Goal: Task Accomplishment & Management: Manage account settings

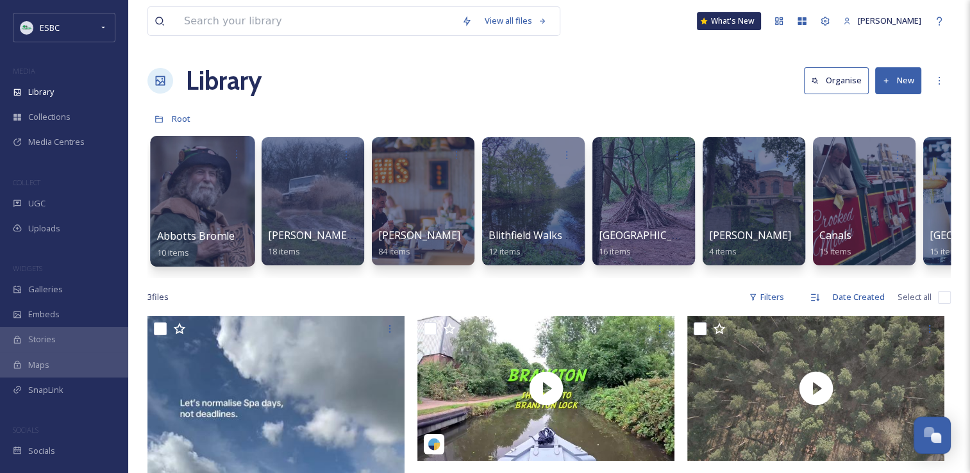
click at [199, 191] on div at bounding box center [202, 201] width 105 height 131
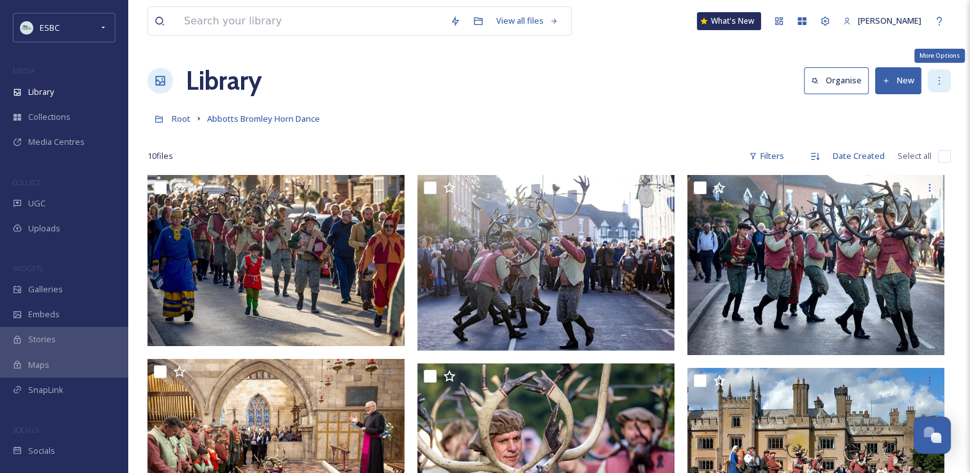
click at [939, 83] on icon at bounding box center [939, 81] width 1 height 8
click at [681, 132] on div at bounding box center [548, 137] width 803 height 13
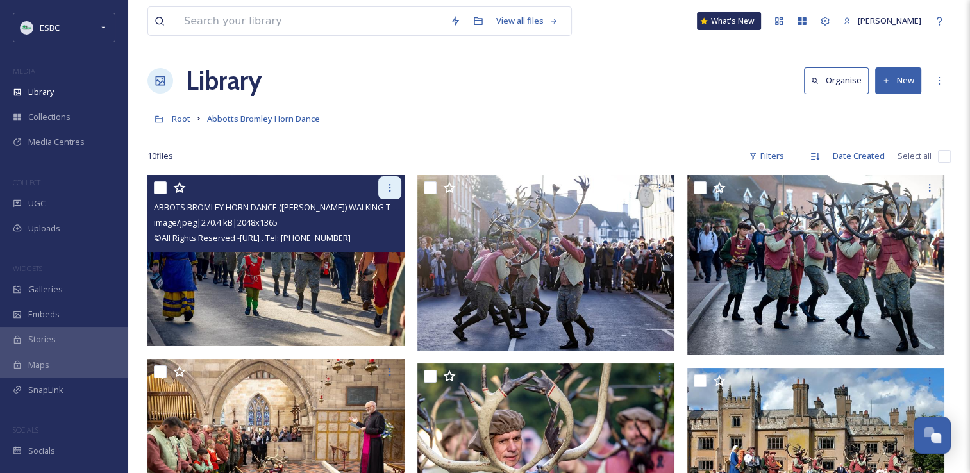
click at [395, 189] on div at bounding box center [389, 187] width 23 height 23
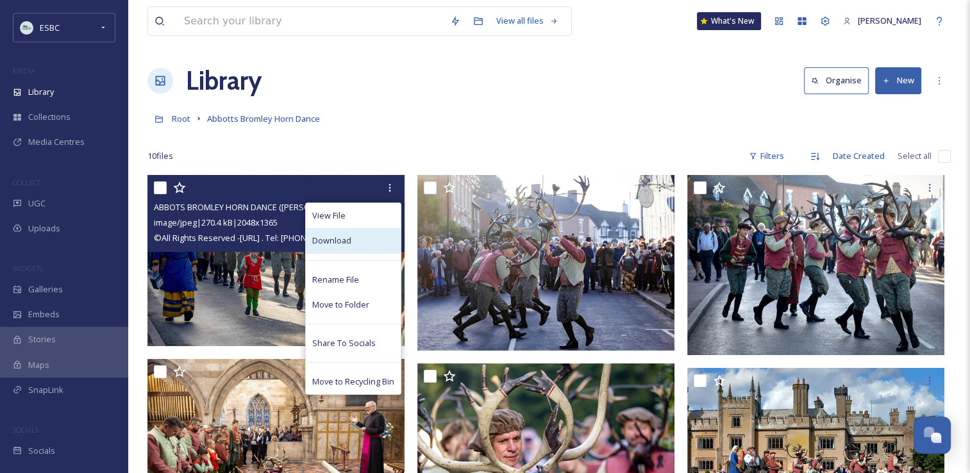
click at [360, 238] on div "Download" at bounding box center [353, 240] width 95 height 25
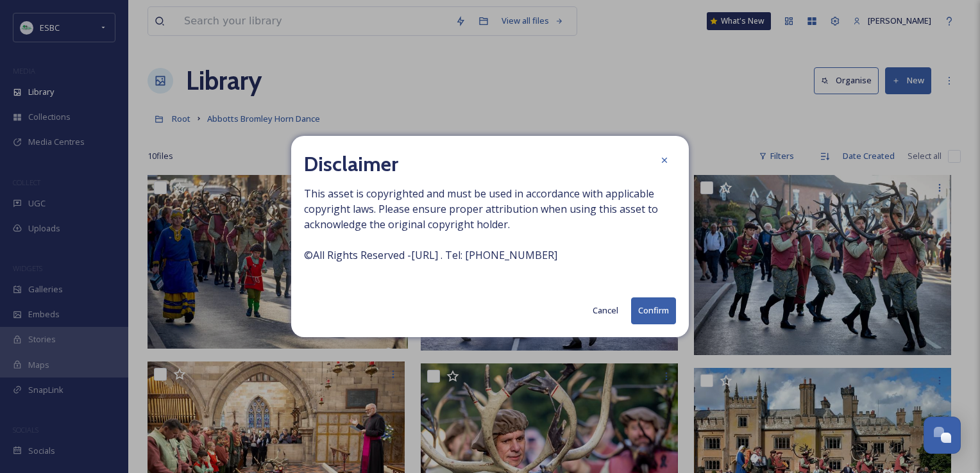
click at [646, 310] on button "Confirm" at bounding box center [653, 311] width 45 height 26
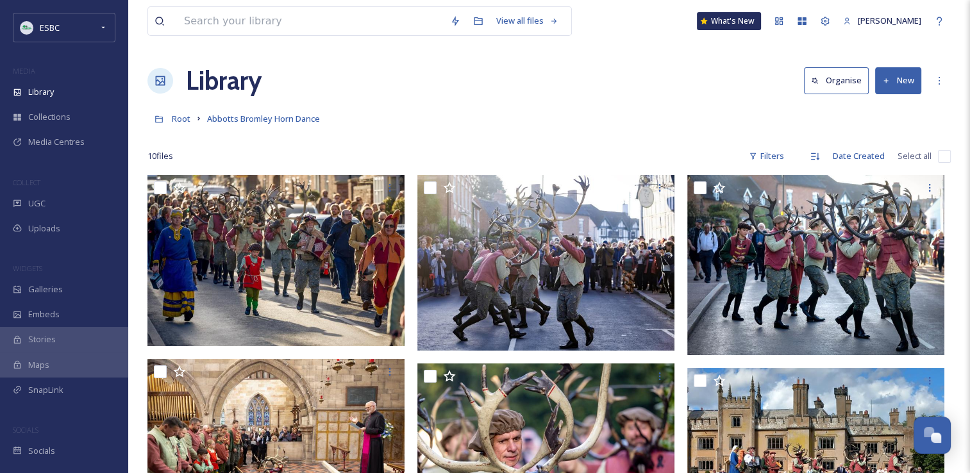
click at [587, 121] on div "Root Abbotts Bromley Horn Dance" at bounding box center [548, 118] width 803 height 24
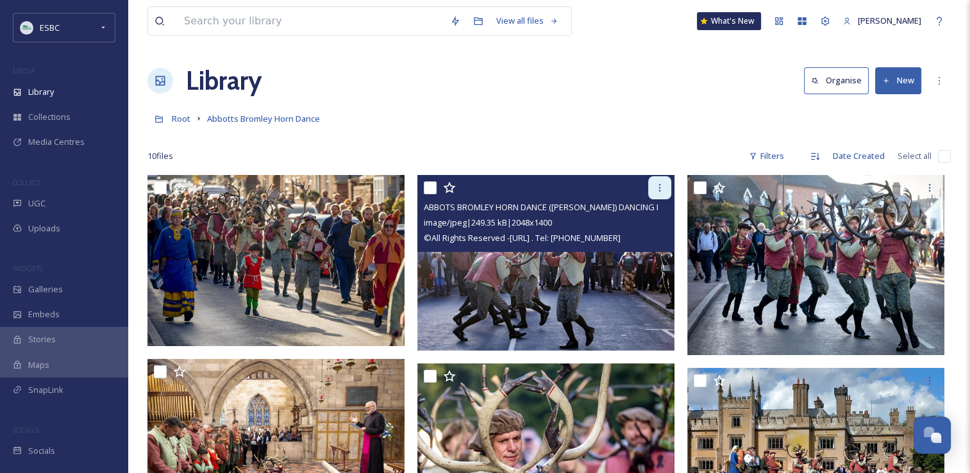
click at [659, 194] on div at bounding box center [659, 187] width 23 height 23
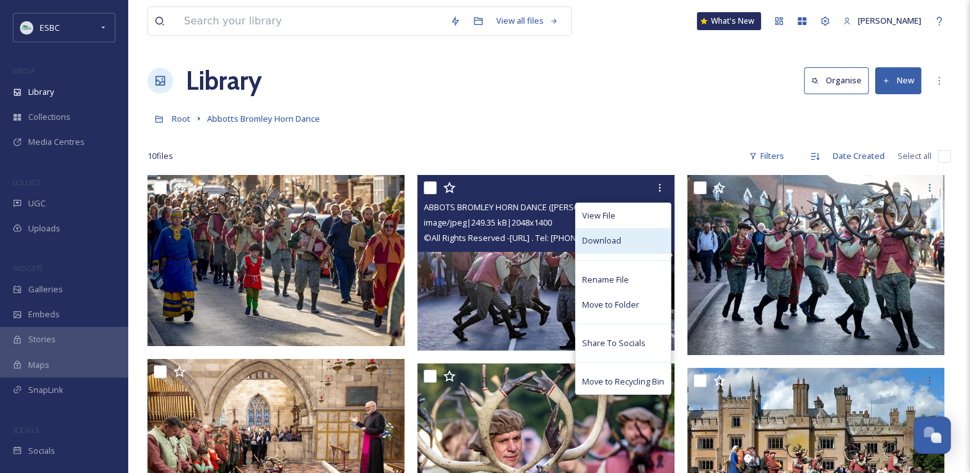
click at [635, 238] on div "Download" at bounding box center [623, 240] width 95 height 25
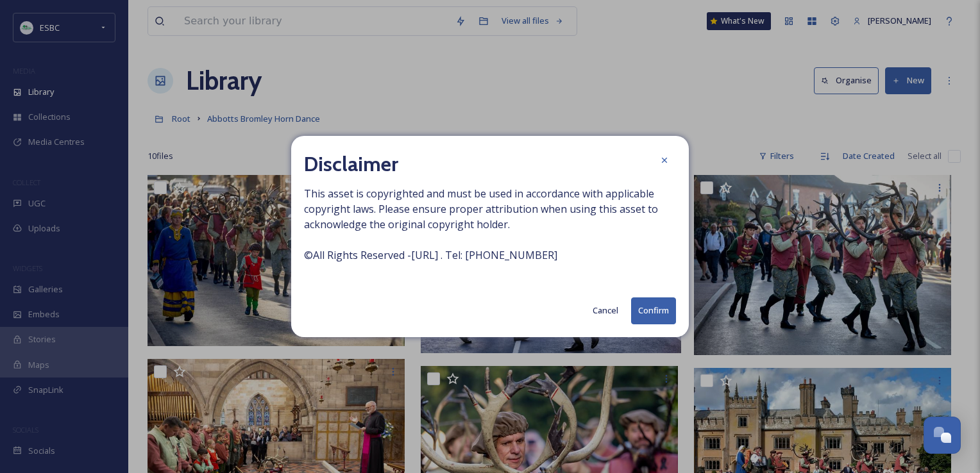
click at [647, 329] on div "Disclaimer This asset is copyrighted and must be used in accordance with applic…" at bounding box center [490, 236] width 398 height 201
click at [649, 317] on button "Confirm" at bounding box center [653, 311] width 45 height 26
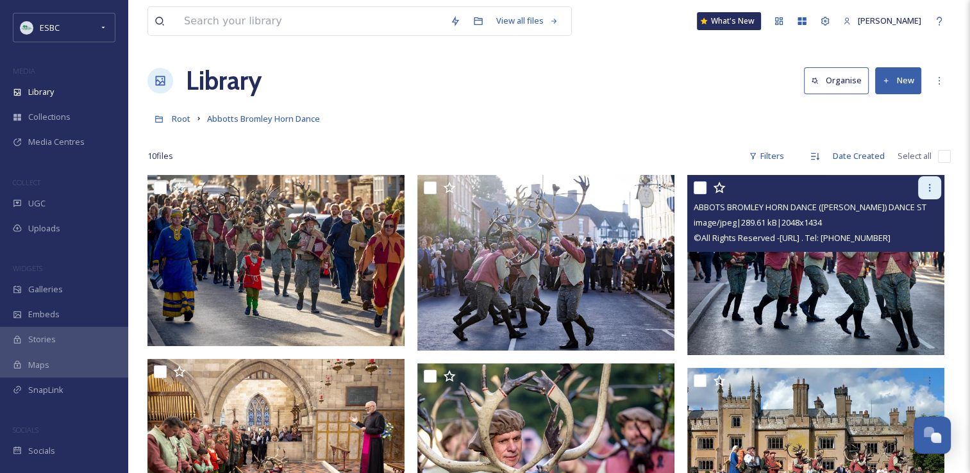
click at [929, 193] on div at bounding box center [929, 187] width 23 height 23
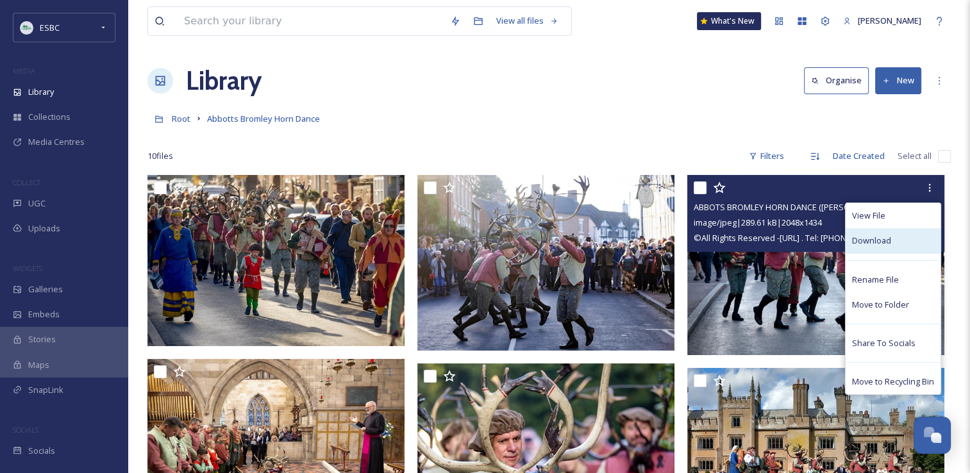
click at [866, 244] on span "Download" at bounding box center [871, 241] width 39 height 12
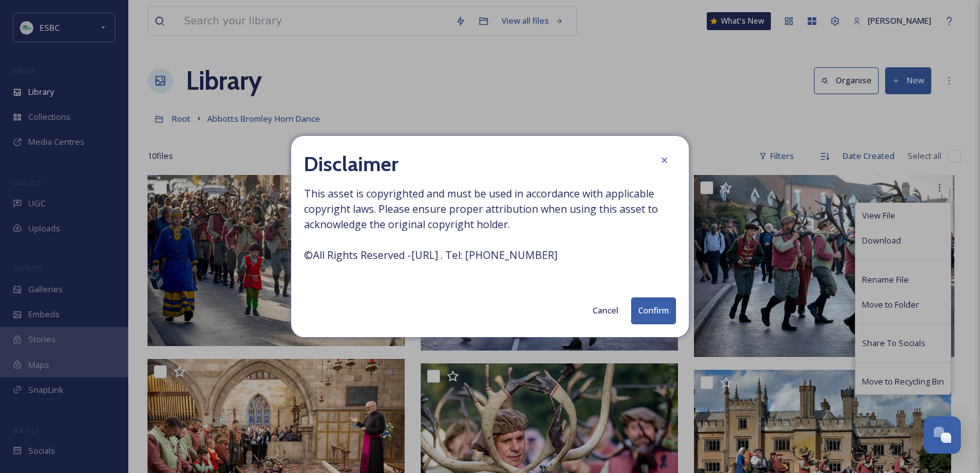
click at [645, 308] on button "Confirm" at bounding box center [653, 311] width 45 height 26
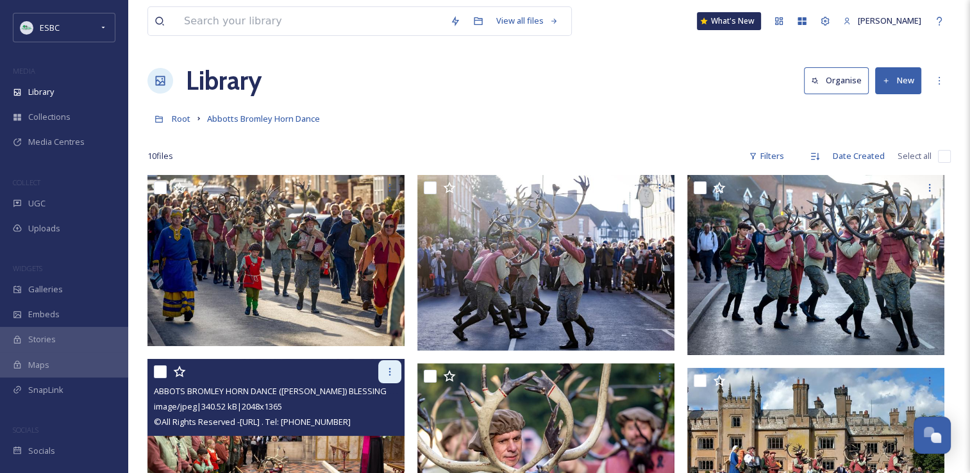
click at [391, 367] on icon at bounding box center [390, 372] width 10 height 10
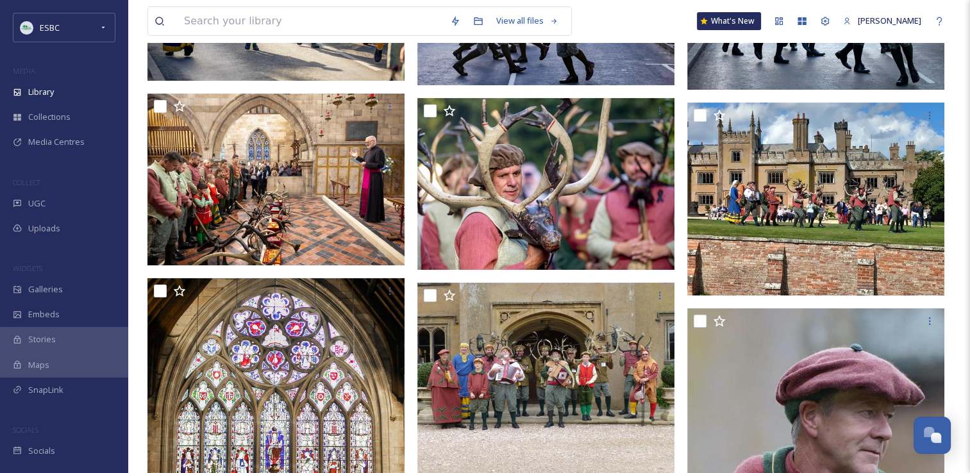
scroll to position [283, 0]
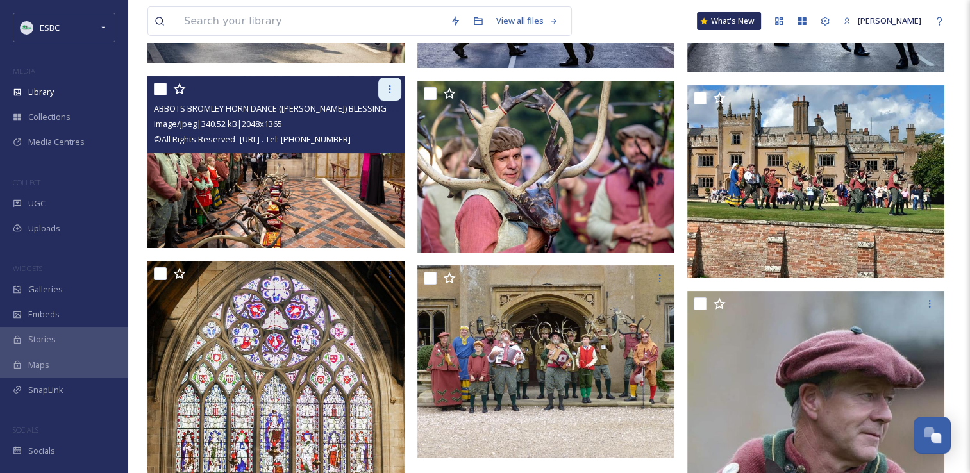
click at [387, 84] on icon at bounding box center [390, 89] width 10 height 10
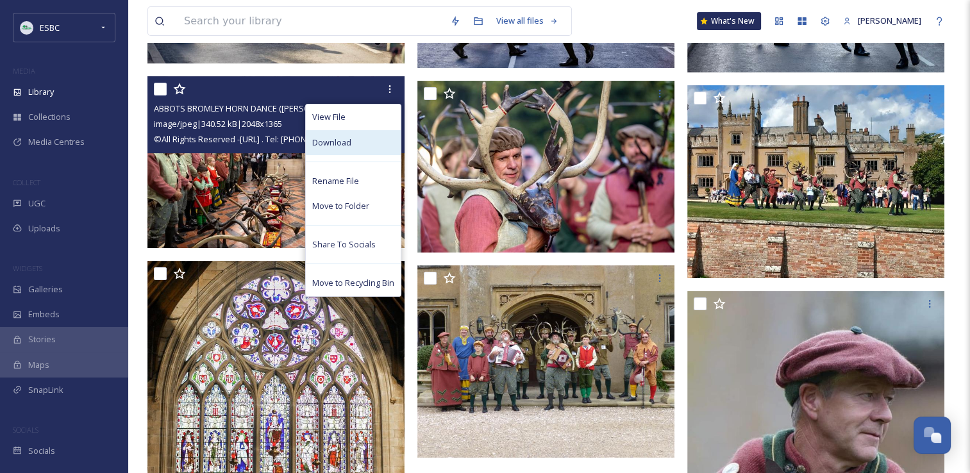
click at [354, 151] on div "Download" at bounding box center [353, 142] width 95 height 25
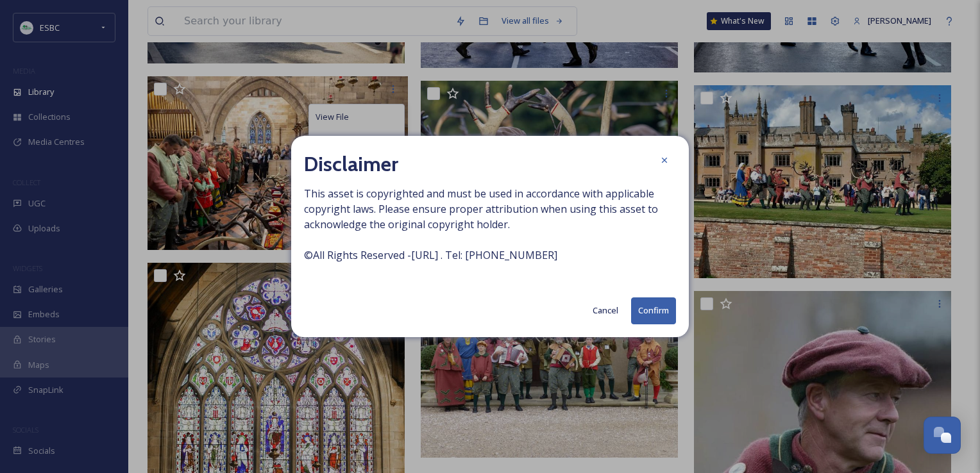
click at [646, 319] on button "Confirm" at bounding box center [653, 311] width 45 height 26
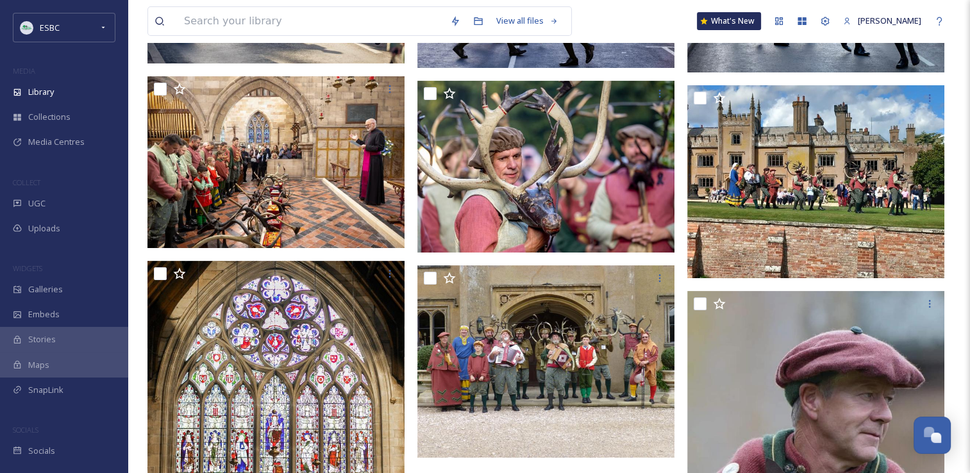
click at [605, 10] on div "View all files What's New [PERSON_NAME]" at bounding box center [548, 21] width 803 height 42
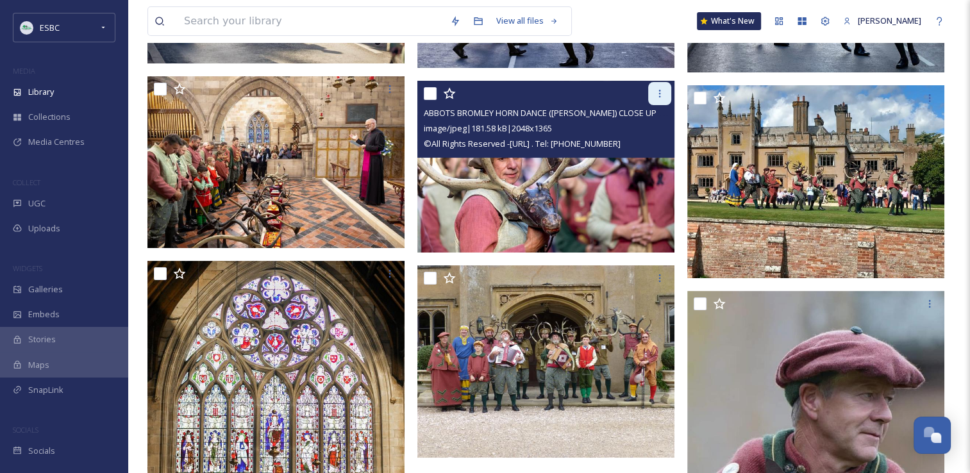
click at [658, 84] on div at bounding box center [659, 93] width 23 height 23
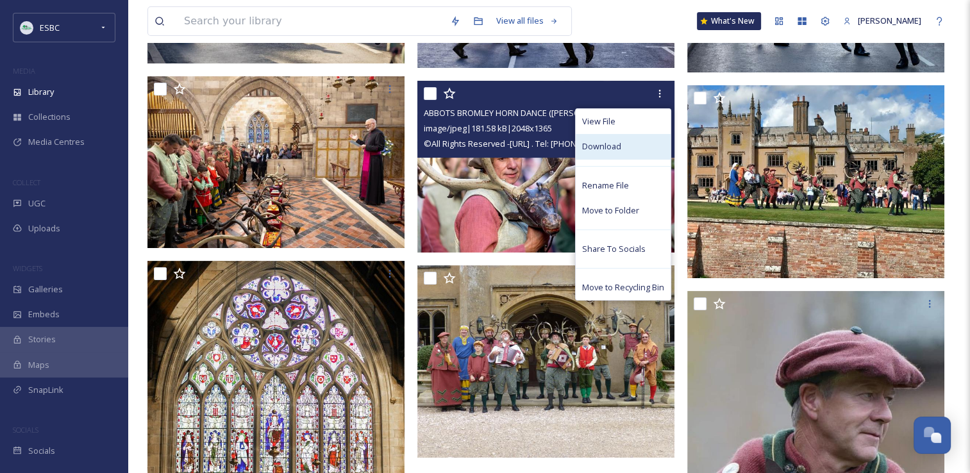
click at [613, 155] on div "Download" at bounding box center [623, 146] width 95 height 25
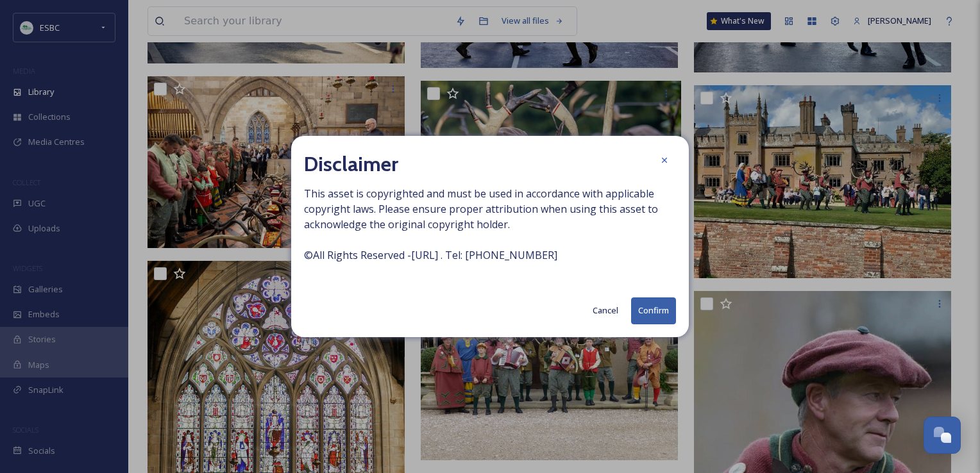
click at [652, 308] on button "Confirm" at bounding box center [653, 311] width 45 height 26
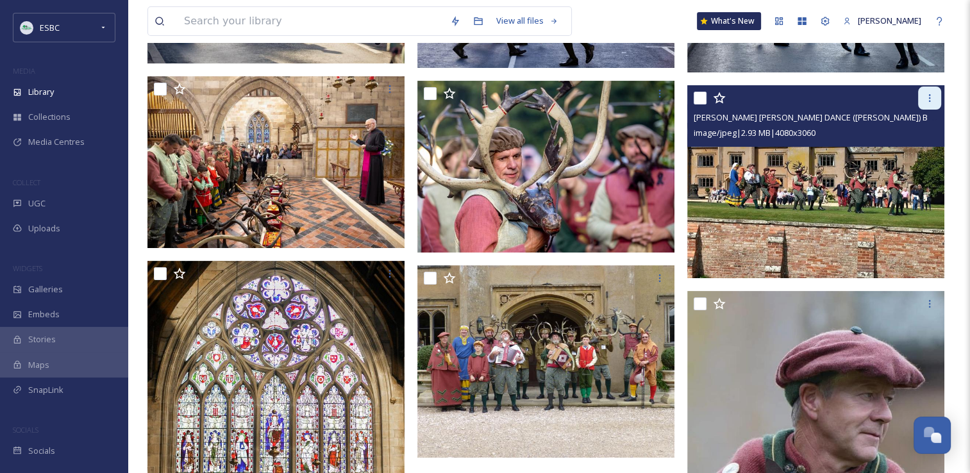
click at [928, 99] on icon at bounding box center [930, 98] width 10 height 10
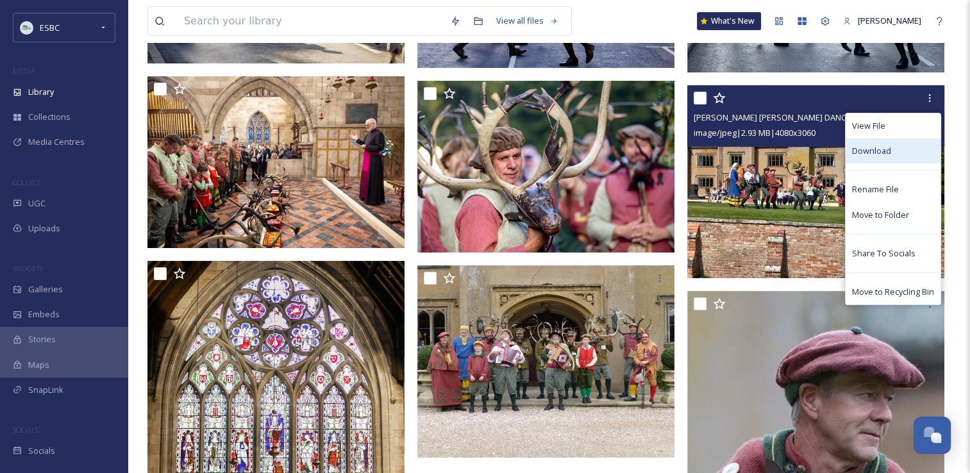
click at [893, 147] on div "Download" at bounding box center [893, 151] width 95 height 25
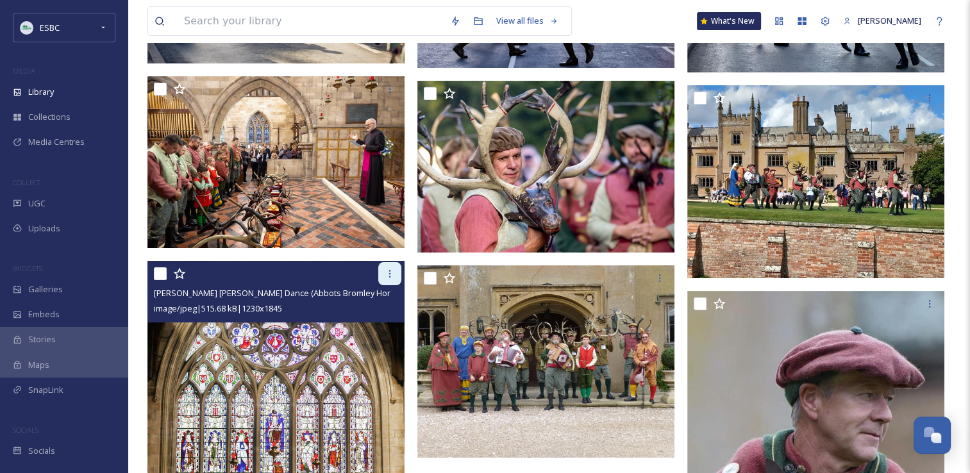
click at [382, 273] on div at bounding box center [389, 273] width 23 height 23
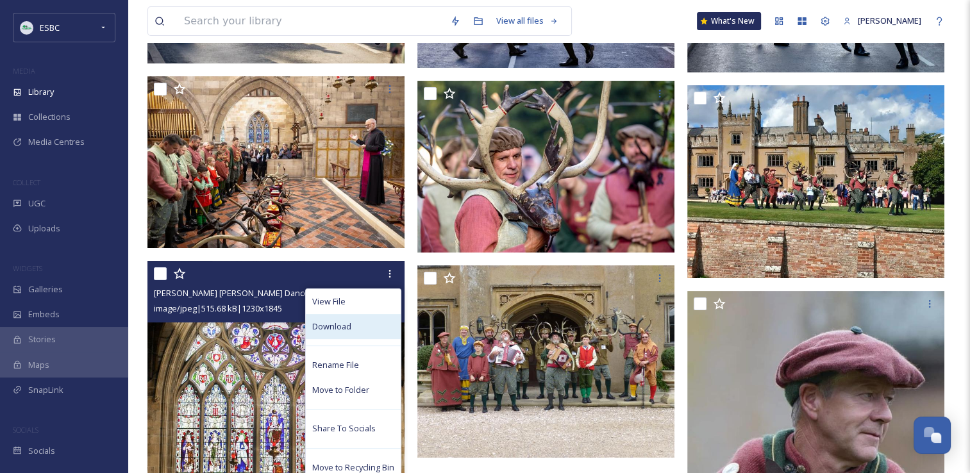
click at [354, 320] on div "Download" at bounding box center [353, 326] width 95 height 25
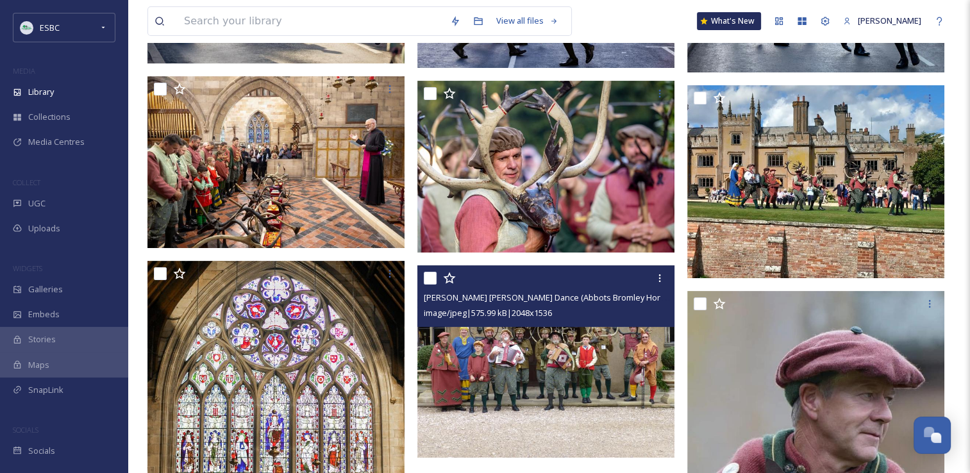
click at [612, 283] on div at bounding box center [548, 278] width 248 height 23
click at [655, 278] on icon at bounding box center [660, 278] width 10 height 10
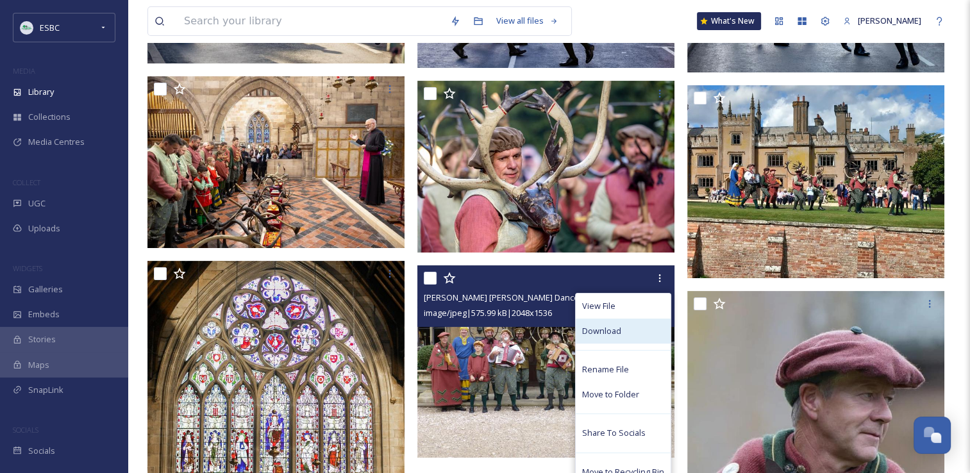
click at [612, 332] on span "Download" at bounding box center [601, 331] width 39 height 12
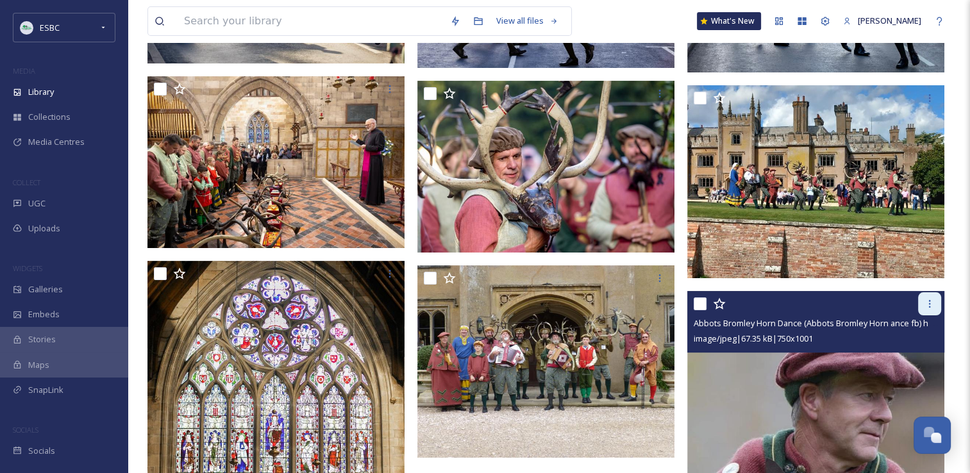
click at [930, 303] on icon at bounding box center [930, 304] width 10 height 10
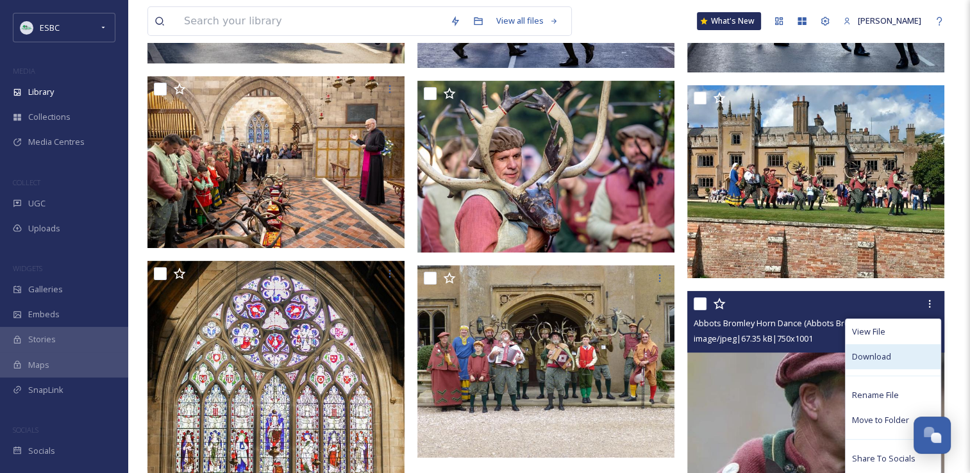
click at [887, 356] on span "Download" at bounding box center [871, 357] width 39 height 12
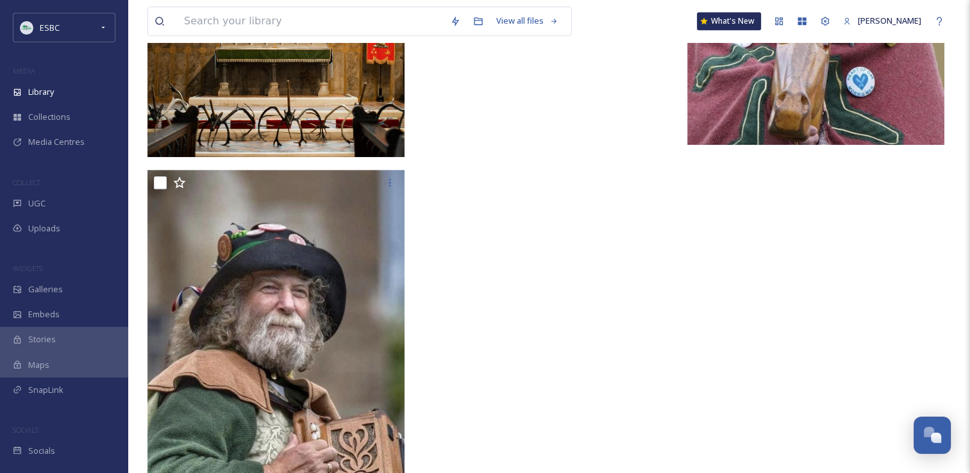
scroll to position [811, 0]
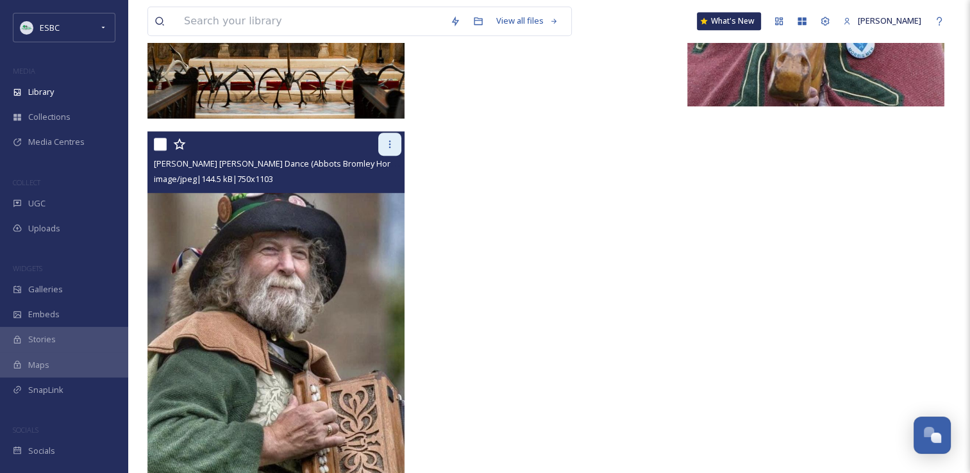
click at [387, 142] on icon at bounding box center [390, 144] width 10 height 10
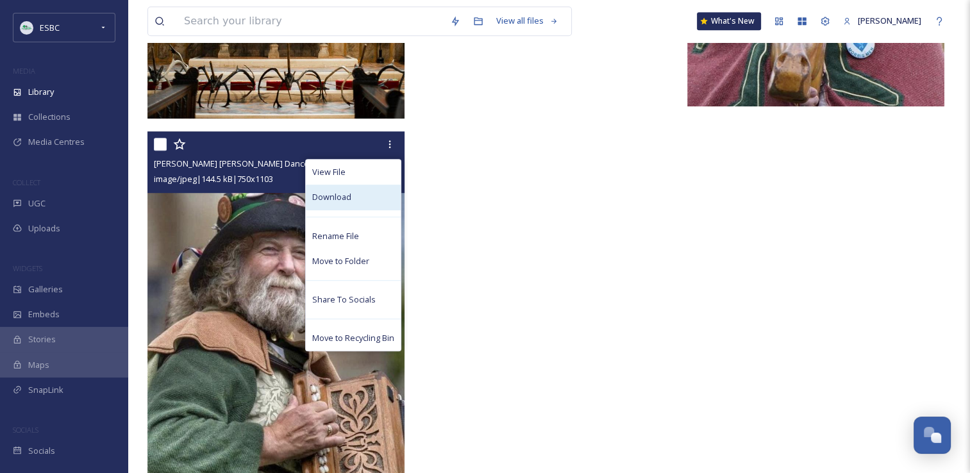
click at [361, 196] on div "Download" at bounding box center [353, 197] width 95 height 25
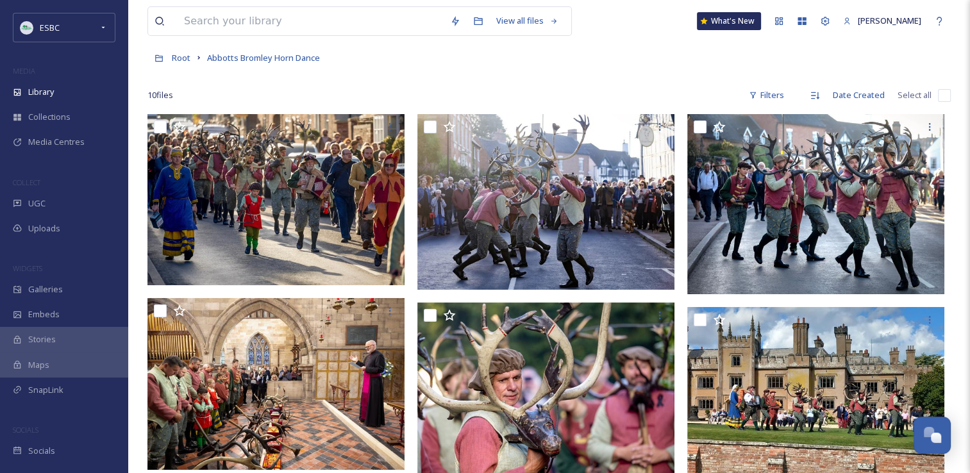
scroll to position [50, 0]
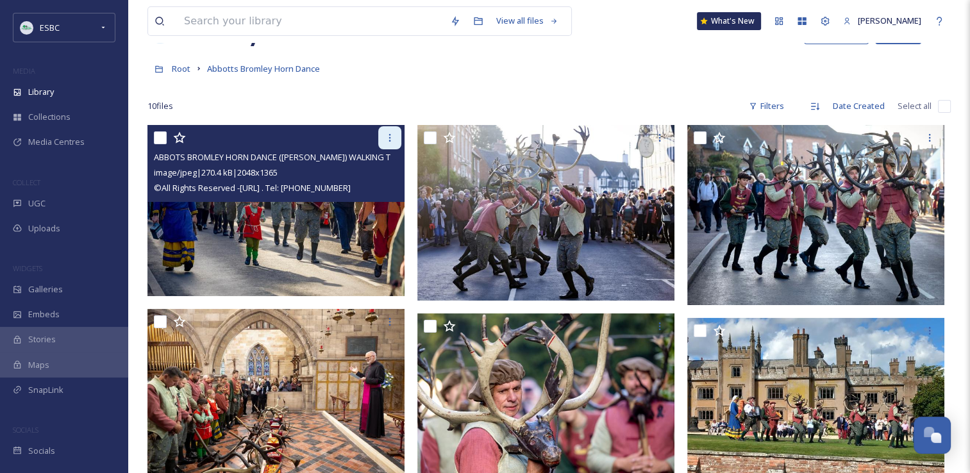
click at [394, 139] on icon at bounding box center [390, 138] width 10 height 10
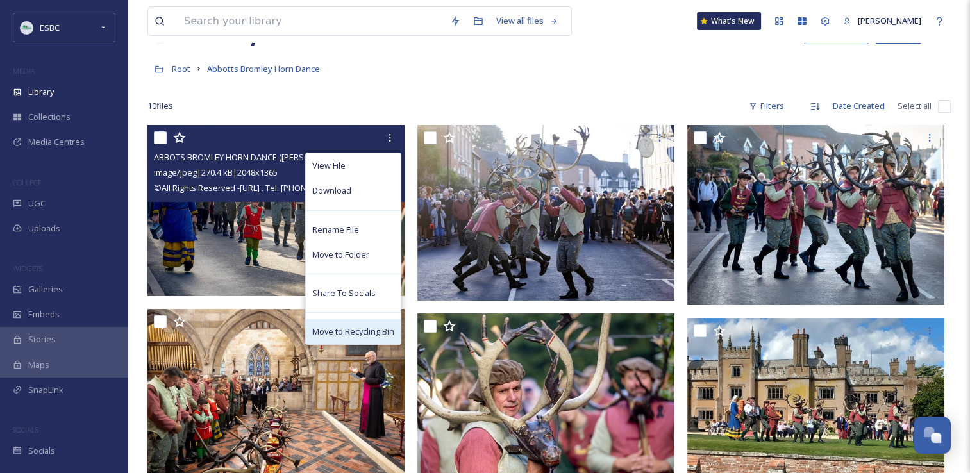
click at [355, 330] on span "Move to Recycling Bin" at bounding box center [353, 332] width 82 height 12
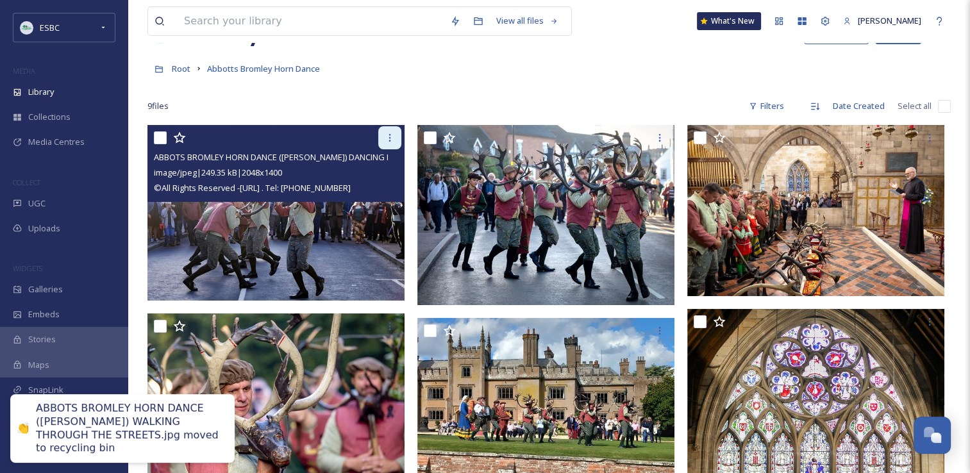
click at [390, 139] on icon at bounding box center [390, 138] width 10 height 10
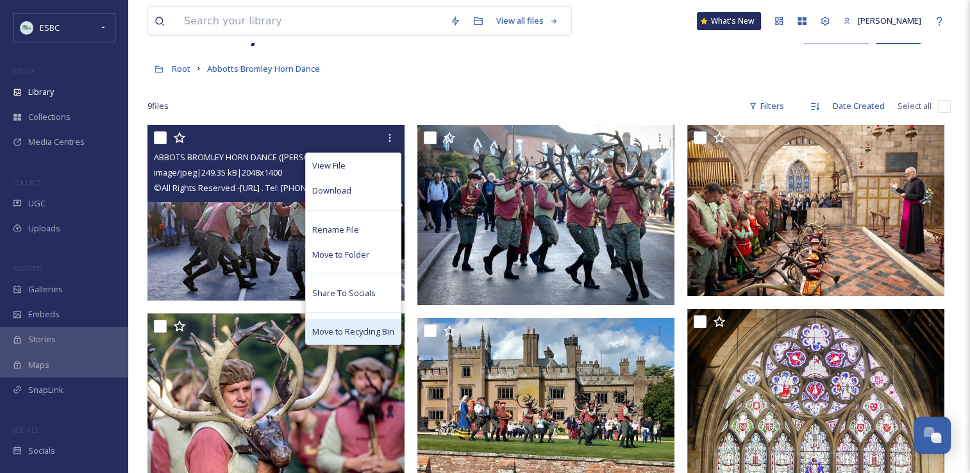
click at [350, 337] on span "Move to Recycling Bin" at bounding box center [353, 332] width 82 height 12
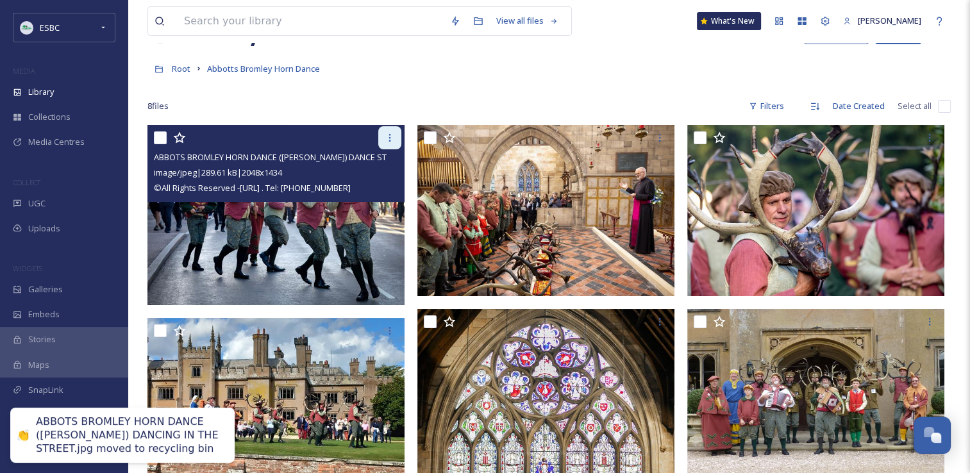
click at [389, 142] on div at bounding box center [389, 137] width 23 height 23
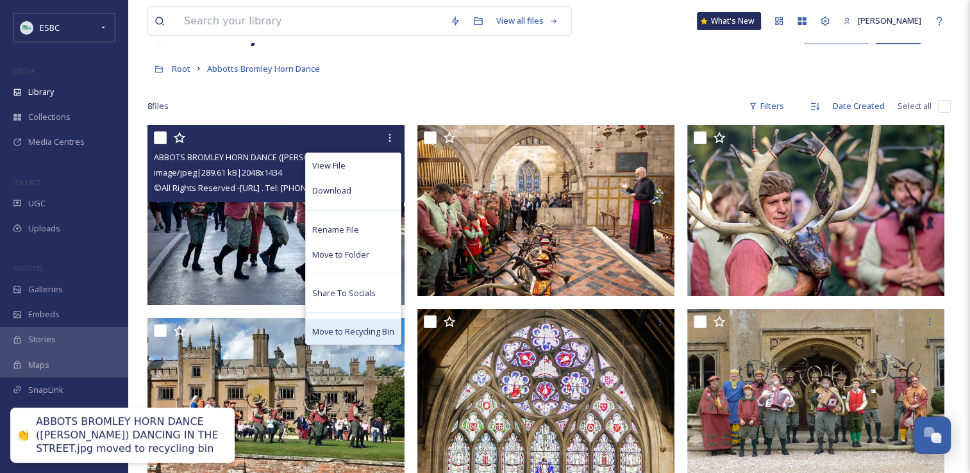
click at [349, 331] on span "Move to Recycling Bin" at bounding box center [353, 332] width 82 height 12
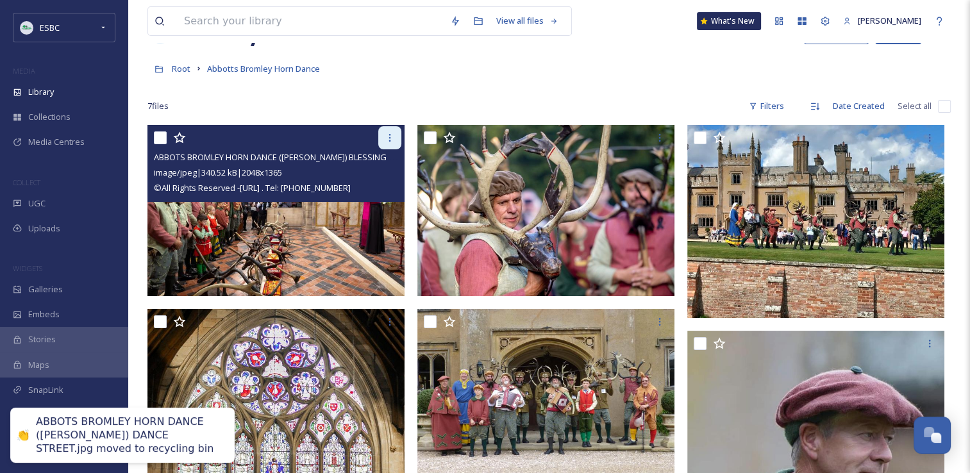
click at [386, 140] on icon at bounding box center [390, 138] width 10 height 10
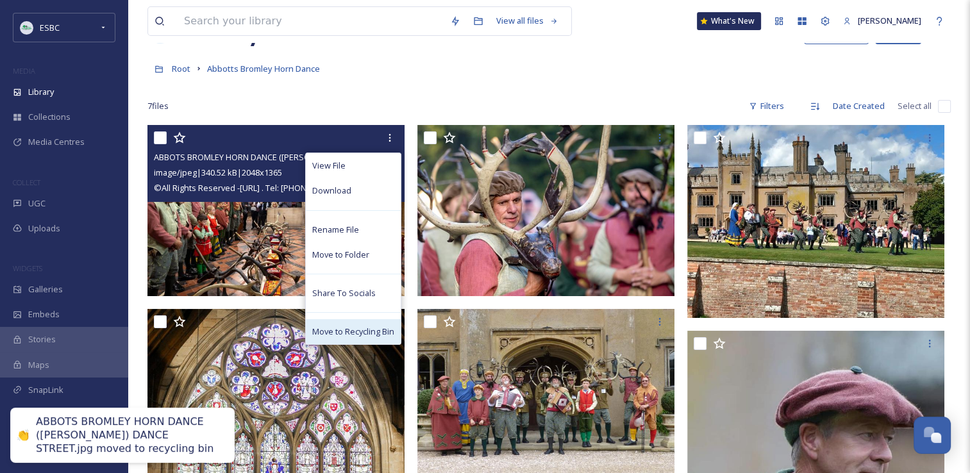
click at [342, 331] on span "Move to Recycling Bin" at bounding box center [353, 332] width 82 height 12
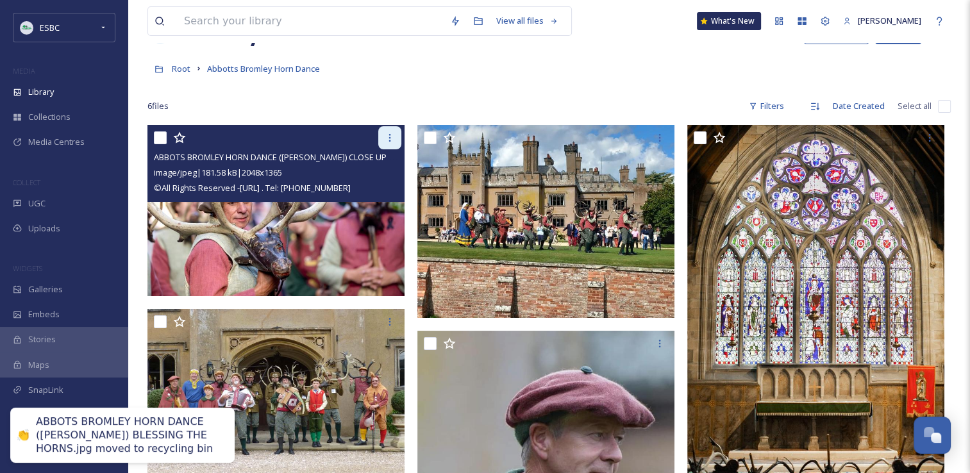
click at [386, 140] on icon at bounding box center [390, 138] width 10 height 10
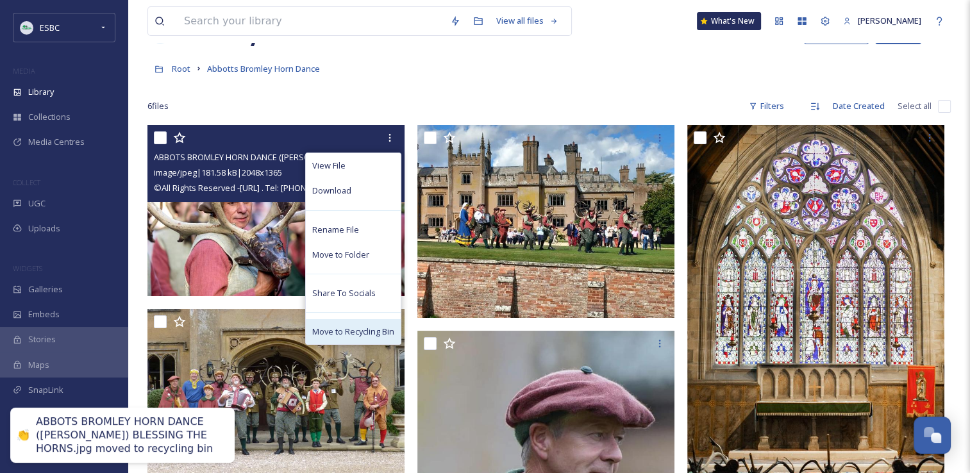
click at [349, 337] on span "Move to Recycling Bin" at bounding box center [353, 332] width 82 height 12
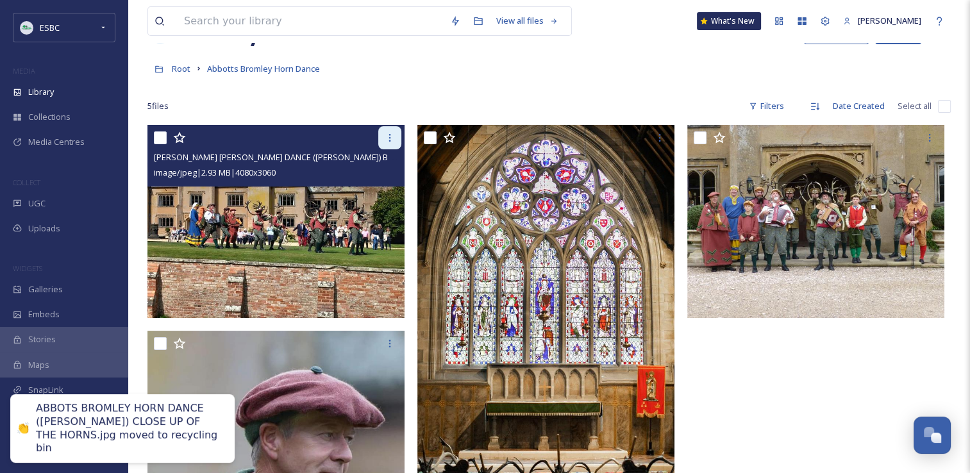
click at [390, 133] on icon at bounding box center [390, 138] width 10 height 10
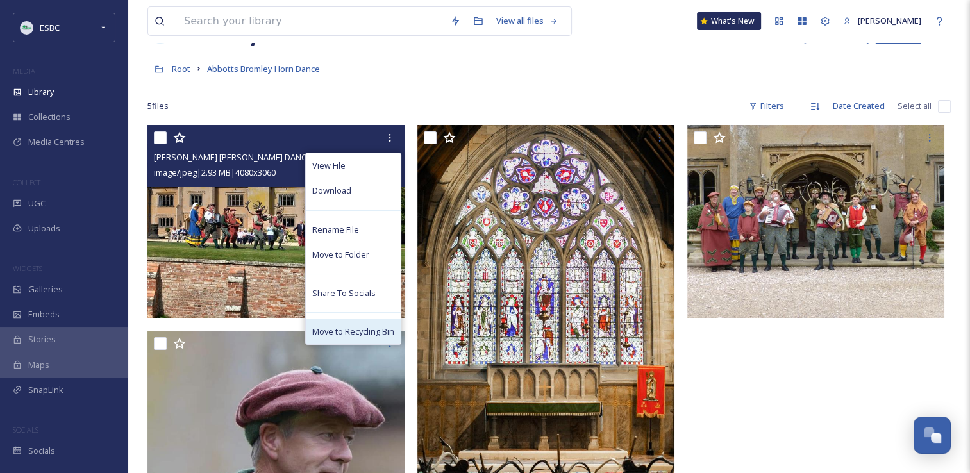
click at [359, 330] on span "Move to Recycling Bin" at bounding box center [353, 332] width 82 height 12
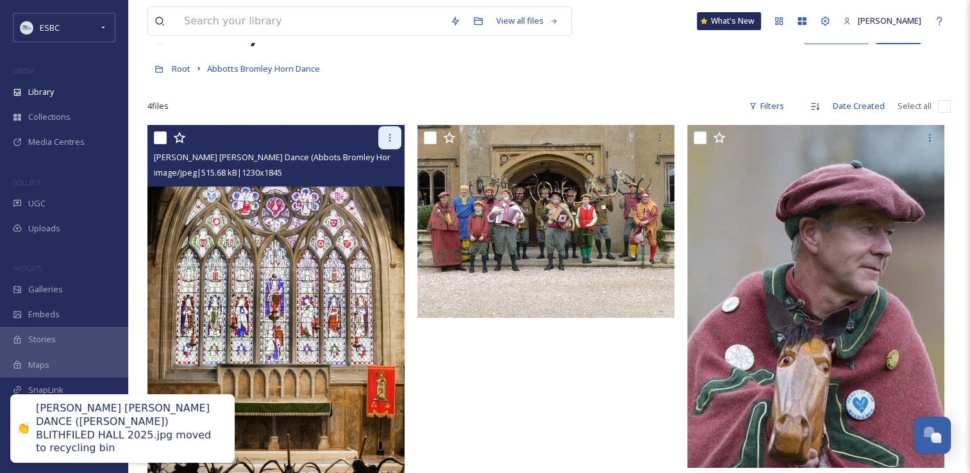
click at [391, 135] on icon at bounding box center [390, 138] width 10 height 10
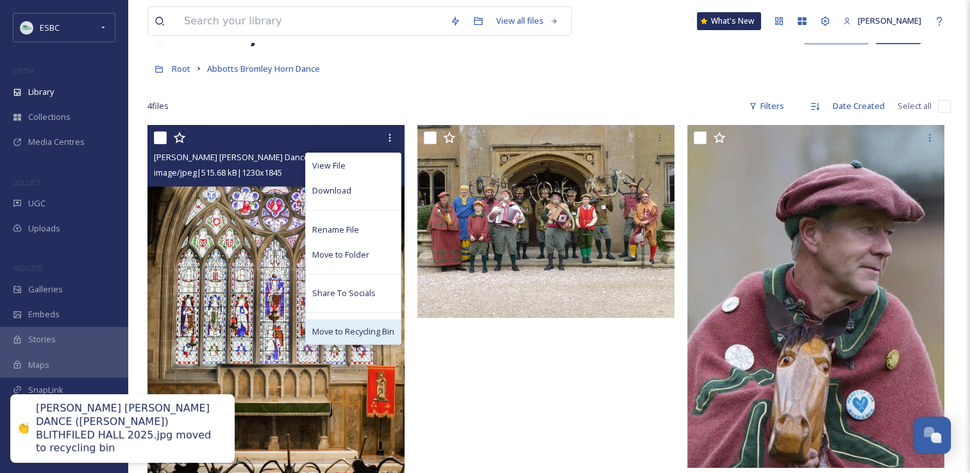
click at [359, 330] on span "Move to Recycling Bin" at bounding box center [353, 332] width 82 height 12
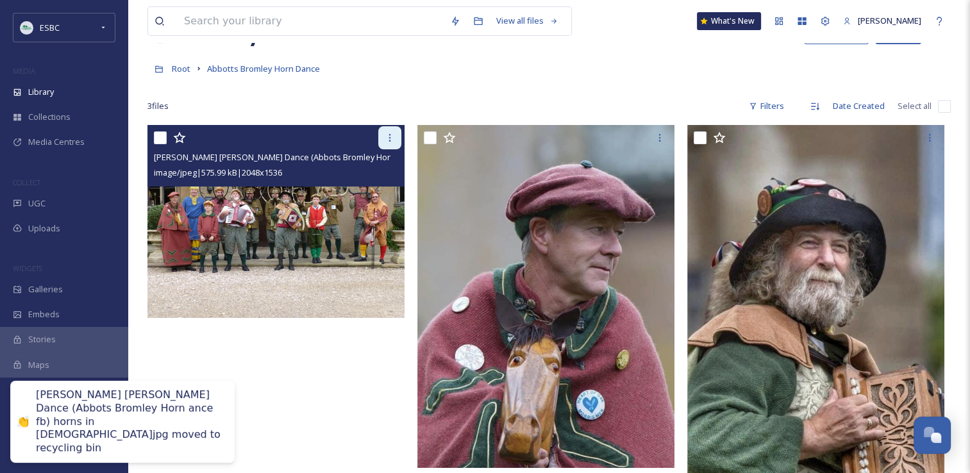
click at [388, 139] on icon at bounding box center [390, 138] width 10 height 10
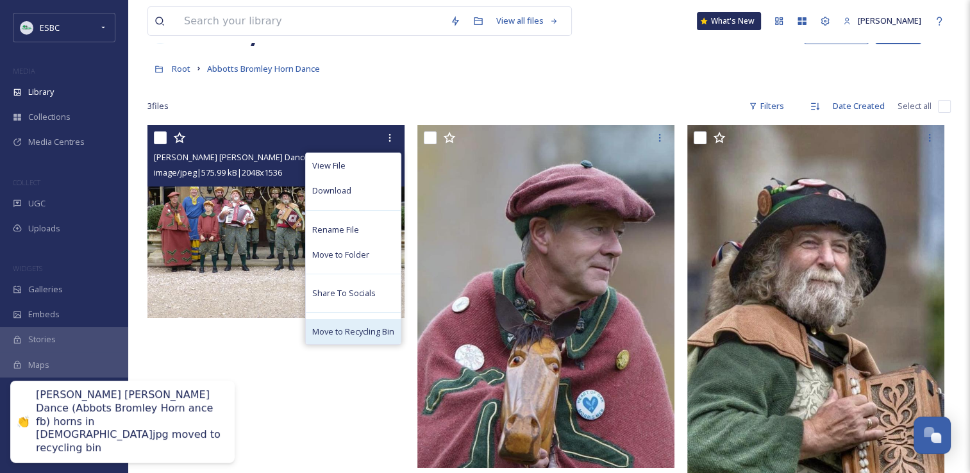
click at [351, 330] on span "Move to Recycling Bin" at bounding box center [353, 332] width 82 height 12
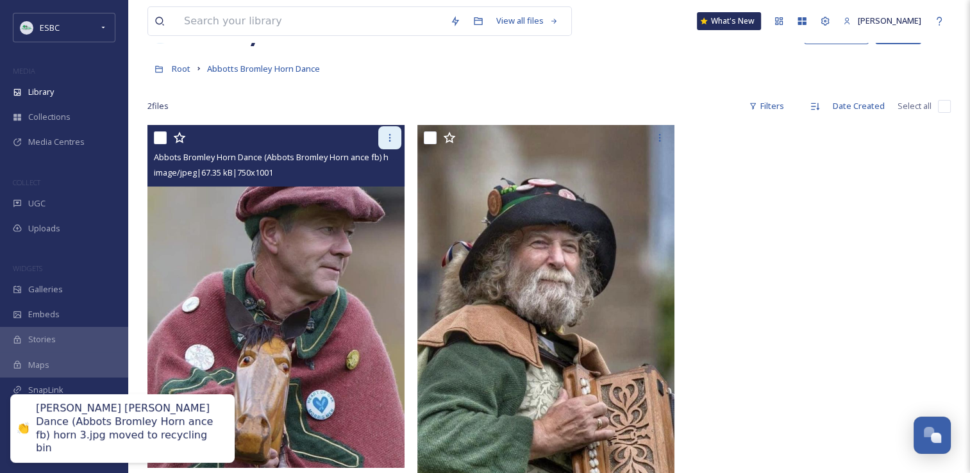
click at [388, 138] on icon at bounding box center [390, 138] width 10 height 10
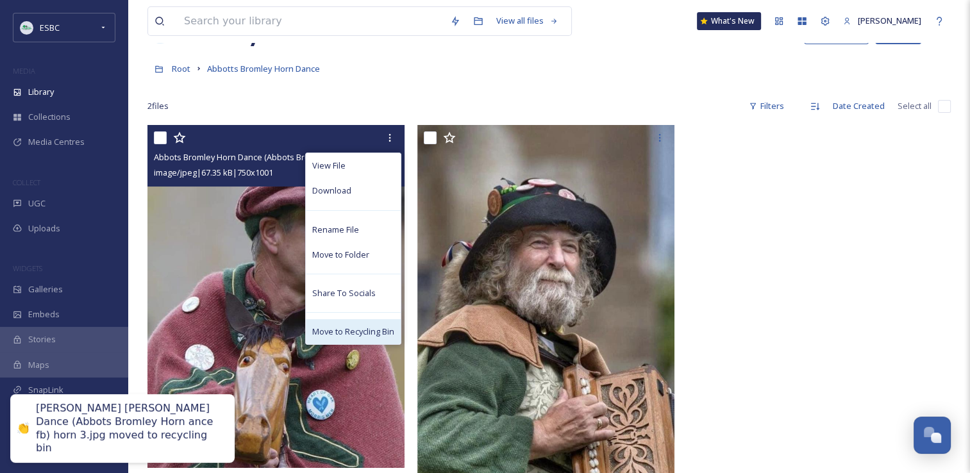
click at [358, 326] on span "Move to Recycling Bin" at bounding box center [353, 332] width 82 height 12
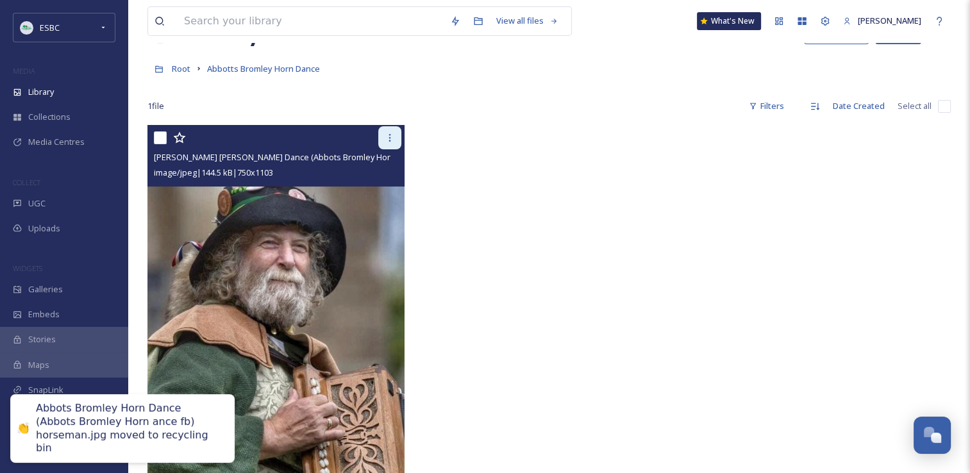
click at [387, 133] on icon at bounding box center [390, 138] width 10 height 10
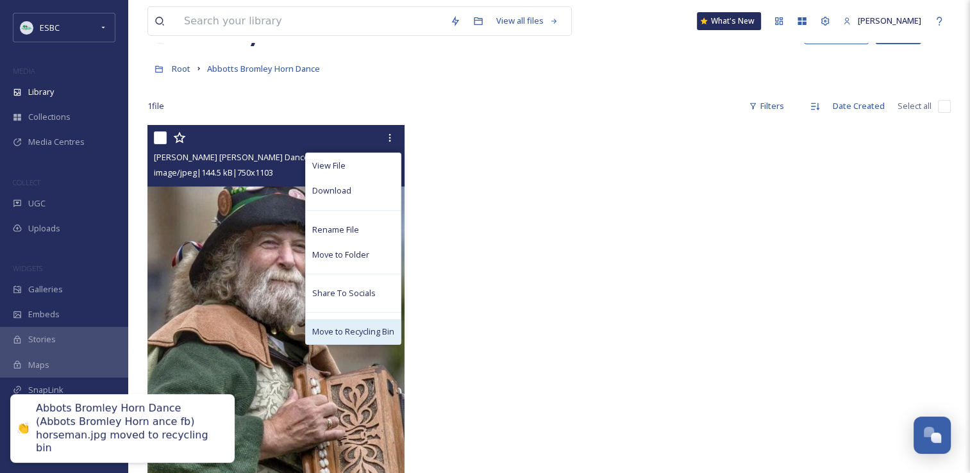
click at [346, 330] on span "Move to Recycling Bin" at bounding box center [353, 332] width 82 height 12
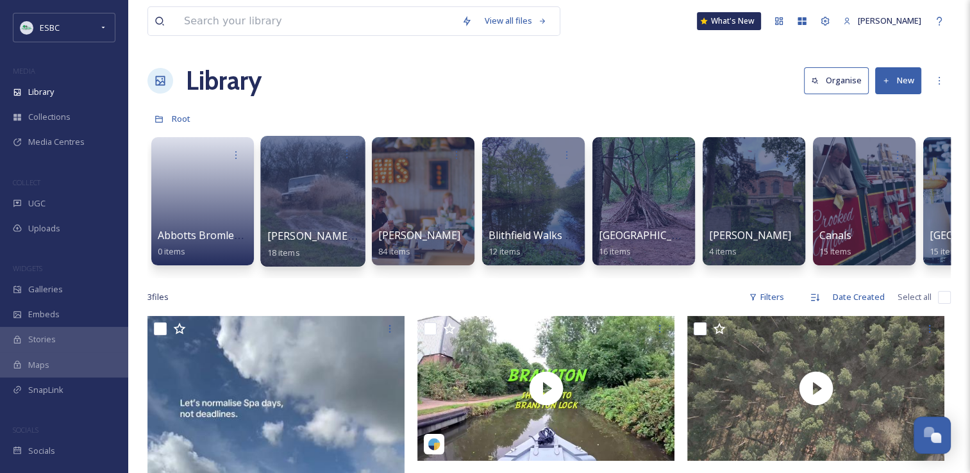
click at [312, 223] on div at bounding box center [312, 201] width 105 height 131
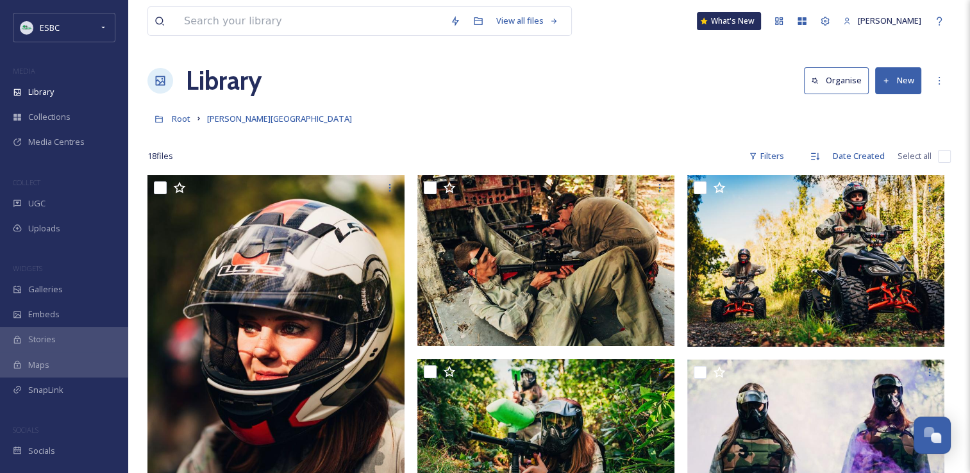
click at [446, 124] on div "Root [PERSON_NAME][GEOGRAPHIC_DATA]" at bounding box center [548, 118] width 803 height 24
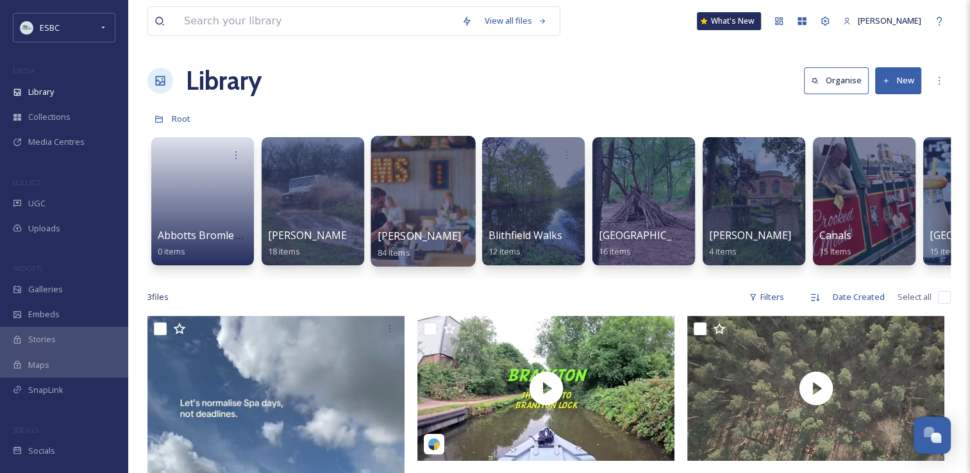
click at [428, 196] on div at bounding box center [423, 201] width 105 height 131
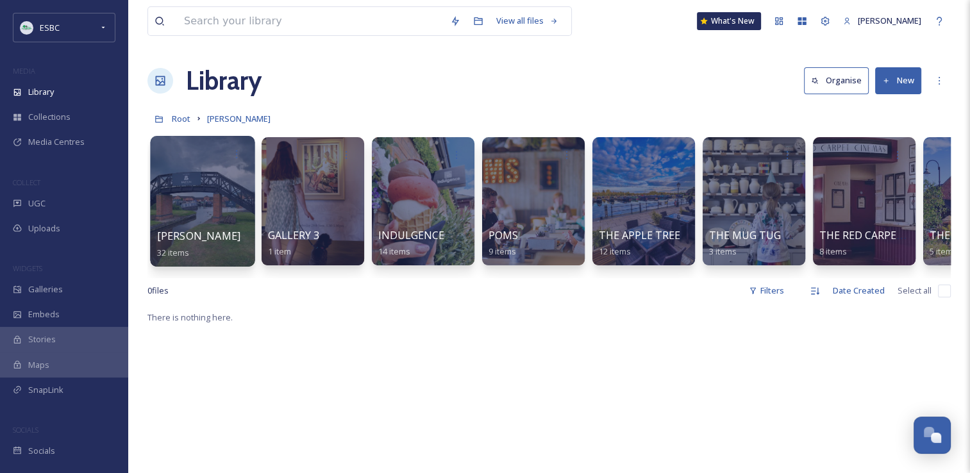
click at [203, 201] on div at bounding box center [202, 201] width 105 height 131
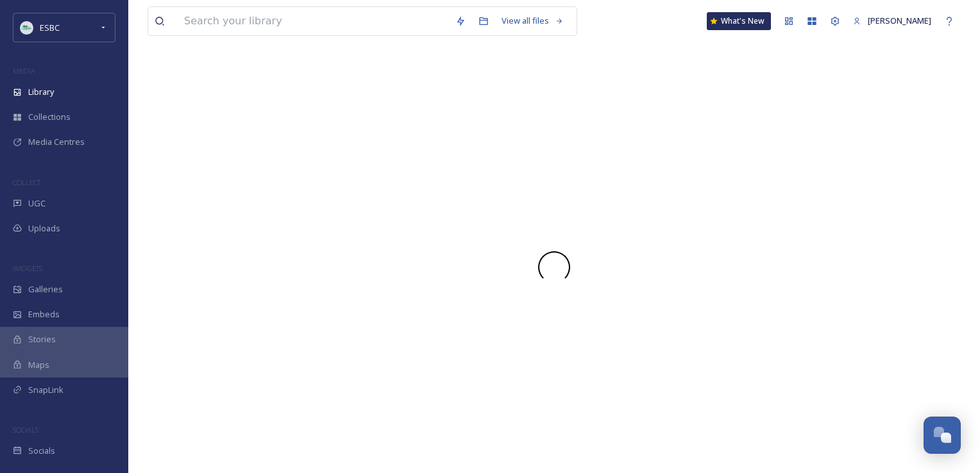
click at [203, 201] on div at bounding box center [553, 268] width 813 height 412
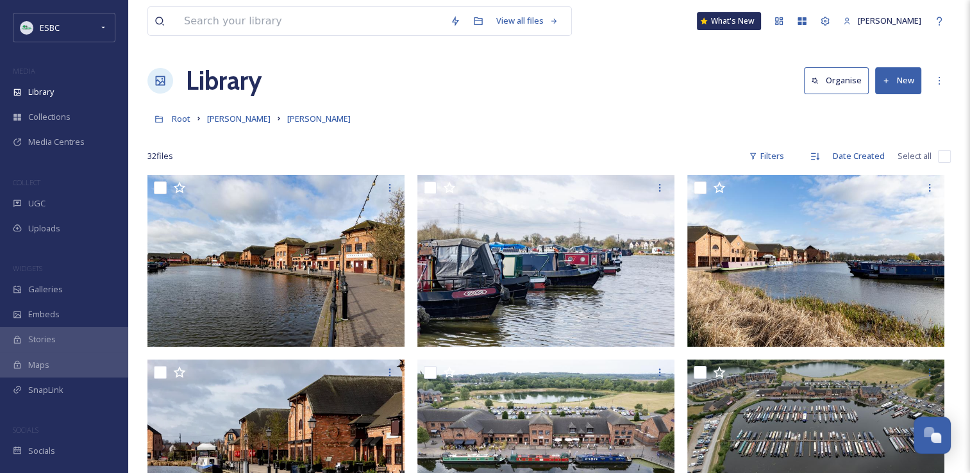
click at [426, 115] on div "Root [PERSON_NAME] [PERSON_NAME]" at bounding box center [548, 118] width 803 height 24
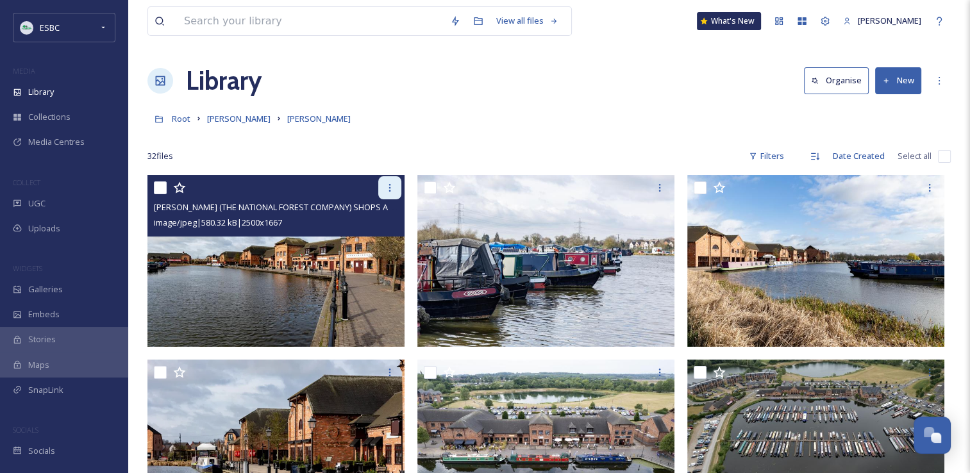
click at [387, 194] on div at bounding box center [389, 187] width 23 height 23
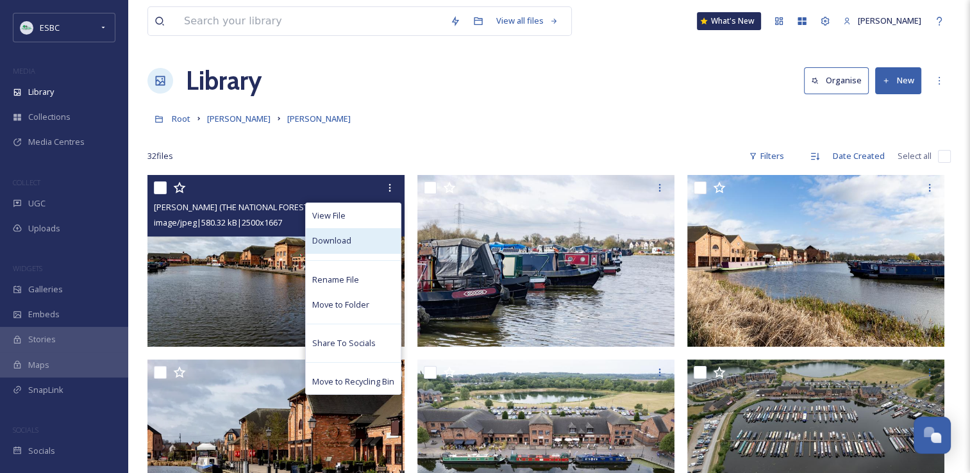
click at [364, 233] on div "Download" at bounding box center [353, 240] width 95 height 25
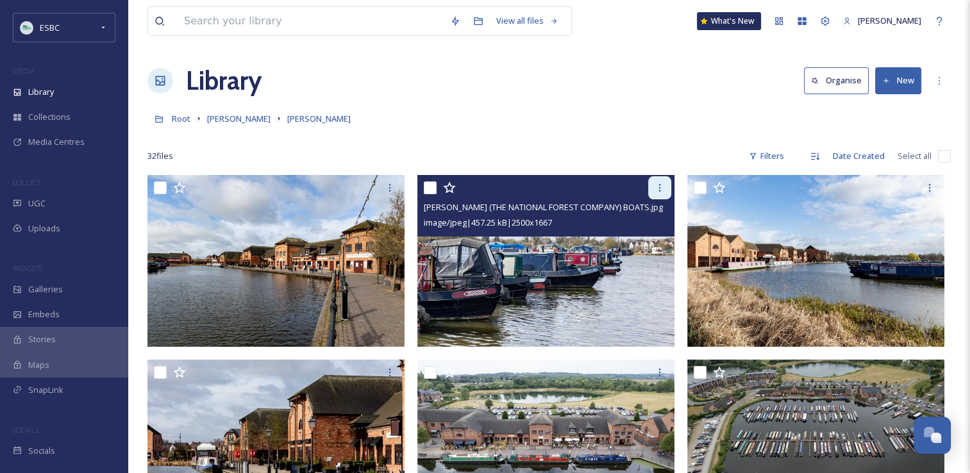
click at [655, 181] on div at bounding box center [659, 187] width 23 height 23
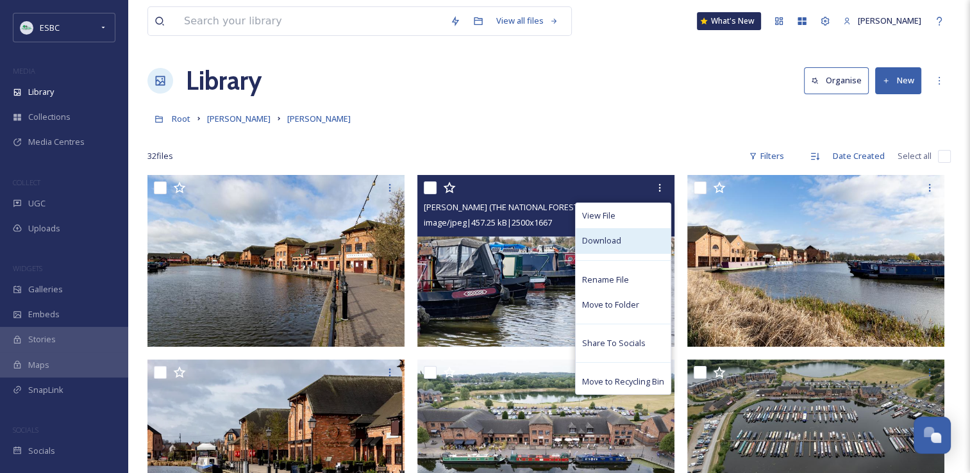
click at [616, 249] on div "Download" at bounding box center [623, 240] width 95 height 25
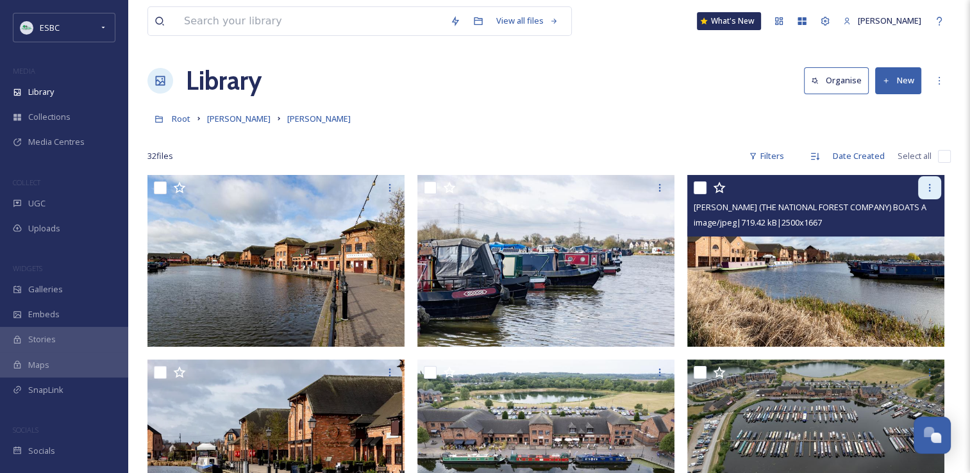
click at [932, 187] on icon at bounding box center [930, 188] width 10 height 10
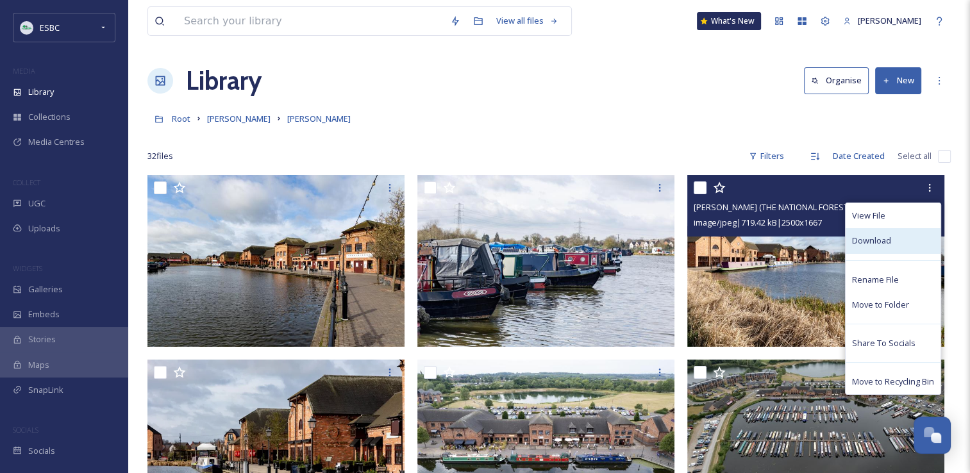
click at [895, 235] on div "Download" at bounding box center [893, 240] width 95 height 25
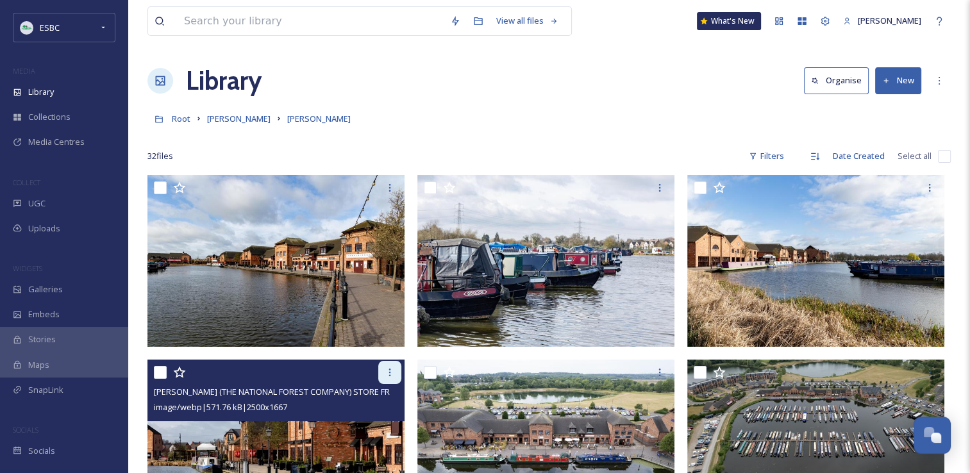
click at [390, 376] on icon at bounding box center [390, 372] width 10 height 10
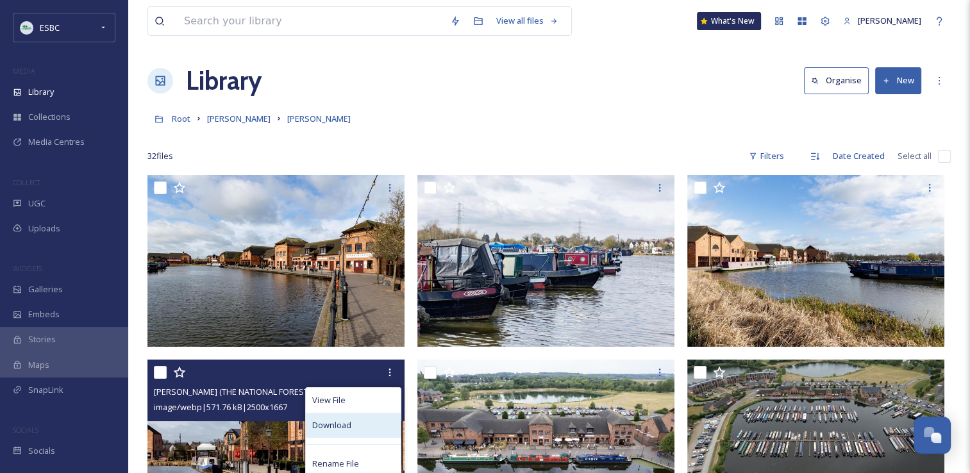
click at [356, 422] on div "Download" at bounding box center [353, 425] width 95 height 25
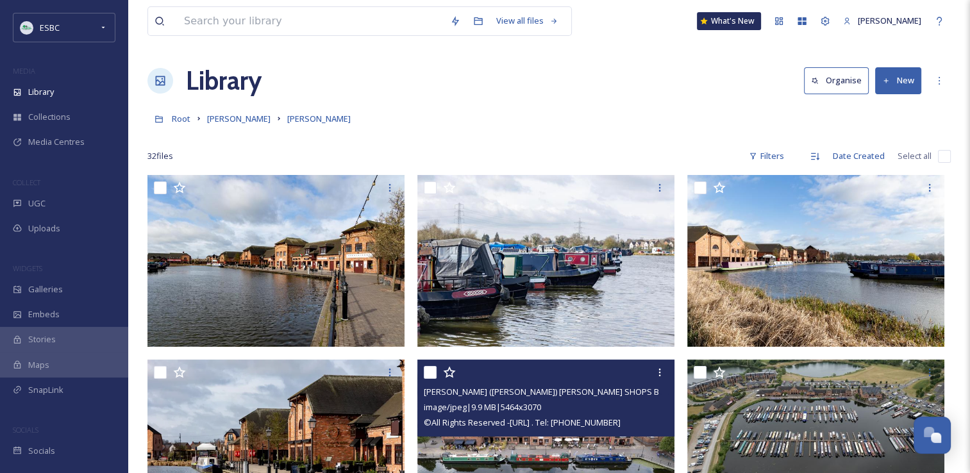
click at [671, 375] on div "[PERSON_NAME] ([PERSON_NAME]) [PERSON_NAME] SHOPS BOATS DRONE.JPG image/jpeg | …" at bounding box center [545, 398] width 257 height 77
click at [658, 374] on icon at bounding box center [660, 372] width 10 height 10
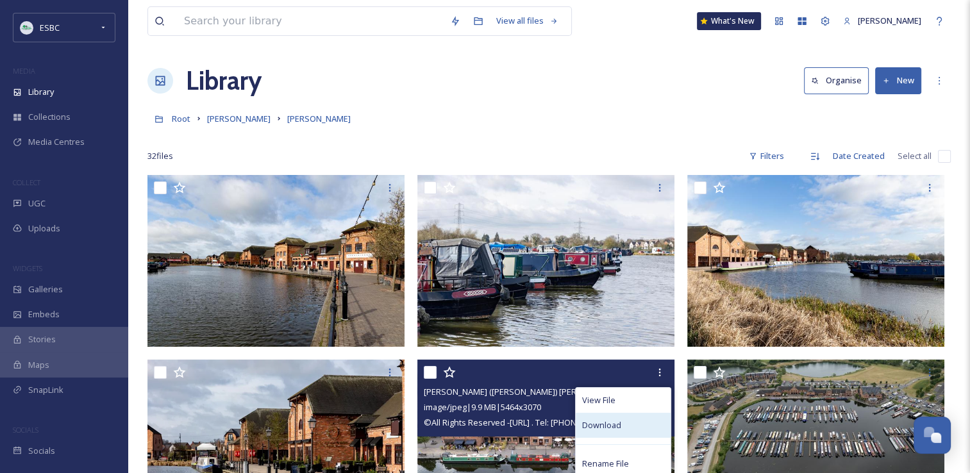
click at [631, 423] on div "Download" at bounding box center [623, 425] width 95 height 25
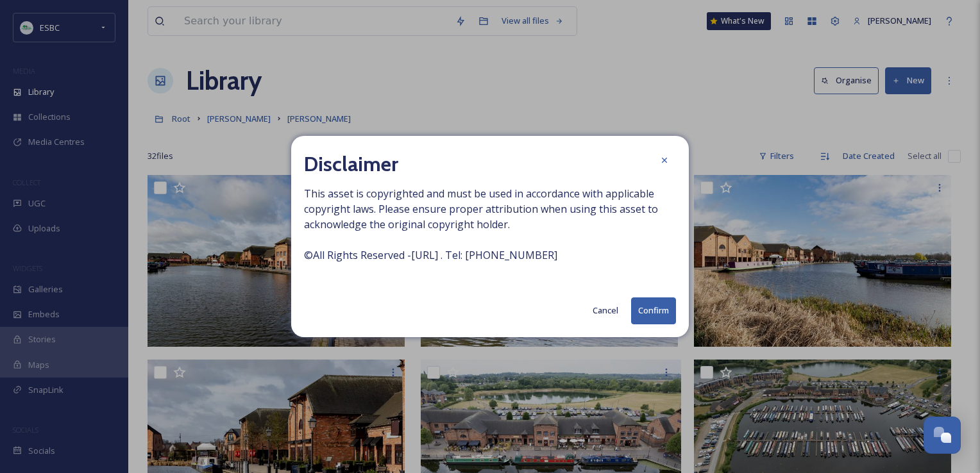
click at [657, 313] on button "Confirm" at bounding box center [653, 311] width 45 height 26
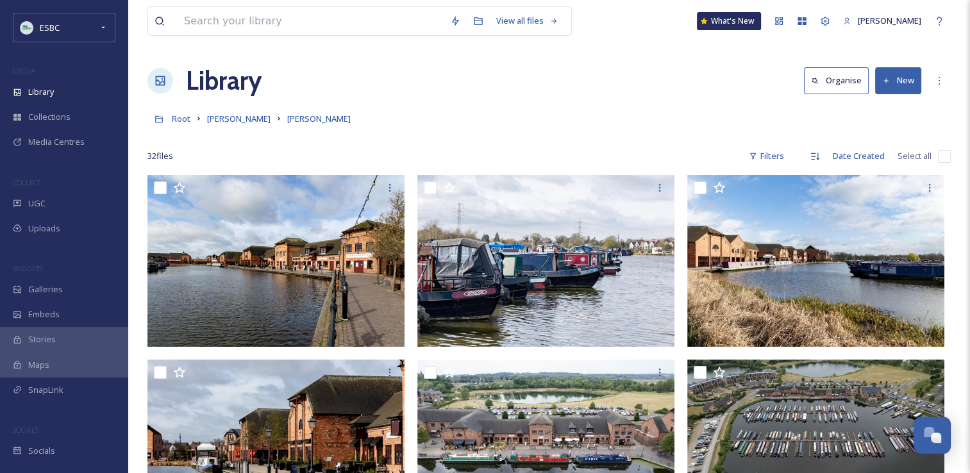
click at [609, 81] on div "Library Organise New" at bounding box center [548, 81] width 803 height 38
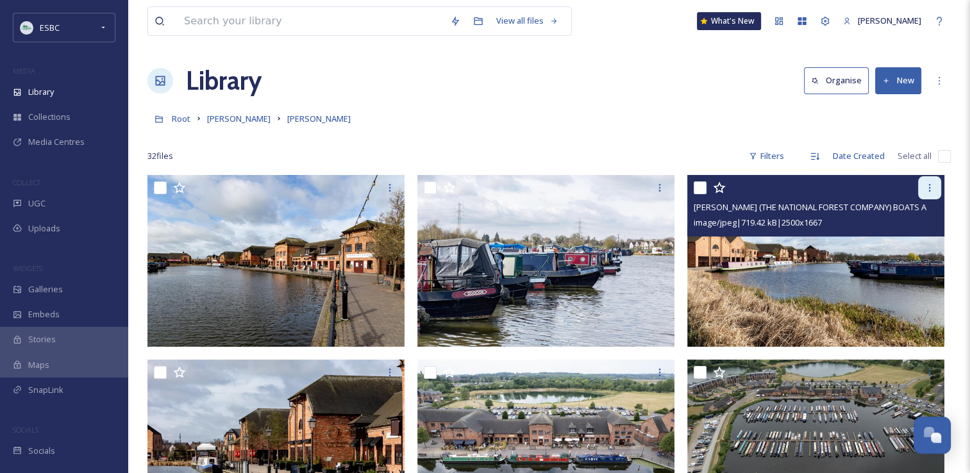
click at [930, 185] on icon at bounding box center [930, 188] width 2 height 8
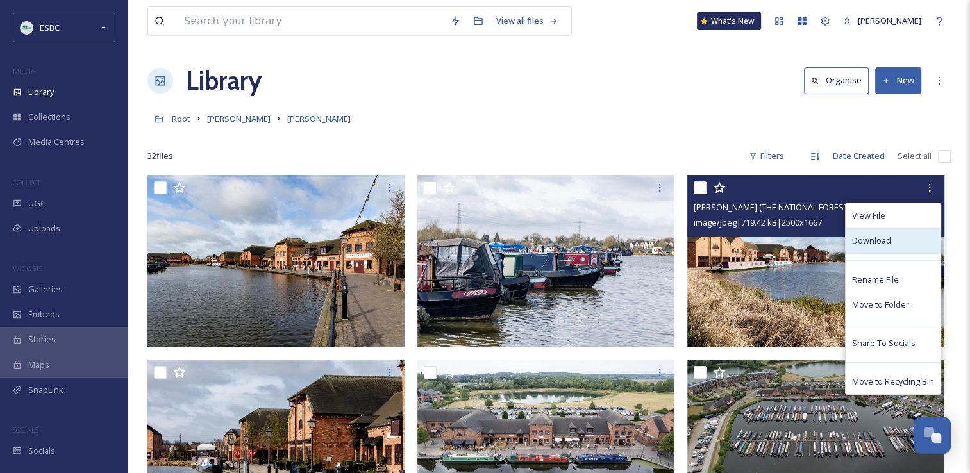
click at [868, 238] on span "Download" at bounding box center [871, 241] width 39 height 12
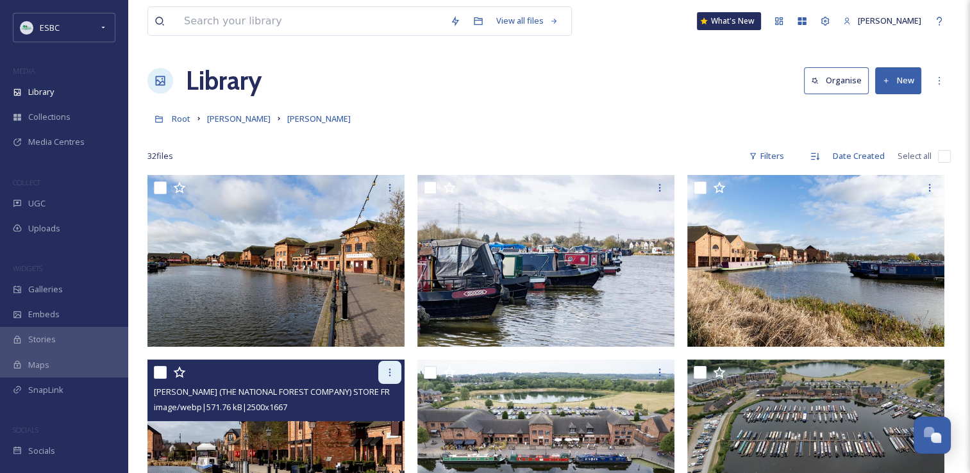
click at [388, 375] on icon at bounding box center [390, 372] width 10 height 10
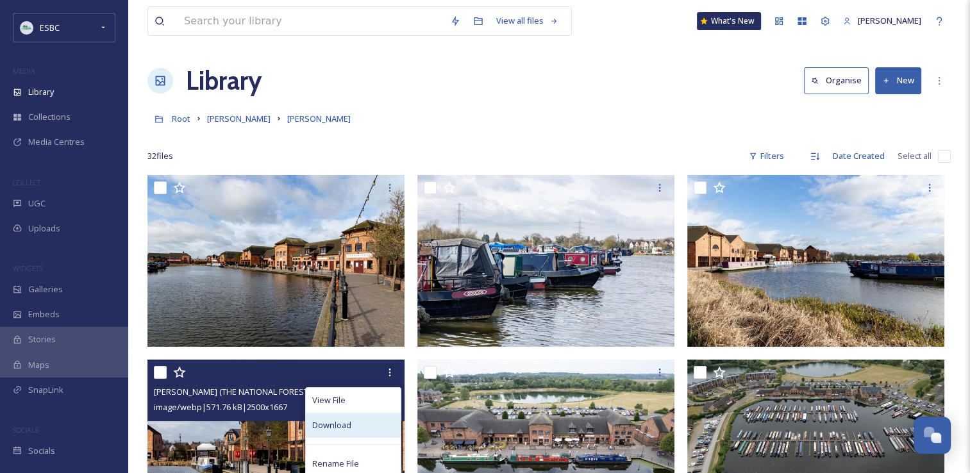
click at [358, 428] on div "Download" at bounding box center [353, 425] width 95 height 25
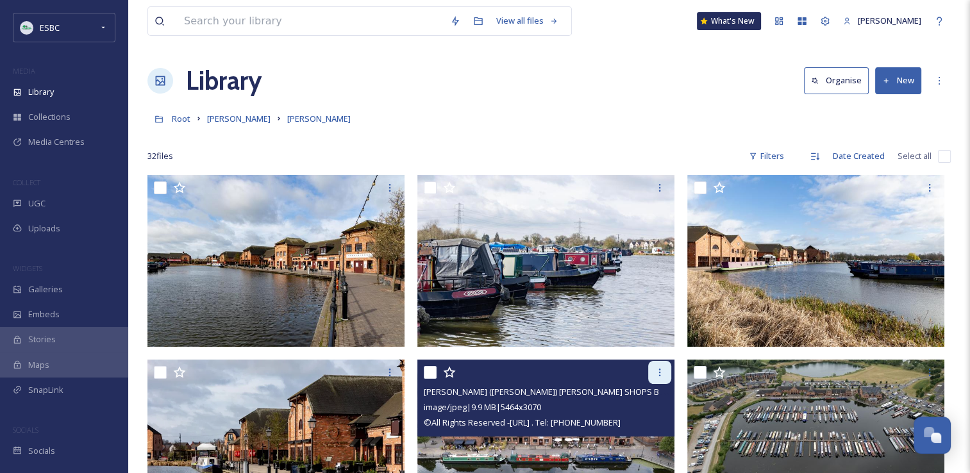
click at [652, 378] on div at bounding box center [659, 372] width 23 height 23
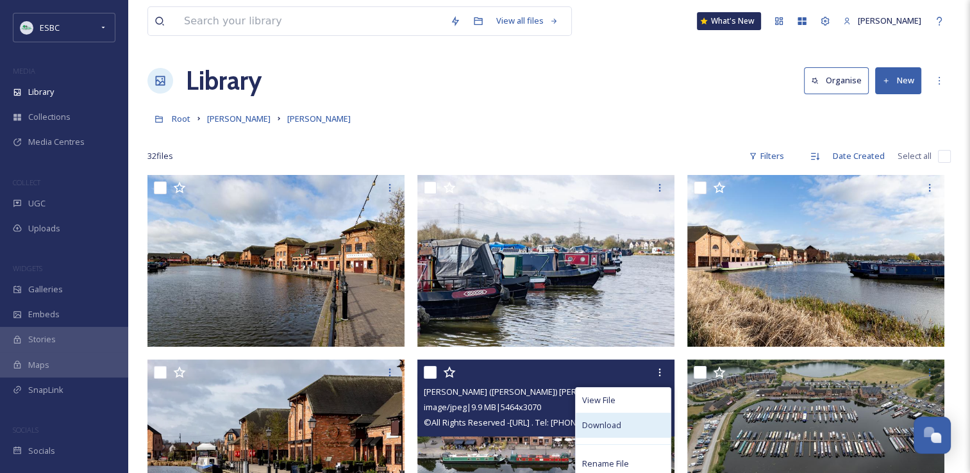
click at [601, 427] on span "Download" at bounding box center [601, 425] width 39 height 12
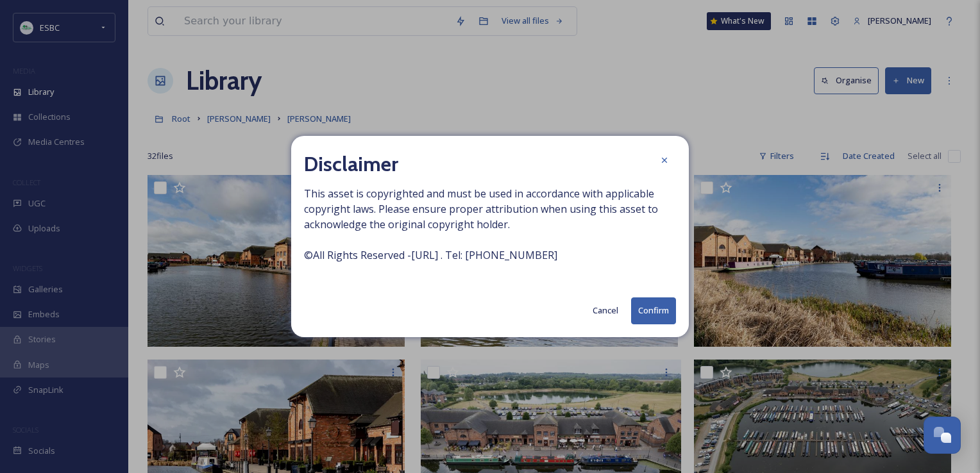
click at [639, 314] on button "Confirm" at bounding box center [653, 311] width 45 height 26
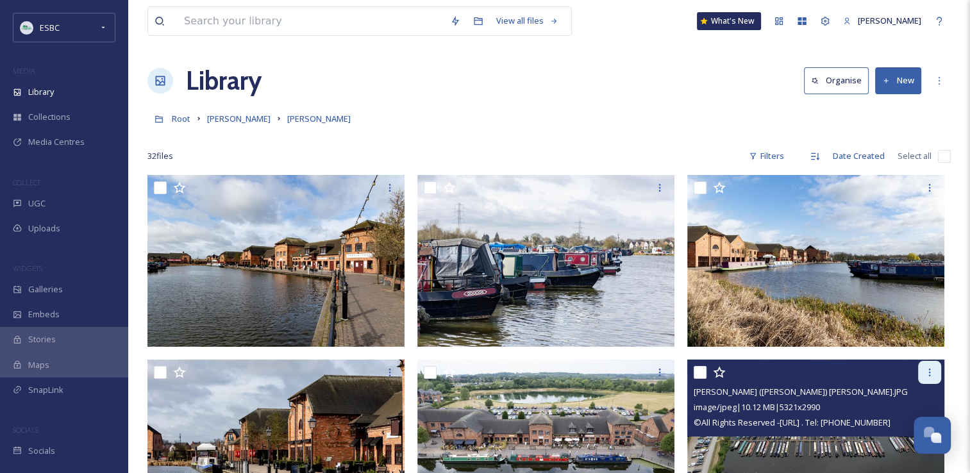
click at [930, 374] on icon at bounding box center [930, 372] width 10 height 10
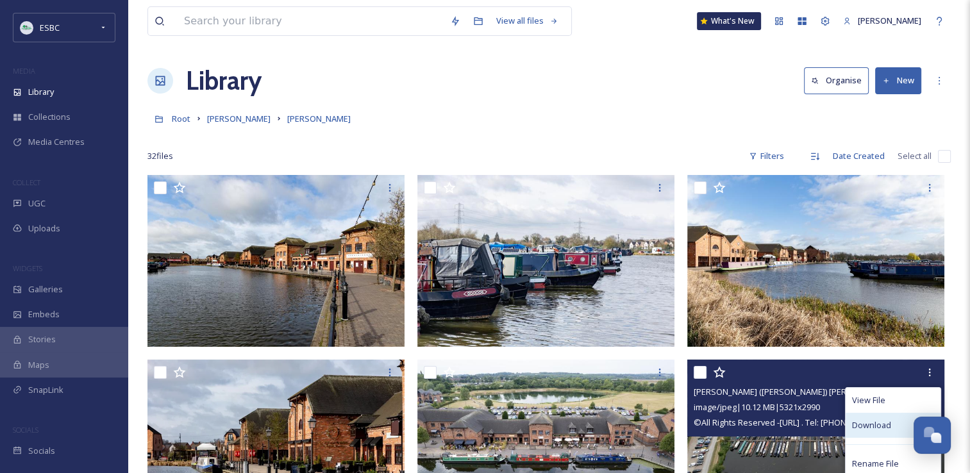
click at [865, 423] on span "Download" at bounding box center [871, 425] width 39 height 12
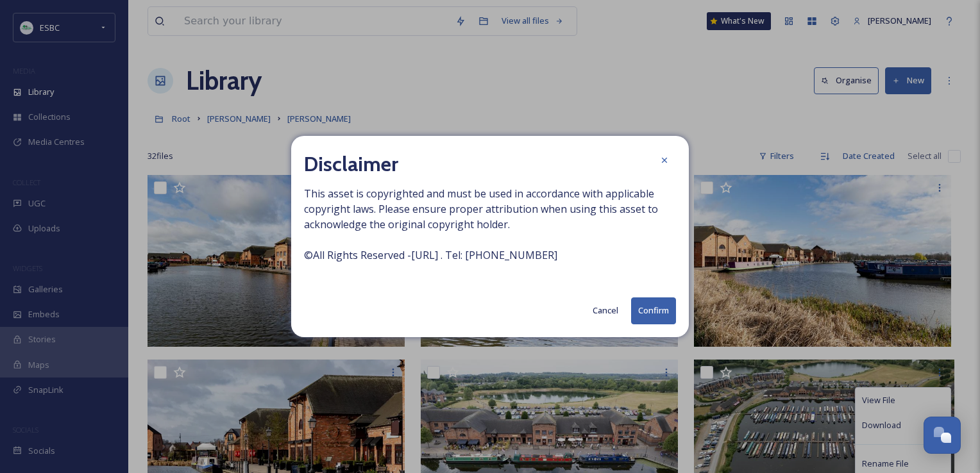
click at [633, 314] on button "Confirm" at bounding box center [653, 311] width 45 height 26
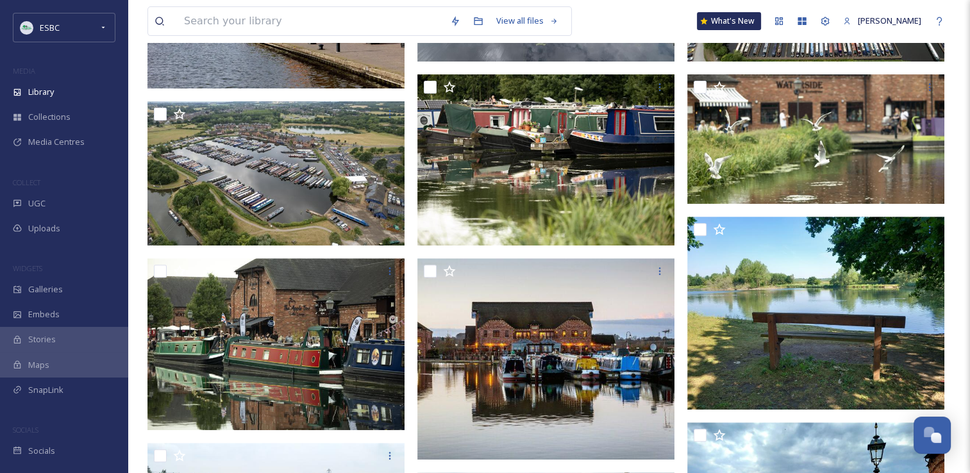
scroll to position [437, 0]
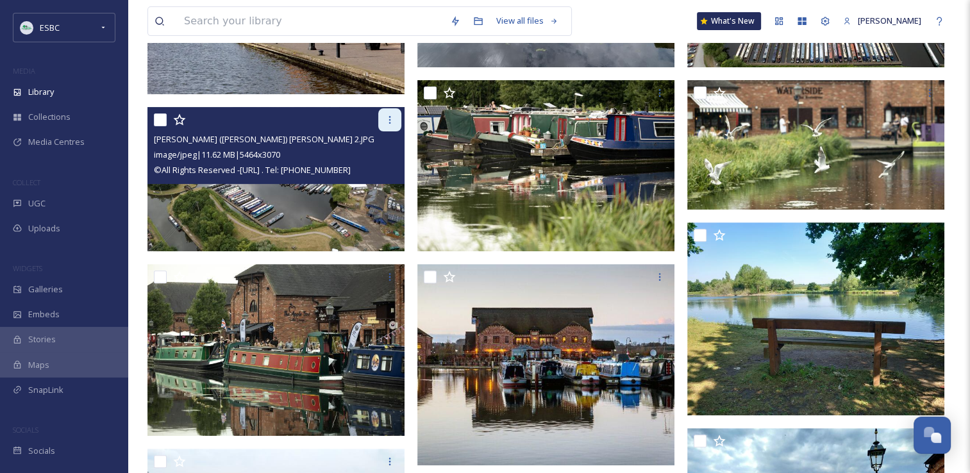
click at [387, 115] on icon at bounding box center [390, 120] width 10 height 10
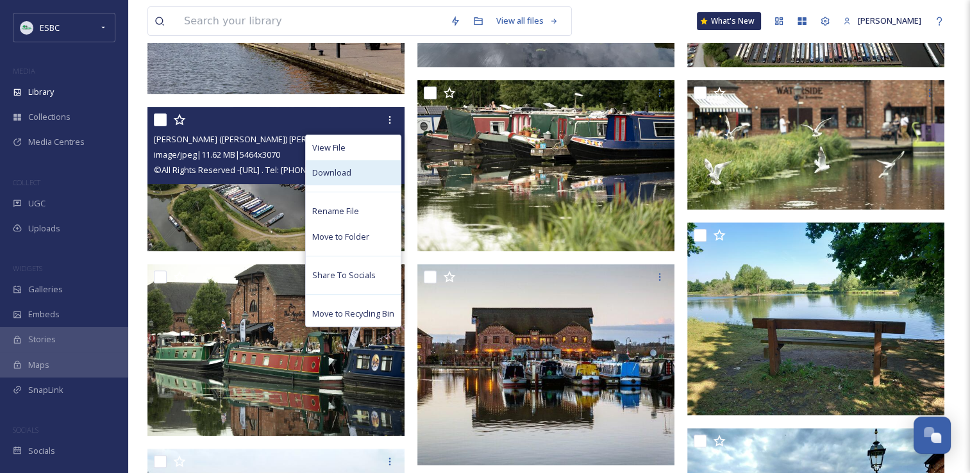
click at [342, 174] on span "Download" at bounding box center [331, 173] width 39 height 12
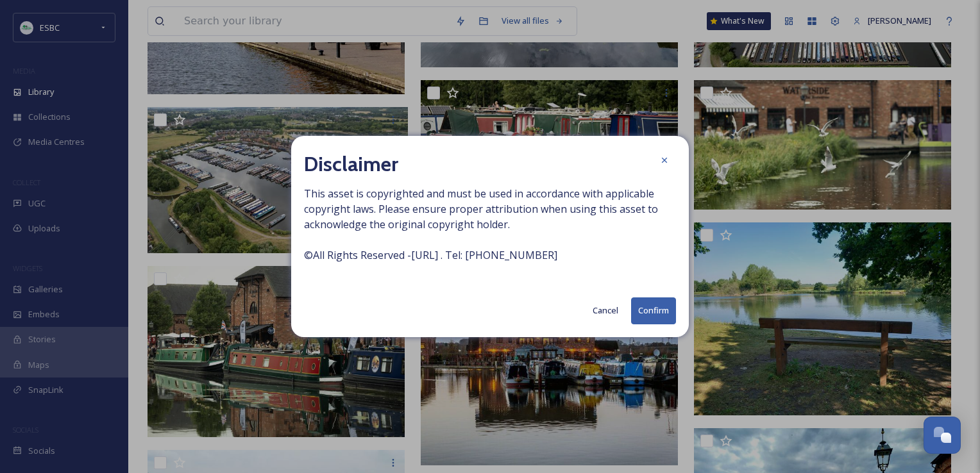
click at [650, 307] on button "Confirm" at bounding box center [653, 311] width 45 height 26
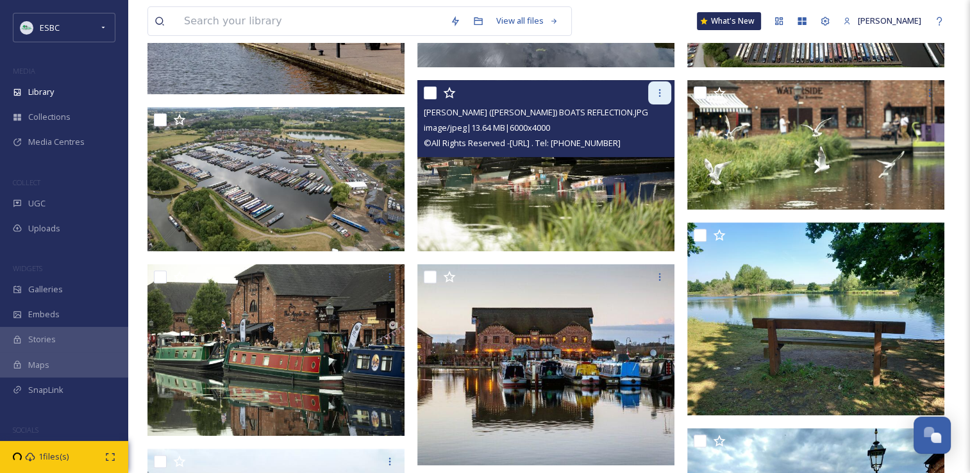
click at [661, 94] on icon at bounding box center [660, 93] width 10 height 10
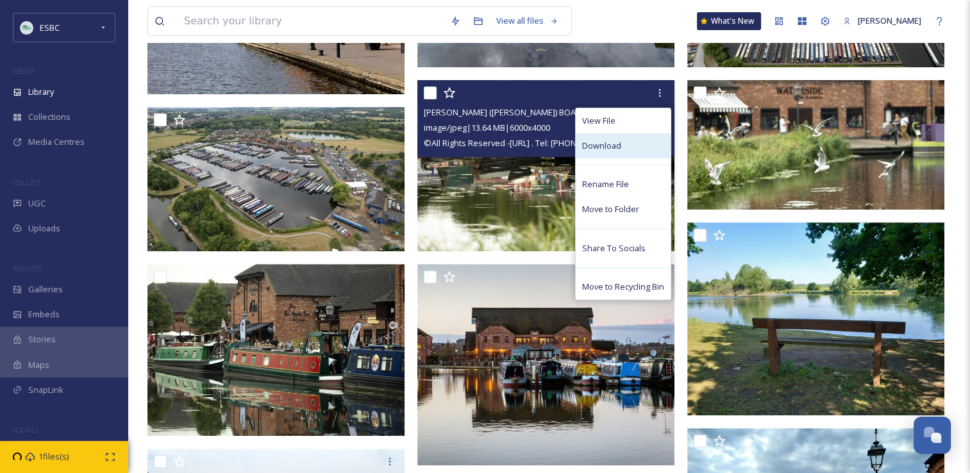
click at [605, 145] on span "Download" at bounding box center [601, 146] width 39 height 12
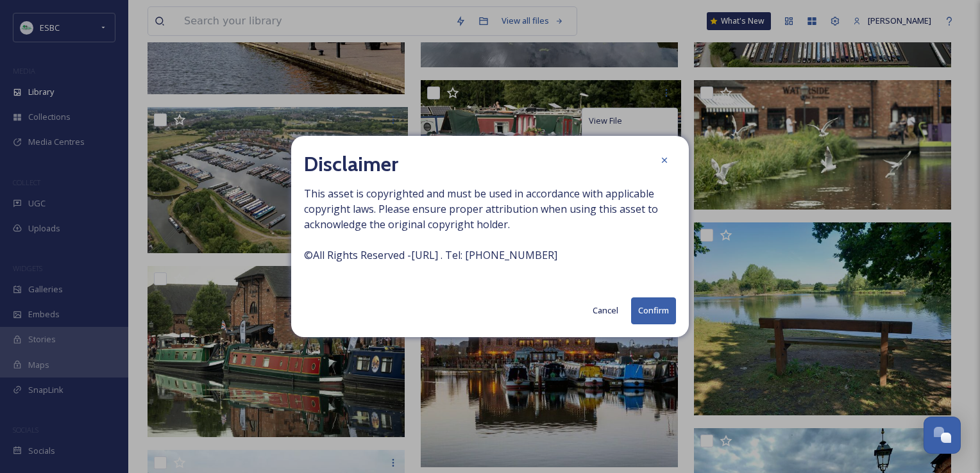
click at [650, 309] on button "Confirm" at bounding box center [653, 311] width 45 height 26
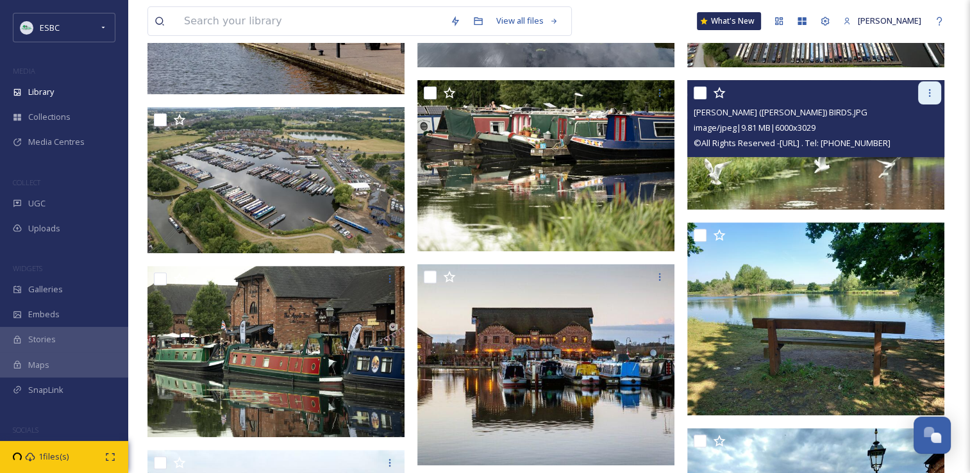
click at [927, 93] on icon at bounding box center [930, 93] width 10 height 10
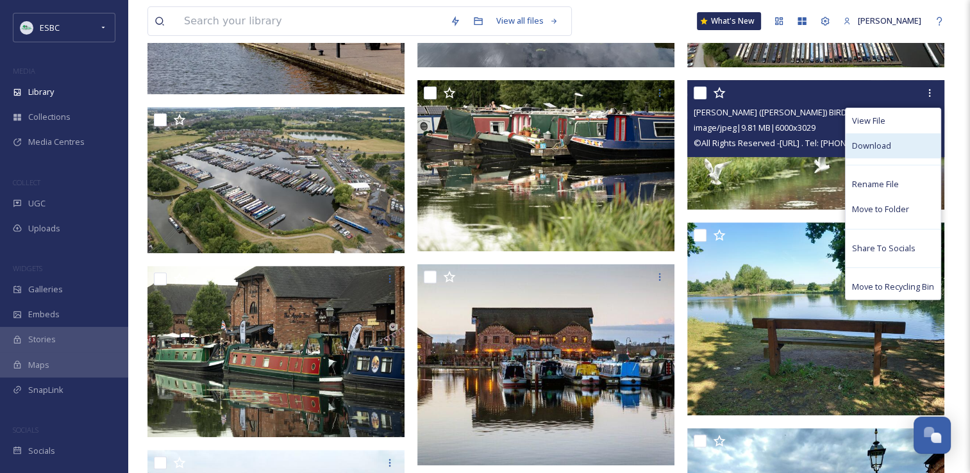
click at [891, 142] on div "Download" at bounding box center [893, 145] width 95 height 25
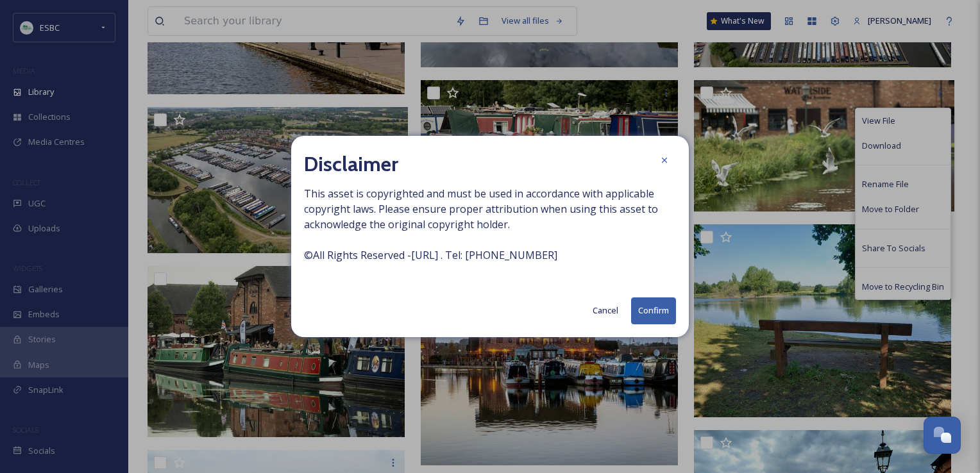
click at [651, 308] on button "Confirm" at bounding box center [653, 311] width 45 height 26
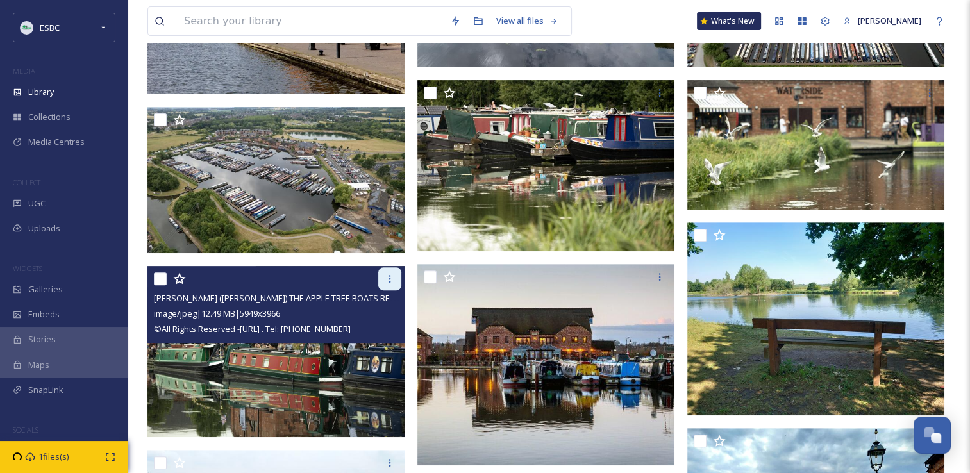
click at [385, 276] on icon at bounding box center [390, 279] width 10 height 10
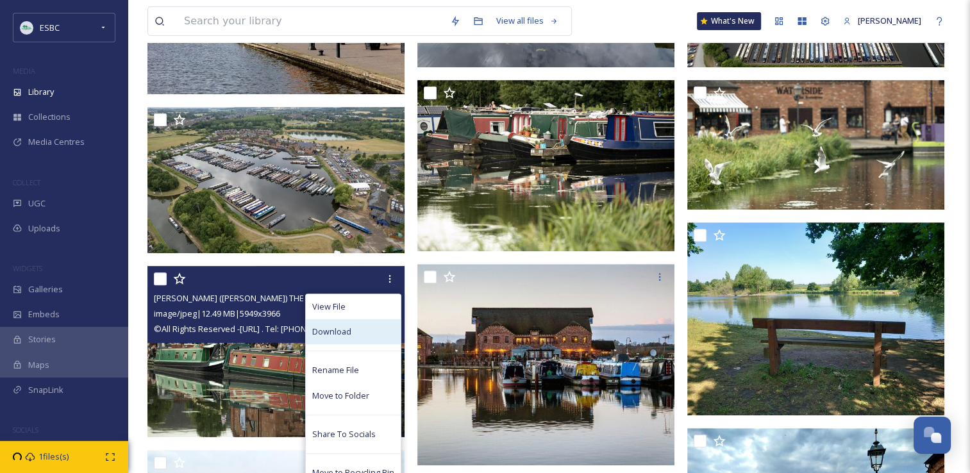
click at [353, 332] on div "Download" at bounding box center [353, 331] width 95 height 25
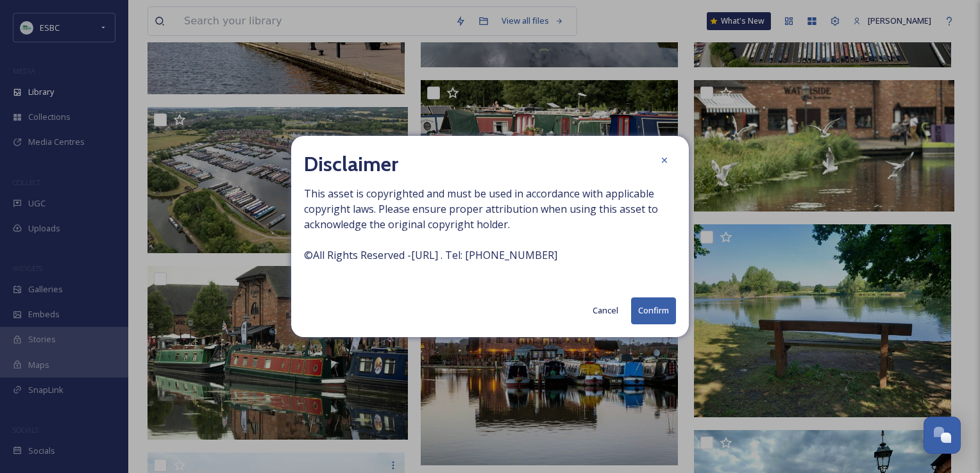
click at [637, 311] on button "Confirm" at bounding box center [653, 311] width 45 height 26
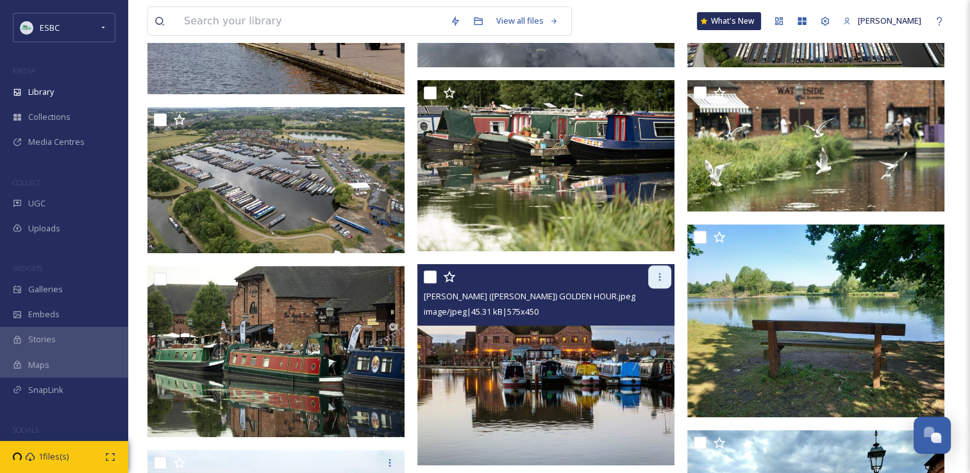
click at [660, 276] on icon at bounding box center [660, 277] width 10 height 10
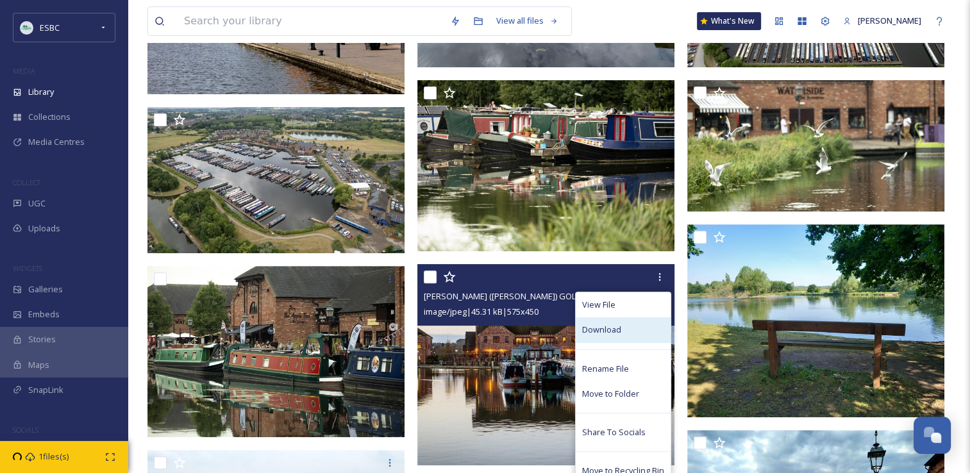
click at [599, 331] on span "Download" at bounding box center [601, 330] width 39 height 12
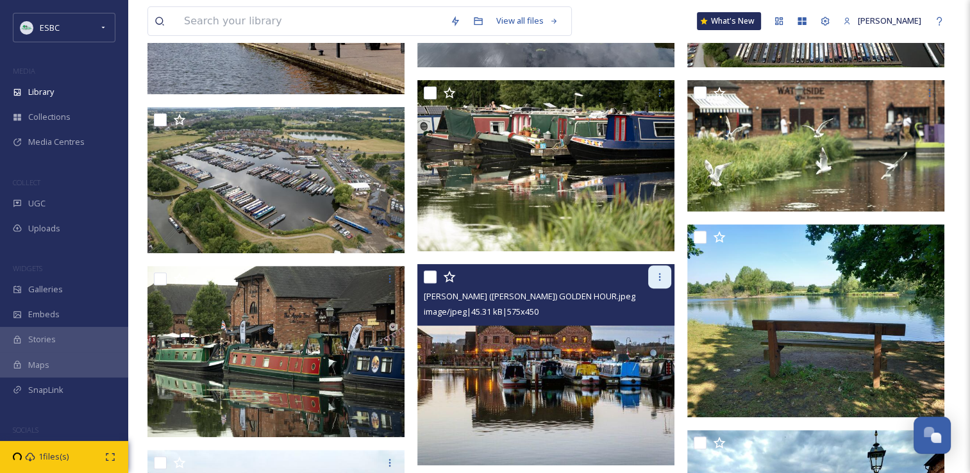
click at [658, 275] on icon at bounding box center [660, 277] width 10 height 10
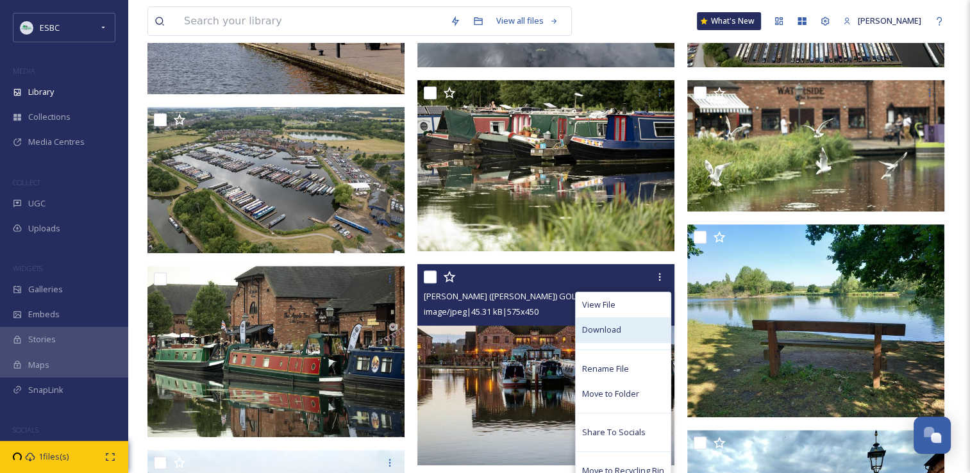
click at [621, 330] on div "Download" at bounding box center [623, 329] width 95 height 25
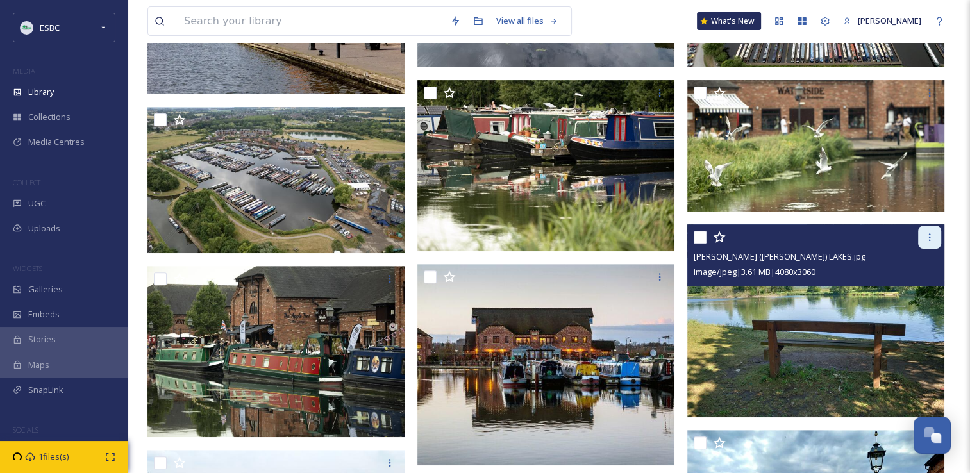
click at [927, 240] on icon at bounding box center [930, 237] width 10 height 10
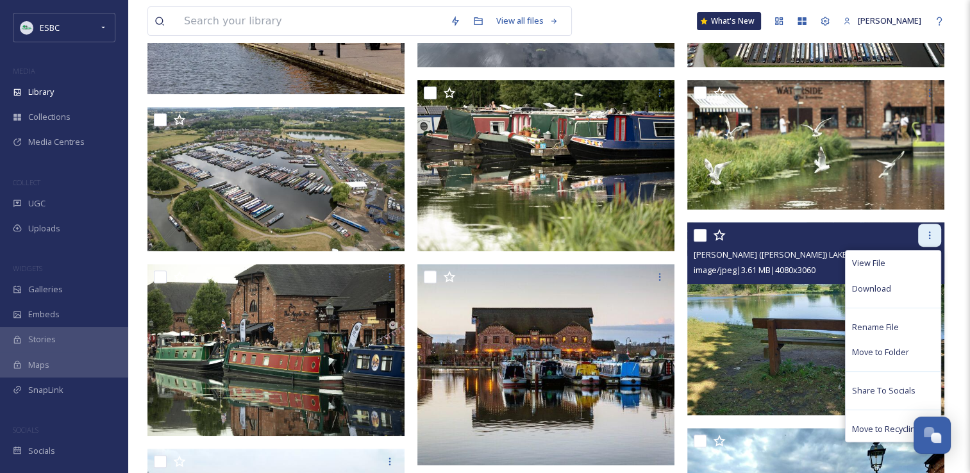
click at [925, 239] on icon at bounding box center [930, 235] width 10 height 10
click at [875, 283] on span "Download" at bounding box center [871, 289] width 39 height 12
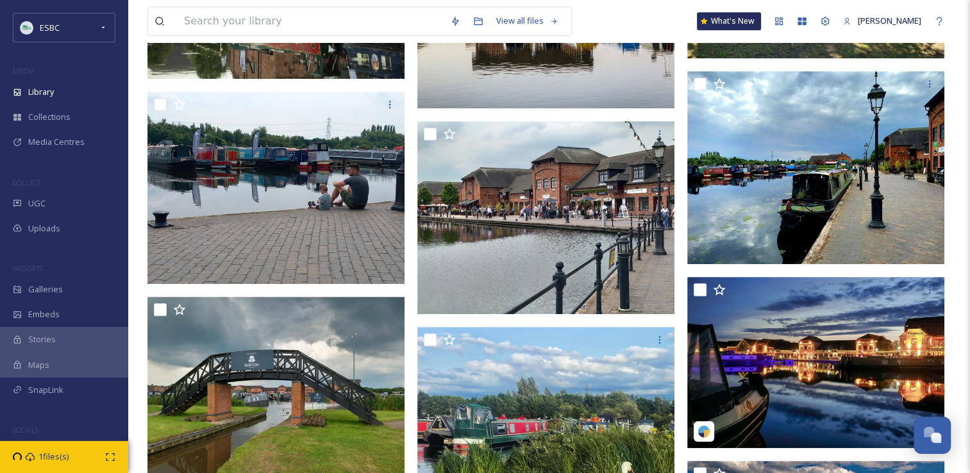
scroll to position [800, 0]
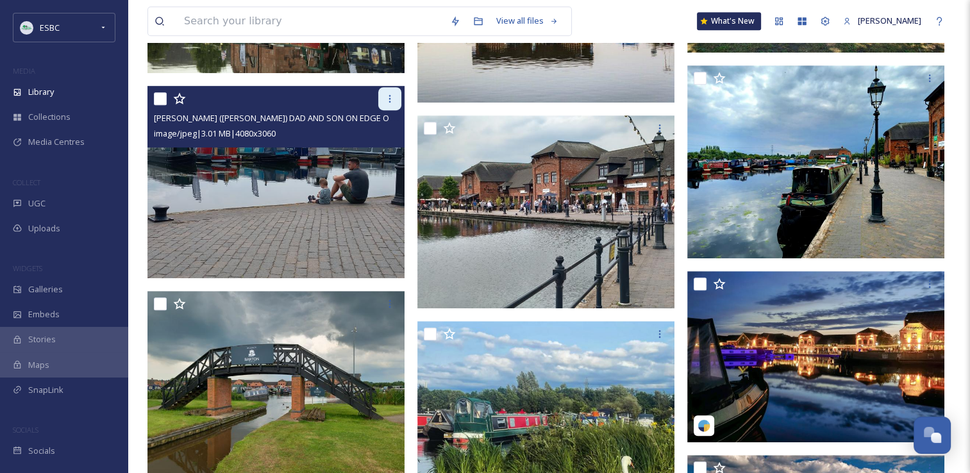
click at [391, 103] on icon at bounding box center [390, 99] width 10 height 10
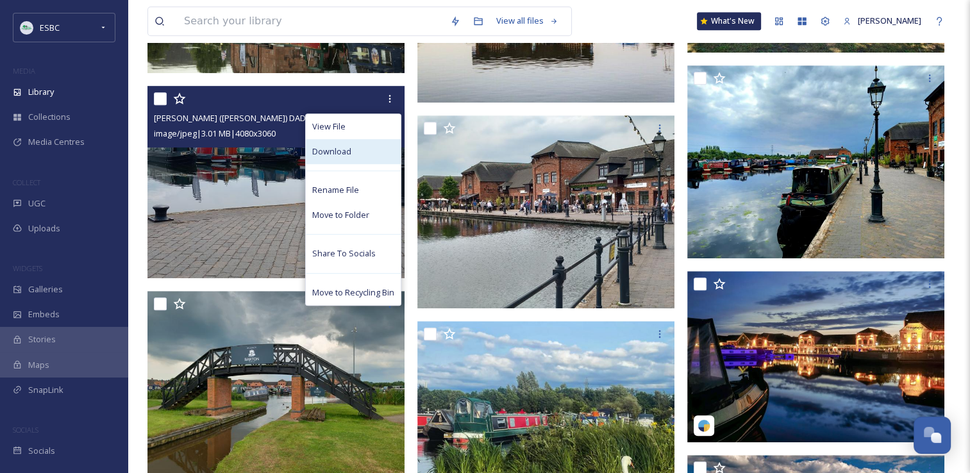
click at [364, 151] on div "Download" at bounding box center [353, 151] width 95 height 25
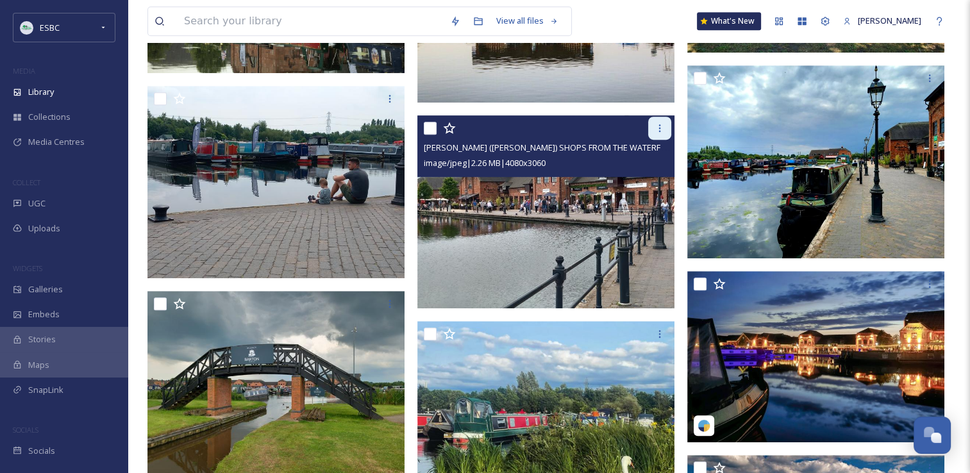
click at [659, 126] on icon at bounding box center [660, 128] width 10 height 10
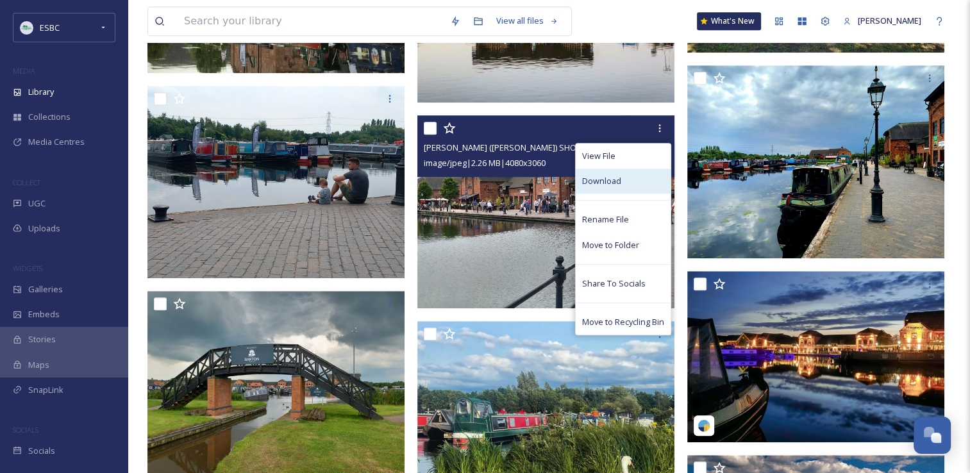
click at [621, 178] on div "Download" at bounding box center [623, 181] width 95 height 25
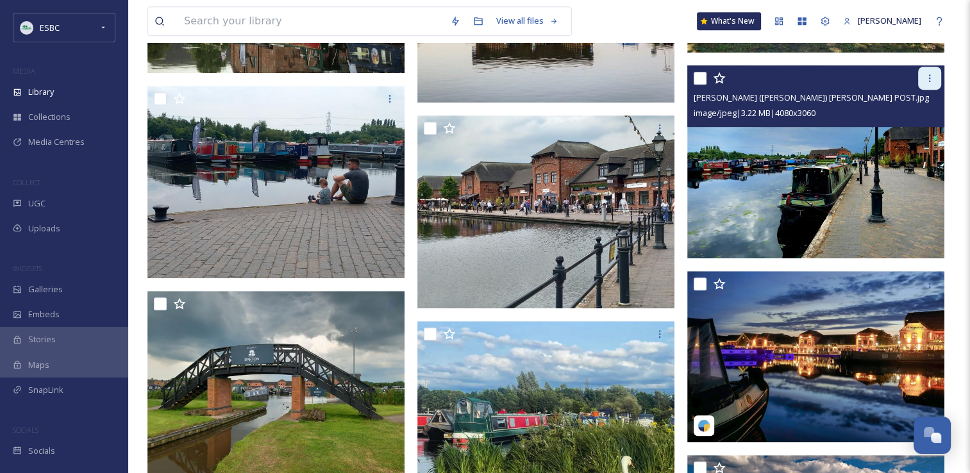
click at [938, 79] on div at bounding box center [929, 78] width 23 height 23
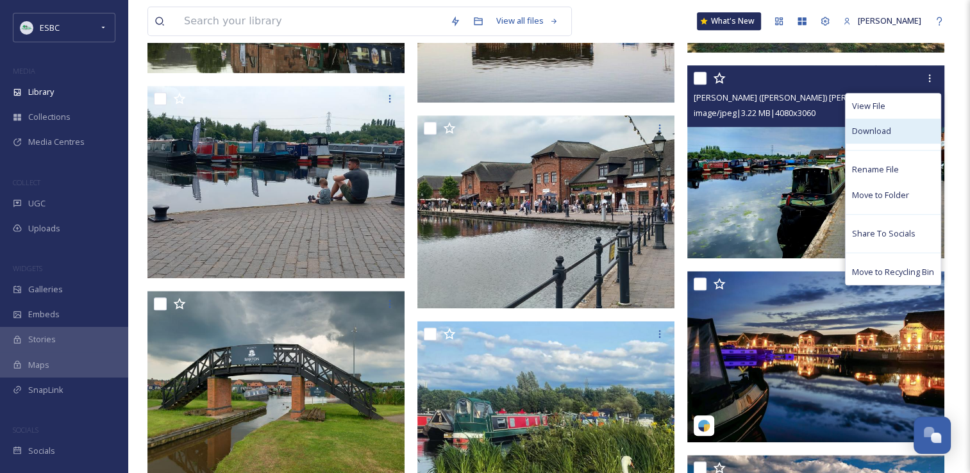
click at [885, 133] on span "Download" at bounding box center [871, 131] width 39 height 12
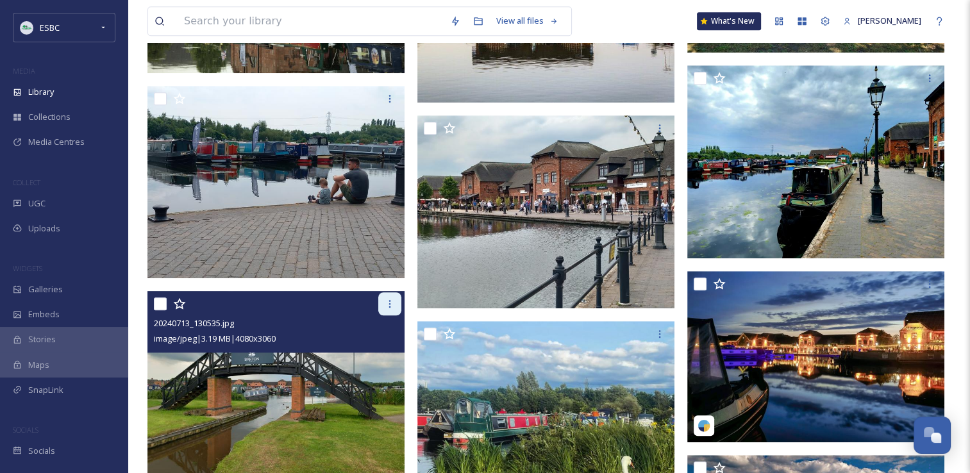
click at [387, 308] on icon at bounding box center [390, 304] width 10 height 10
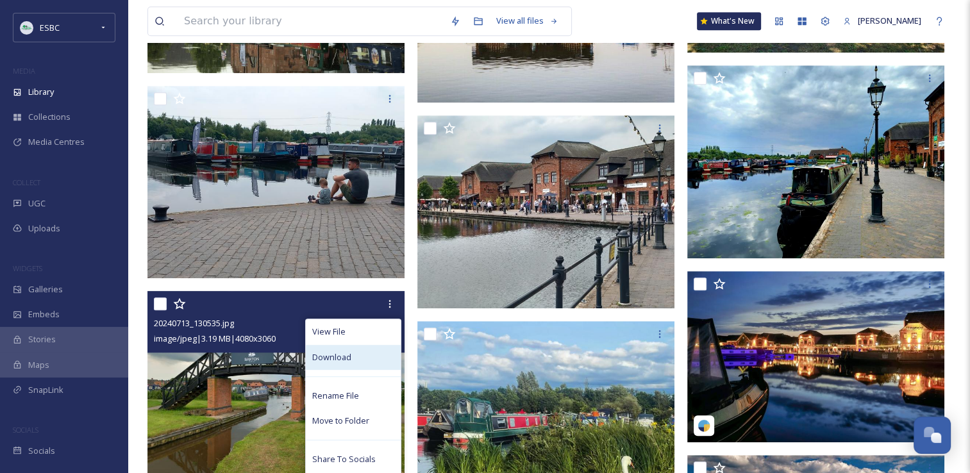
click at [366, 351] on div "Download" at bounding box center [353, 357] width 95 height 25
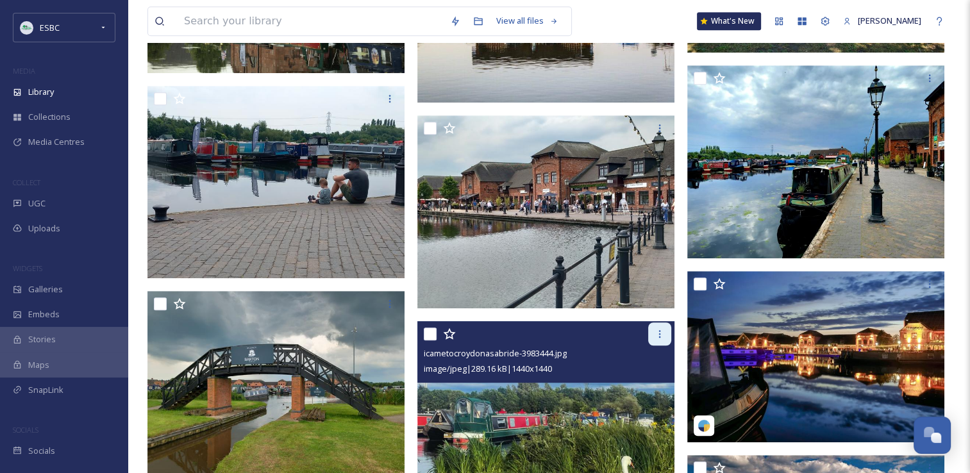
click at [660, 330] on icon at bounding box center [660, 334] width 10 height 10
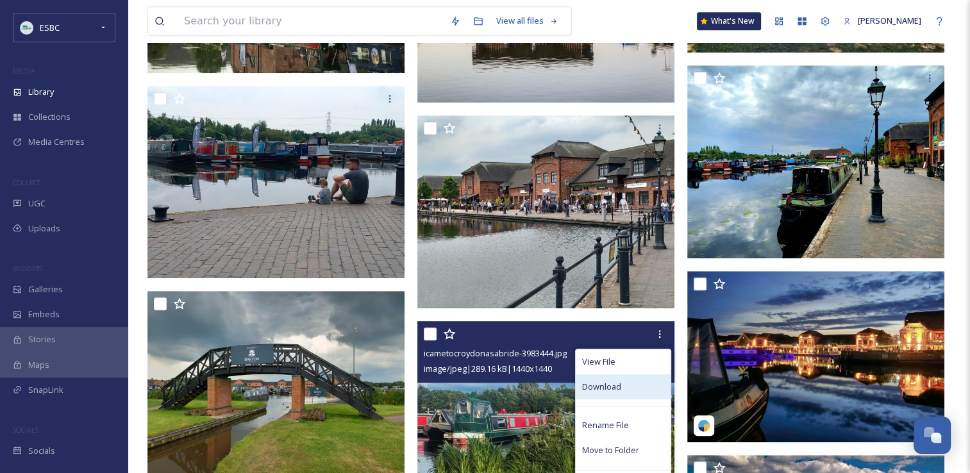
click at [614, 384] on span "Download" at bounding box center [601, 387] width 39 height 12
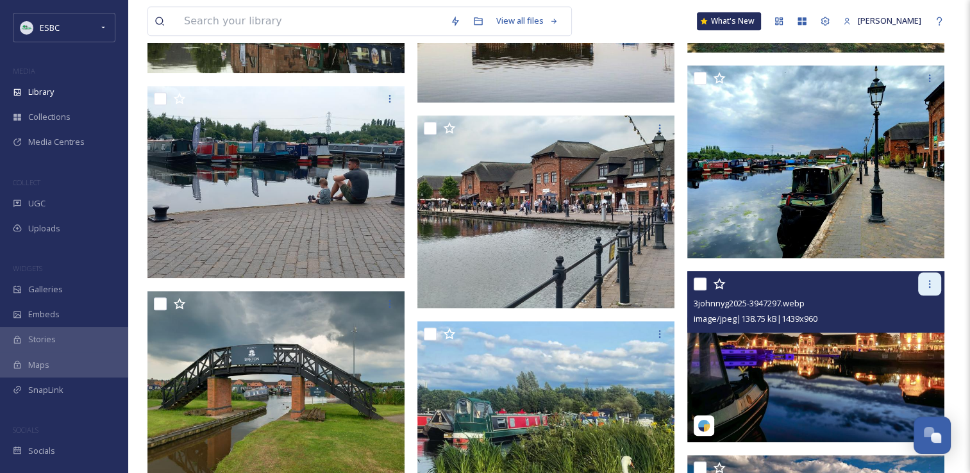
click at [926, 283] on icon at bounding box center [930, 284] width 10 height 10
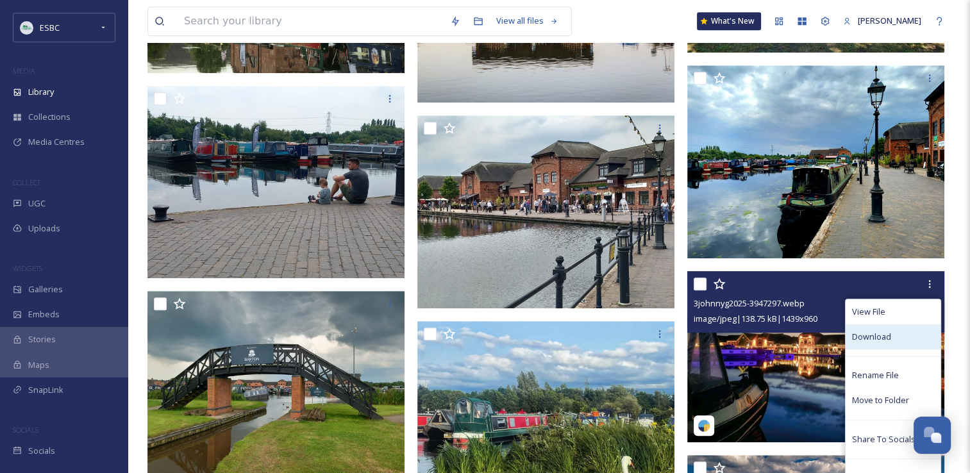
click at [876, 334] on span "Download" at bounding box center [871, 337] width 39 height 12
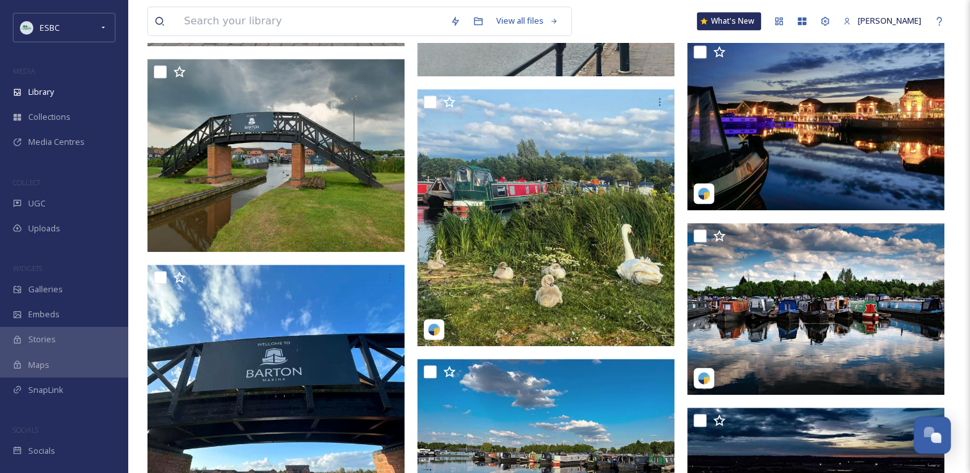
scroll to position [1026, 0]
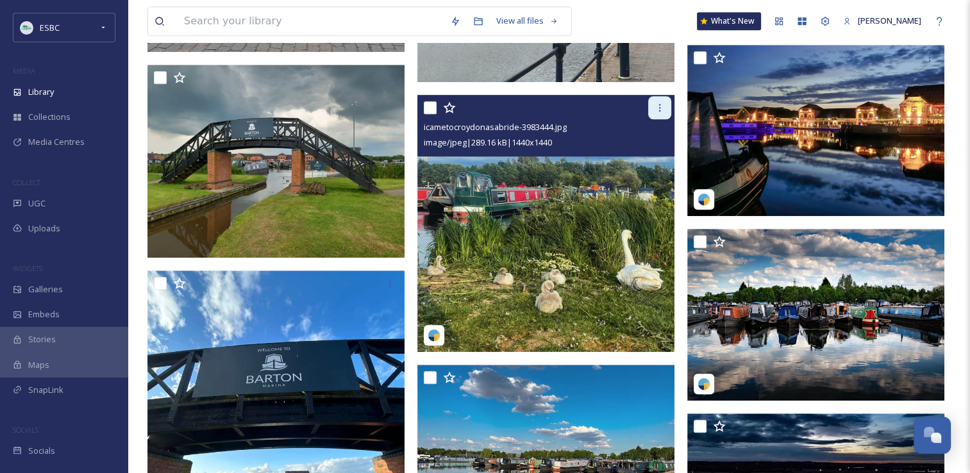
click at [659, 108] on icon at bounding box center [660, 108] width 10 height 10
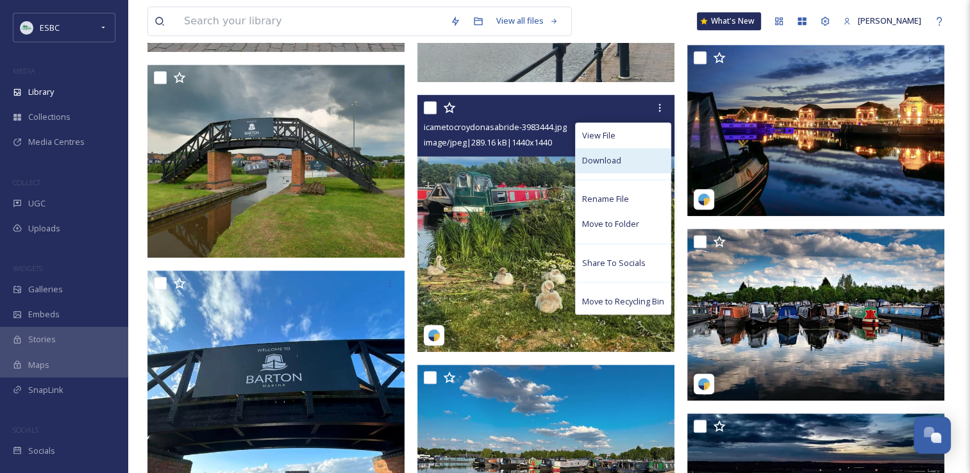
click at [623, 170] on div "Download" at bounding box center [623, 160] width 95 height 25
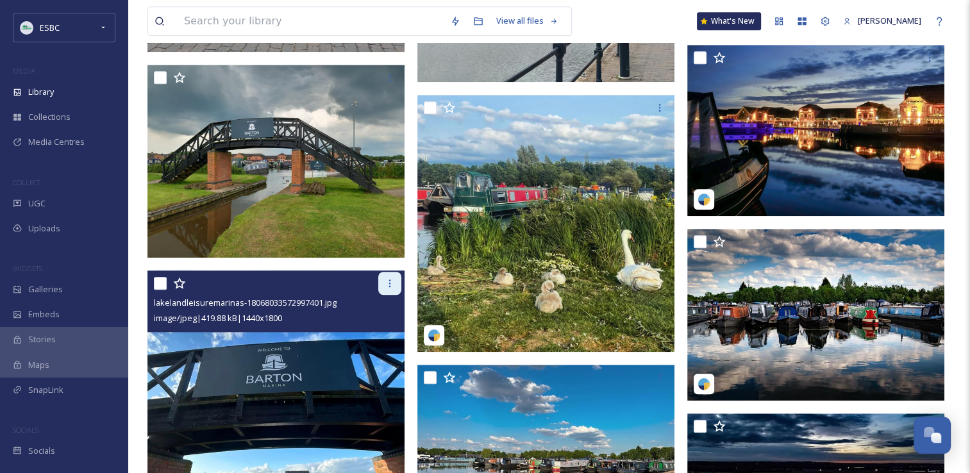
click at [386, 286] on icon at bounding box center [390, 283] width 10 height 10
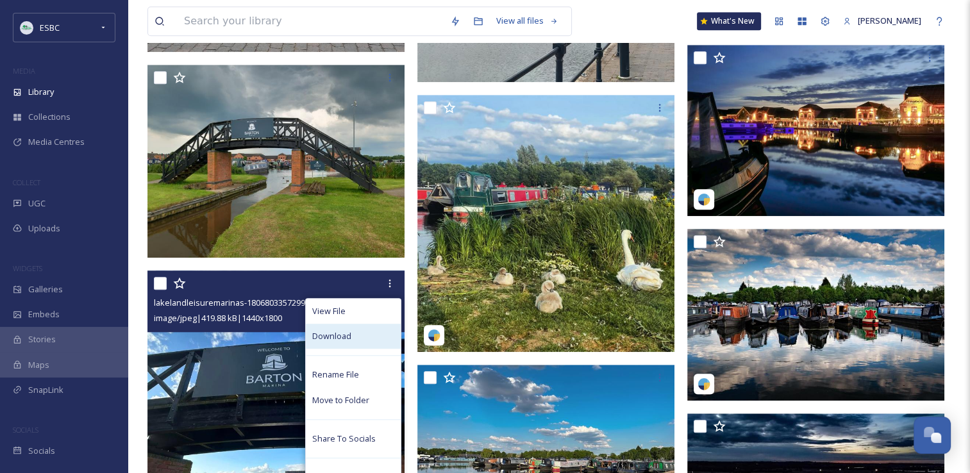
click at [369, 330] on div "Download" at bounding box center [353, 336] width 95 height 25
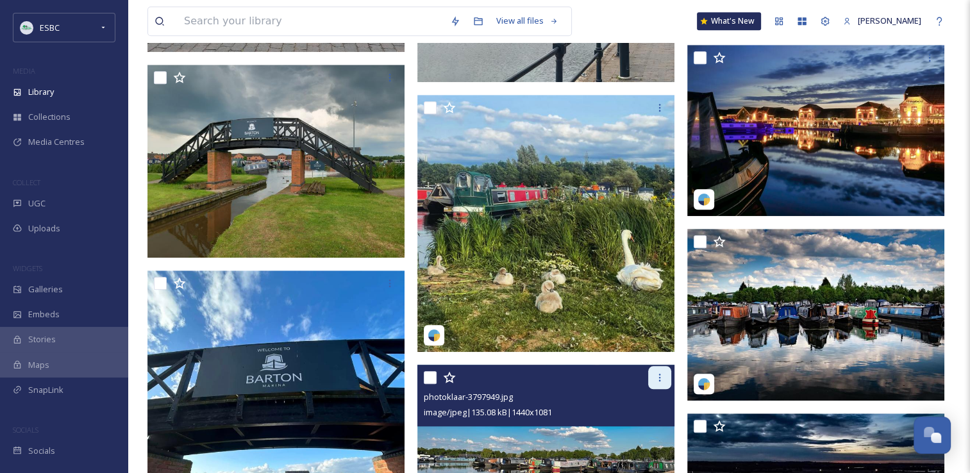
click at [660, 373] on icon at bounding box center [660, 378] width 10 height 10
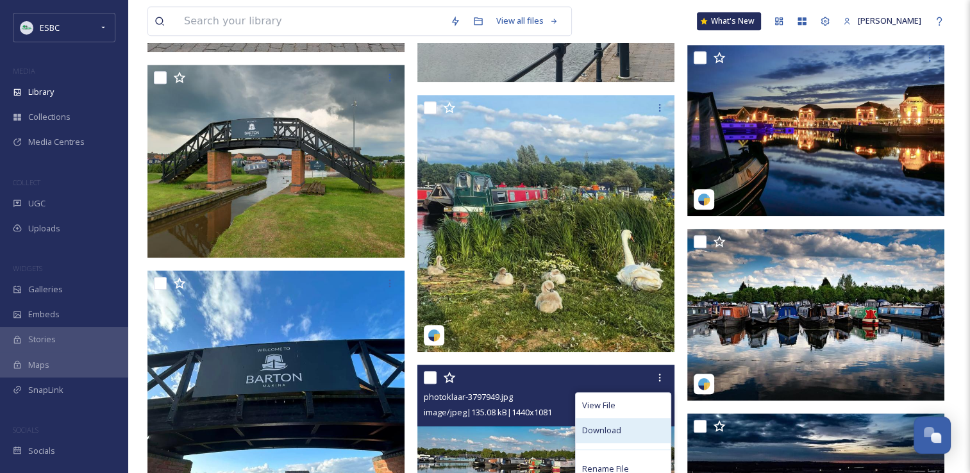
click at [611, 427] on span "Download" at bounding box center [601, 430] width 39 height 12
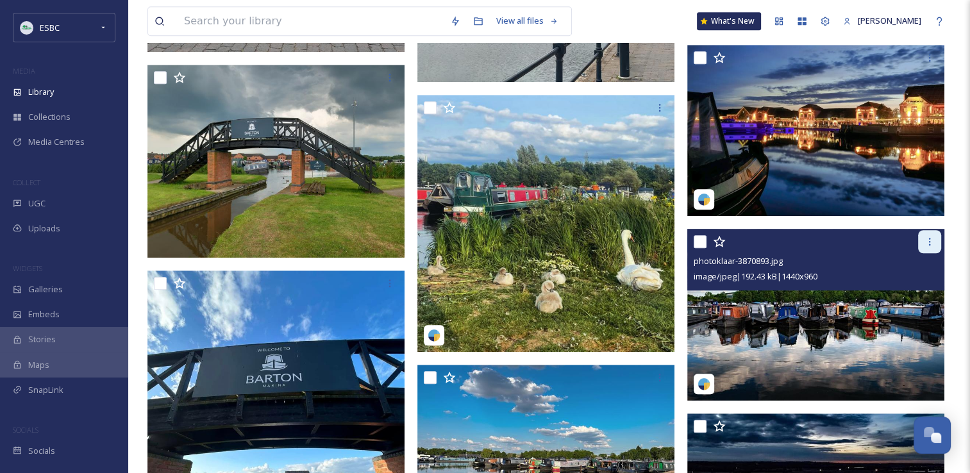
click at [923, 247] on div at bounding box center [929, 241] width 23 height 23
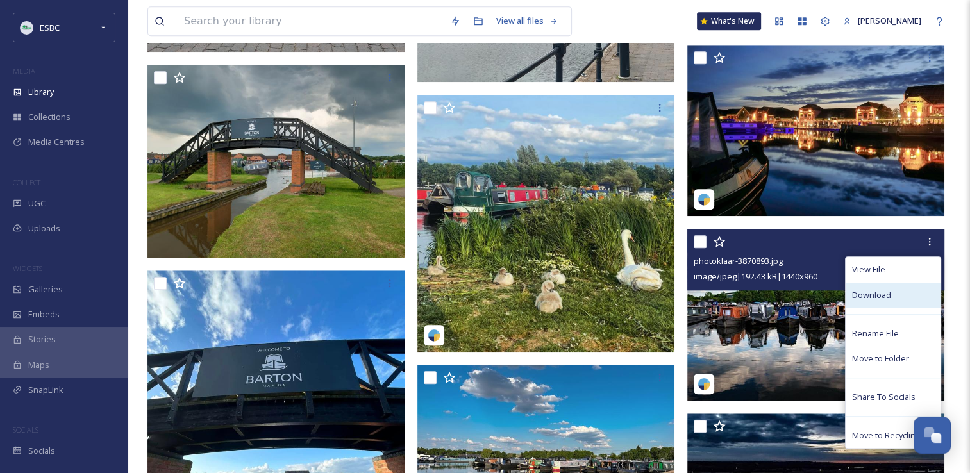
click at [884, 296] on span "Download" at bounding box center [871, 295] width 39 height 12
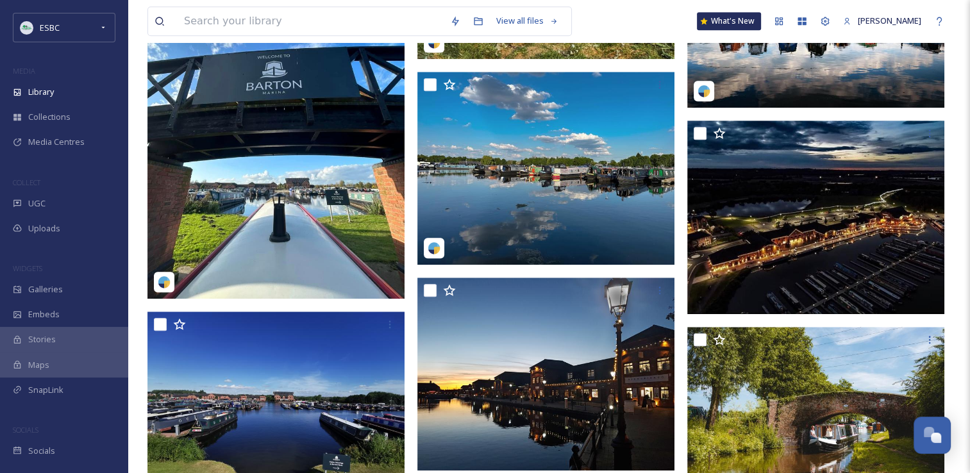
scroll to position [1322, 0]
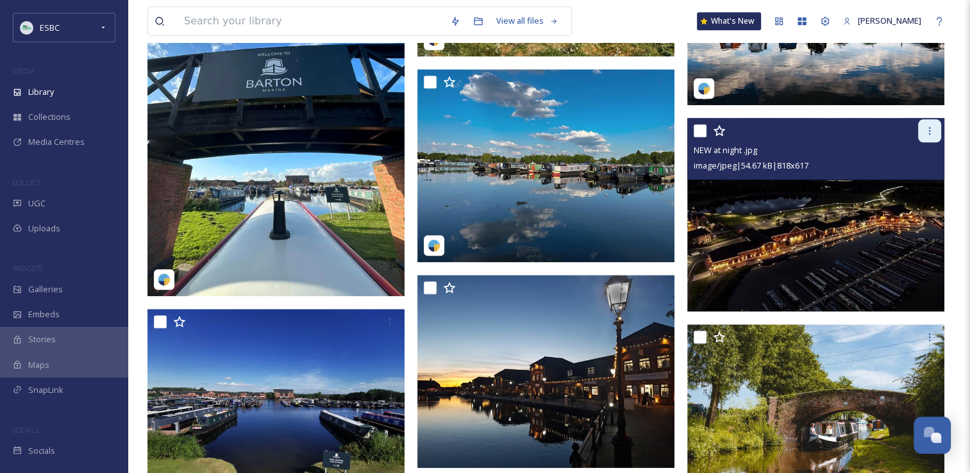
click at [925, 133] on icon at bounding box center [930, 131] width 10 height 10
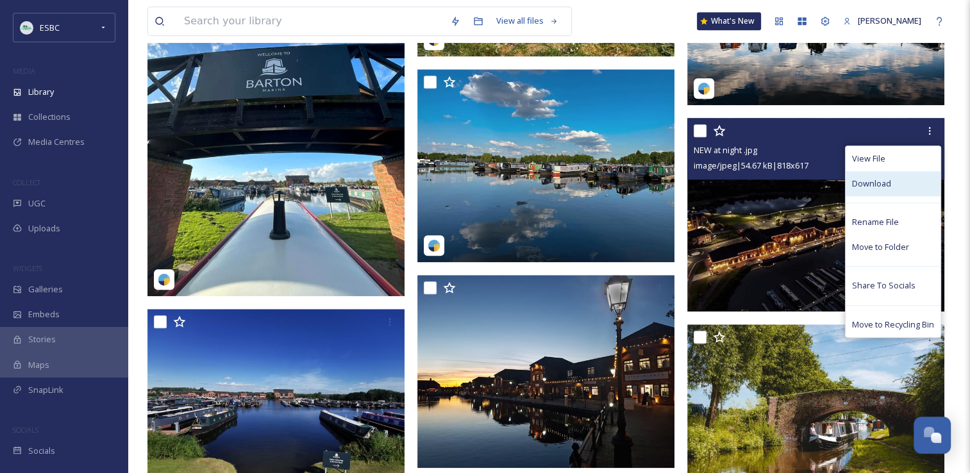
click at [885, 180] on span "Download" at bounding box center [871, 184] width 39 height 12
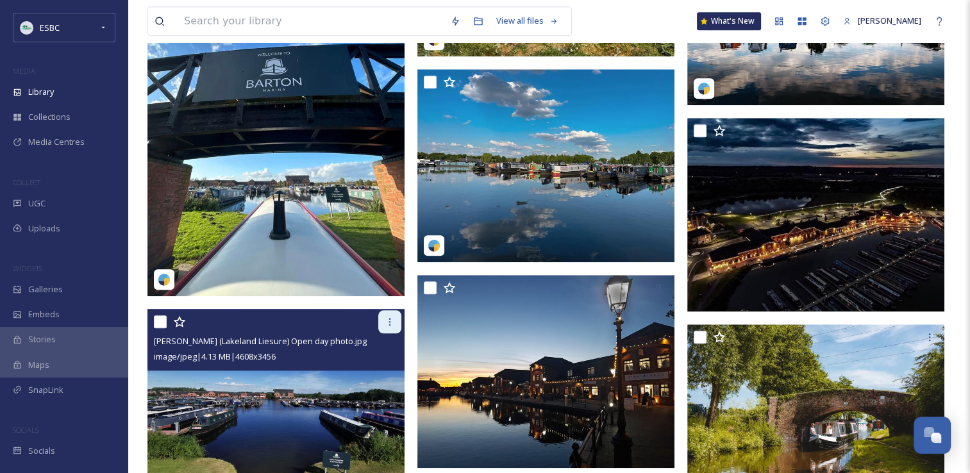
click at [391, 323] on icon at bounding box center [390, 322] width 10 height 10
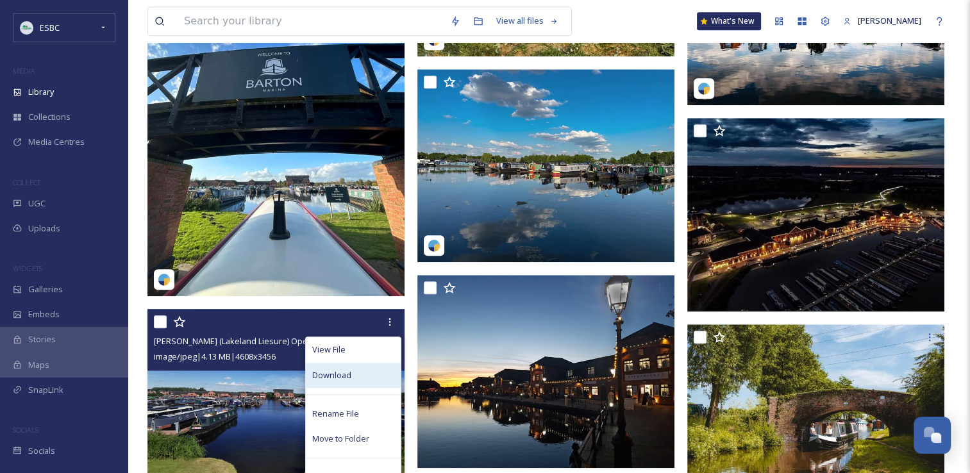
click at [372, 375] on div "Download" at bounding box center [353, 375] width 95 height 25
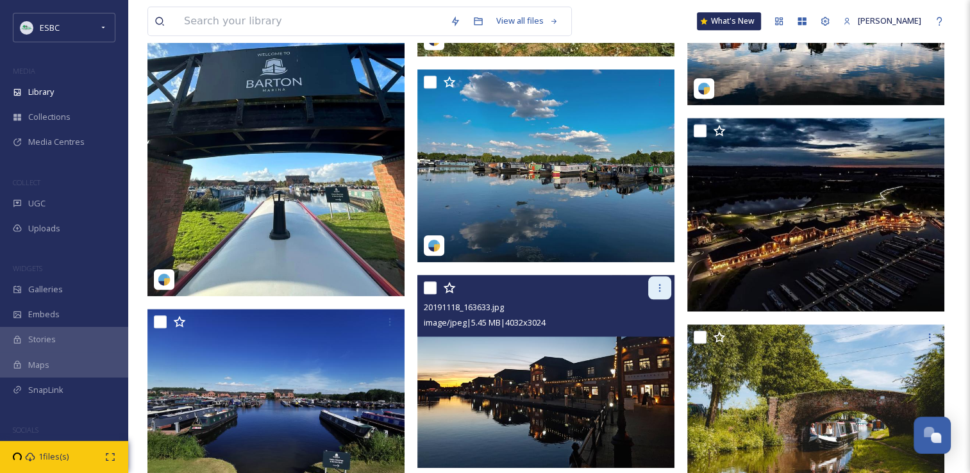
click at [662, 289] on icon at bounding box center [660, 288] width 10 height 10
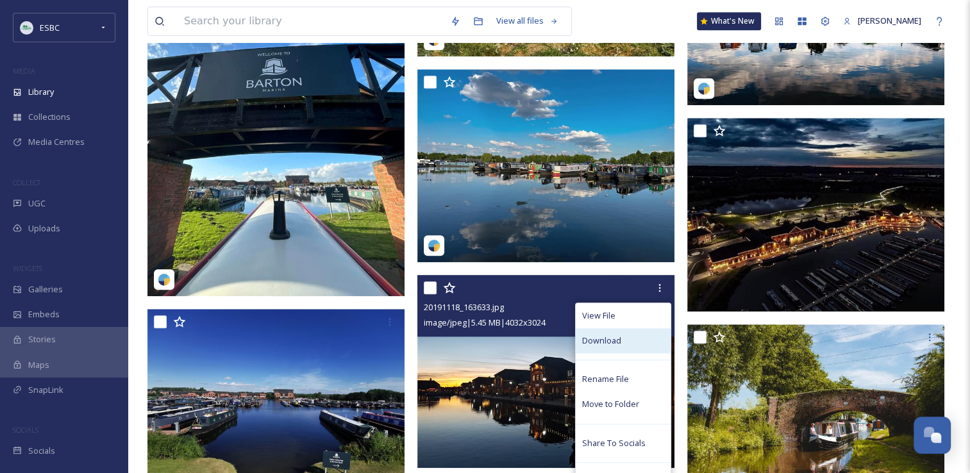
click at [625, 342] on div "Download" at bounding box center [623, 340] width 95 height 25
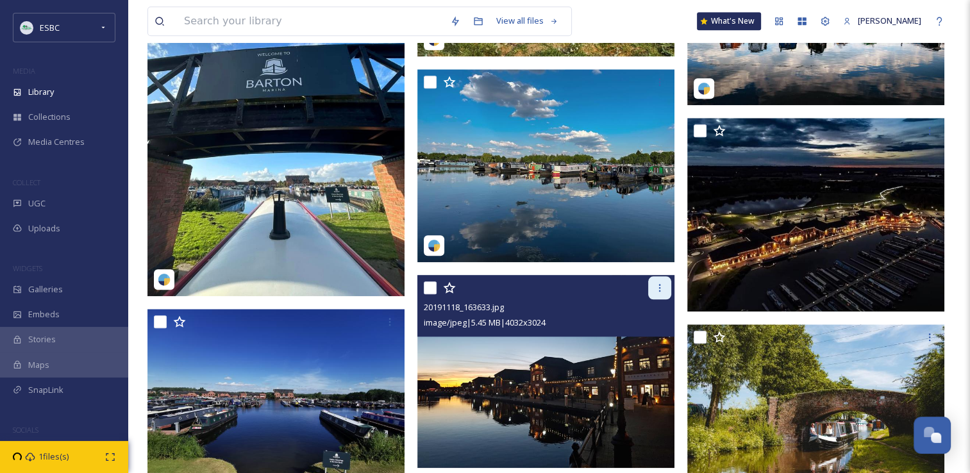
click at [659, 290] on icon at bounding box center [660, 288] width 2 height 8
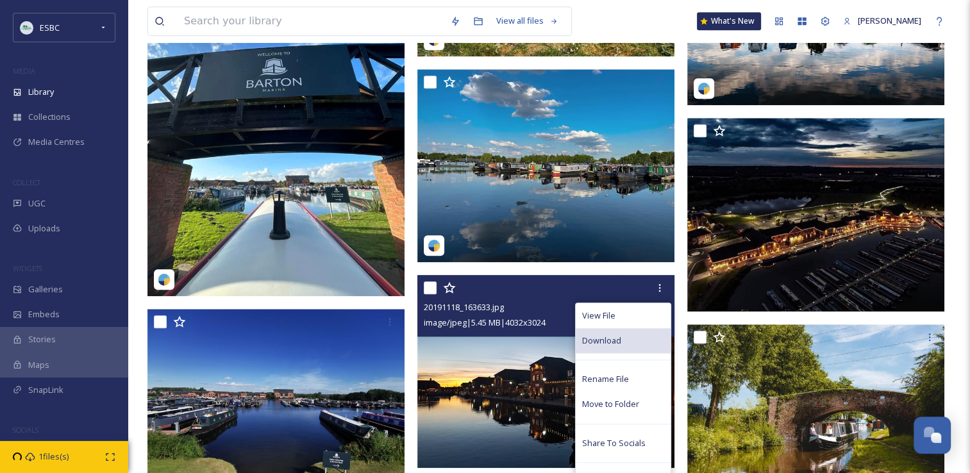
click at [622, 342] on div "Download" at bounding box center [623, 340] width 95 height 25
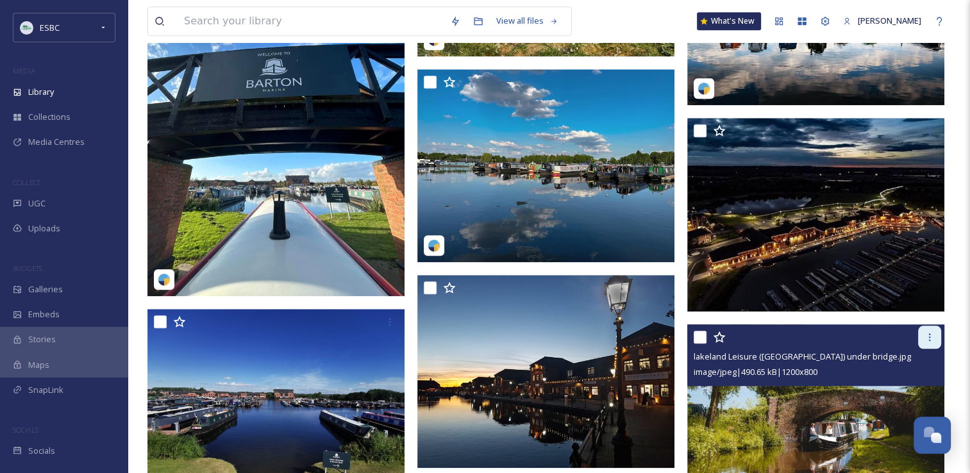
click at [930, 335] on icon at bounding box center [930, 337] width 10 height 10
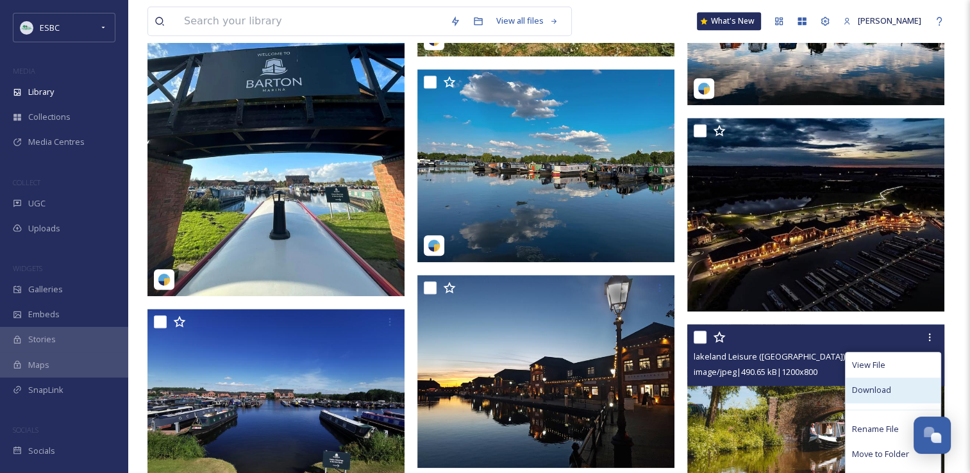
click at [880, 389] on span "Download" at bounding box center [871, 390] width 39 height 12
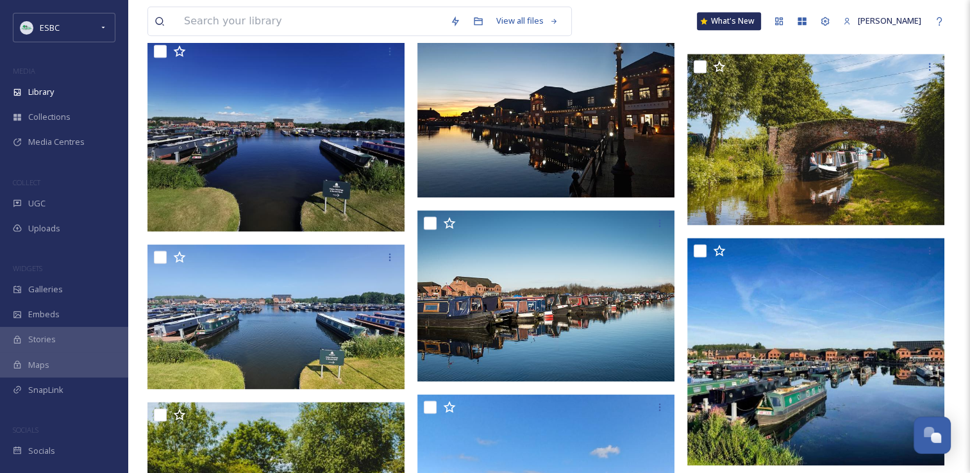
scroll to position [1614, 0]
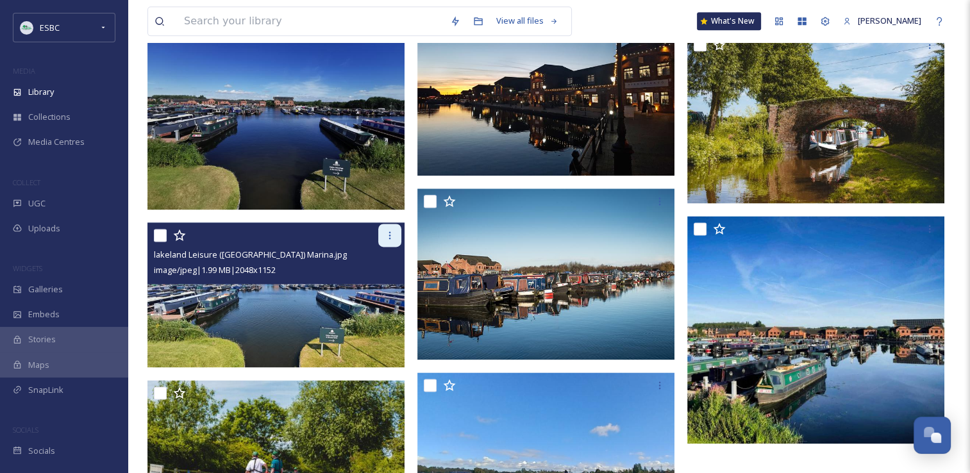
click at [389, 228] on div at bounding box center [389, 235] width 23 height 23
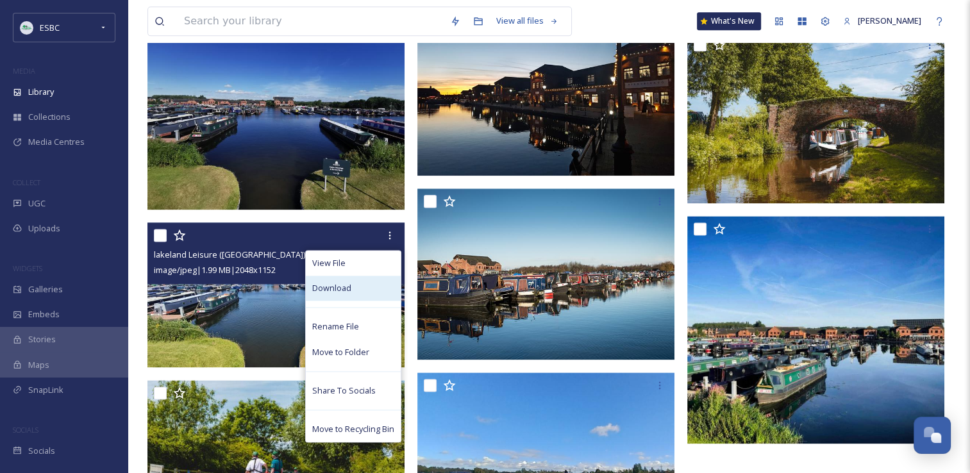
click at [346, 294] on span "Download" at bounding box center [331, 288] width 39 height 12
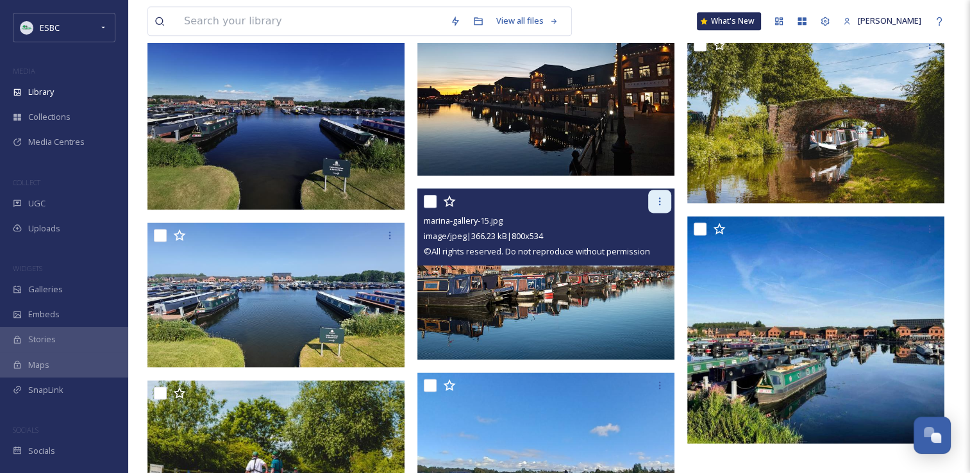
click at [659, 202] on icon at bounding box center [660, 201] width 10 height 10
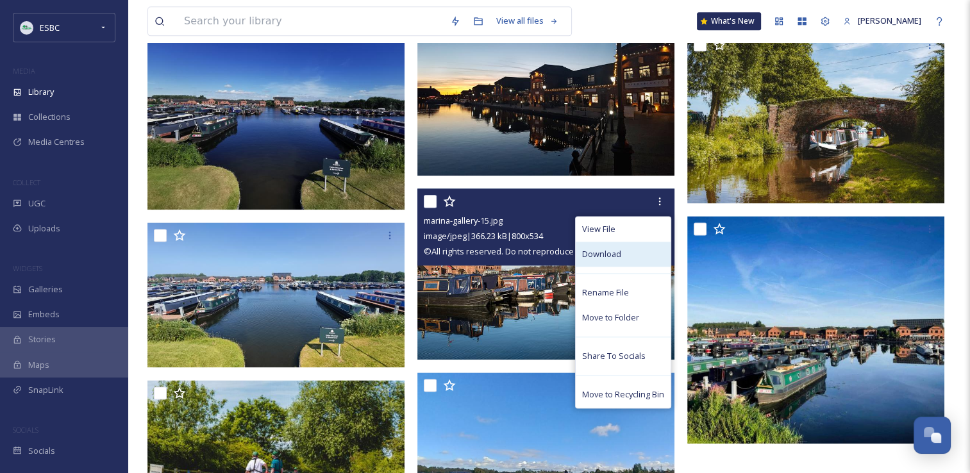
click at [619, 252] on span "Download" at bounding box center [601, 254] width 39 height 12
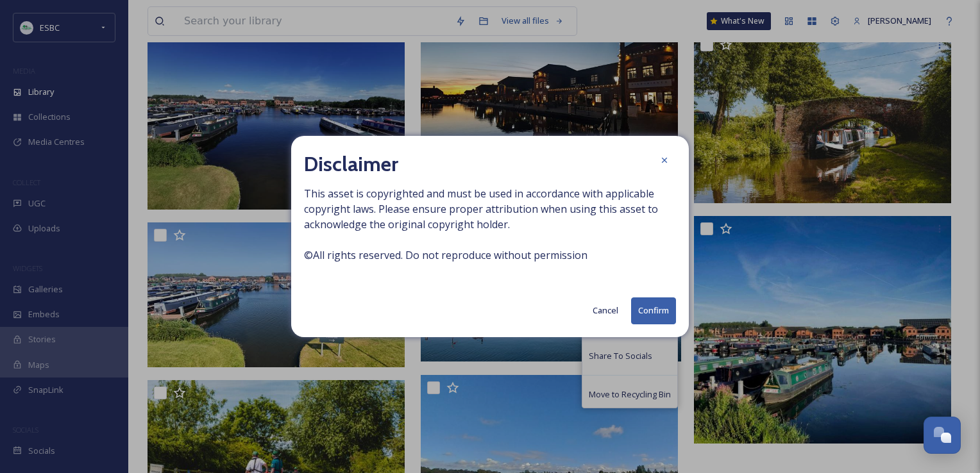
click at [643, 312] on button "Confirm" at bounding box center [653, 311] width 45 height 26
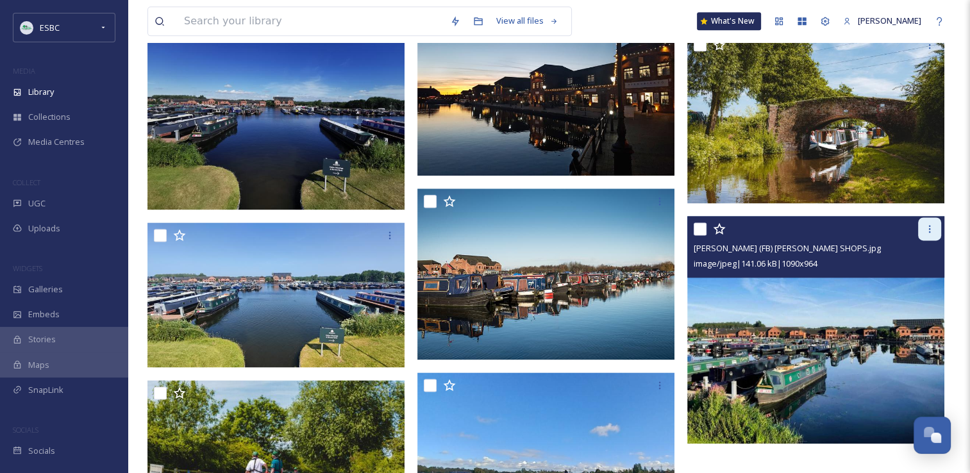
click at [929, 229] on icon at bounding box center [930, 229] width 2 height 8
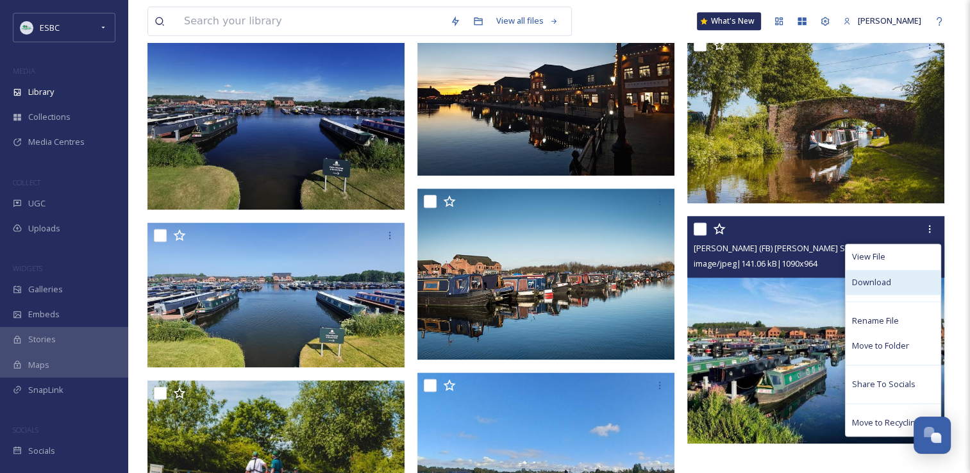
click at [887, 278] on span "Download" at bounding box center [871, 282] width 39 height 12
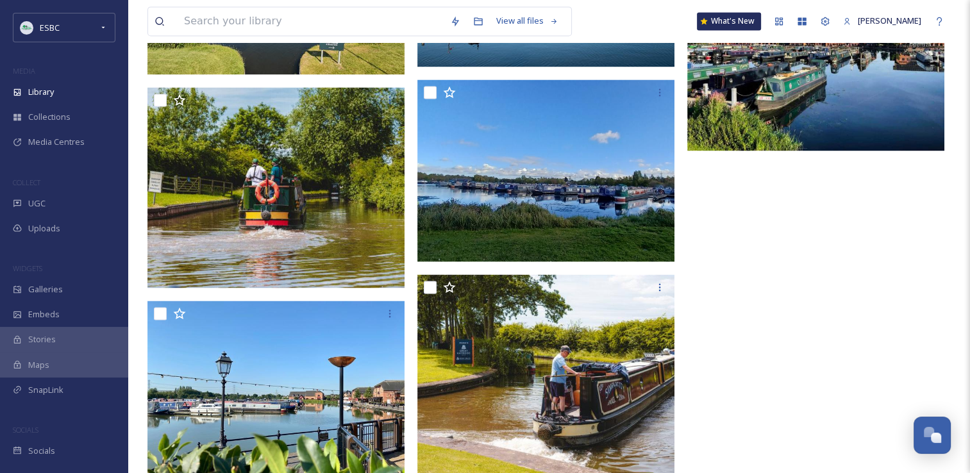
scroll to position [1932, 0]
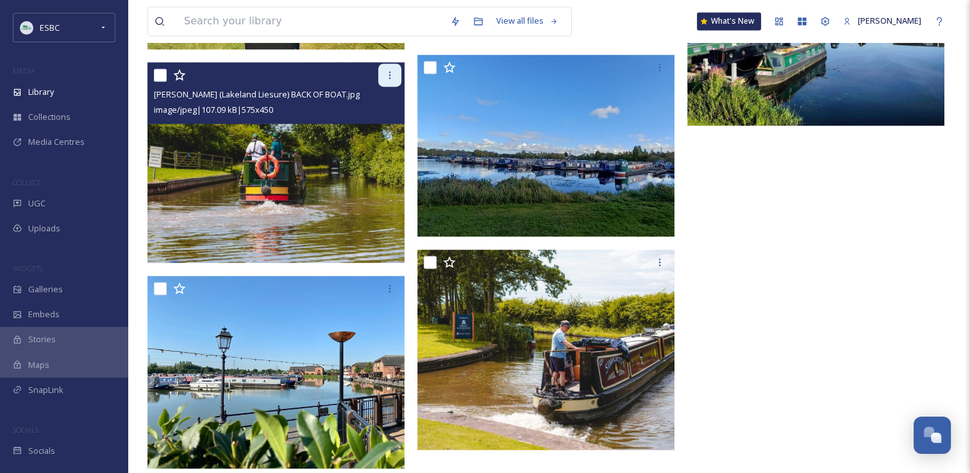
click at [387, 78] on icon at bounding box center [390, 75] width 10 height 10
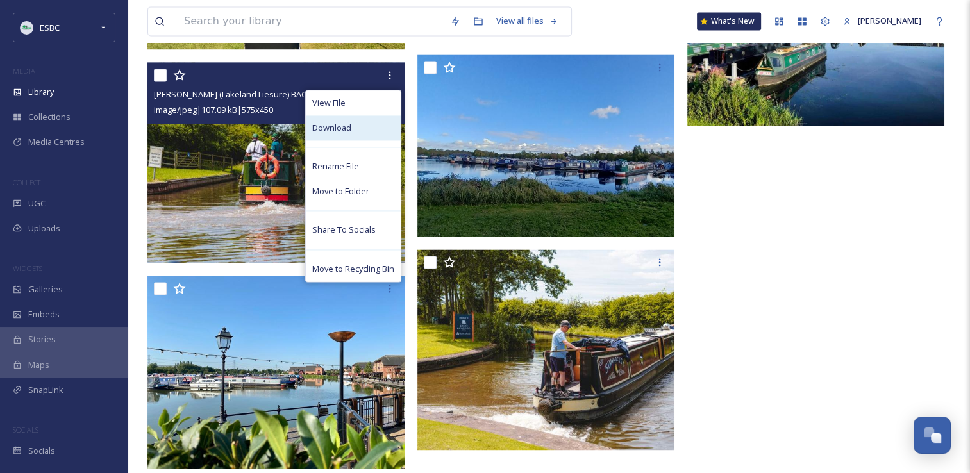
click at [363, 135] on div "Download" at bounding box center [353, 127] width 95 height 25
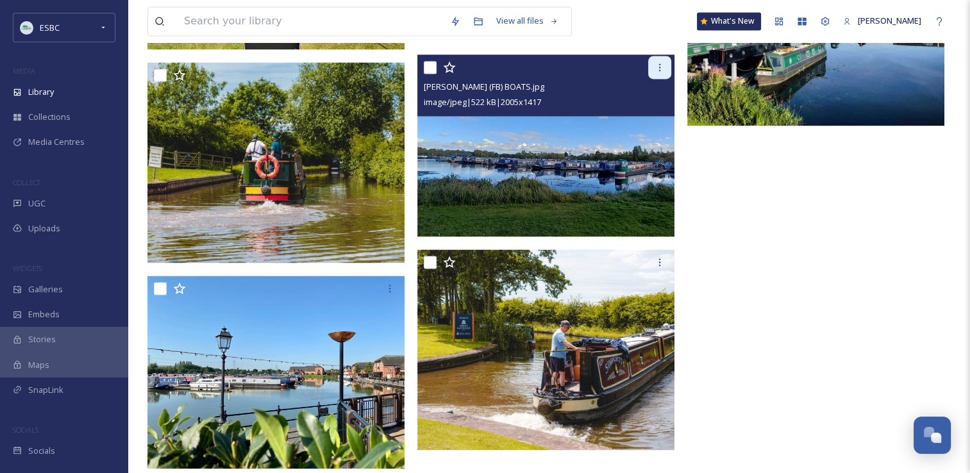
click at [662, 71] on icon at bounding box center [660, 67] width 10 height 10
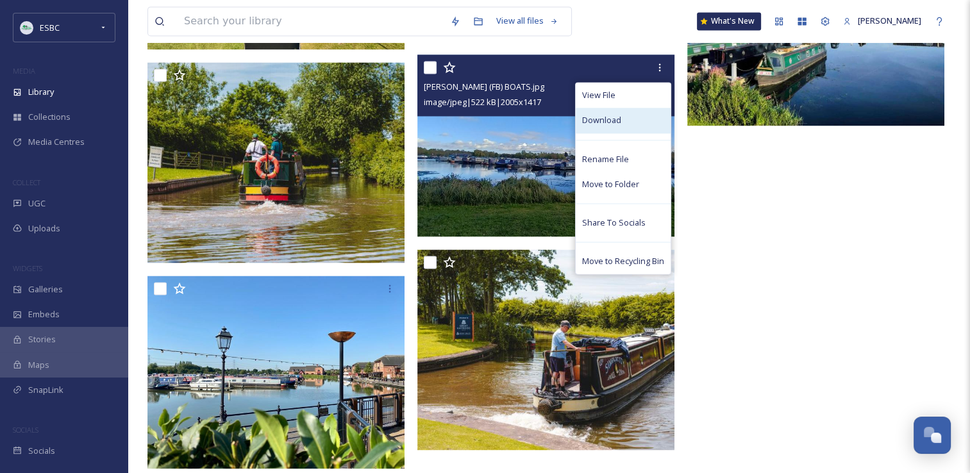
click at [626, 122] on div "Download" at bounding box center [623, 120] width 95 height 25
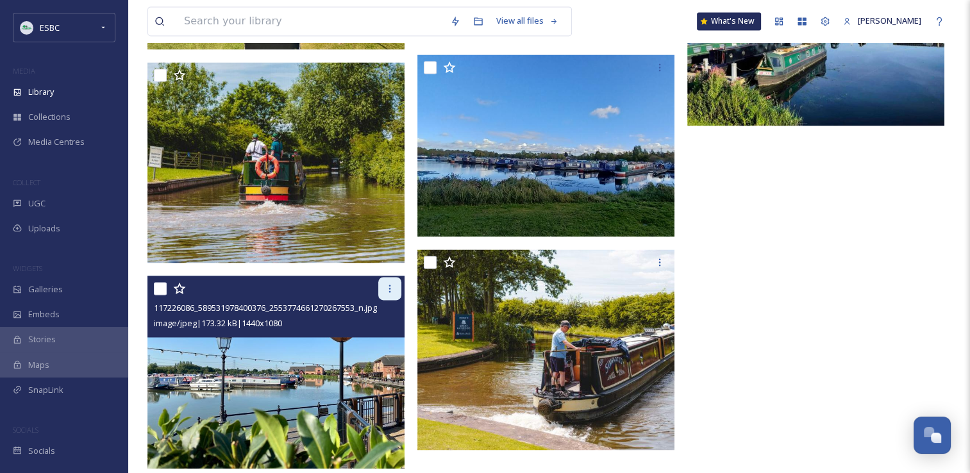
click at [391, 287] on icon at bounding box center [390, 288] width 10 height 10
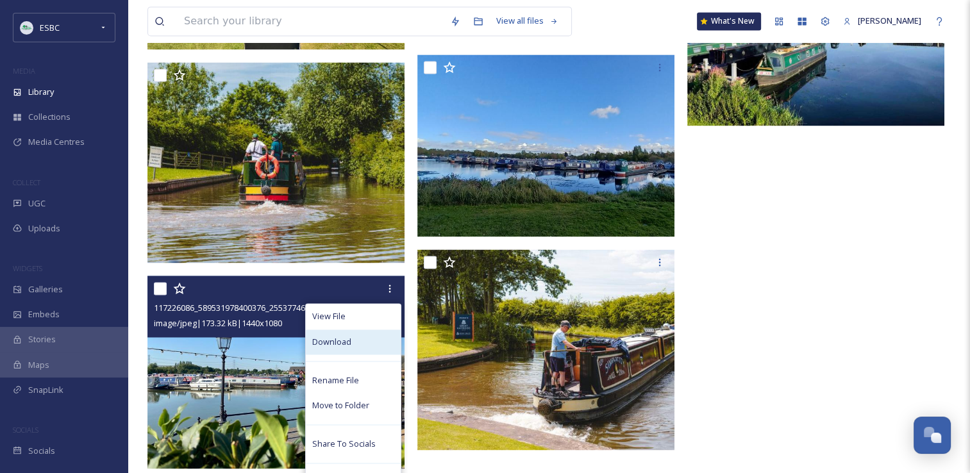
click at [360, 342] on div "Download" at bounding box center [353, 342] width 95 height 25
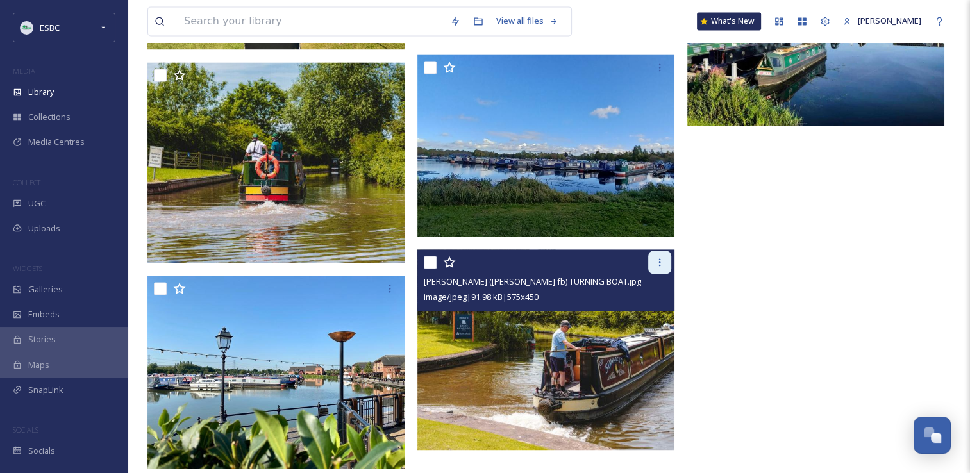
click at [658, 262] on icon at bounding box center [660, 262] width 10 height 10
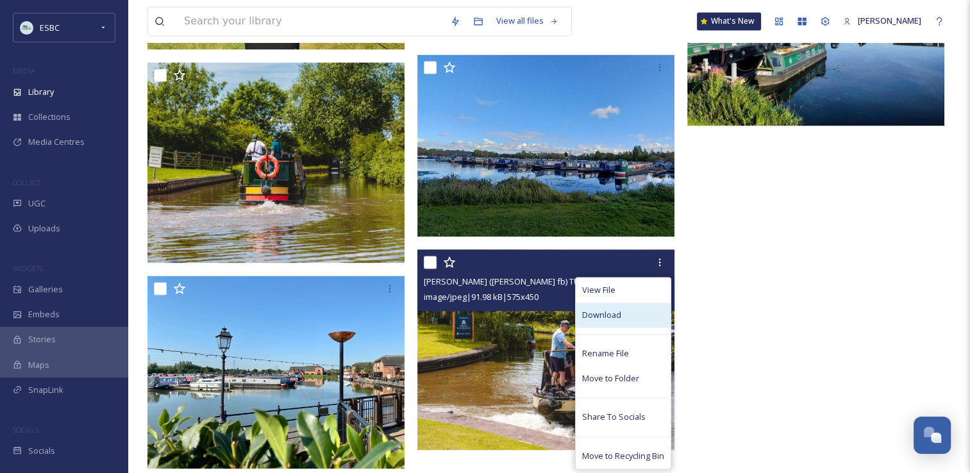
click at [605, 310] on span "Download" at bounding box center [601, 315] width 39 height 12
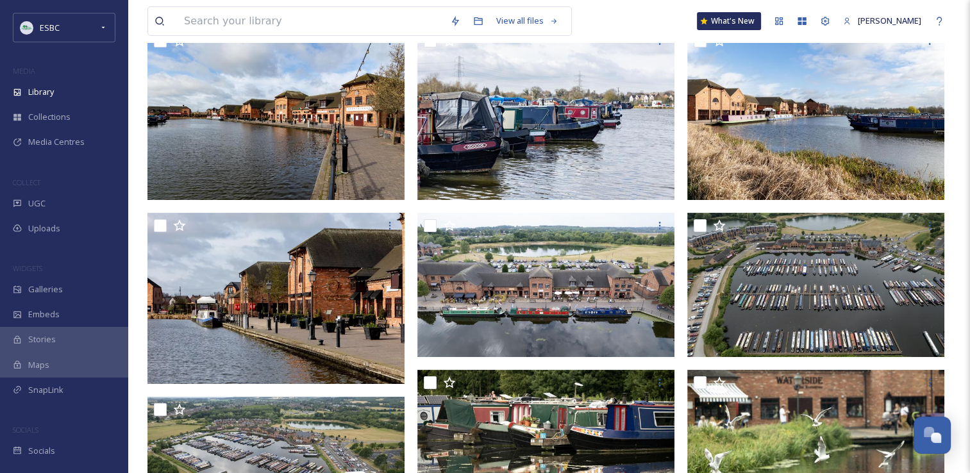
scroll to position [0, 0]
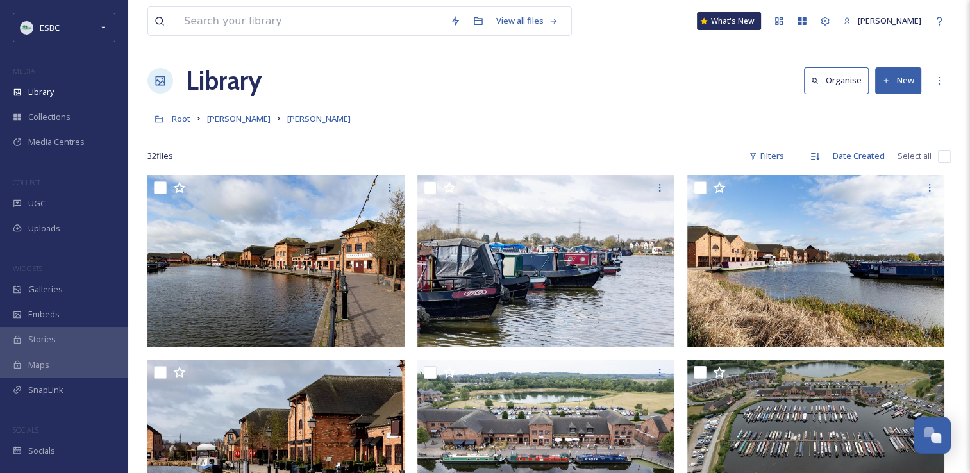
click at [503, 110] on div "Root [PERSON_NAME] [PERSON_NAME]" at bounding box center [548, 118] width 803 height 24
click at [562, 128] on div "Root [PERSON_NAME] [PERSON_NAME]" at bounding box center [548, 118] width 803 height 24
click at [940, 155] on input "checkbox" at bounding box center [944, 156] width 13 height 13
checkbox input "true"
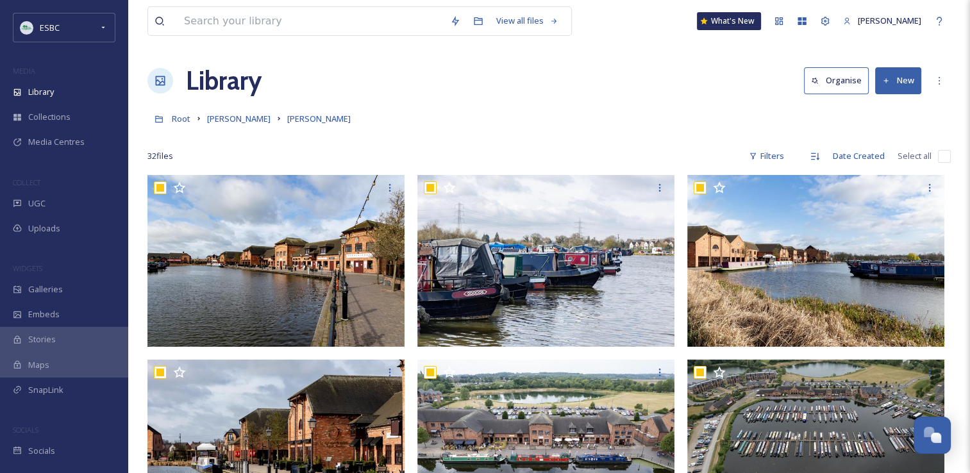
checkbox input "true"
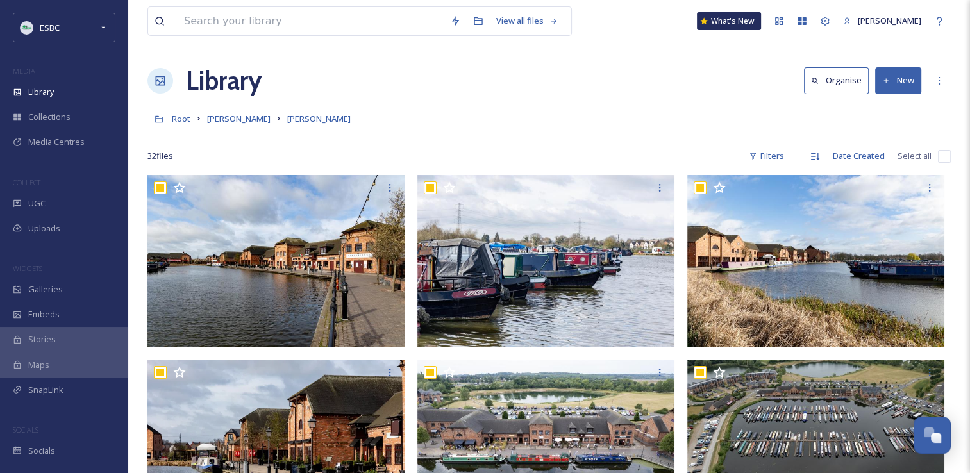
checkbox input "true"
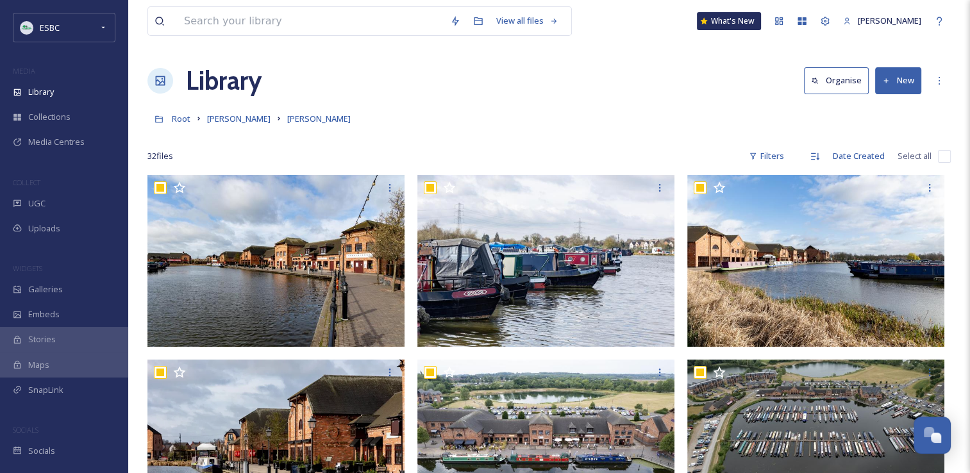
checkbox input "true"
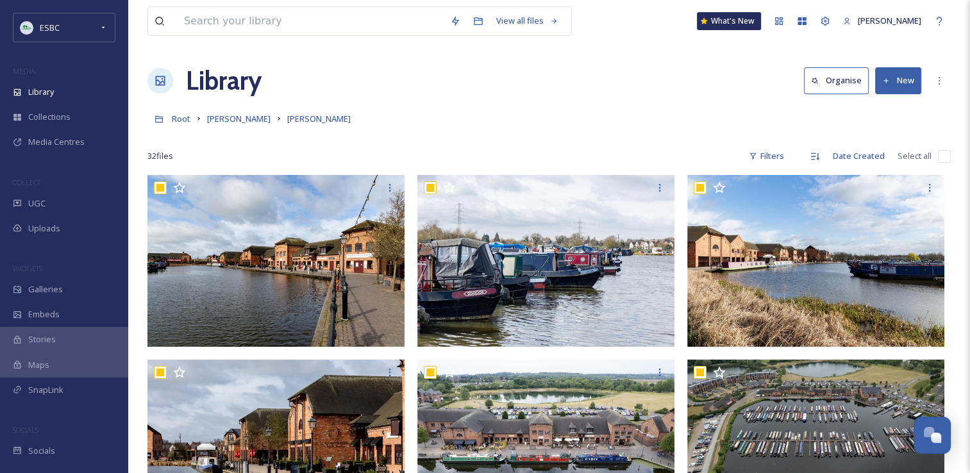
checkbox input "true"
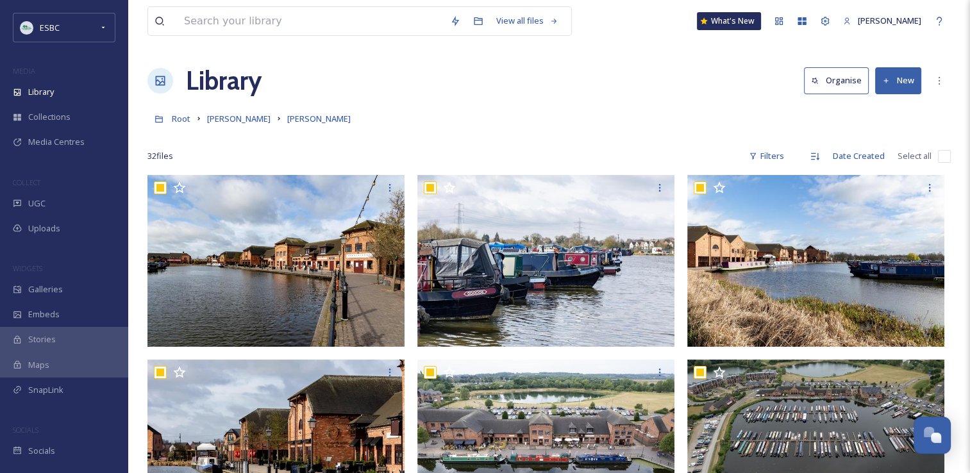
checkbox input "true"
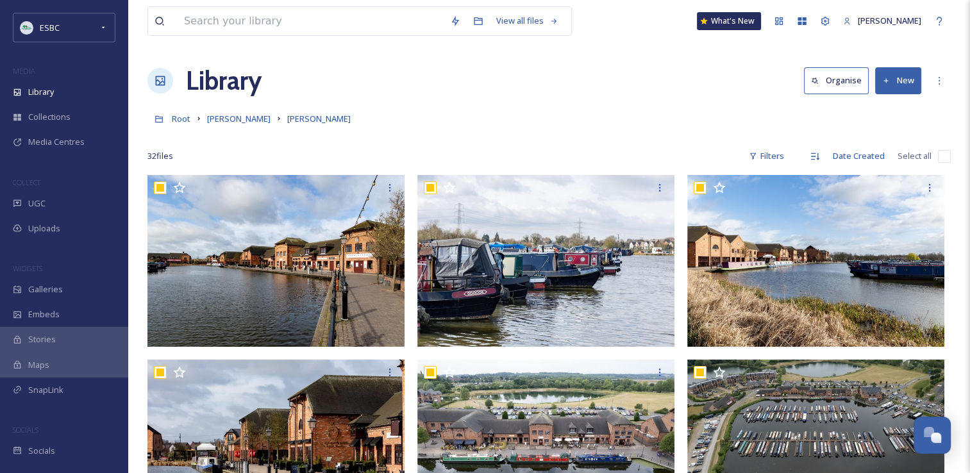
checkbox input "true"
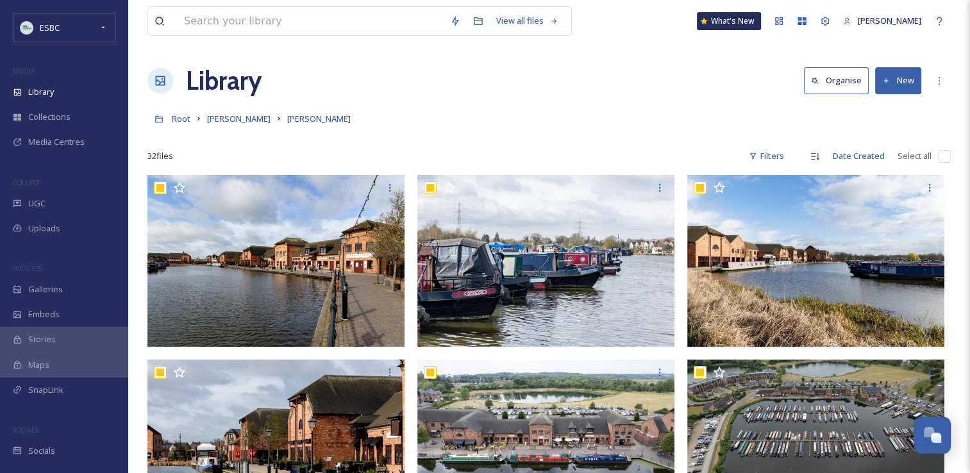
checkbox input "true"
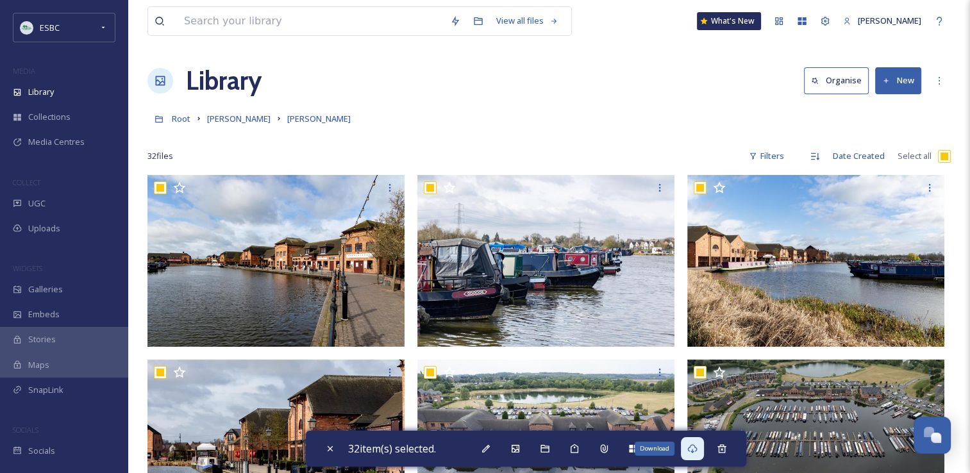
click at [696, 448] on icon at bounding box center [692, 449] width 10 height 10
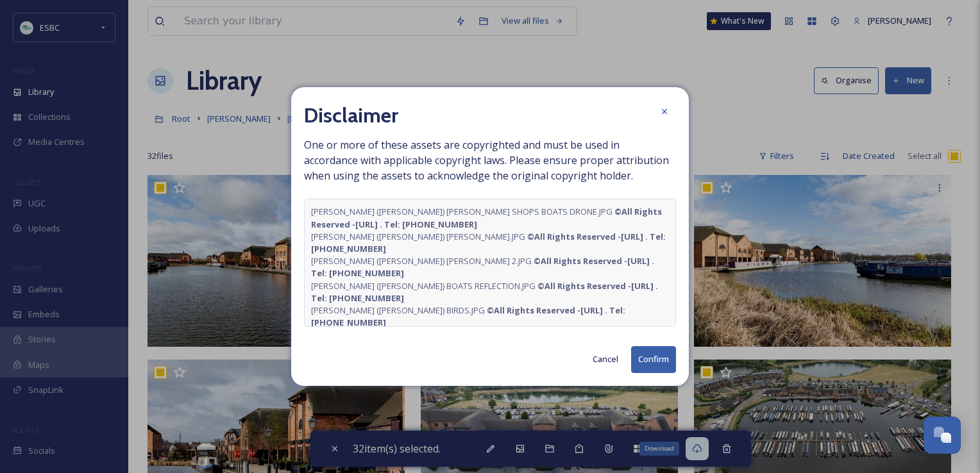
click at [658, 363] on button "Confirm" at bounding box center [653, 359] width 45 height 26
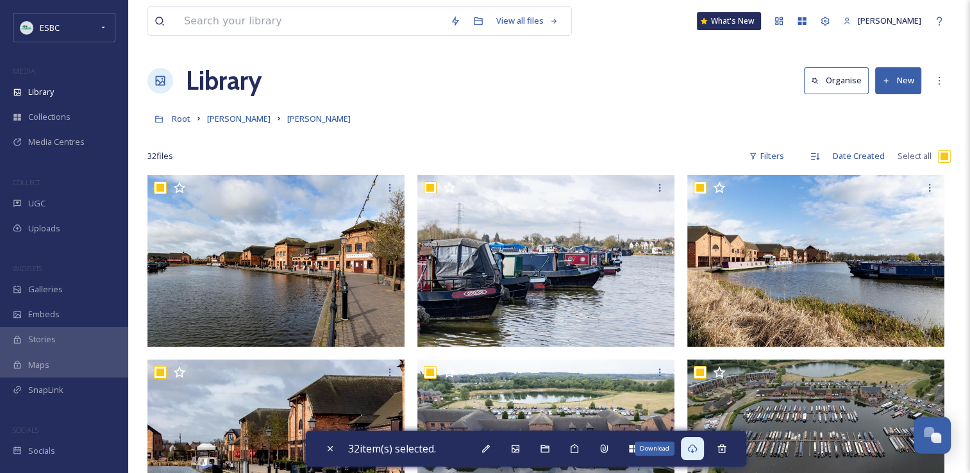
click at [567, 128] on div "Root [PERSON_NAME] [PERSON_NAME]" at bounding box center [548, 118] width 803 height 24
click at [726, 449] on icon at bounding box center [722, 448] width 8 height 8
checkbox input "false"
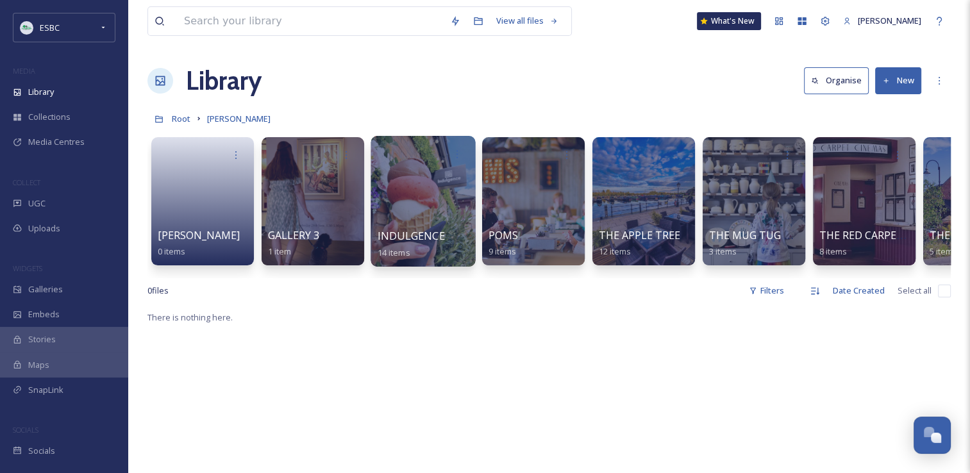
click at [433, 209] on div at bounding box center [423, 201] width 105 height 131
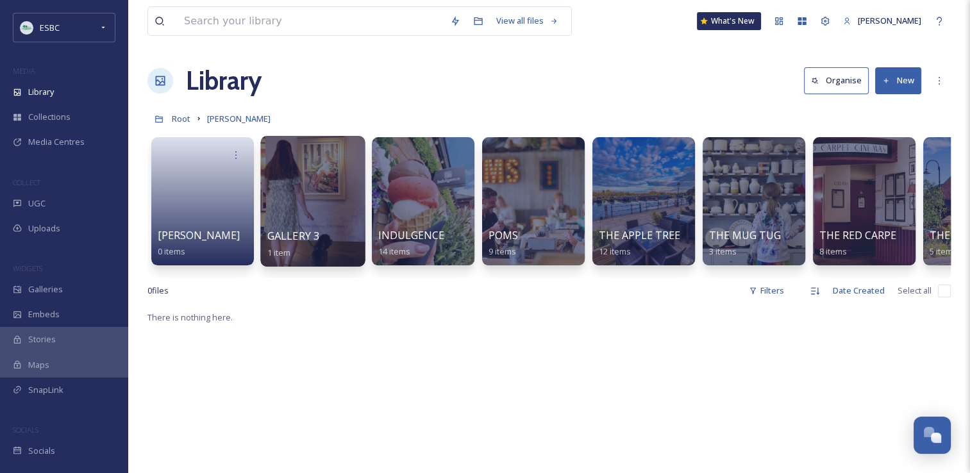
click at [324, 194] on div at bounding box center [312, 201] width 105 height 131
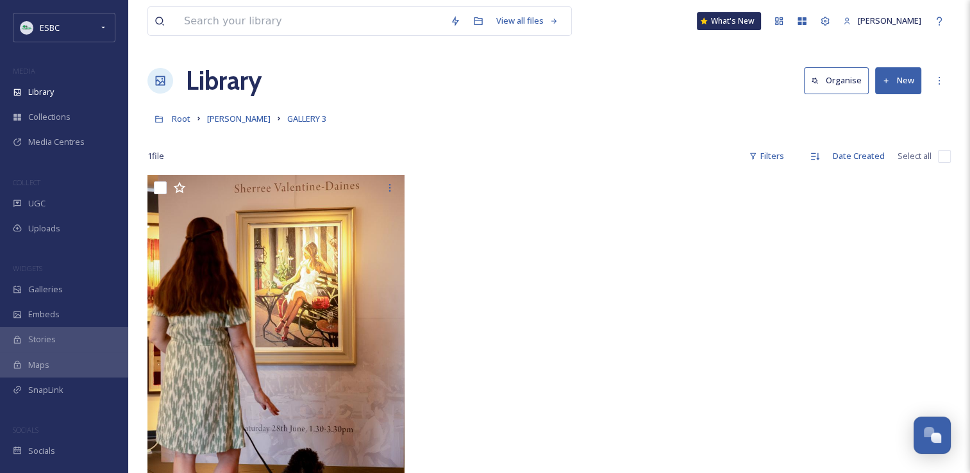
click at [946, 155] on input "checkbox" at bounding box center [944, 156] width 13 height 13
checkbox input "true"
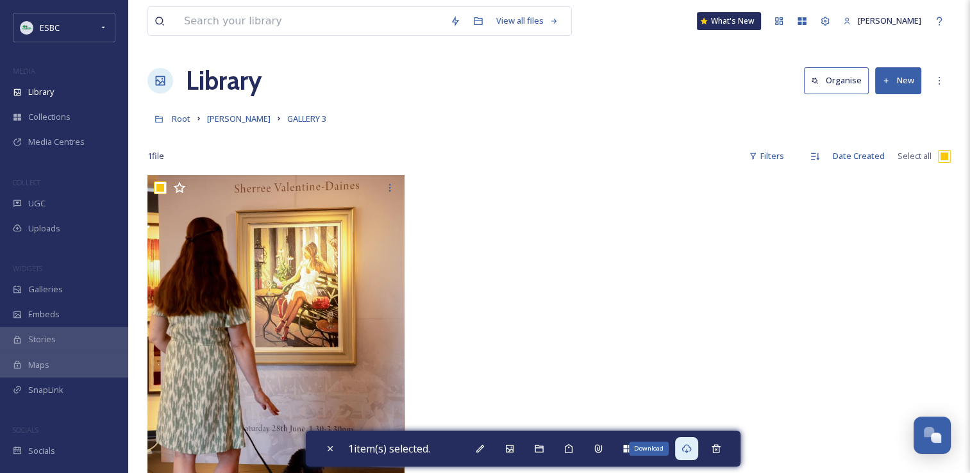
click at [687, 454] on div "Download" at bounding box center [686, 448] width 23 height 23
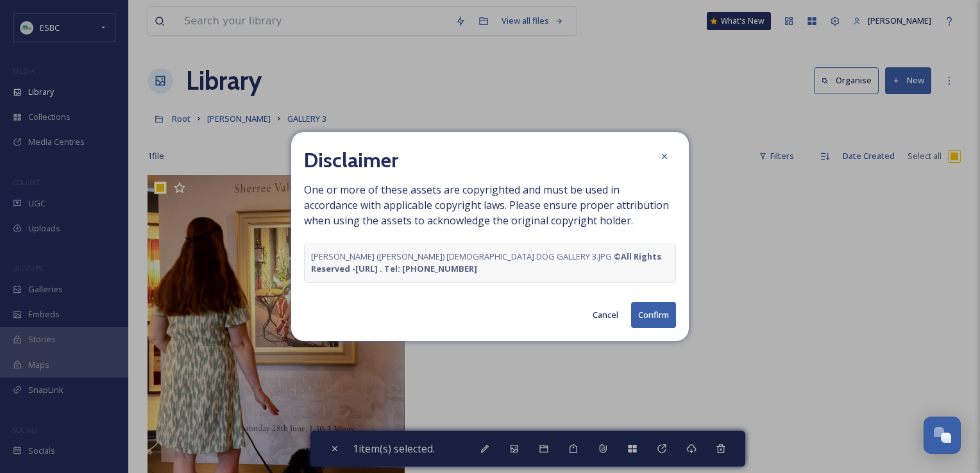
click at [652, 318] on button "Confirm" at bounding box center [653, 315] width 45 height 26
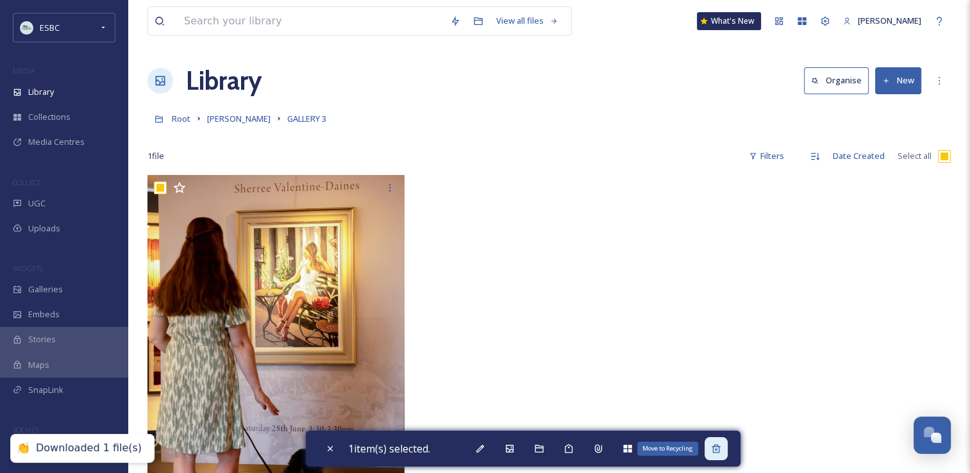
click at [719, 448] on icon at bounding box center [716, 449] width 10 height 10
checkbox input "false"
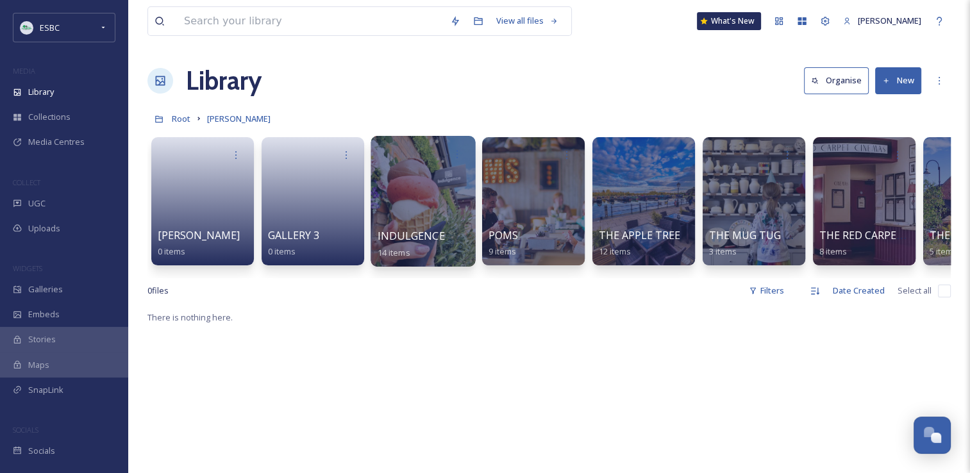
click at [405, 206] on div at bounding box center [423, 201] width 105 height 131
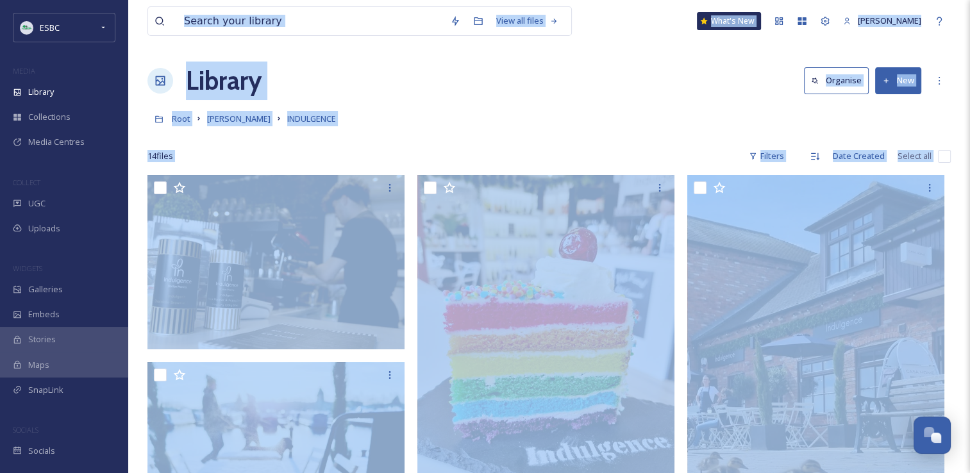
click at [910, 112] on div "Root [PERSON_NAME] INDULGENCE" at bounding box center [548, 118] width 803 height 24
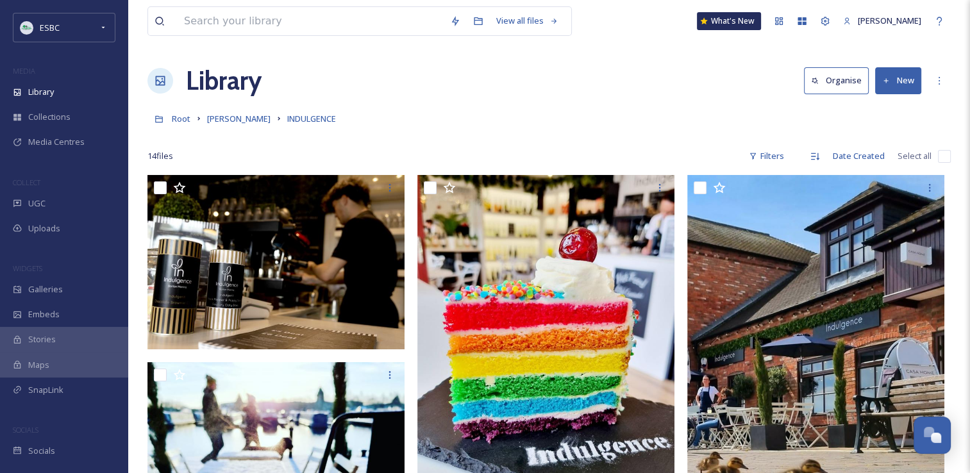
click at [941, 157] on input "checkbox" at bounding box center [944, 156] width 13 height 13
checkbox input "true"
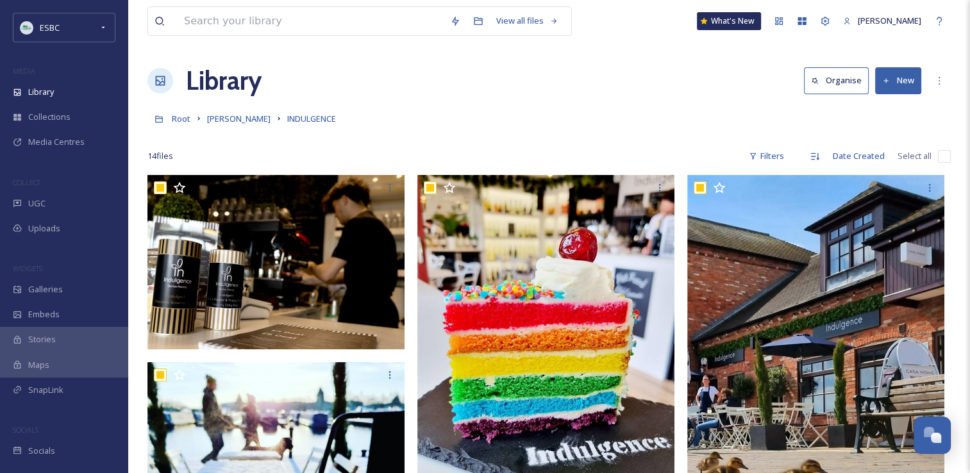
checkbox input "true"
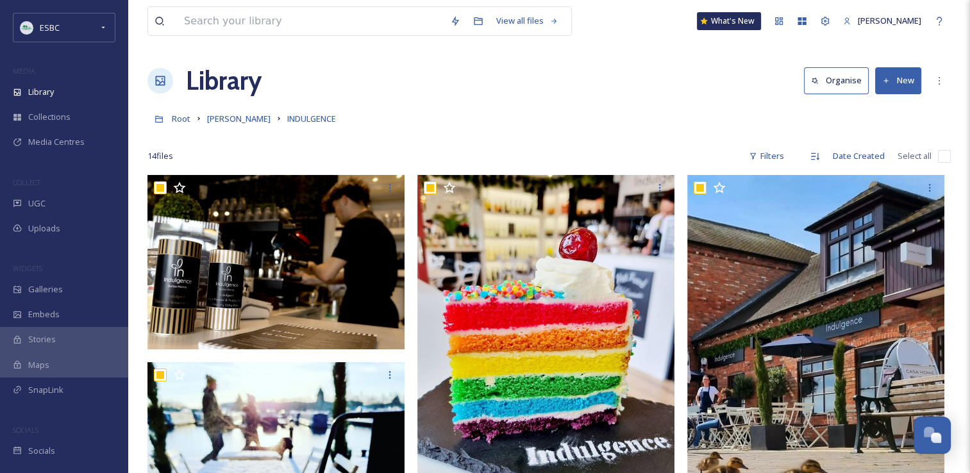
checkbox input "true"
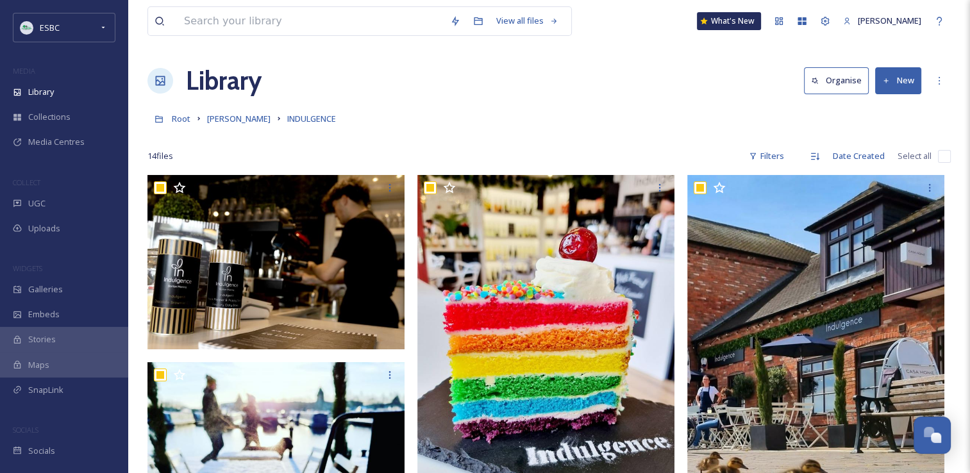
checkbox input "true"
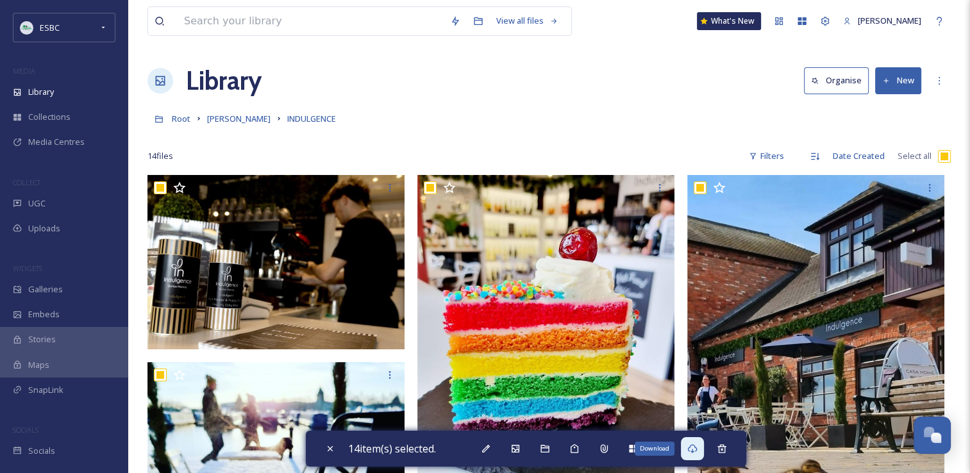
click at [694, 455] on div "Download" at bounding box center [692, 448] width 23 height 23
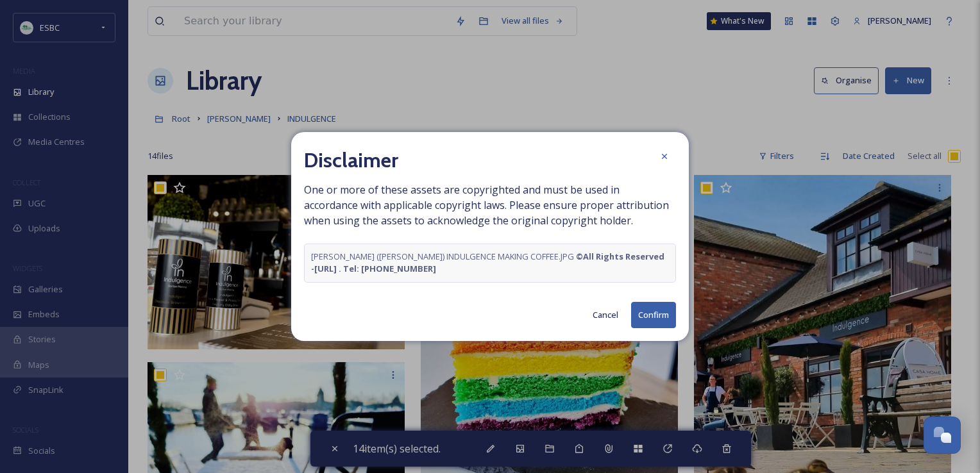
click at [654, 317] on button "Confirm" at bounding box center [653, 315] width 45 height 26
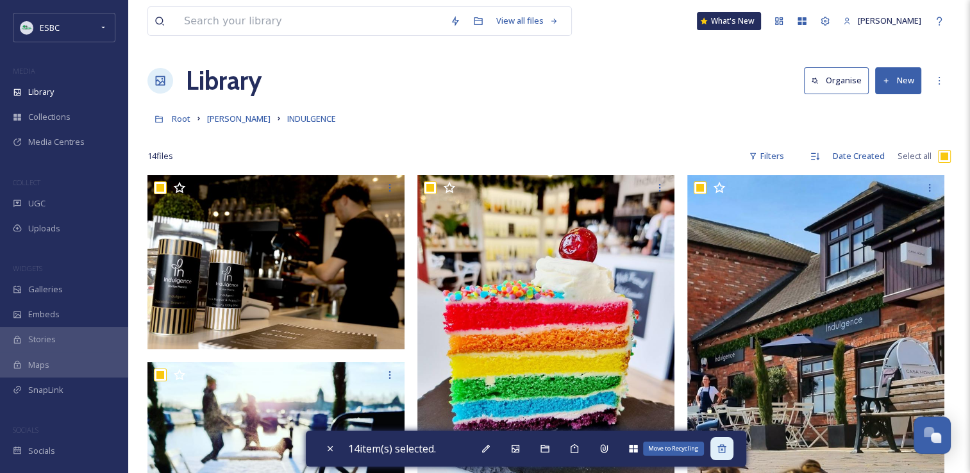
click at [726, 449] on icon at bounding box center [722, 448] width 8 height 8
checkbox input "false"
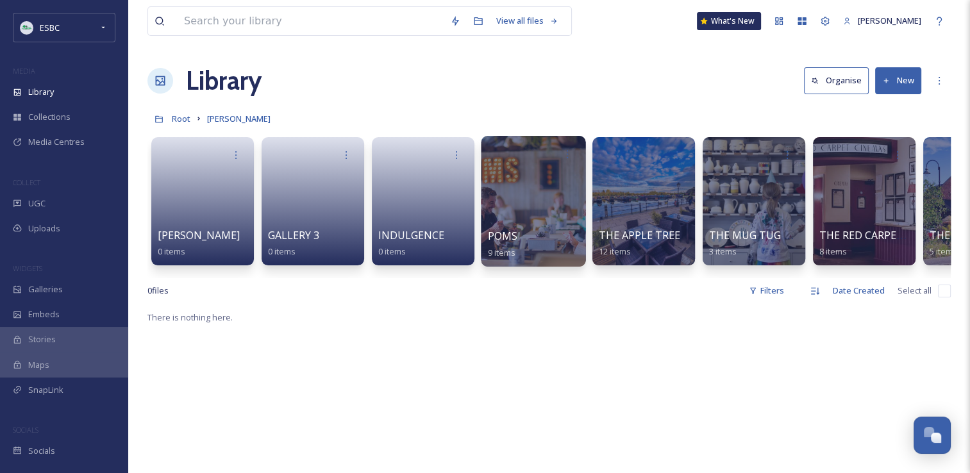
click at [538, 203] on div at bounding box center [533, 201] width 105 height 131
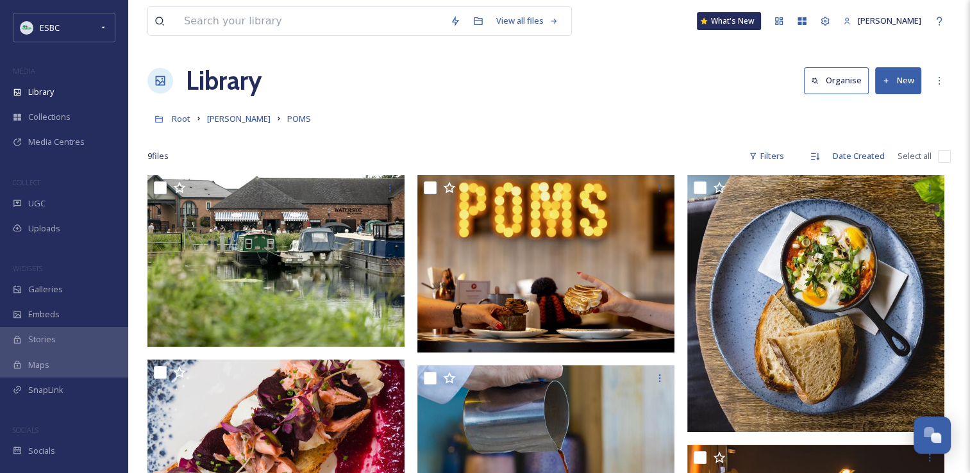
click at [944, 155] on input "checkbox" at bounding box center [944, 156] width 13 height 13
checkbox input "true"
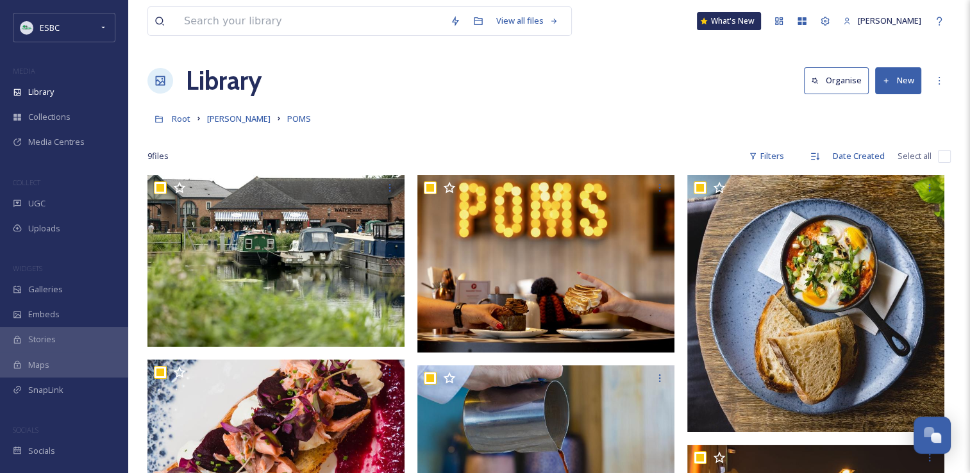
checkbox input "true"
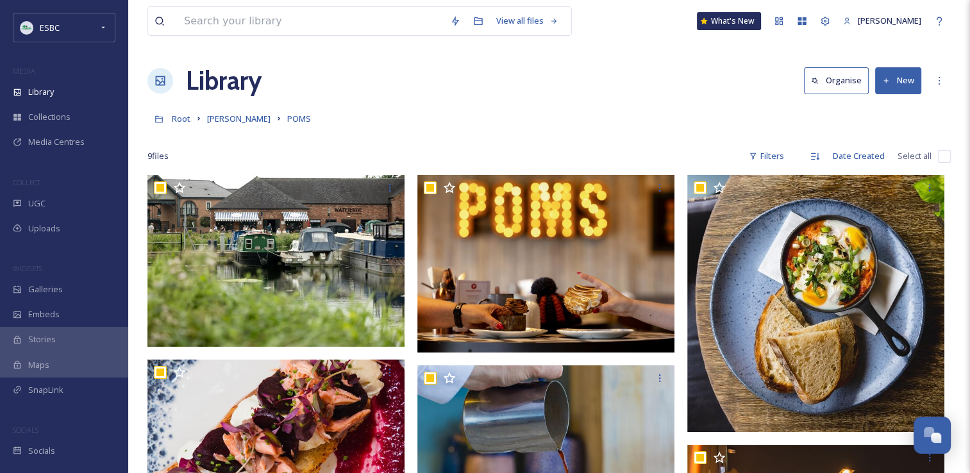
checkbox input "true"
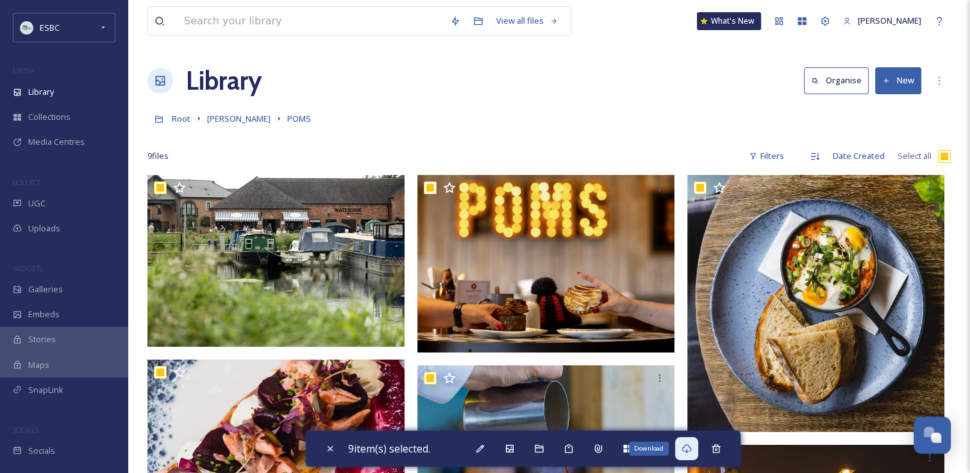
click at [688, 444] on icon at bounding box center [687, 449] width 10 height 10
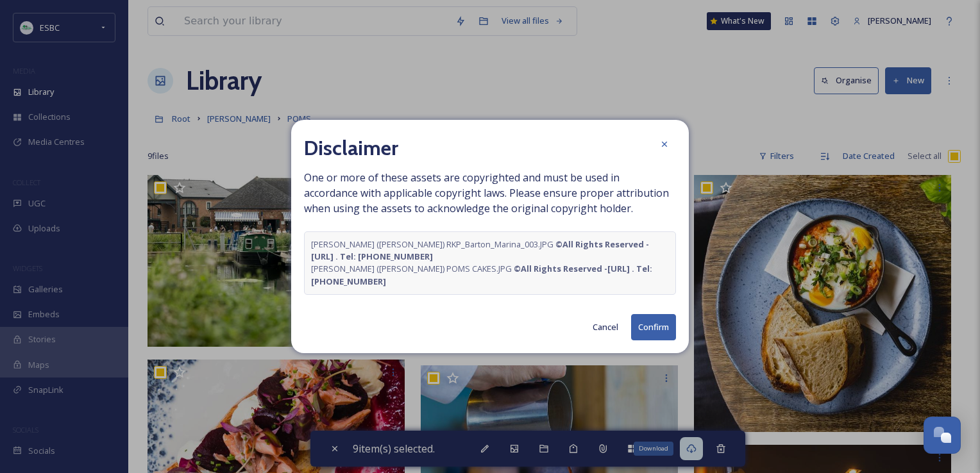
click at [646, 331] on button "Confirm" at bounding box center [653, 327] width 45 height 26
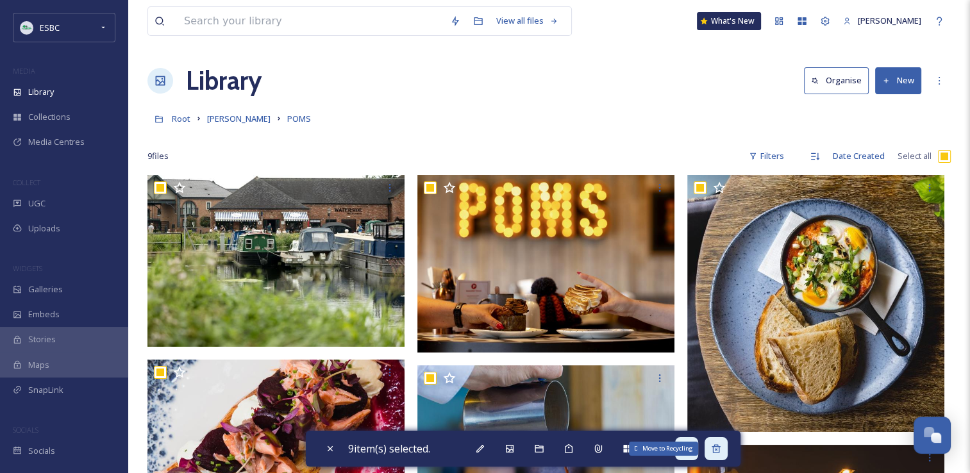
click at [718, 451] on icon at bounding box center [716, 449] width 10 height 10
checkbox input "false"
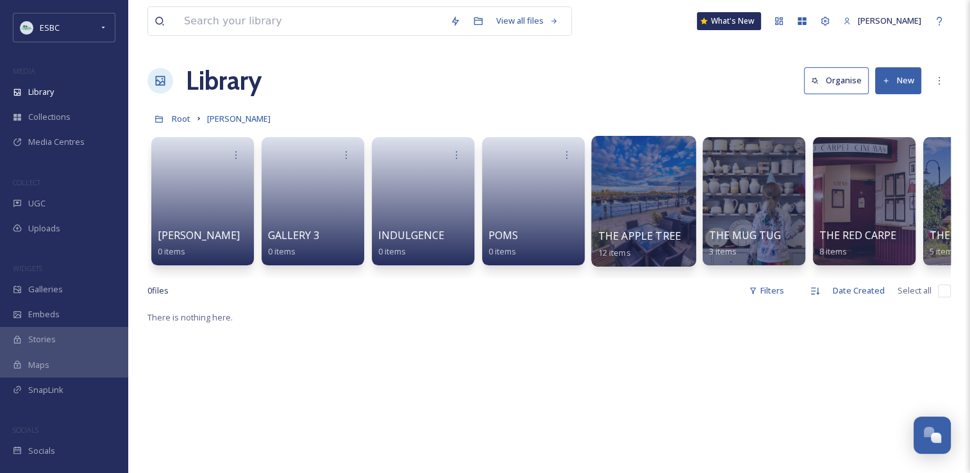
click at [652, 201] on div at bounding box center [643, 201] width 105 height 131
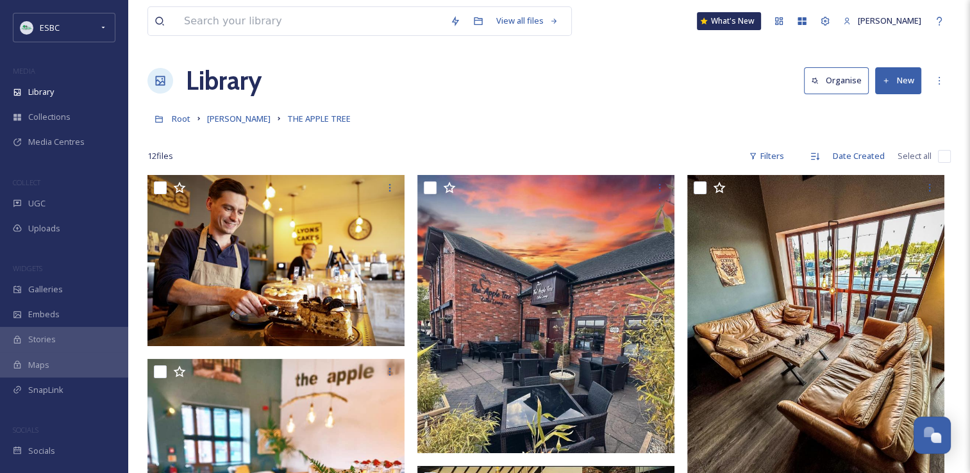
click at [946, 155] on input "checkbox" at bounding box center [944, 156] width 13 height 13
checkbox input "true"
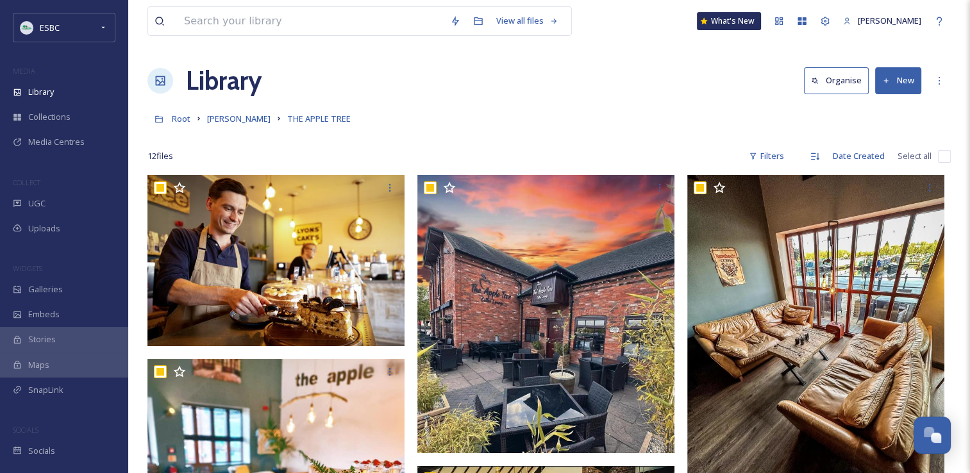
checkbox input "true"
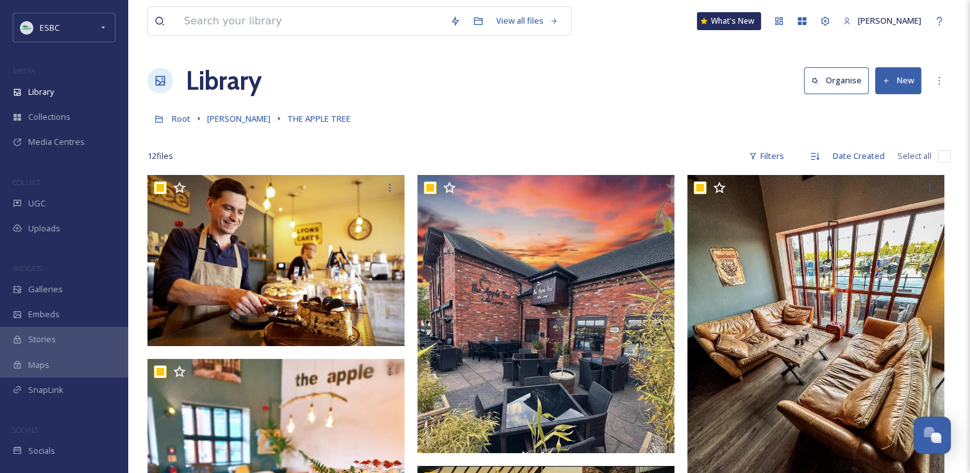
checkbox input "true"
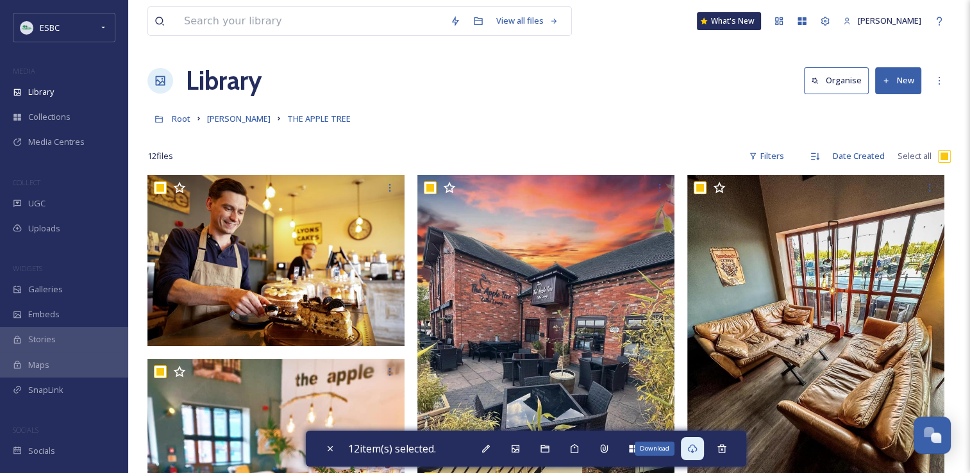
click at [695, 448] on icon at bounding box center [692, 449] width 10 height 10
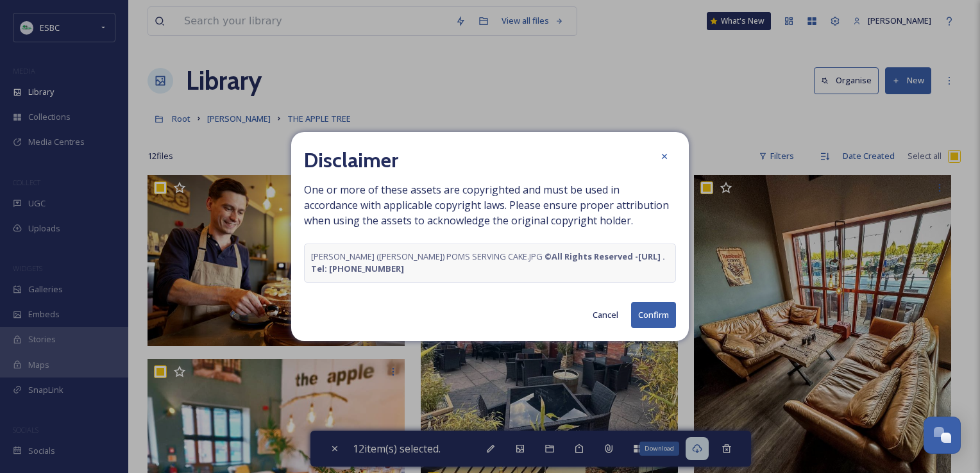
click at [645, 315] on button "Confirm" at bounding box center [653, 315] width 45 height 26
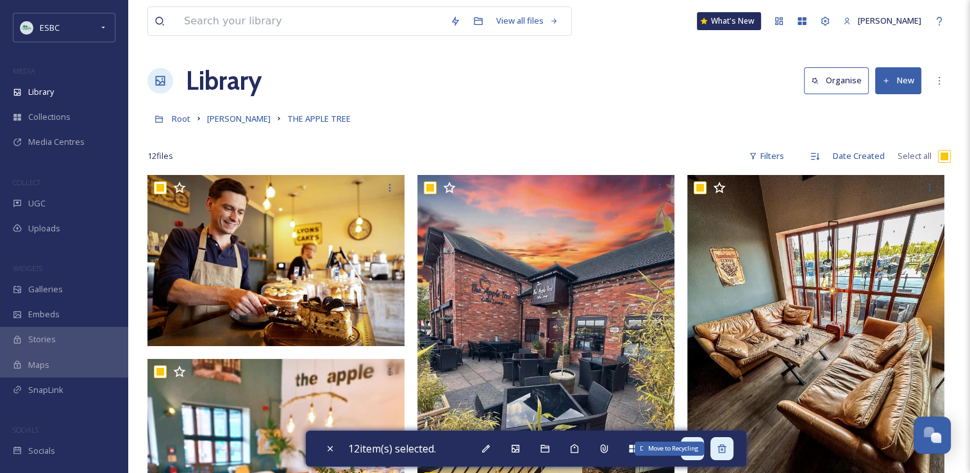
click at [724, 450] on icon at bounding box center [722, 448] width 8 height 8
checkbox input "false"
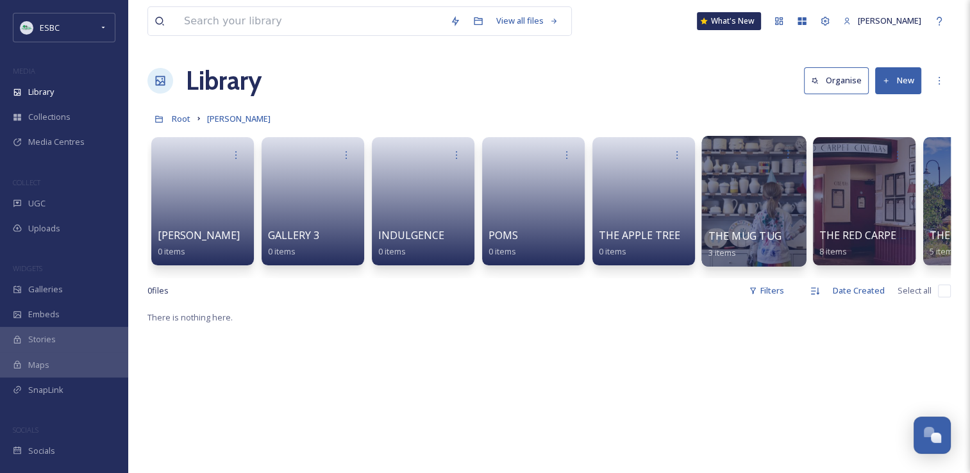
click at [739, 203] on div at bounding box center [754, 201] width 105 height 131
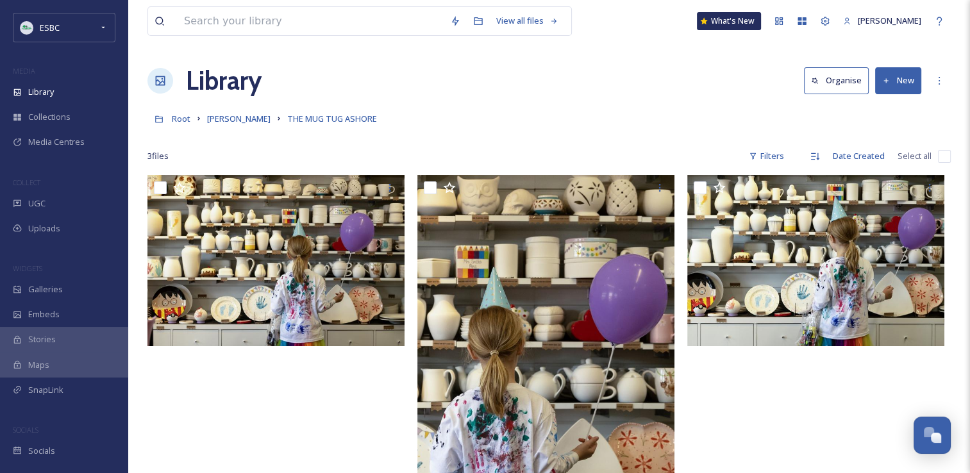
click at [941, 155] on input "checkbox" at bounding box center [944, 156] width 13 height 13
checkbox input "true"
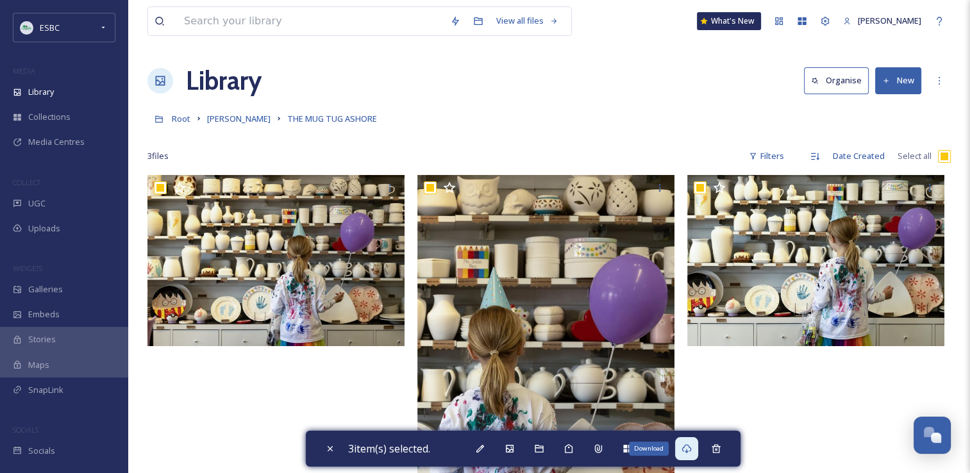
click at [691, 447] on icon at bounding box center [687, 449] width 10 height 10
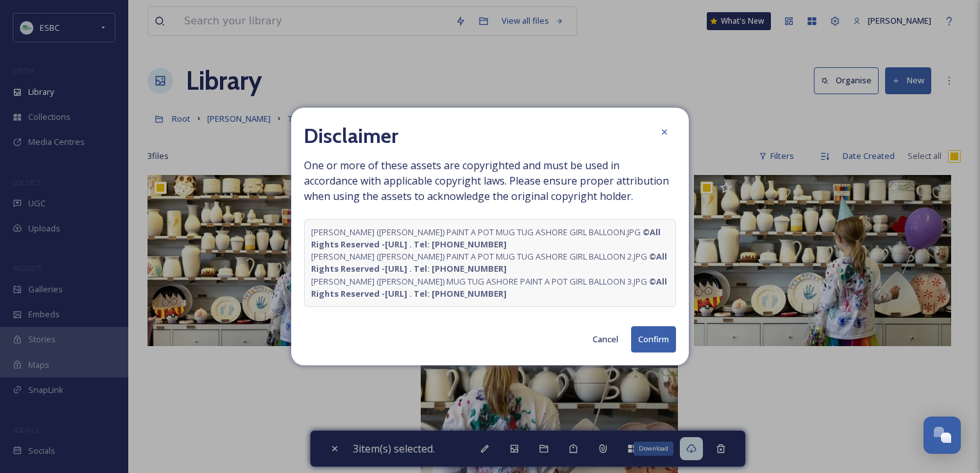
click at [653, 337] on button "Confirm" at bounding box center [653, 339] width 45 height 26
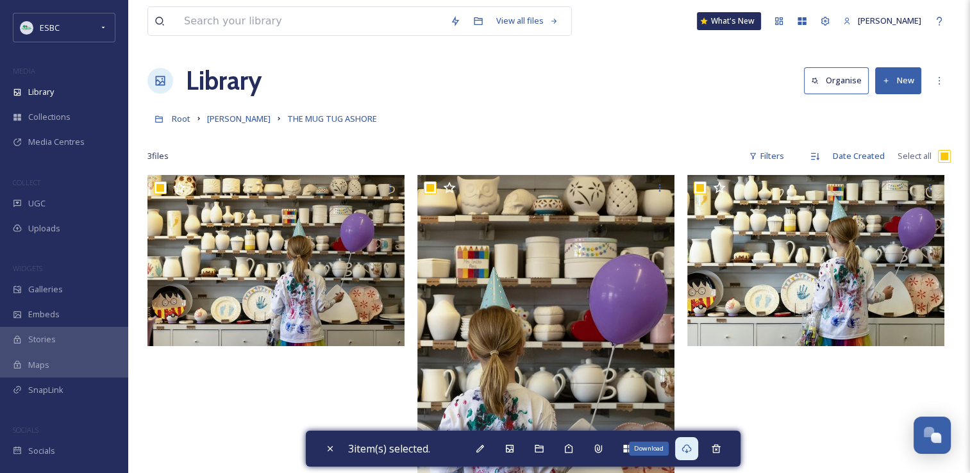
click at [582, 142] on div at bounding box center [548, 137] width 803 height 13
click at [718, 447] on icon at bounding box center [716, 448] width 8 height 8
checkbox input "false"
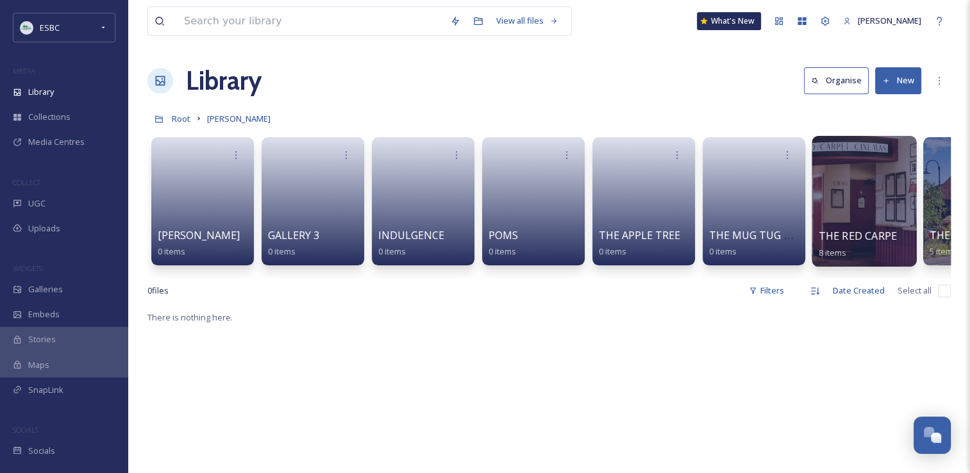
click at [852, 226] on div at bounding box center [864, 201] width 105 height 131
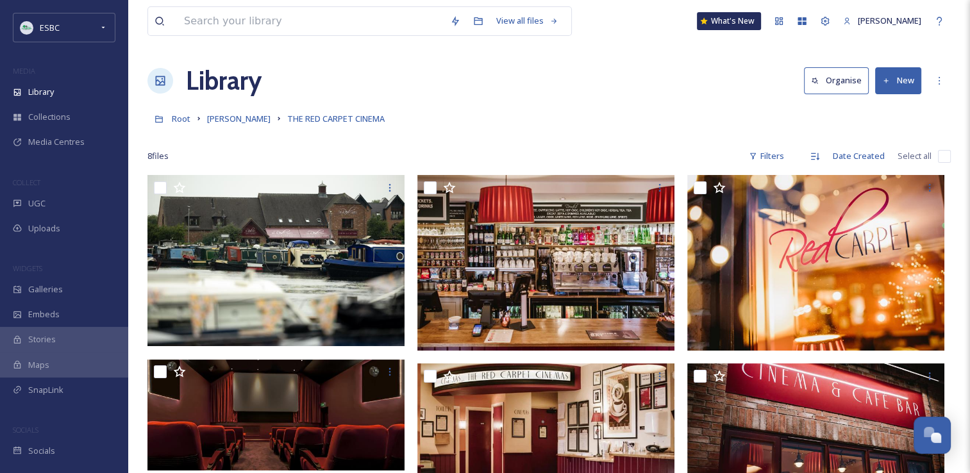
click at [520, 138] on div at bounding box center [548, 137] width 803 height 13
click at [944, 159] on input "checkbox" at bounding box center [944, 156] width 13 height 13
checkbox input "true"
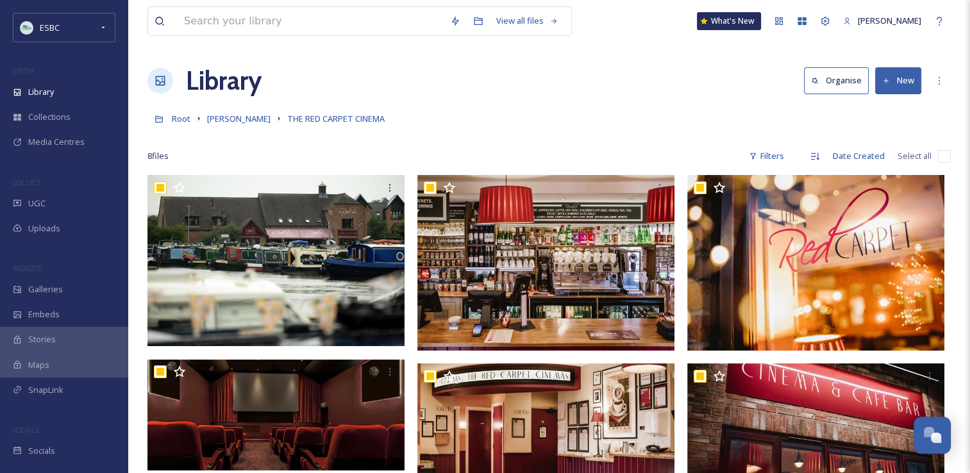
checkbox input "true"
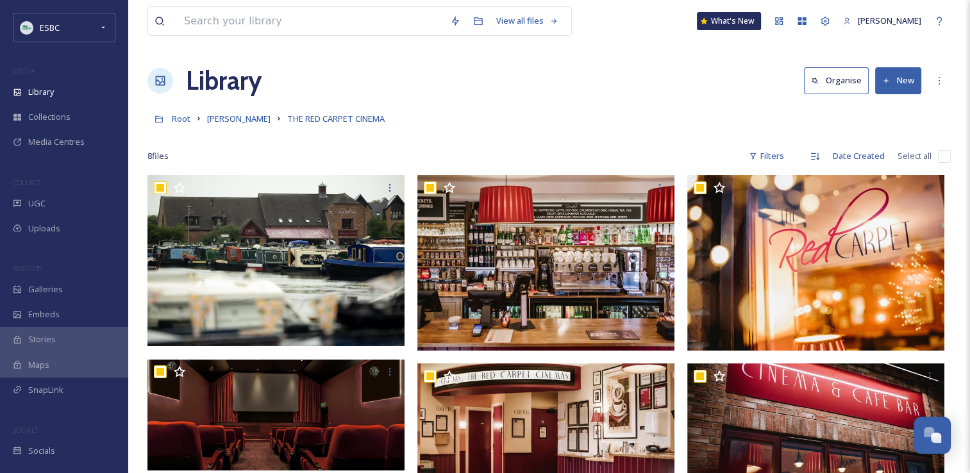
checkbox input "true"
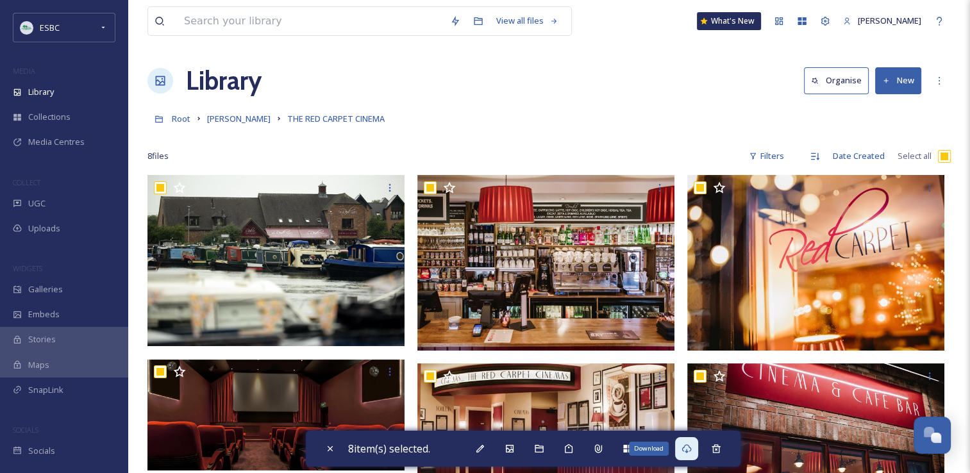
click at [691, 448] on icon at bounding box center [687, 449] width 10 height 10
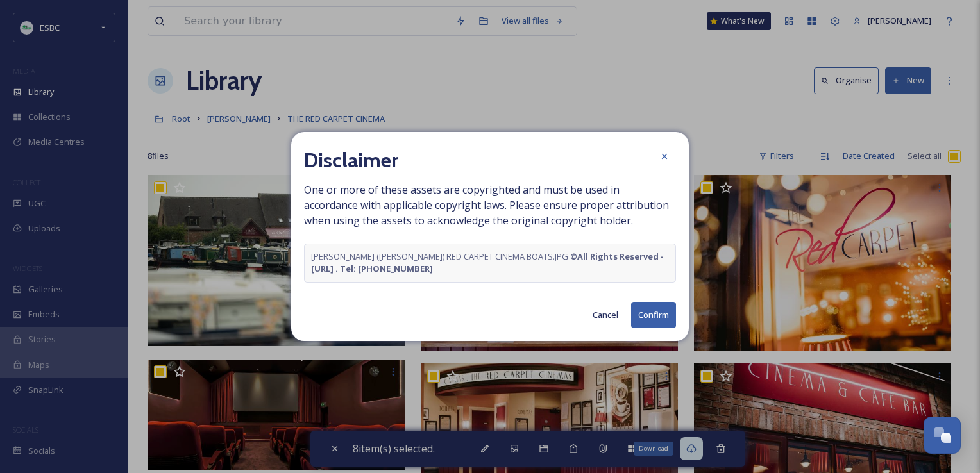
click at [653, 314] on button "Confirm" at bounding box center [653, 315] width 45 height 26
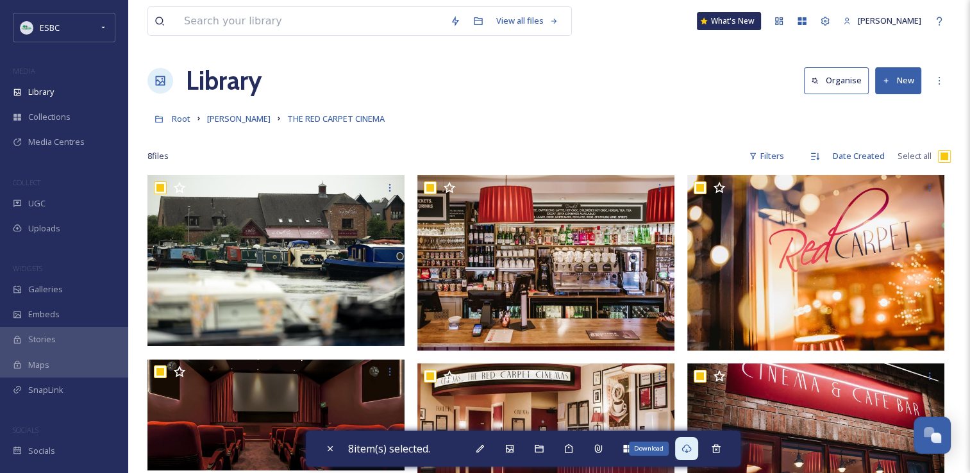
click at [903, 130] on div "Root [PERSON_NAME] THE RED CARPET CINEMA" at bounding box center [548, 118] width 803 height 24
click at [719, 451] on icon at bounding box center [716, 449] width 10 height 10
checkbox input "false"
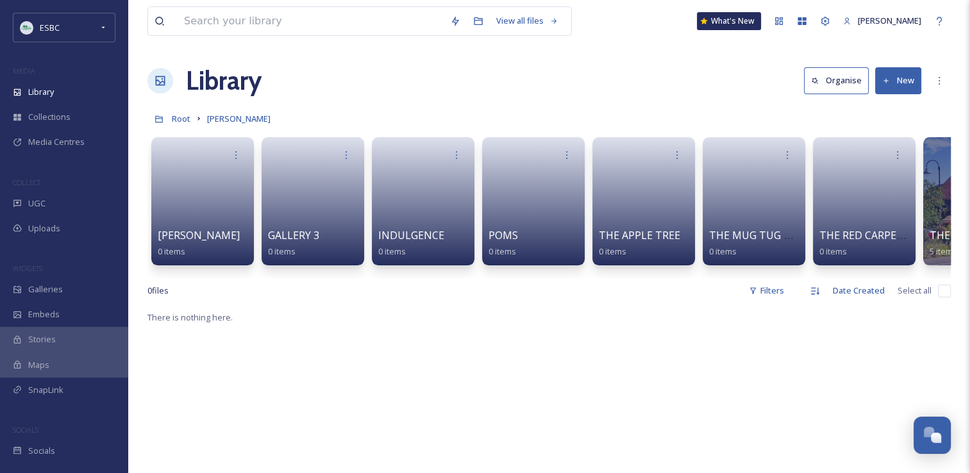
scroll to position [0, 79]
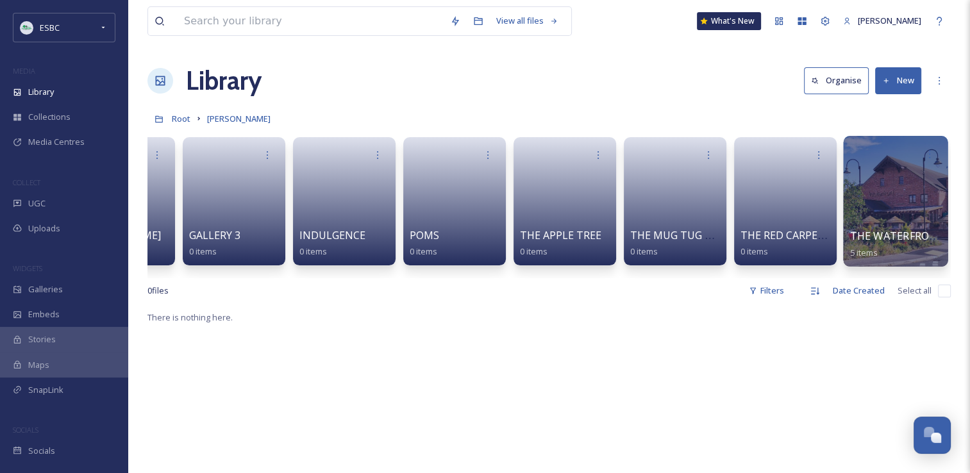
click at [870, 199] on div at bounding box center [895, 201] width 105 height 131
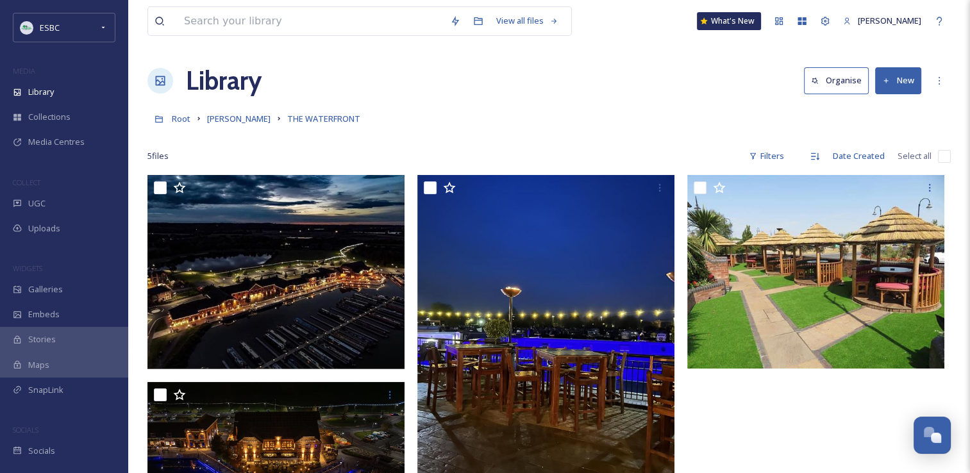
click at [945, 155] on input "checkbox" at bounding box center [944, 156] width 13 height 13
checkbox input "true"
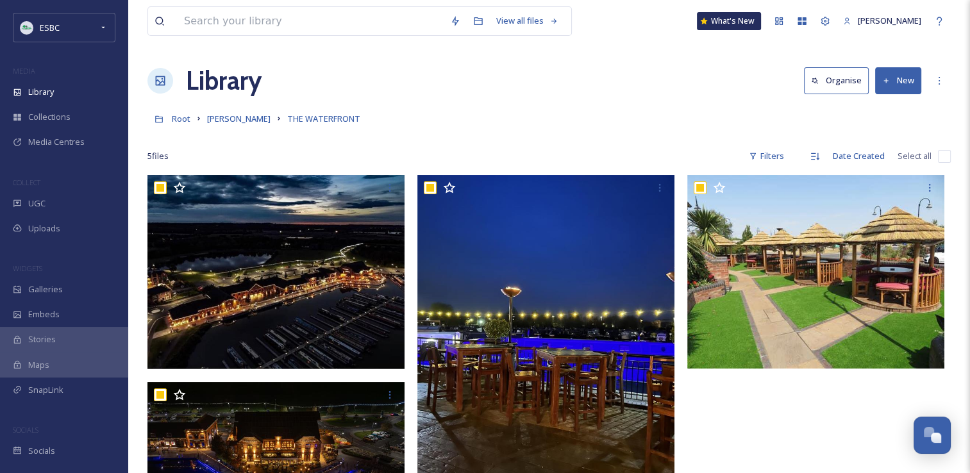
checkbox input "true"
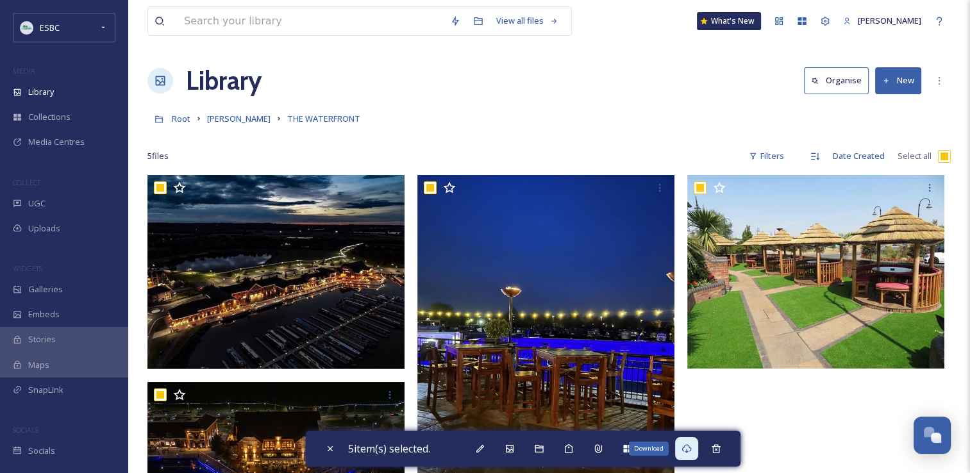
click at [692, 450] on icon at bounding box center [687, 449] width 10 height 10
click at [553, 100] on div "View all files What's New [PERSON_NAME] Library Organise New Root [PERSON_NAME]…" at bounding box center [549, 362] width 842 height 724
click at [725, 448] on div "Move to Recycling" at bounding box center [716, 448] width 23 height 23
checkbox input "false"
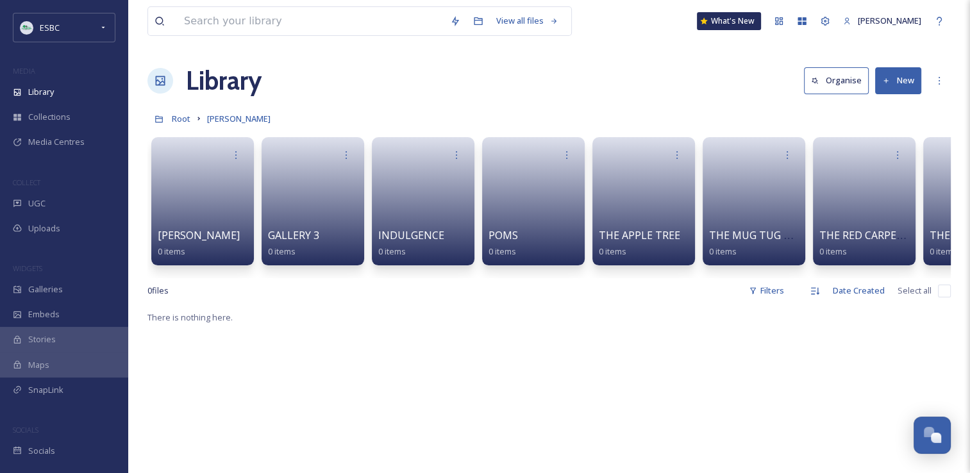
scroll to position [0, 79]
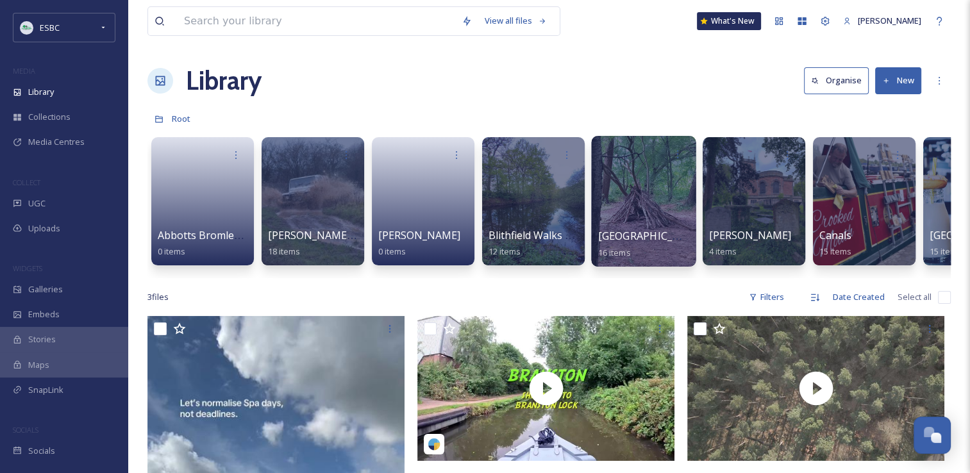
click at [631, 209] on div at bounding box center [643, 201] width 105 height 131
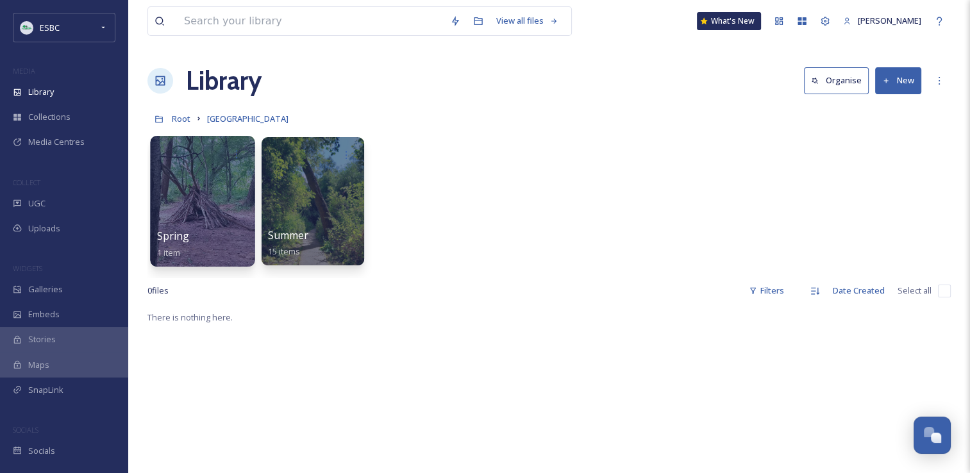
click at [199, 214] on div at bounding box center [202, 201] width 105 height 131
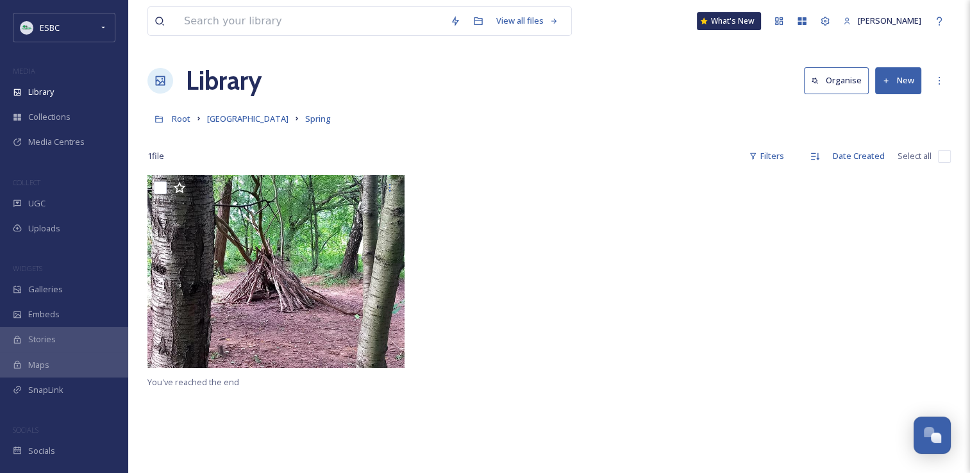
click at [939, 153] on input "checkbox" at bounding box center [944, 156] width 13 height 13
checkbox input "true"
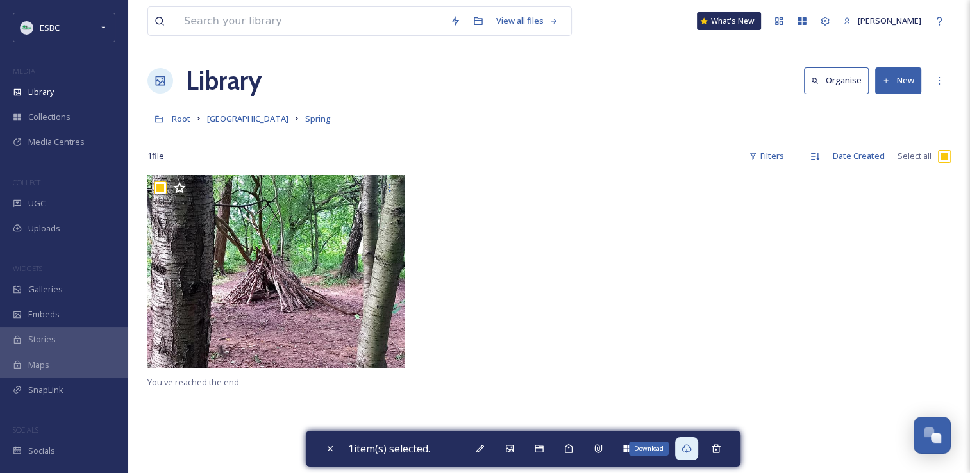
click at [692, 453] on icon at bounding box center [687, 449] width 10 height 10
click at [721, 453] on icon at bounding box center [716, 449] width 10 height 10
checkbox input "false"
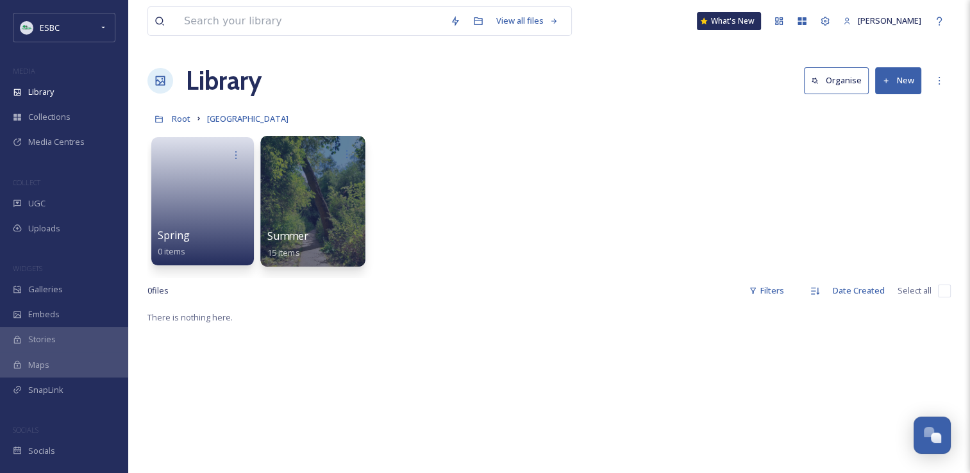
click at [312, 211] on div at bounding box center [312, 201] width 105 height 131
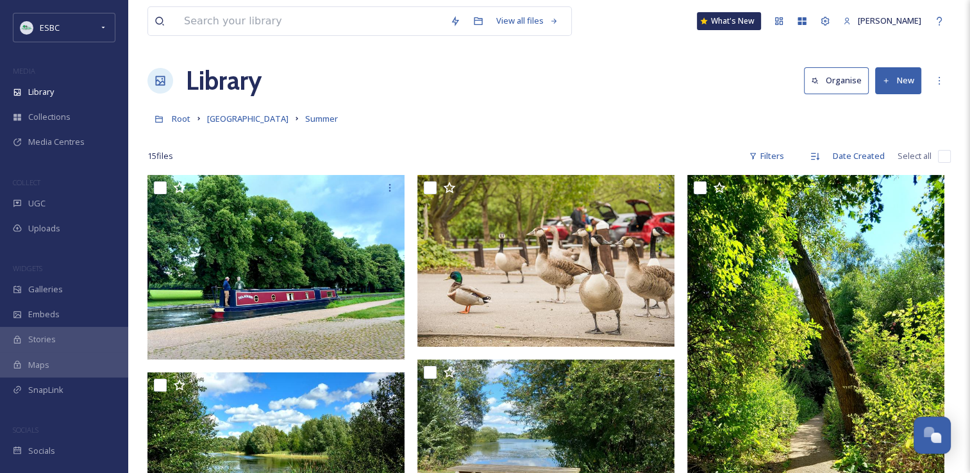
click at [946, 156] on input "checkbox" at bounding box center [944, 156] width 13 height 13
checkbox input "true"
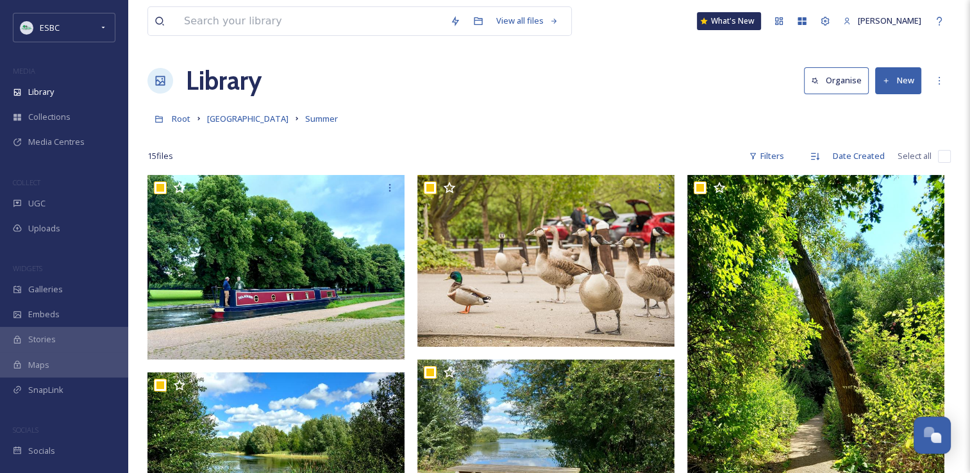
checkbox input "true"
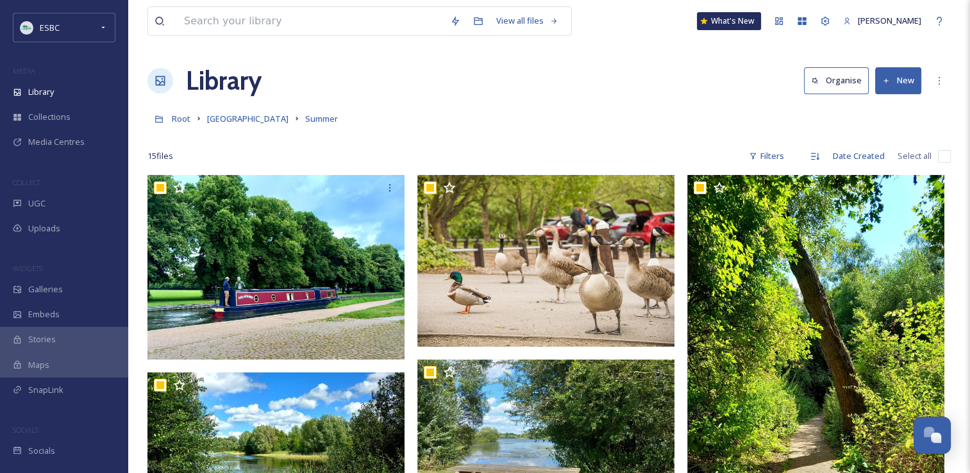
checkbox input "true"
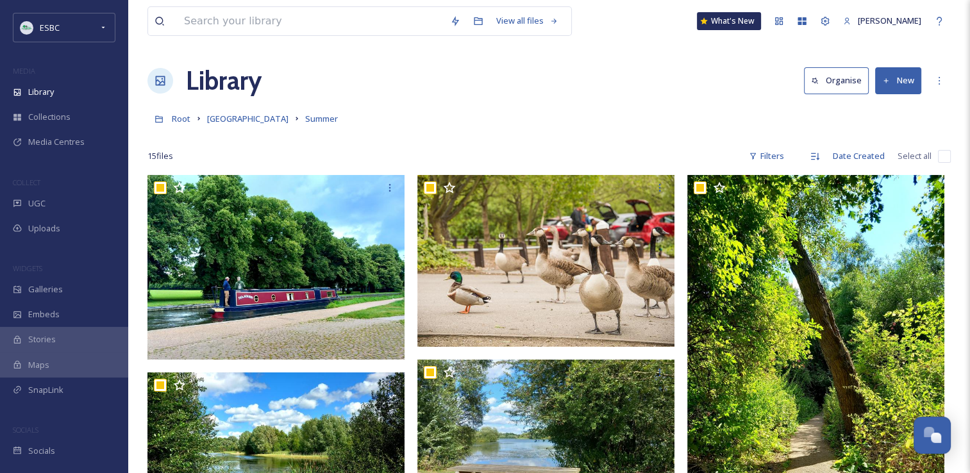
checkbox input "true"
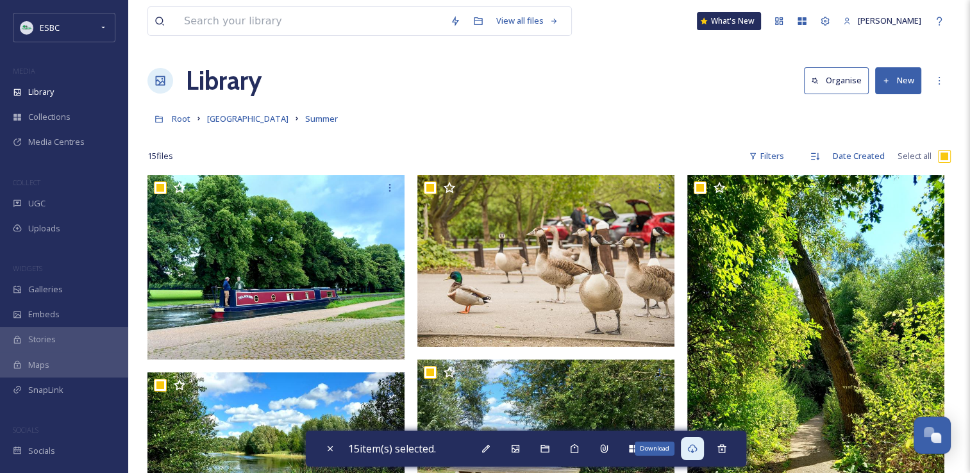
click at [697, 454] on div "Download" at bounding box center [692, 448] width 23 height 23
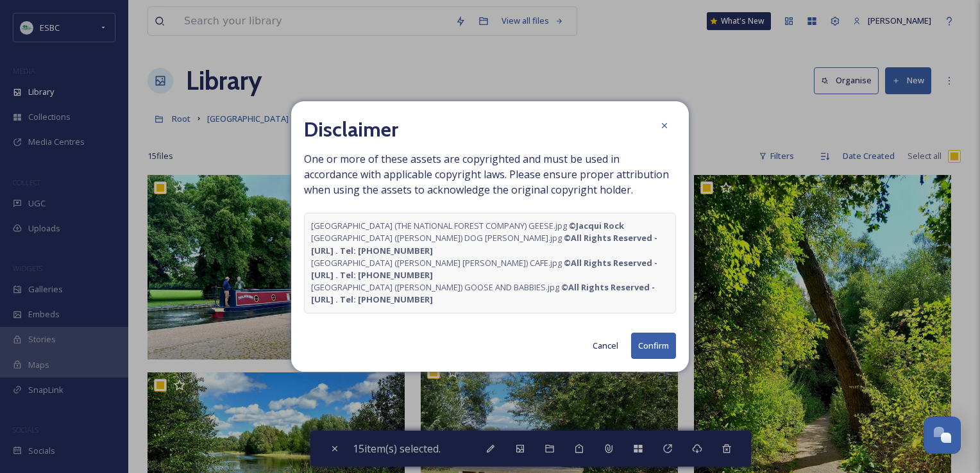
click at [653, 348] on button "Confirm" at bounding box center [653, 346] width 45 height 26
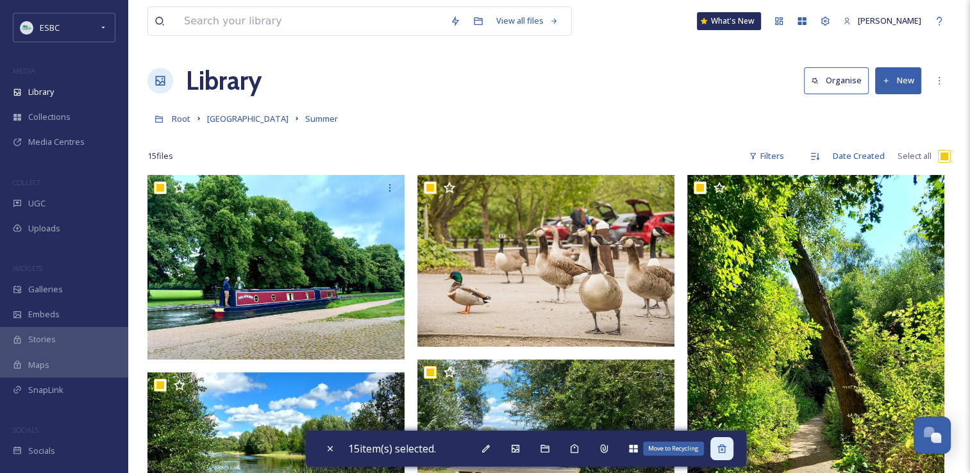
click at [723, 455] on div "Move to Recycling" at bounding box center [721, 448] width 23 height 23
checkbox input "false"
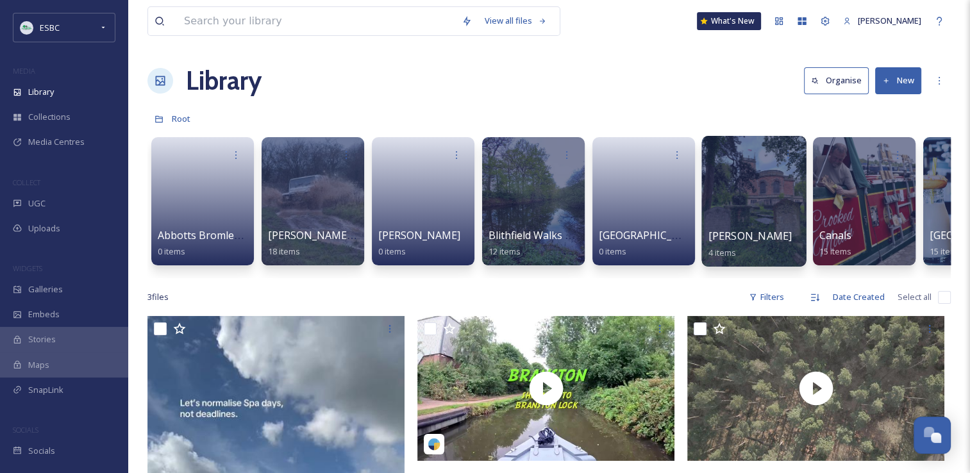
click at [757, 239] on div "[PERSON_NAME] 4 items" at bounding box center [755, 244] width 92 height 32
click at [755, 220] on div at bounding box center [754, 201] width 105 height 131
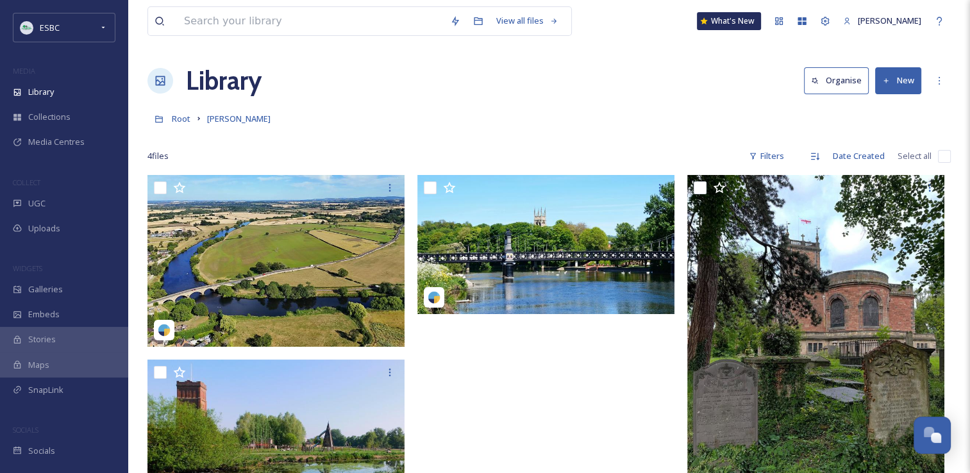
click at [945, 155] on input "checkbox" at bounding box center [944, 156] width 13 height 13
checkbox input "true"
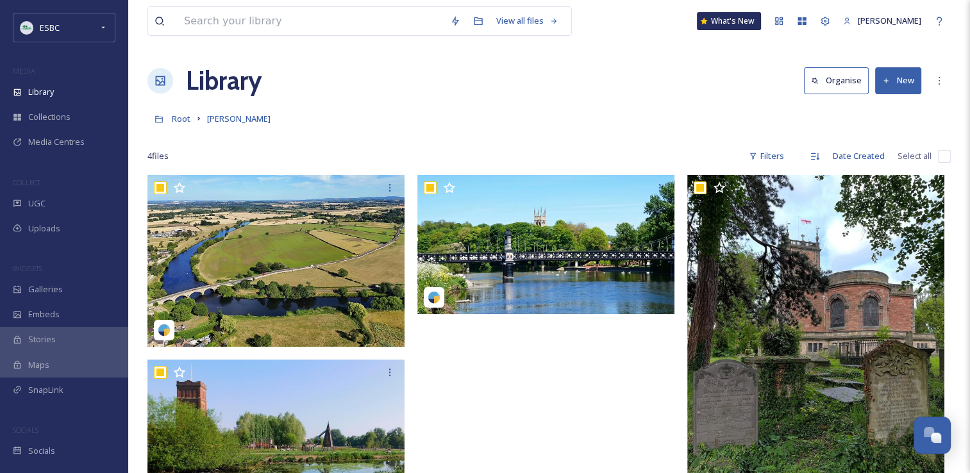
checkbox input "true"
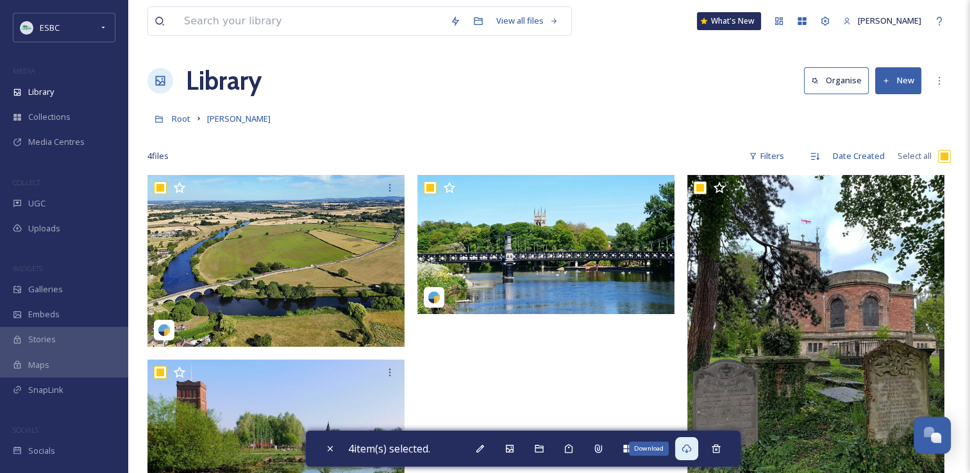
click at [690, 454] on div "Download" at bounding box center [686, 448] width 23 height 23
click at [718, 453] on icon at bounding box center [716, 449] width 10 height 10
checkbox input "false"
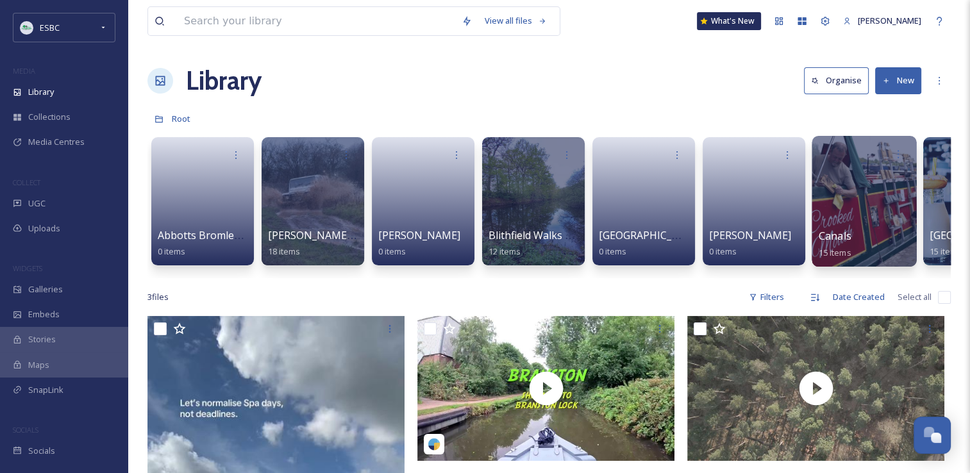
click at [845, 217] on div at bounding box center [864, 201] width 105 height 131
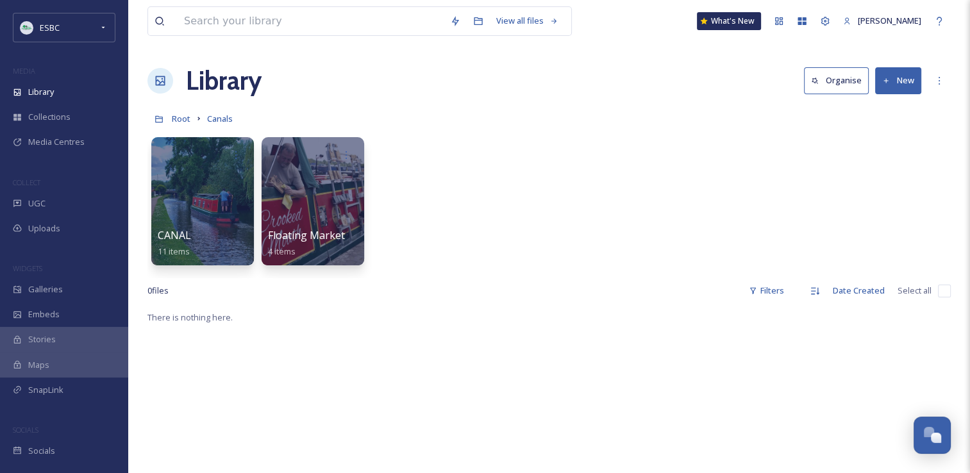
click at [943, 291] on input "checkbox" at bounding box center [944, 291] width 13 height 13
checkbox input "false"
click at [190, 210] on div at bounding box center [202, 201] width 105 height 131
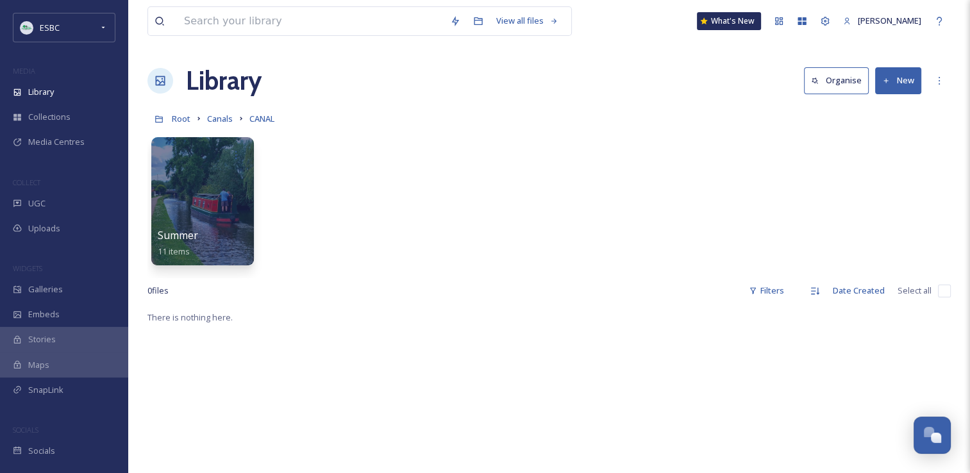
click at [944, 292] on input "checkbox" at bounding box center [944, 291] width 13 height 13
checkbox input "false"
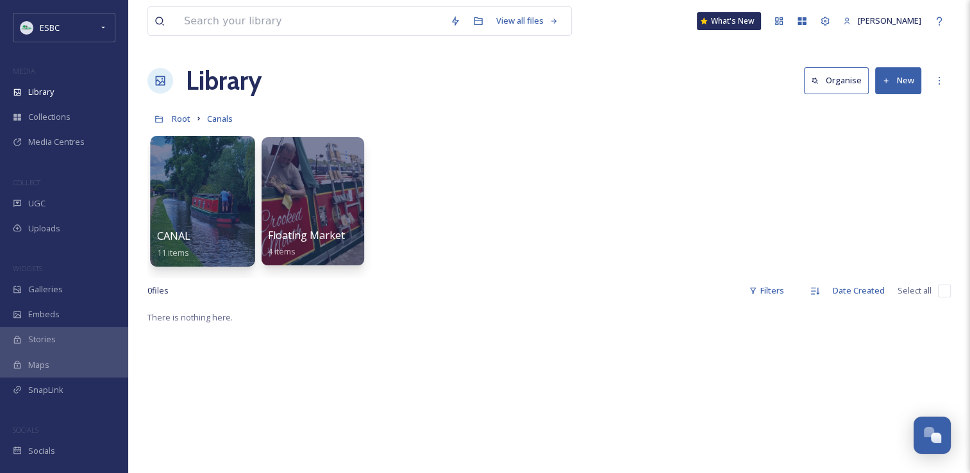
click at [180, 189] on div at bounding box center [202, 201] width 105 height 131
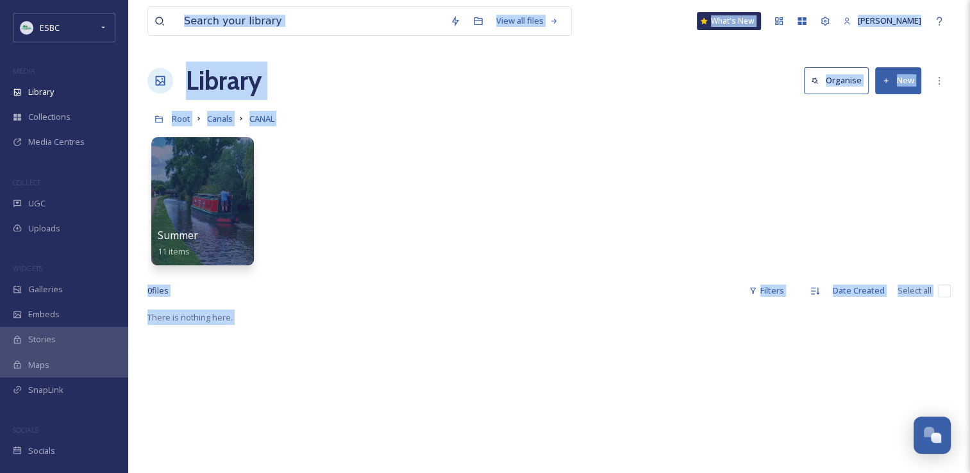
click at [368, 197] on div "Summer 11 items" at bounding box center [548, 204] width 803 height 147
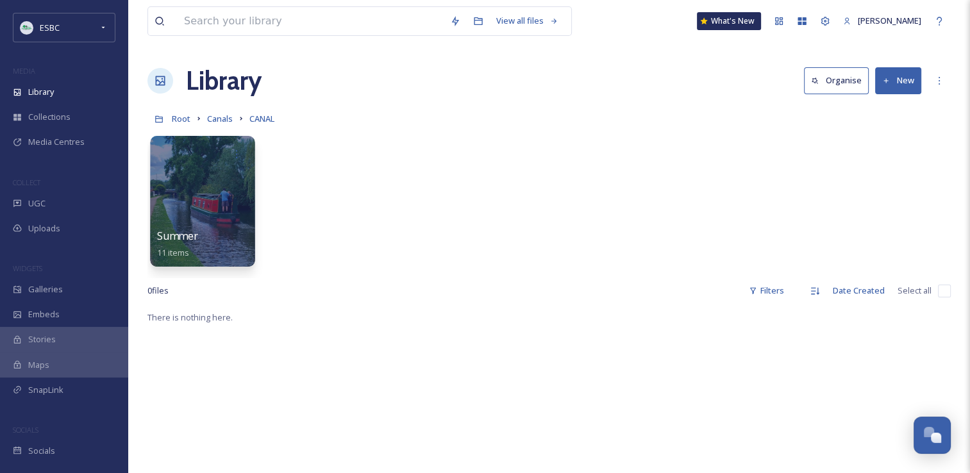
click at [211, 194] on div at bounding box center [202, 201] width 105 height 131
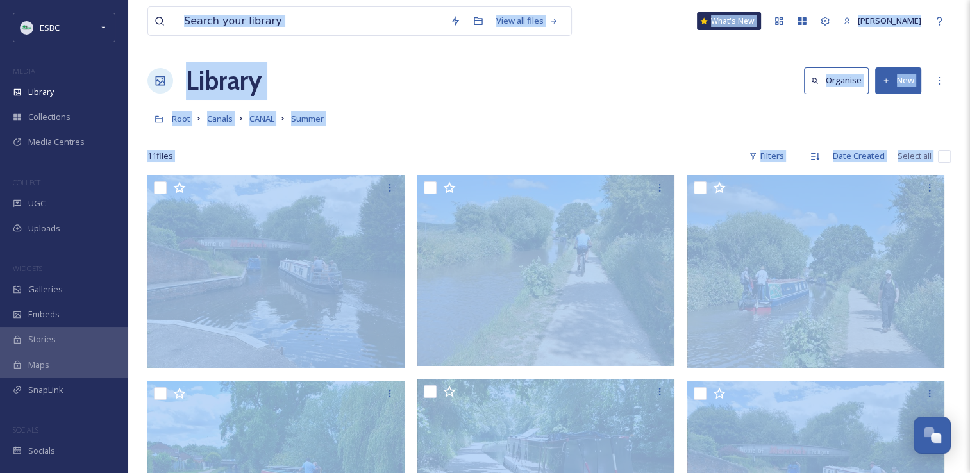
click at [673, 138] on div at bounding box center [548, 137] width 803 height 13
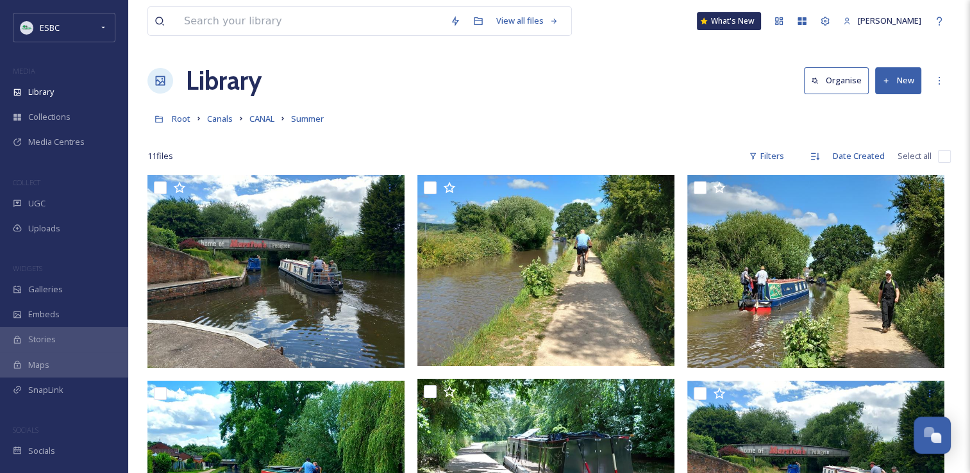
click at [941, 158] on input "checkbox" at bounding box center [944, 156] width 13 height 13
checkbox input "true"
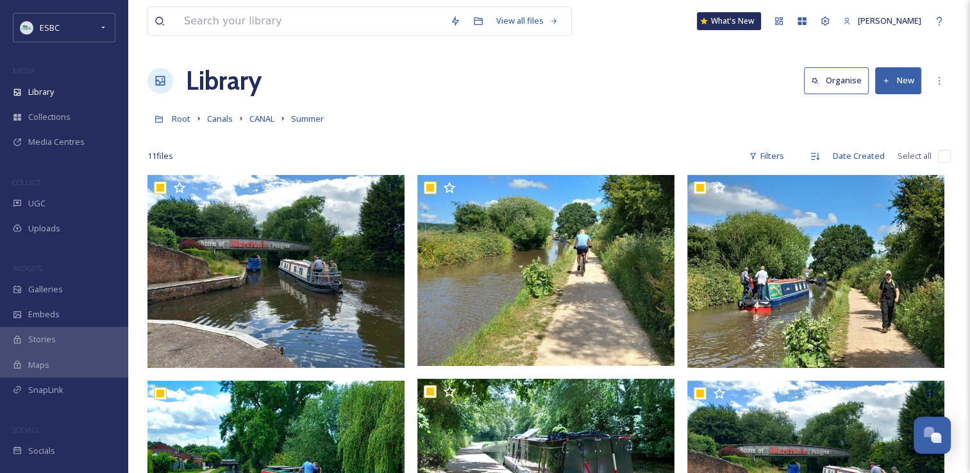
checkbox input "true"
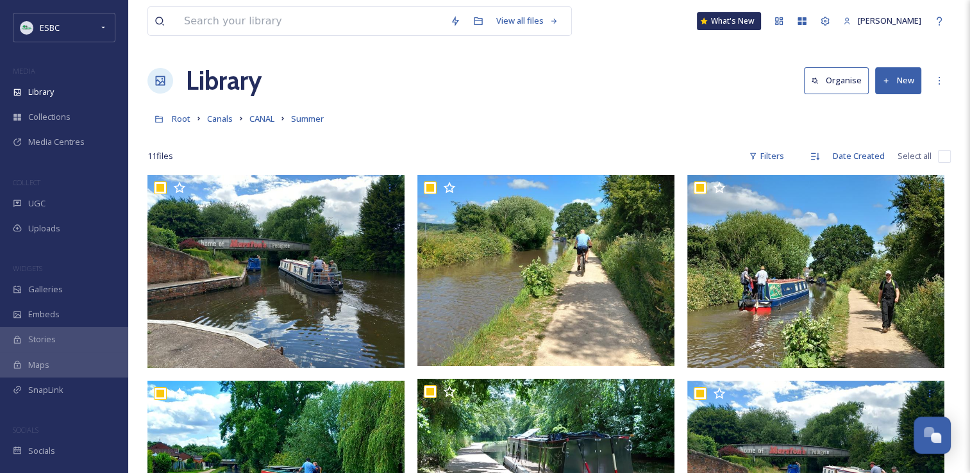
checkbox input "true"
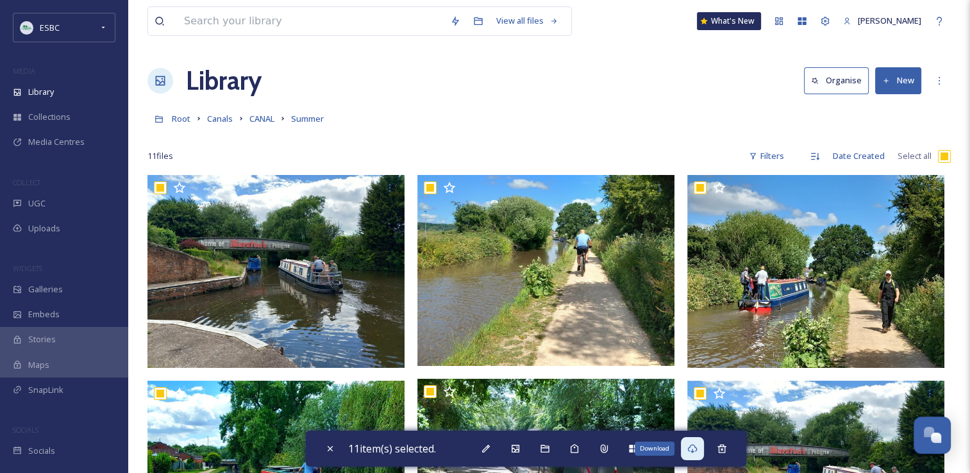
click at [693, 447] on icon at bounding box center [692, 449] width 10 height 10
click at [726, 450] on icon at bounding box center [722, 448] width 8 height 8
checkbox input "false"
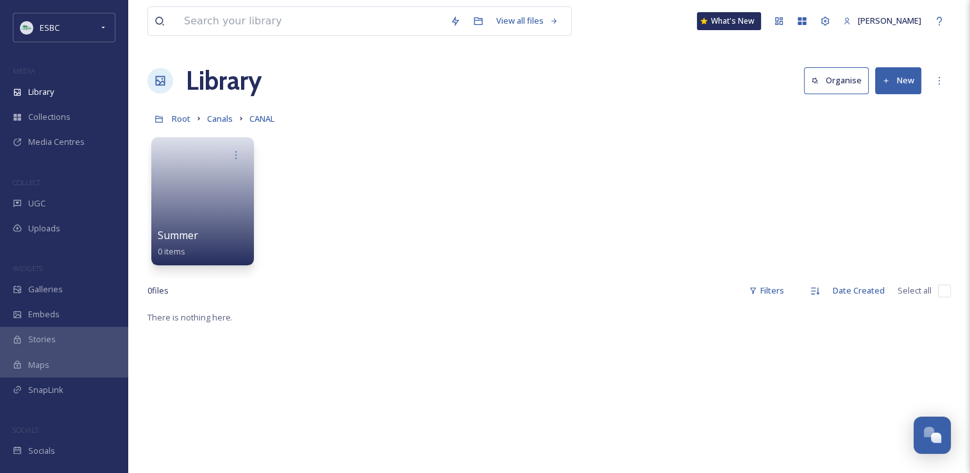
click at [380, 216] on div "Summer 0 items" at bounding box center [548, 204] width 803 height 147
click at [213, 192] on link at bounding box center [203, 197] width 92 height 62
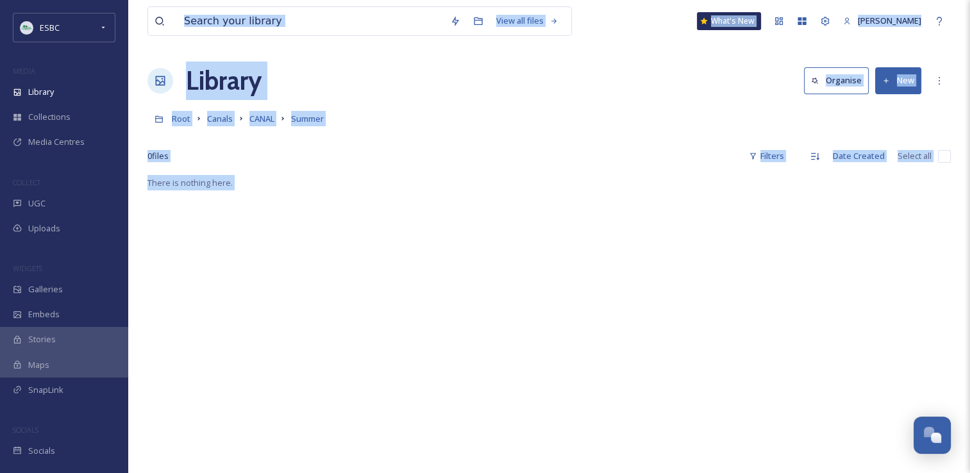
click at [341, 166] on div "0 file s Filters Date Created Select all" at bounding box center [548, 156] width 803 height 25
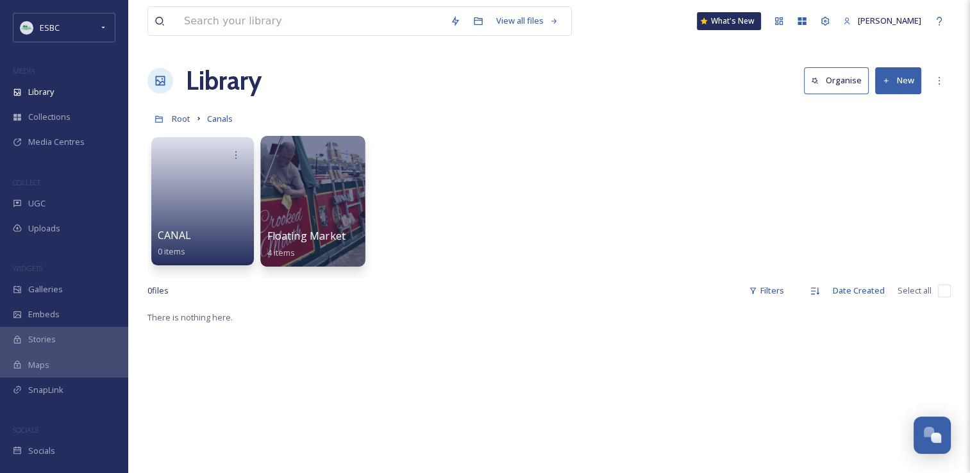
click at [354, 204] on div at bounding box center [312, 201] width 105 height 131
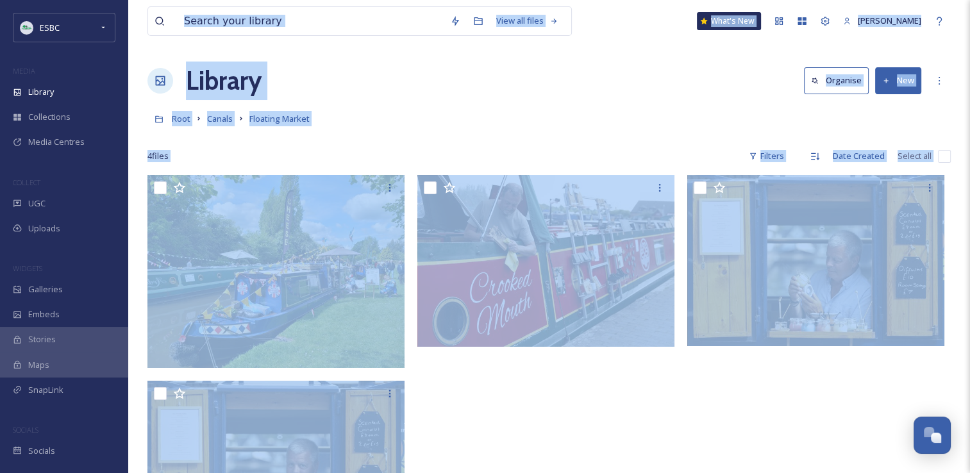
click at [693, 134] on div at bounding box center [548, 137] width 803 height 13
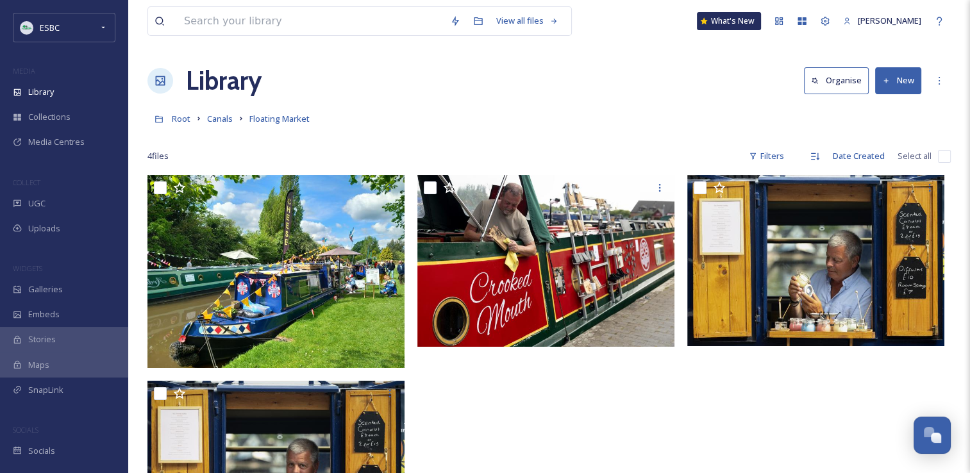
click at [940, 157] on input "checkbox" at bounding box center [944, 156] width 13 height 13
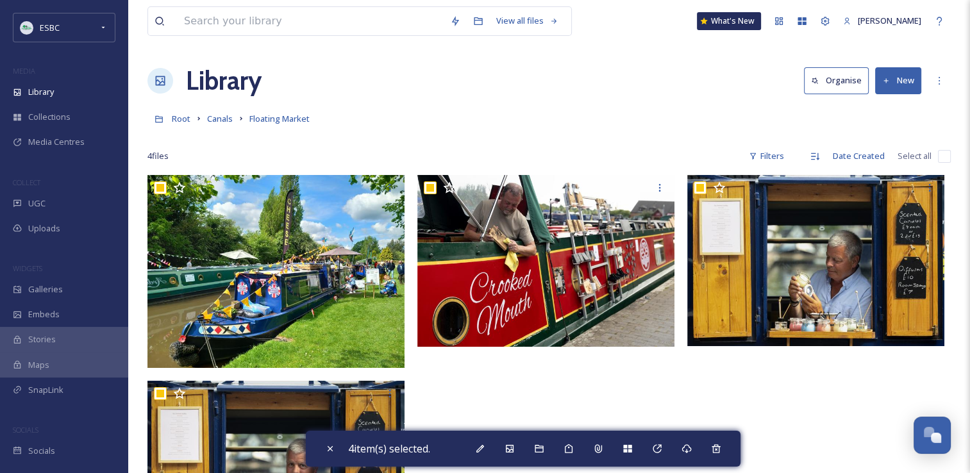
checkbox input "true"
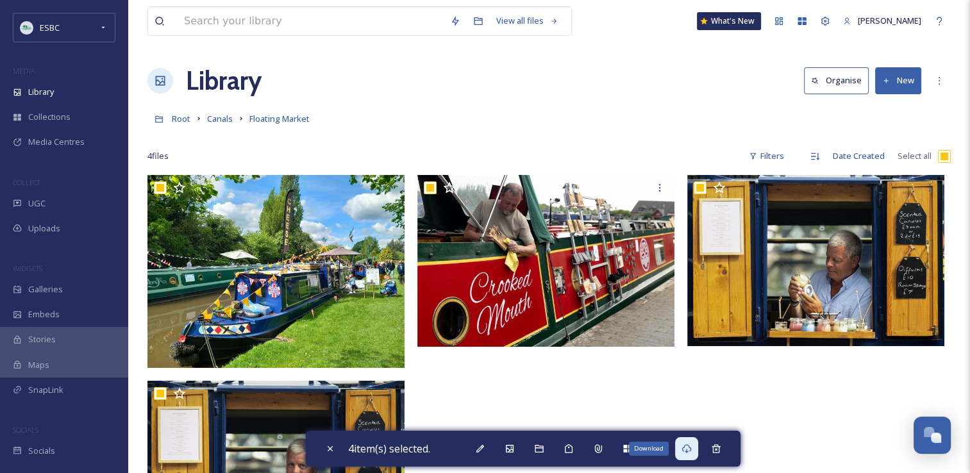
click at [687, 451] on icon at bounding box center [687, 448] width 10 height 9
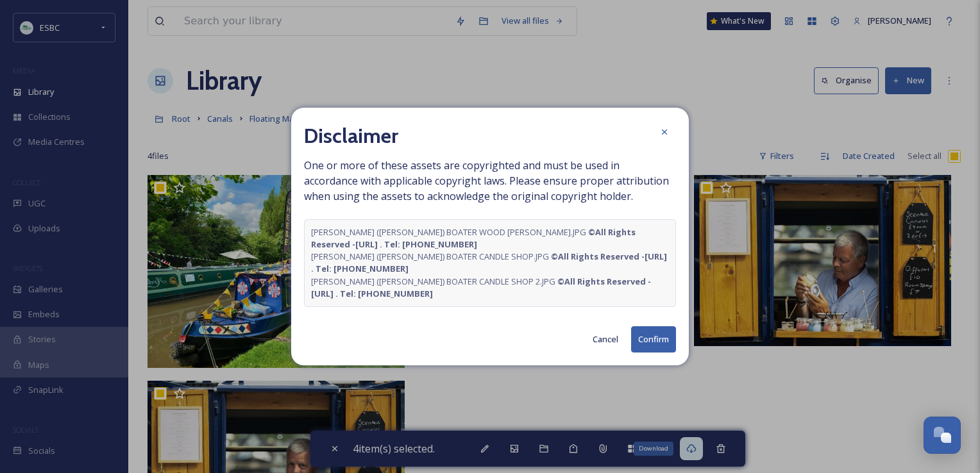
click at [644, 339] on button "Confirm" at bounding box center [653, 339] width 45 height 26
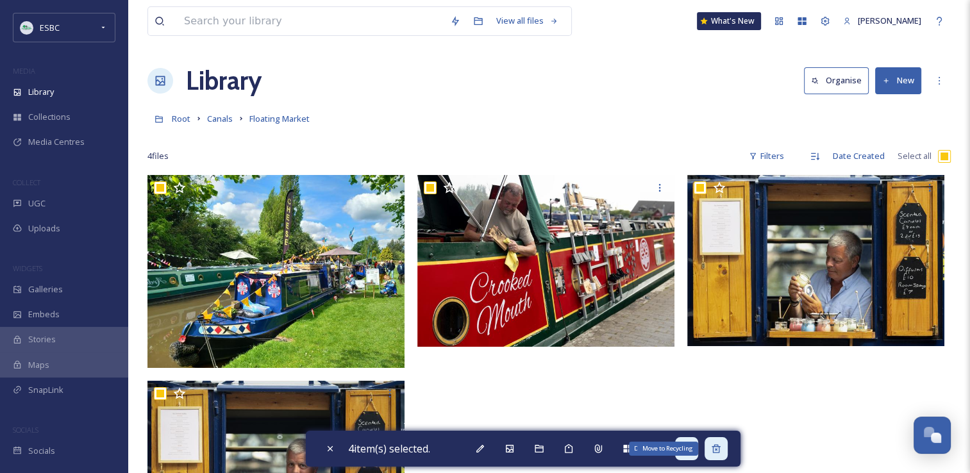
click at [720, 450] on icon at bounding box center [716, 448] width 8 height 8
checkbox input "false"
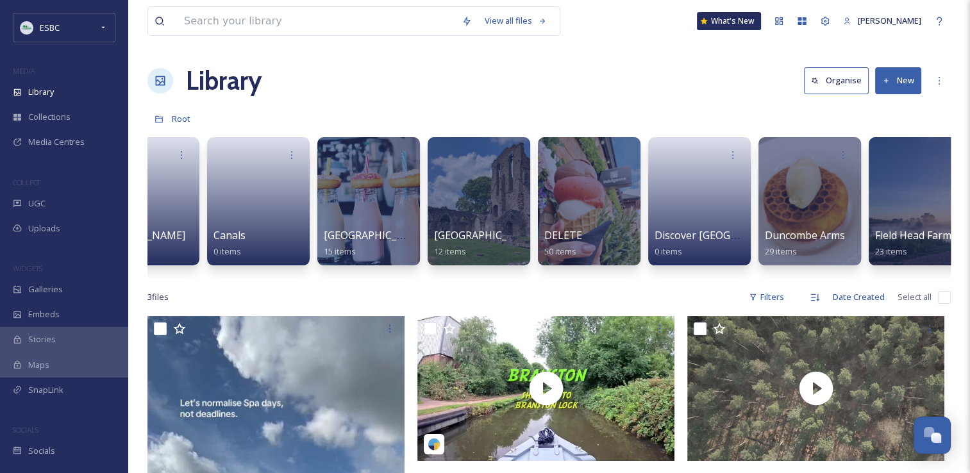
scroll to position [0, 619]
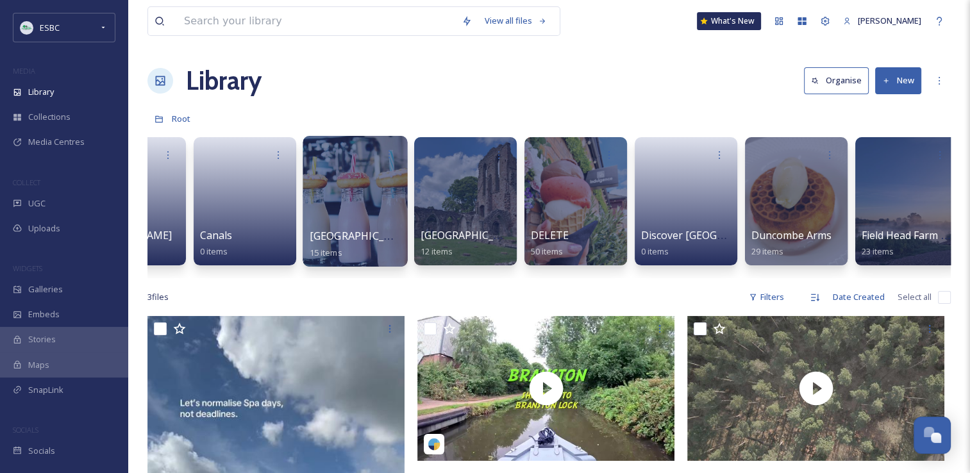
click at [375, 191] on div at bounding box center [355, 201] width 105 height 131
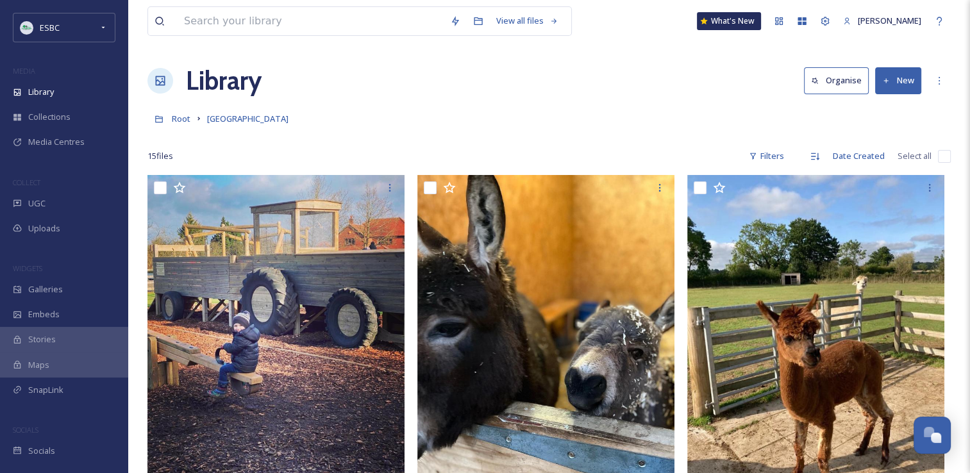
click at [942, 156] on input "checkbox" at bounding box center [944, 156] width 13 height 13
checkbox input "true"
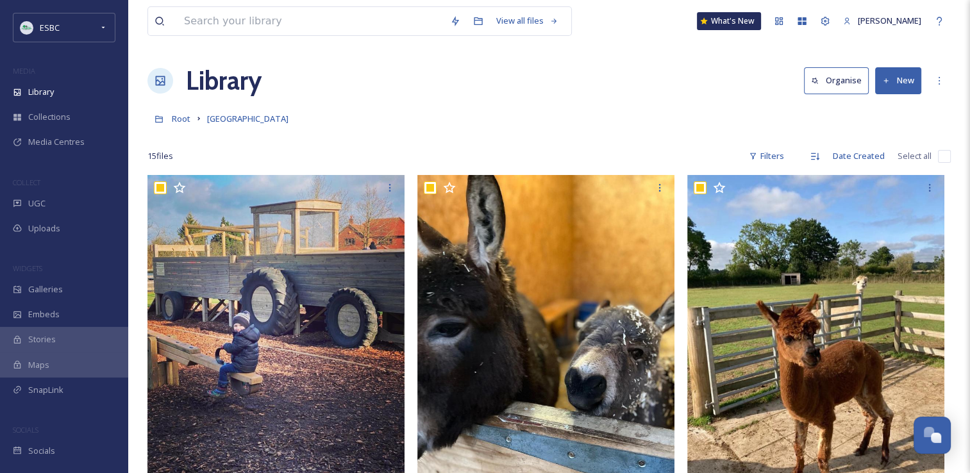
checkbox input "true"
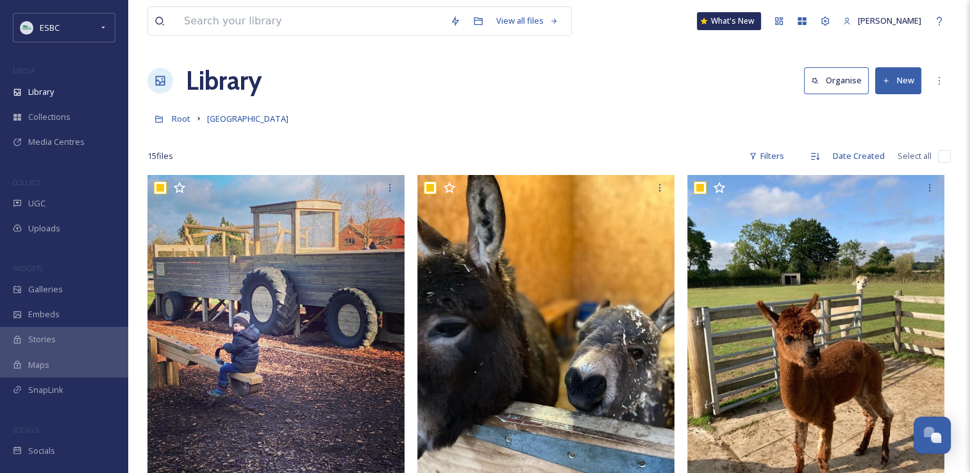
checkbox input "true"
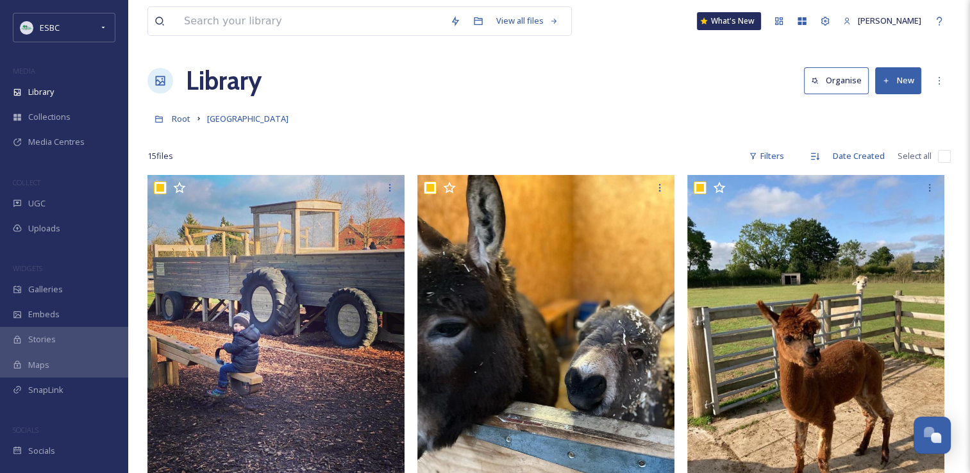
checkbox input "true"
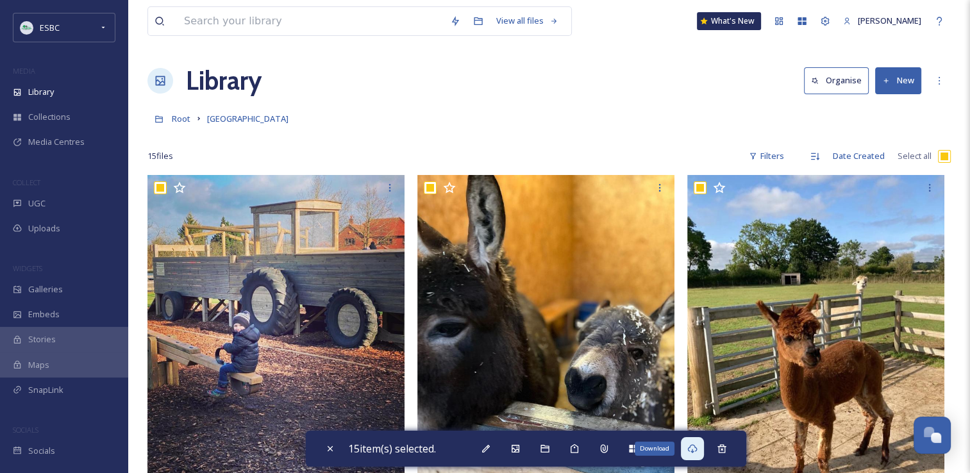
click at [695, 453] on icon at bounding box center [692, 449] width 10 height 10
click at [725, 447] on icon at bounding box center [722, 448] width 8 height 8
checkbox input "false"
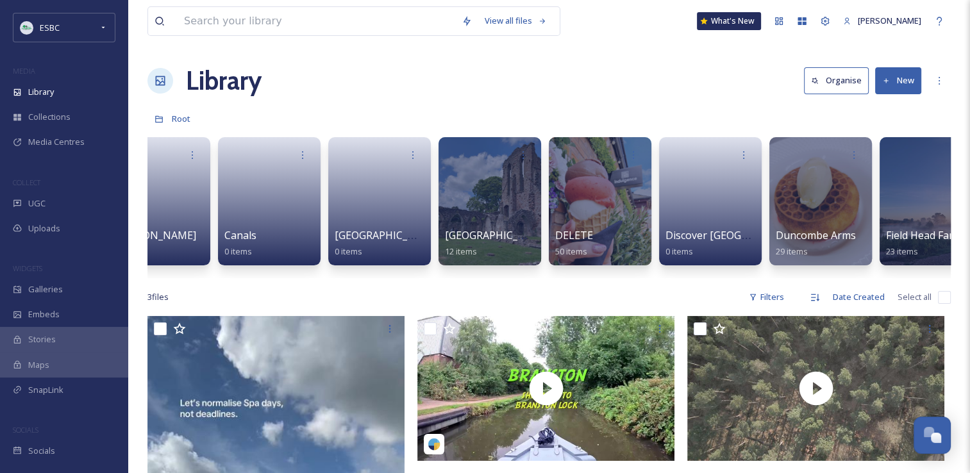
scroll to position [0, 598]
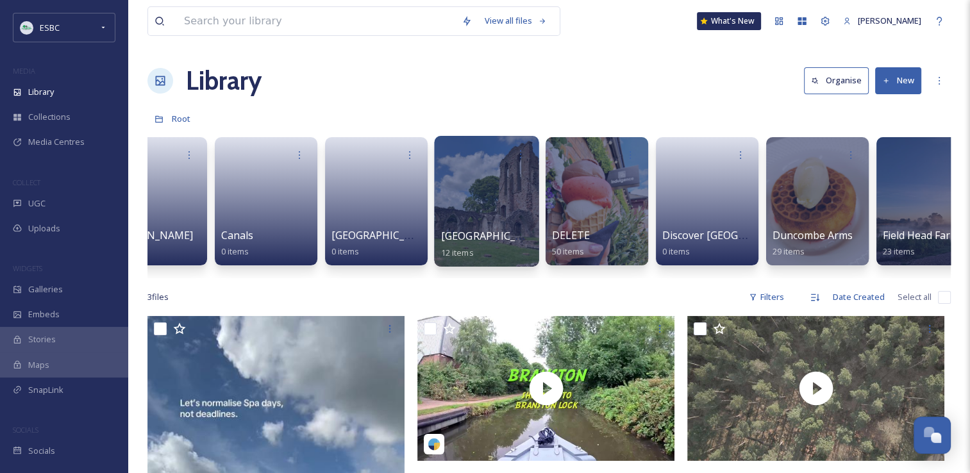
click at [487, 206] on div at bounding box center [486, 201] width 105 height 131
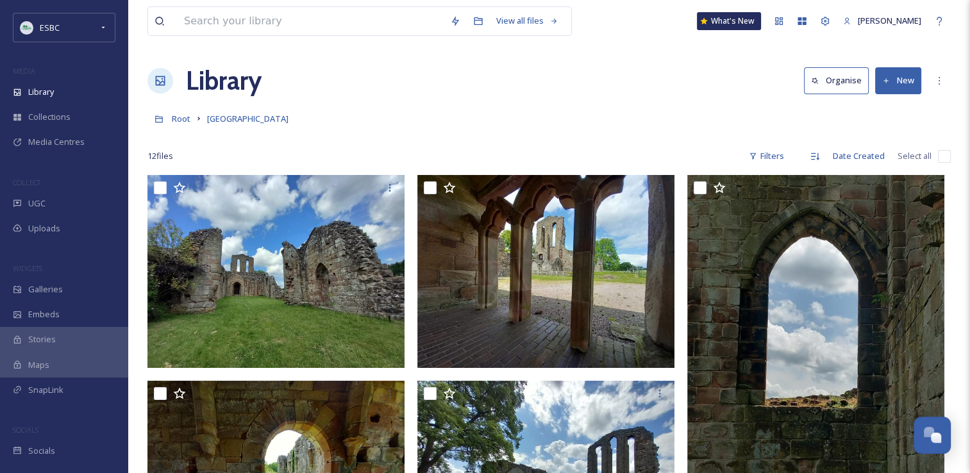
click at [943, 155] on input "checkbox" at bounding box center [944, 156] width 13 height 13
checkbox input "true"
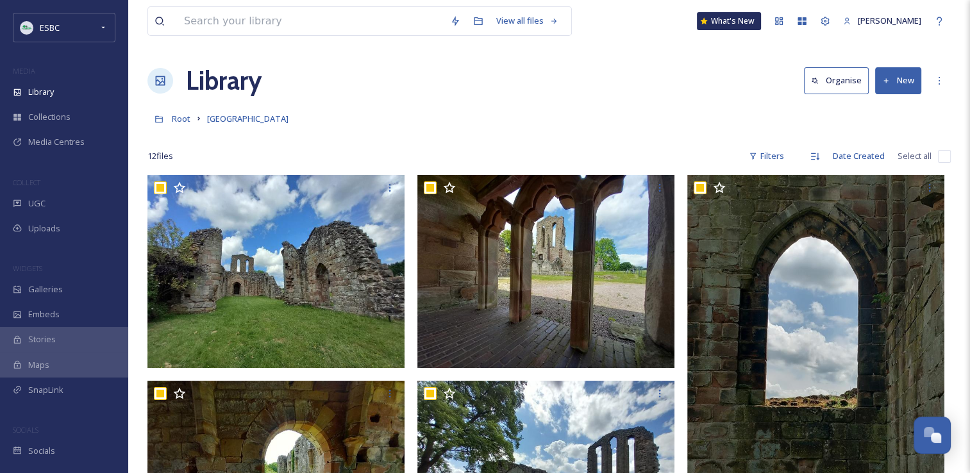
checkbox input "true"
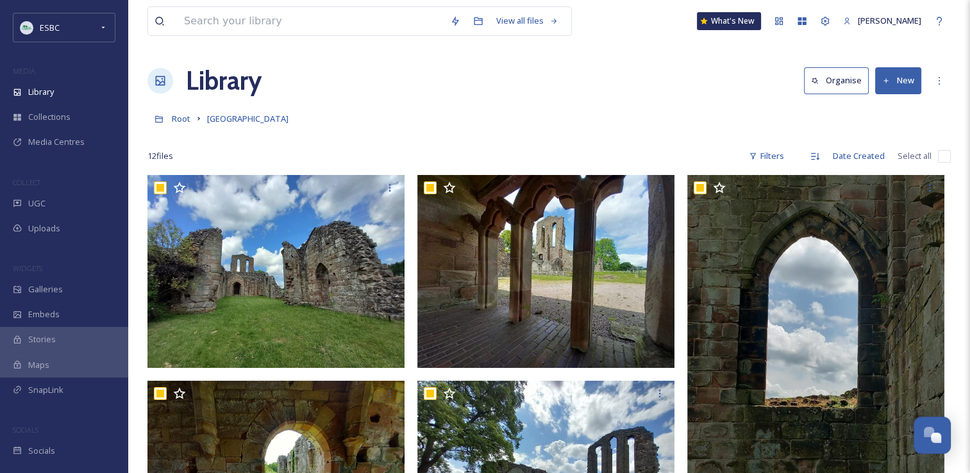
checkbox input "true"
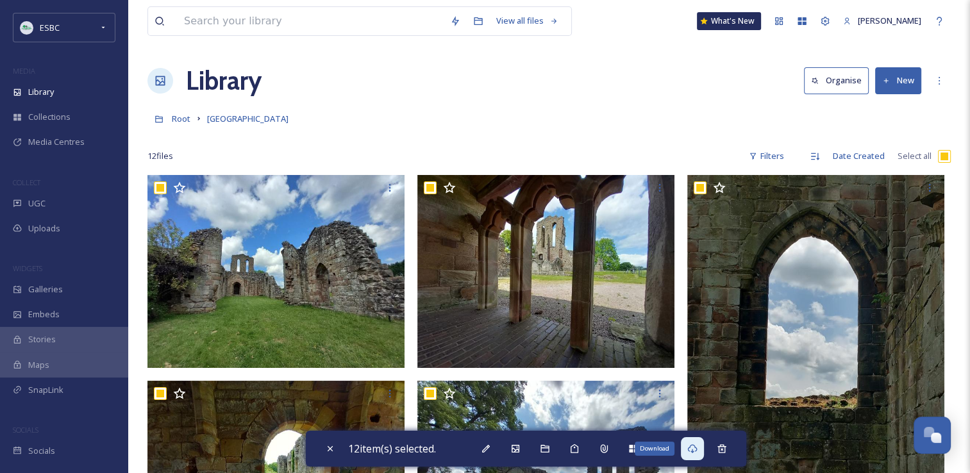
click at [698, 453] on icon at bounding box center [692, 449] width 10 height 10
click at [697, 451] on icon at bounding box center [692, 448] width 10 height 9
click at [721, 448] on icon at bounding box center [722, 449] width 10 height 10
checkbox input "false"
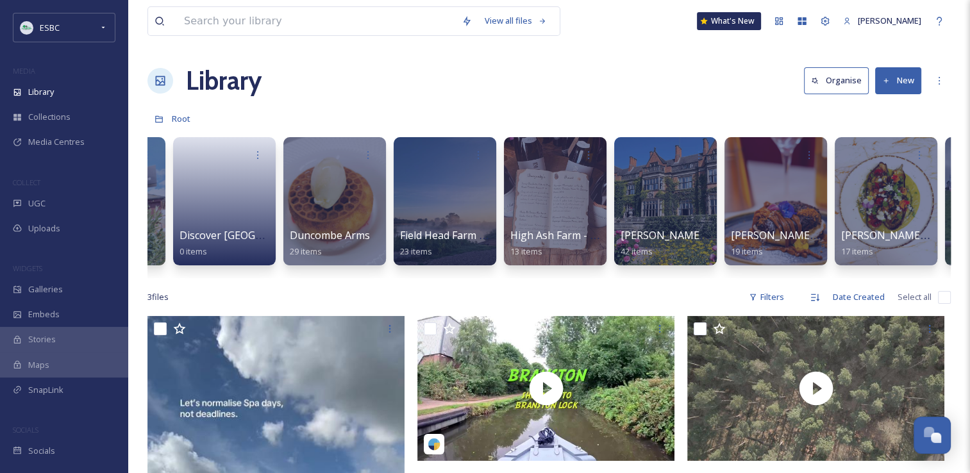
scroll to position [0, 1080]
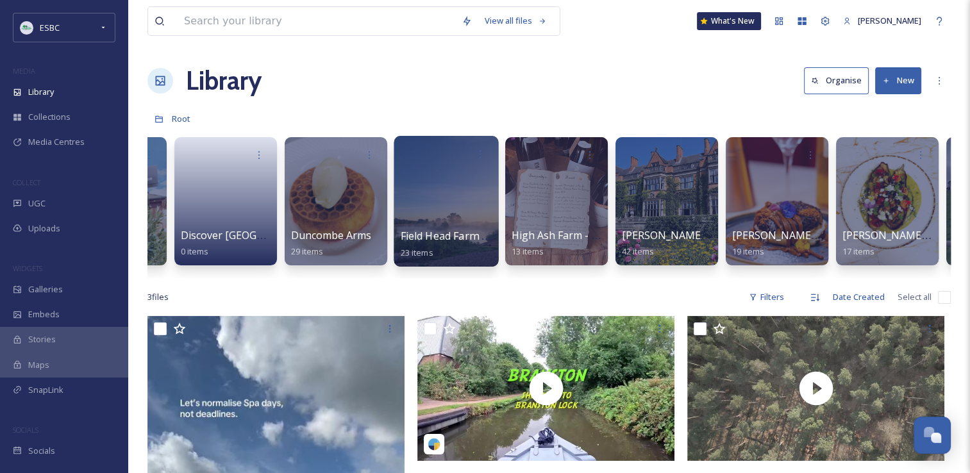
click at [413, 189] on div at bounding box center [446, 201] width 105 height 131
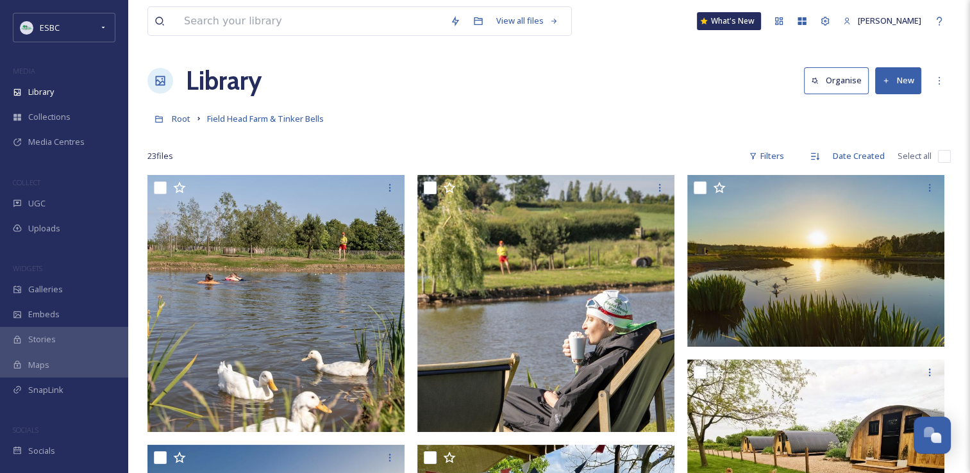
click at [944, 155] on input "checkbox" at bounding box center [944, 156] width 13 height 13
checkbox input "true"
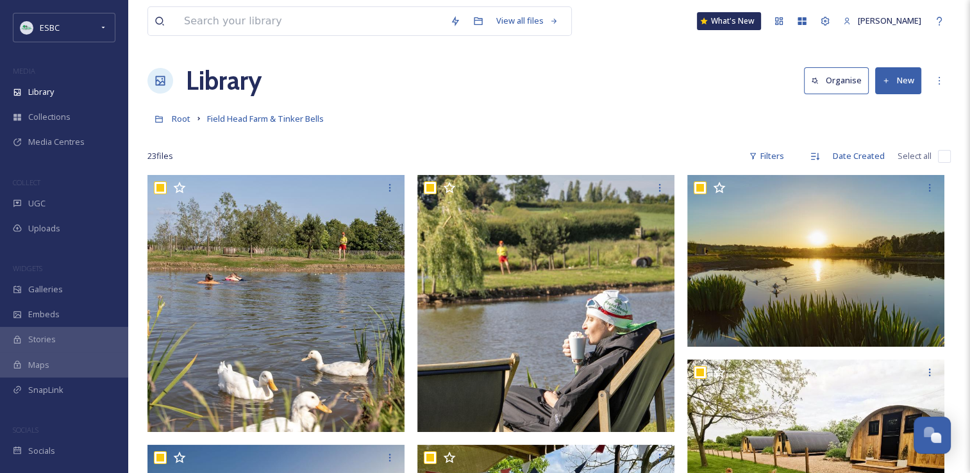
checkbox input "true"
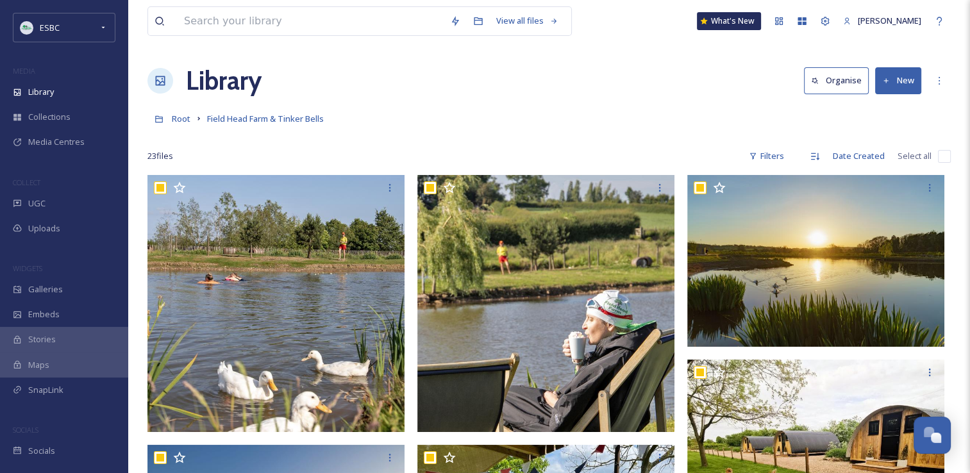
checkbox input "true"
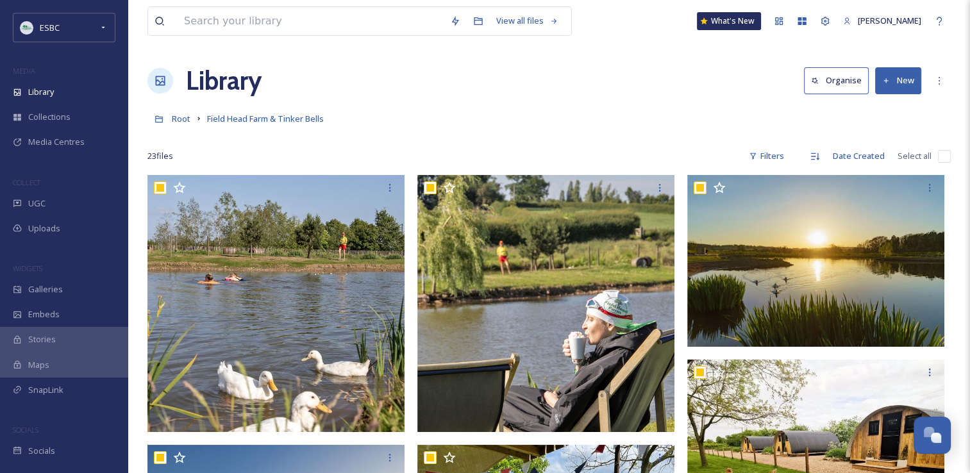
checkbox input "true"
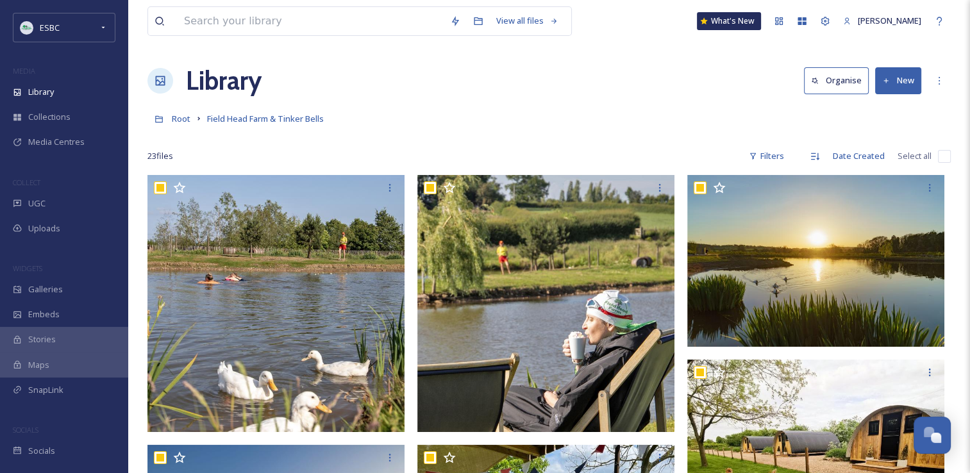
checkbox input "true"
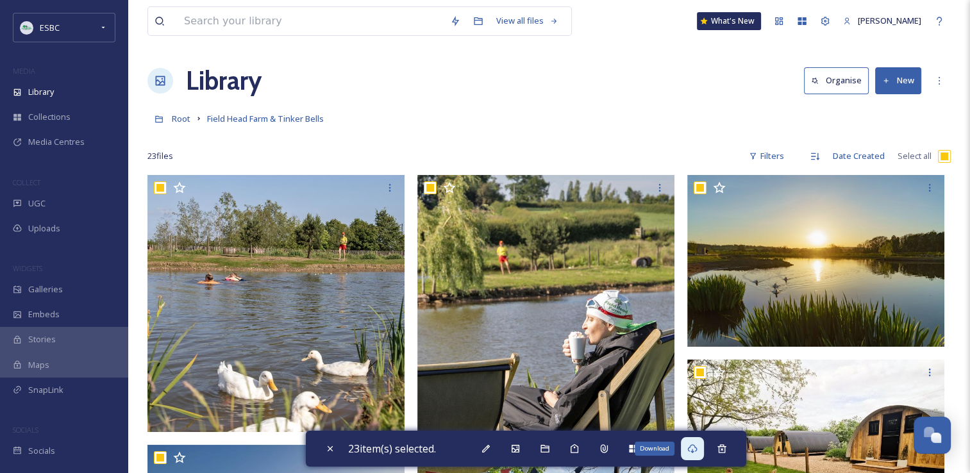
click at [694, 451] on icon at bounding box center [692, 449] width 10 height 10
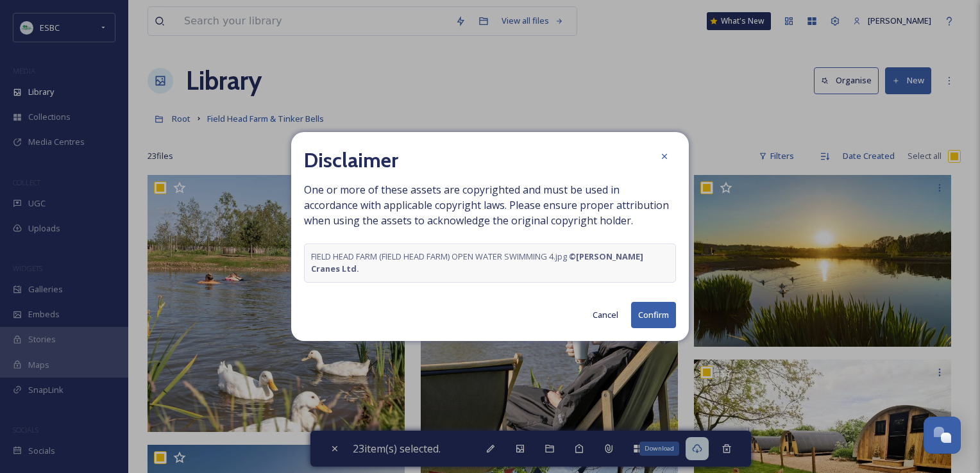
click at [657, 312] on button "Confirm" at bounding box center [653, 315] width 45 height 26
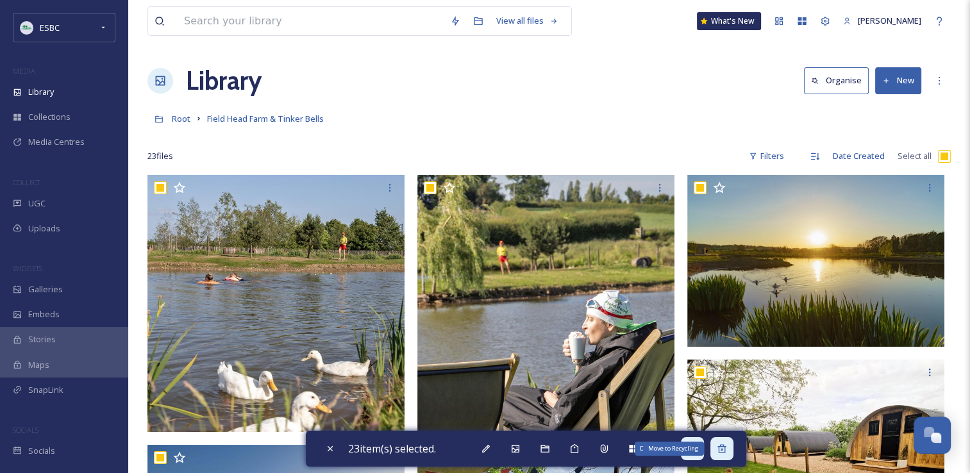
click at [725, 446] on icon at bounding box center [722, 449] width 10 height 10
checkbox input "false"
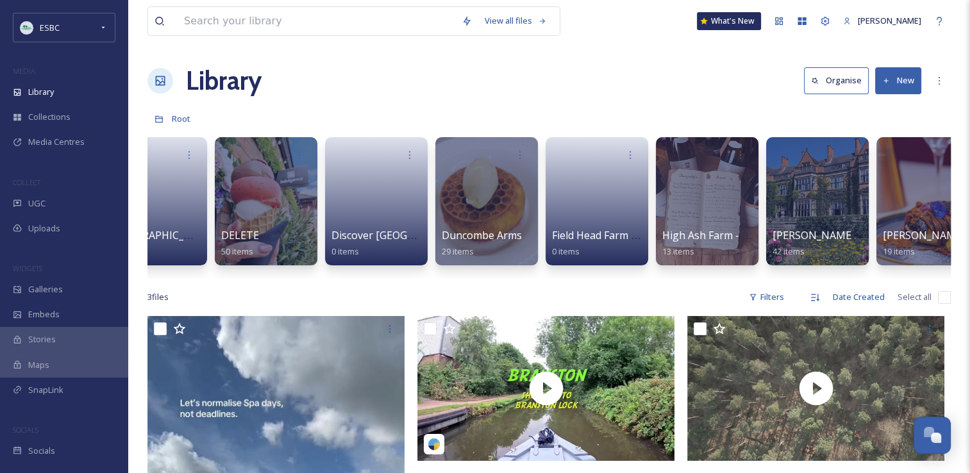
scroll to position [0, 941]
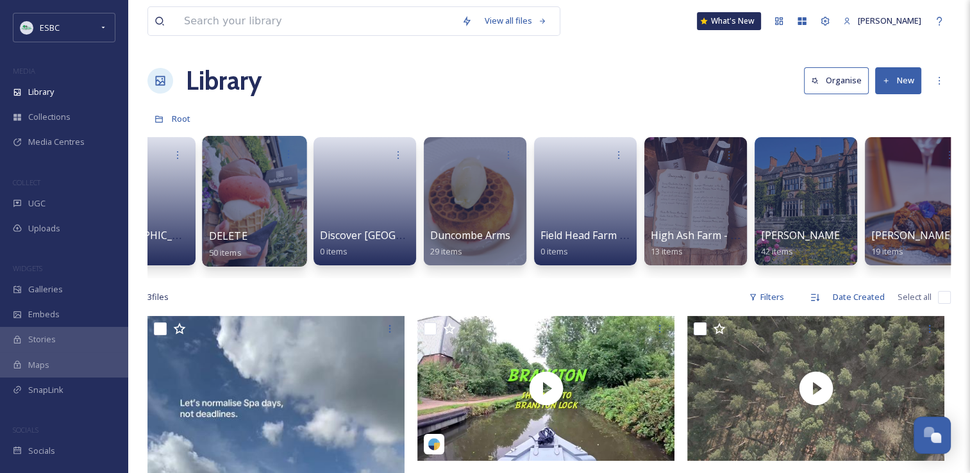
click at [270, 206] on div at bounding box center [254, 201] width 105 height 131
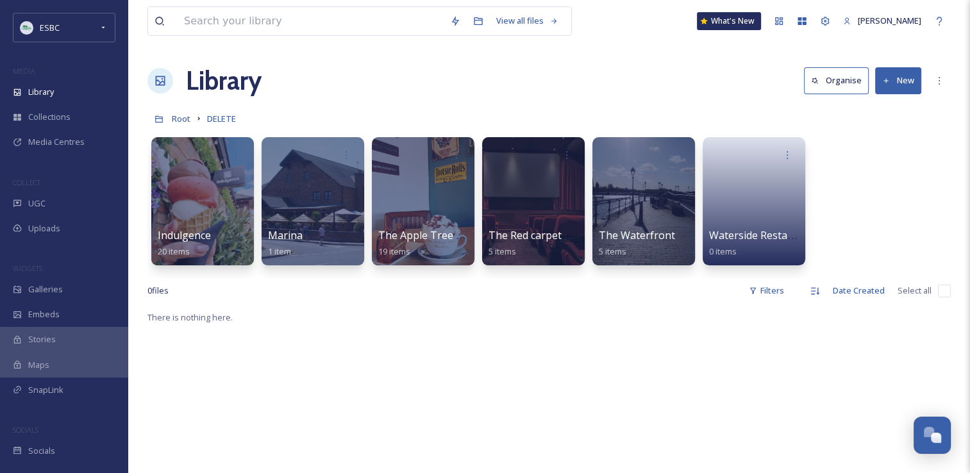
click at [943, 294] on input "checkbox" at bounding box center [944, 291] width 13 height 13
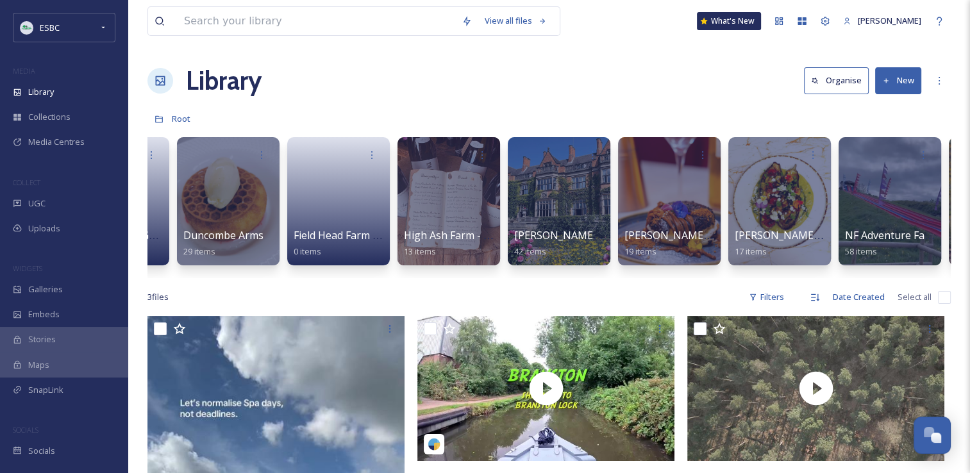
scroll to position [0, 1195]
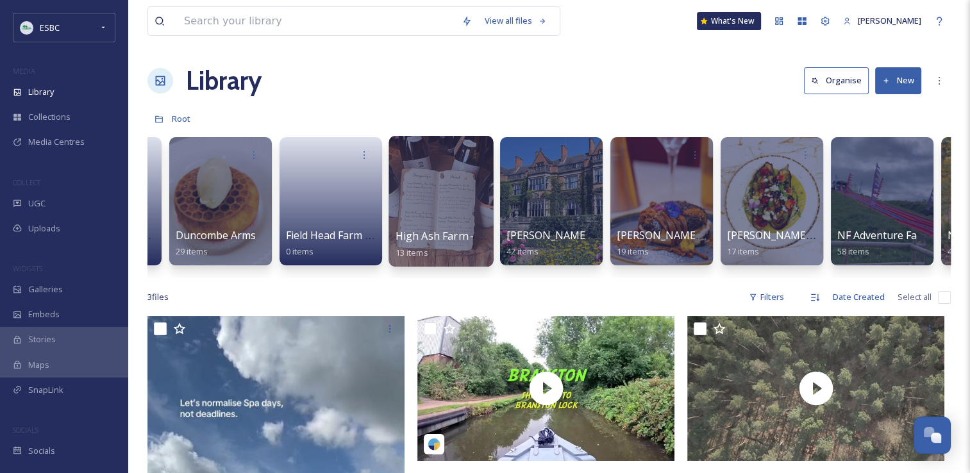
click at [419, 219] on div at bounding box center [441, 201] width 105 height 131
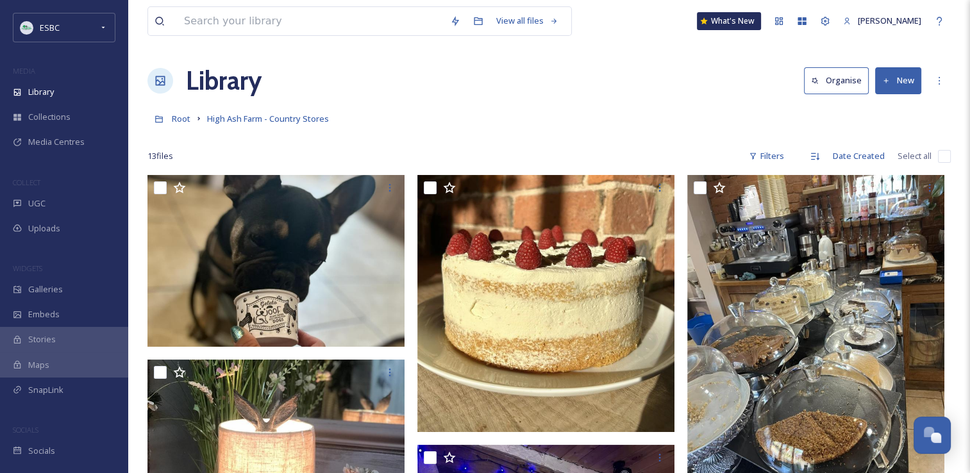
click at [946, 152] on input "checkbox" at bounding box center [944, 156] width 13 height 13
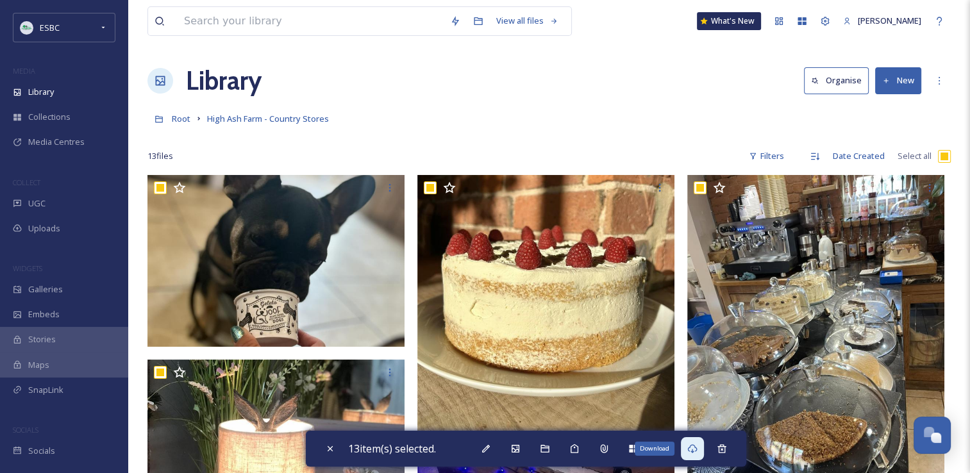
click at [694, 449] on icon at bounding box center [692, 449] width 10 height 10
click at [726, 448] on icon at bounding box center [722, 448] width 8 height 8
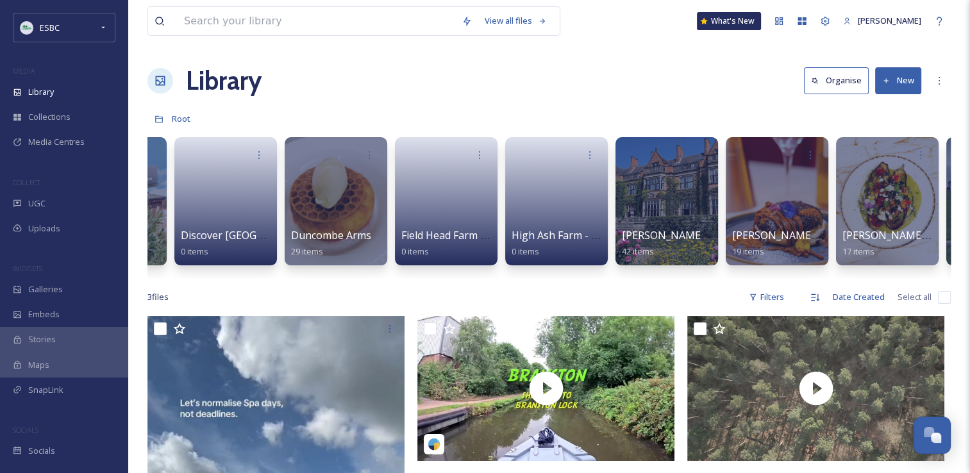
scroll to position [0, 1159]
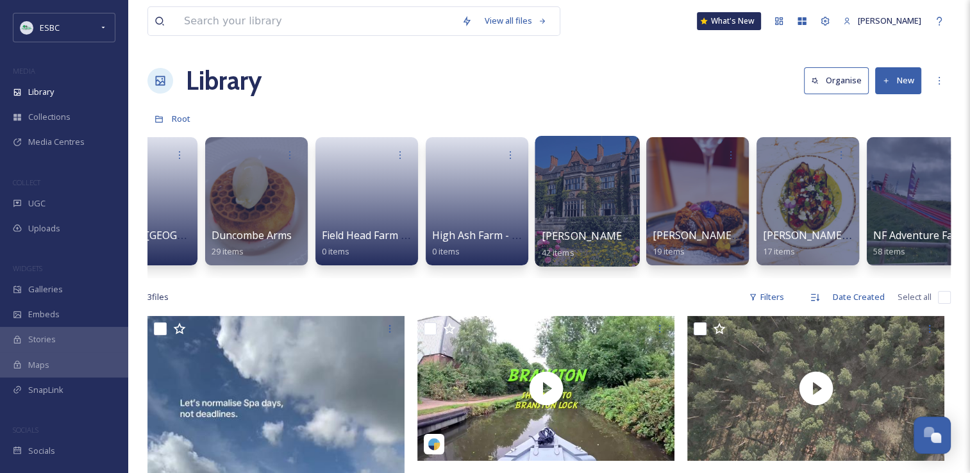
click at [562, 204] on div at bounding box center [587, 201] width 105 height 131
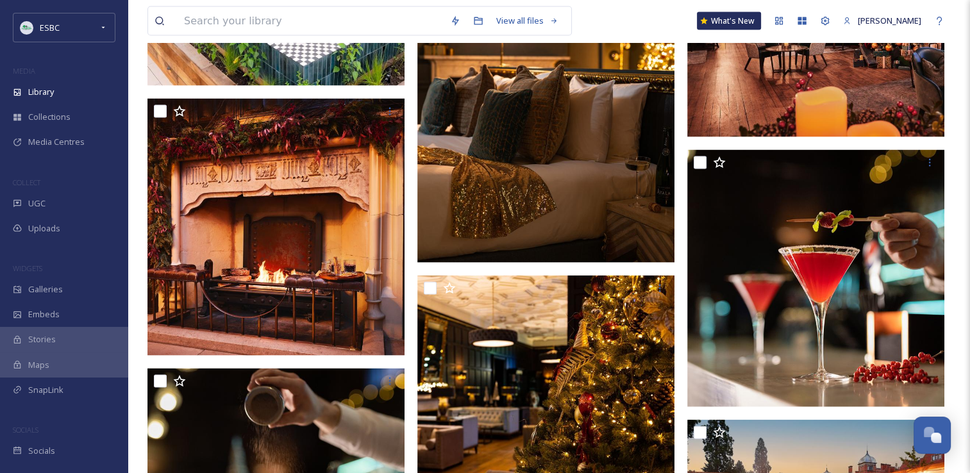
scroll to position [2647, 0]
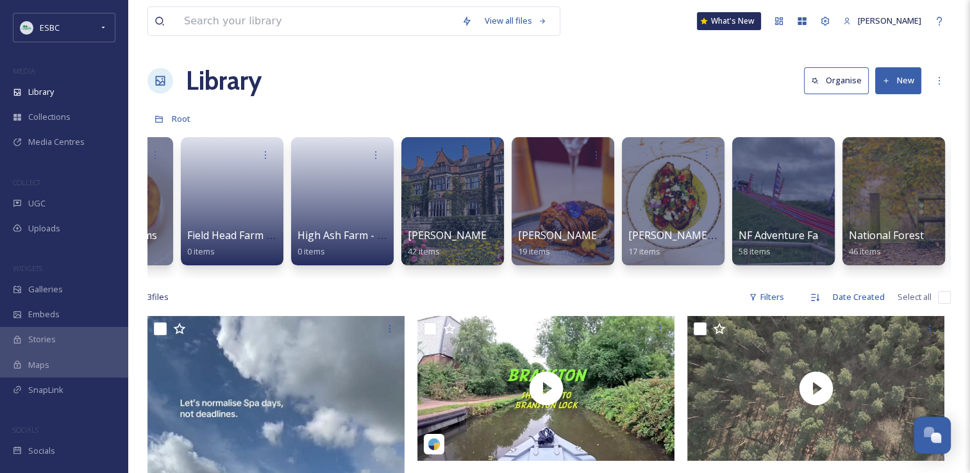
scroll to position [0, 1315]
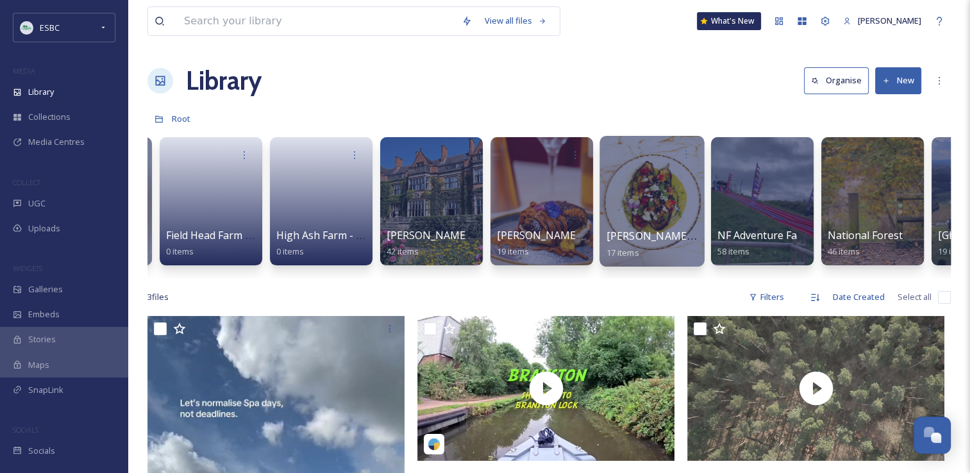
click at [648, 214] on div at bounding box center [652, 201] width 105 height 131
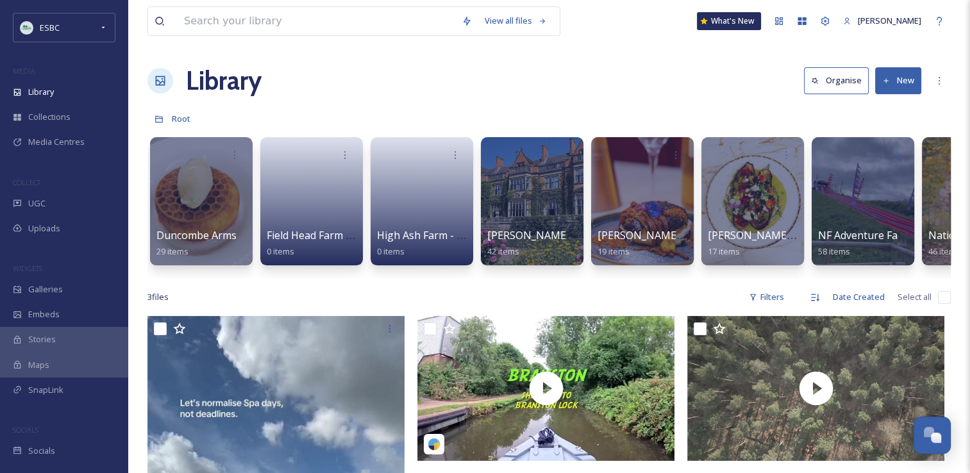
scroll to position [0, 1222]
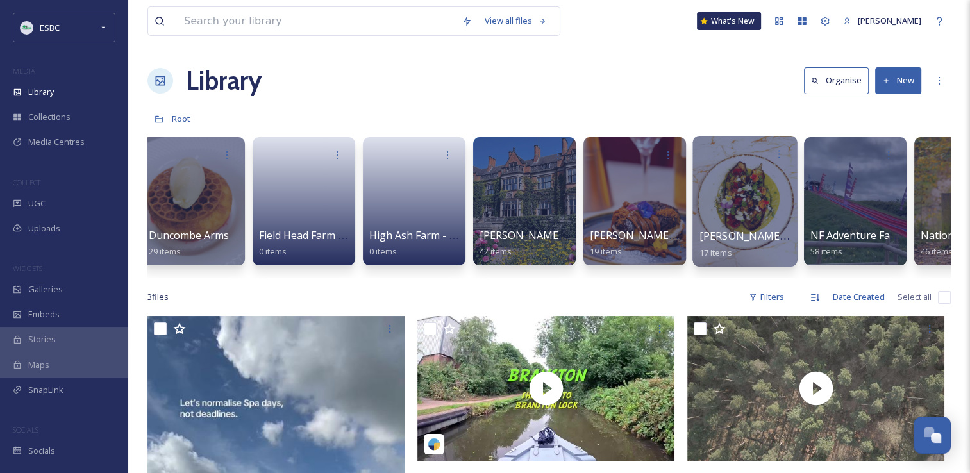
click at [746, 226] on div at bounding box center [745, 201] width 105 height 131
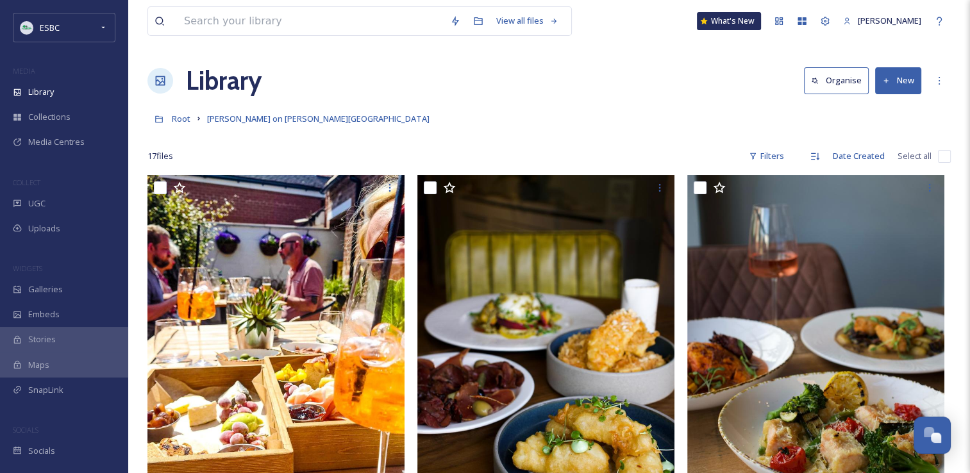
click at [944, 154] on input "checkbox" at bounding box center [944, 156] width 13 height 13
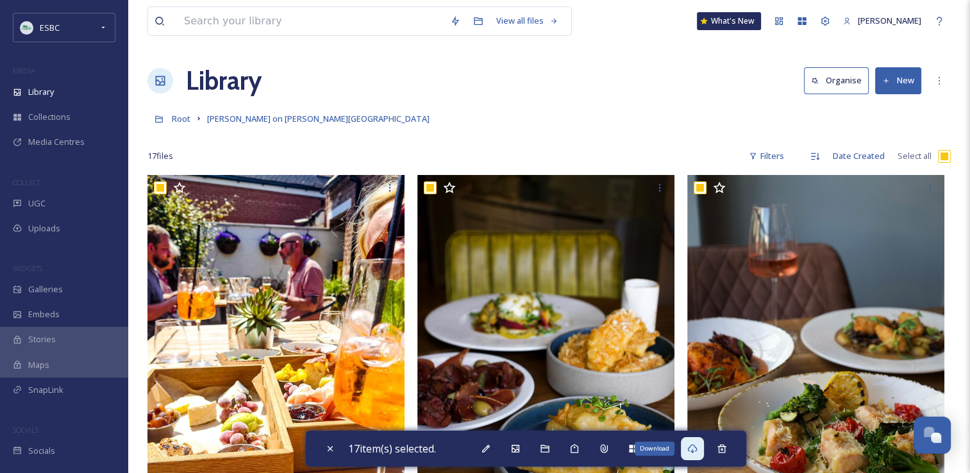
click at [698, 445] on icon at bounding box center [692, 449] width 10 height 10
click at [925, 119] on div "Root [PERSON_NAME] on [PERSON_NAME][GEOGRAPHIC_DATA]" at bounding box center [548, 118] width 803 height 24
click at [719, 450] on div "Move to Recycling" at bounding box center [721, 448] width 23 height 23
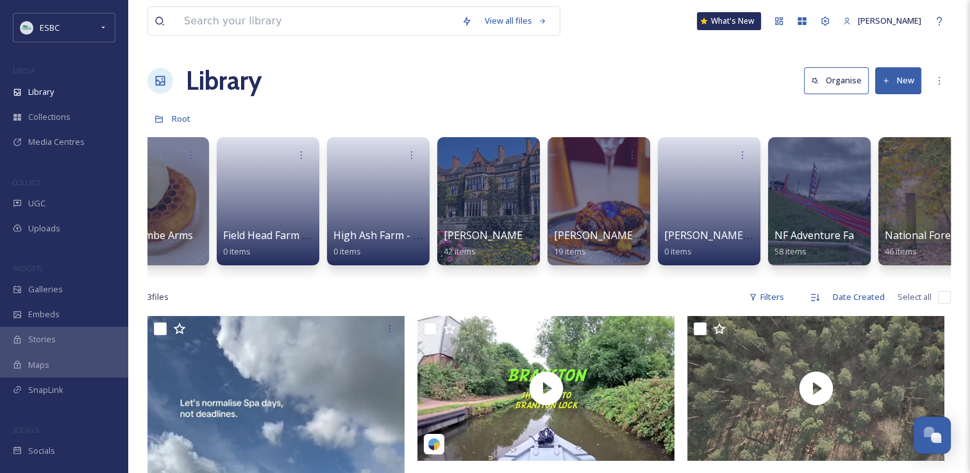
scroll to position [0, 1296]
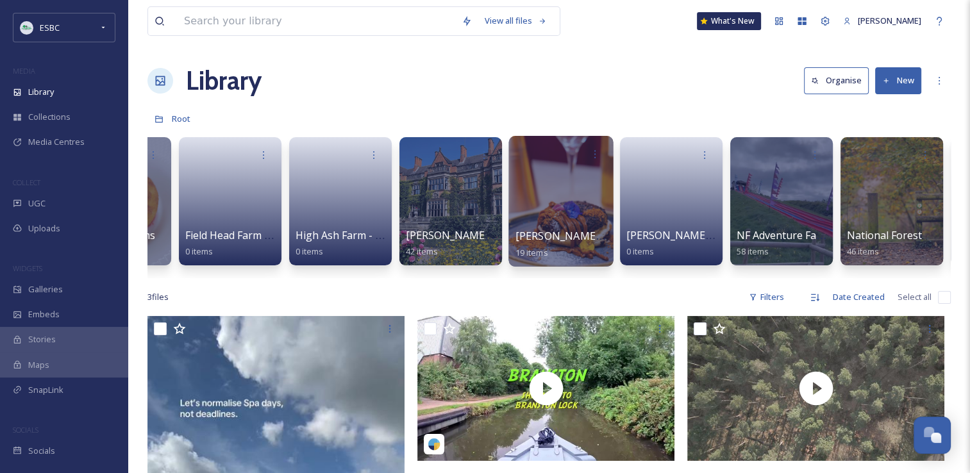
click at [575, 206] on div at bounding box center [560, 201] width 105 height 131
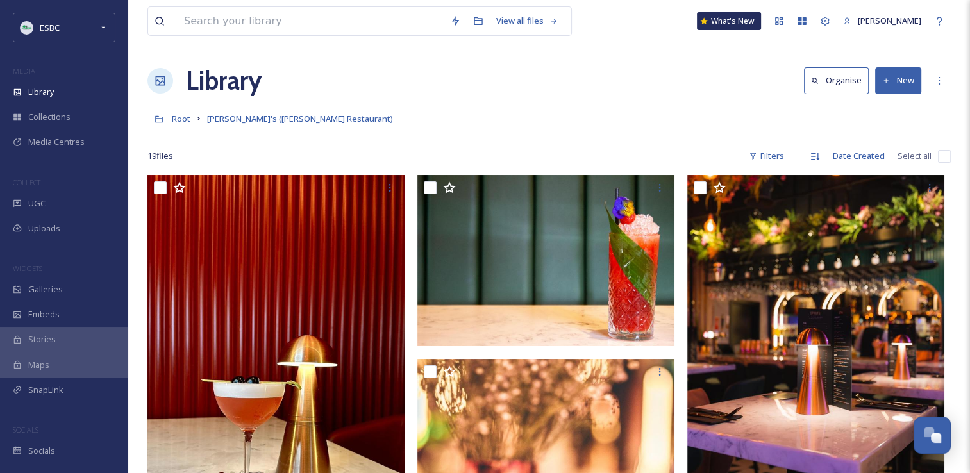
click at [666, 137] on div at bounding box center [548, 137] width 803 height 13
click at [941, 156] on input "checkbox" at bounding box center [944, 156] width 13 height 13
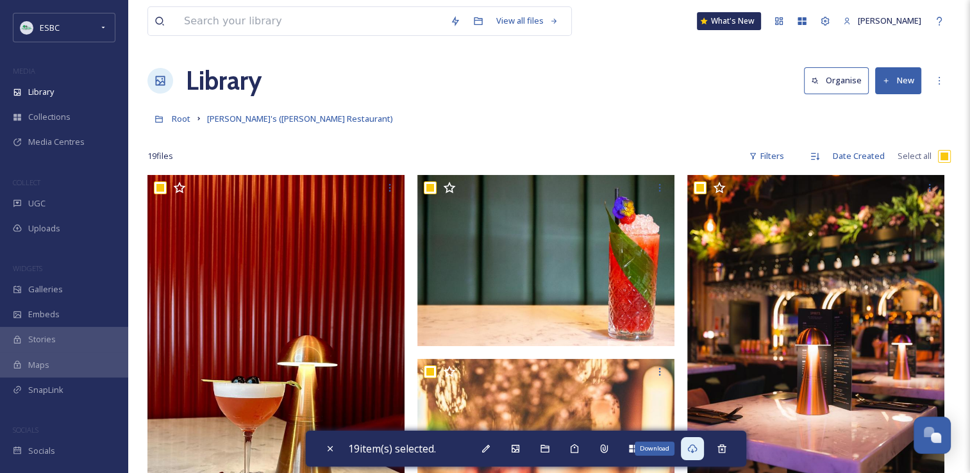
click at [698, 453] on icon at bounding box center [692, 449] width 10 height 10
click at [723, 446] on icon at bounding box center [722, 448] width 8 height 8
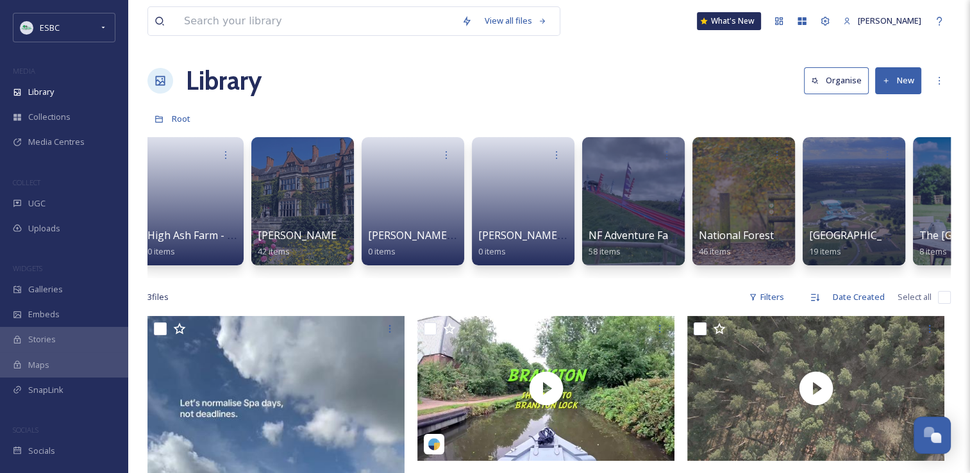
scroll to position [0, 1475]
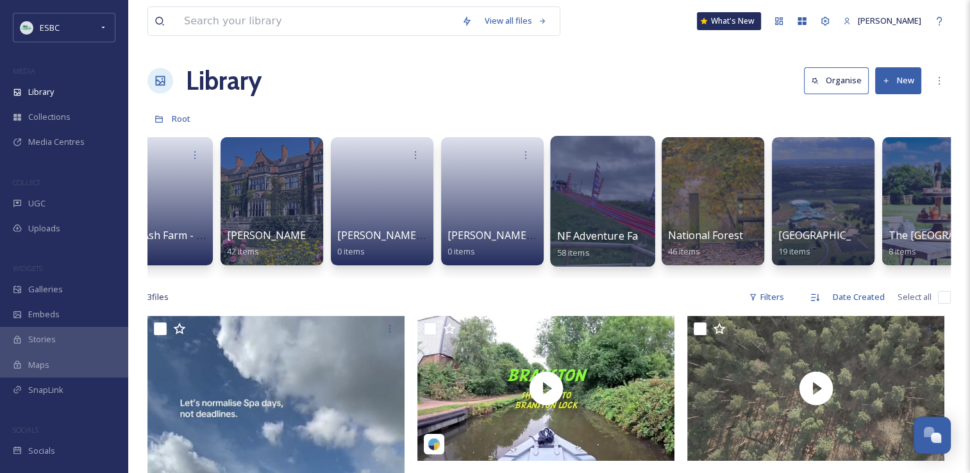
click at [601, 186] on div at bounding box center [602, 201] width 105 height 131
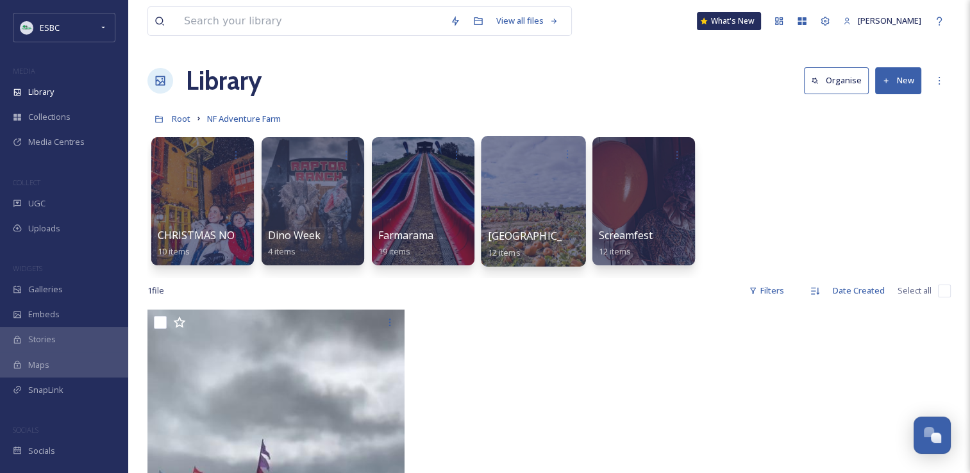
click at [534, 206] on div at bounding box center [533, 201] width 105 height 131
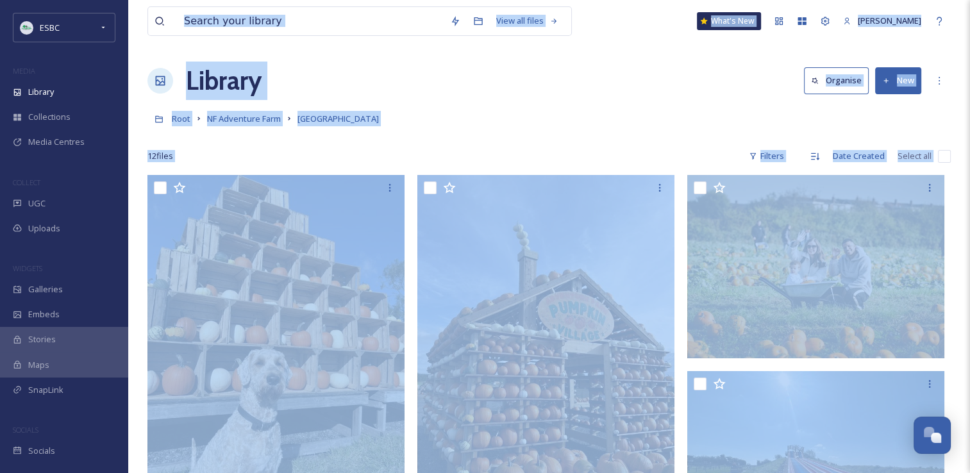
click at [591, 112] on div "Root NF Adventure Farm [GEOGRAPHIC_DATA]" at bounding box center [548, 118] width 803 height 24
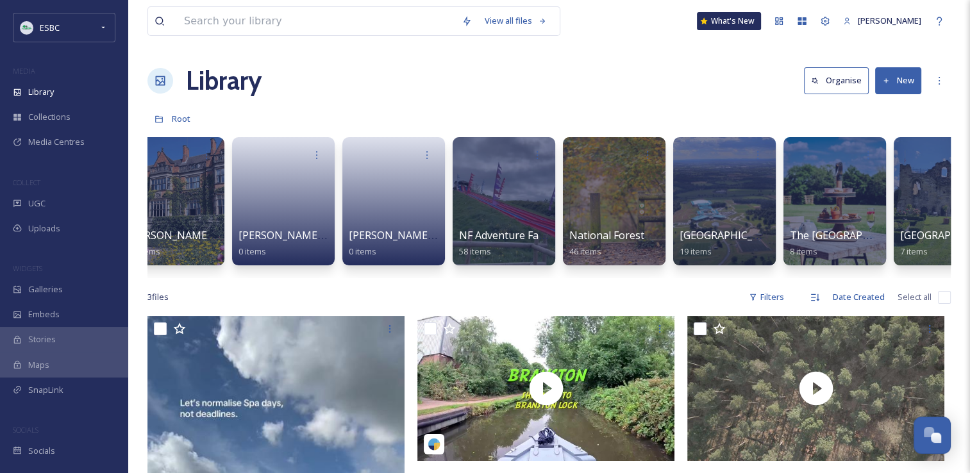
scroll to position [0, 1579]
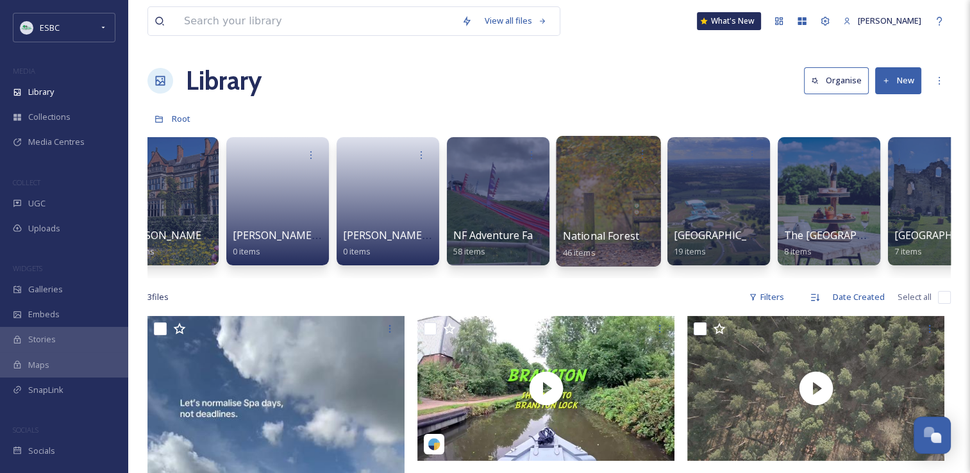
click at [607, 205] on div at bounding box center [608, 201] width 105 height 131
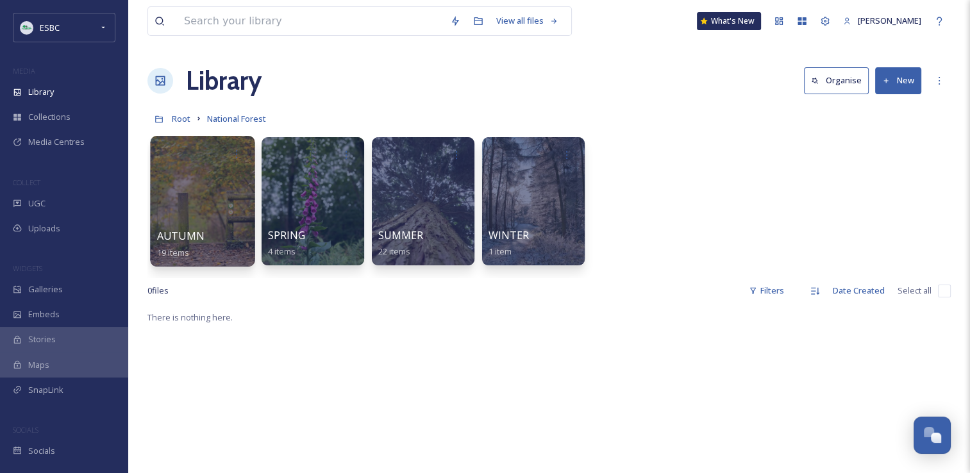
click at [200, 217] on div at bounding box center [202, 201] width 105 height 131
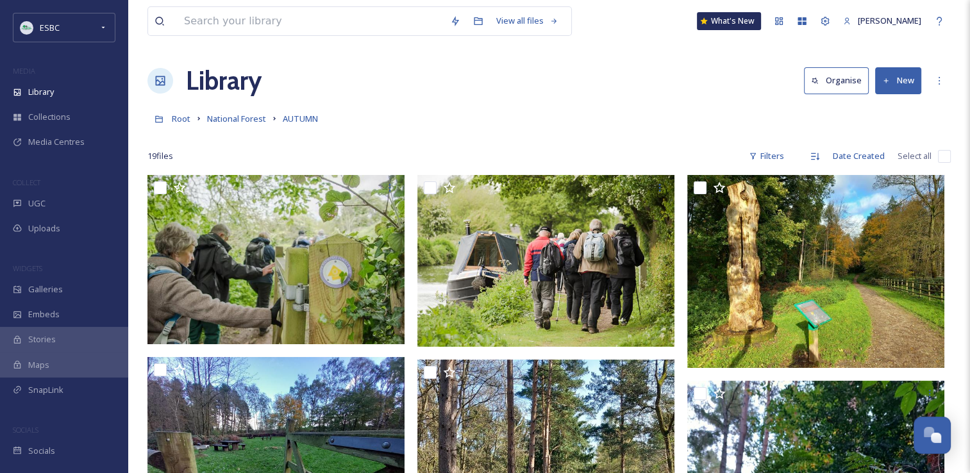
click at [944, 156] on input "checkbox" at bounding box center [944, 156] width 13 height 13
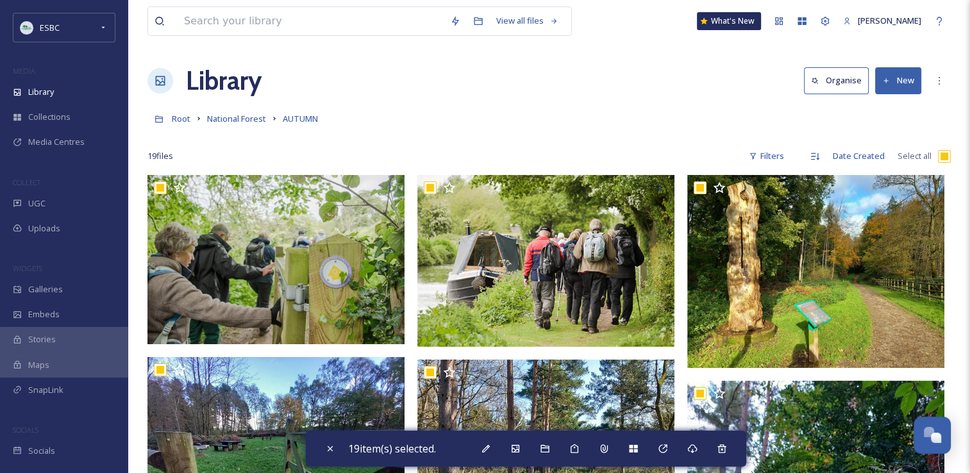
click at [618, 133] on div at bounding box center [548, 137] width 803 height 13
click at [696, 450] on icon at bounding box center [692, 449] width 10 height 10
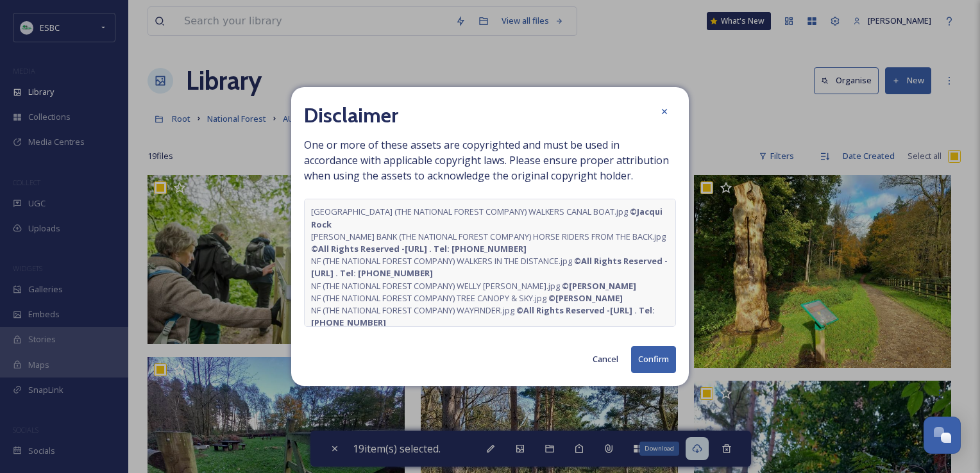
click at [650, 363] on button "Confirm" at bounding box center [653, 359] width 45 height 26
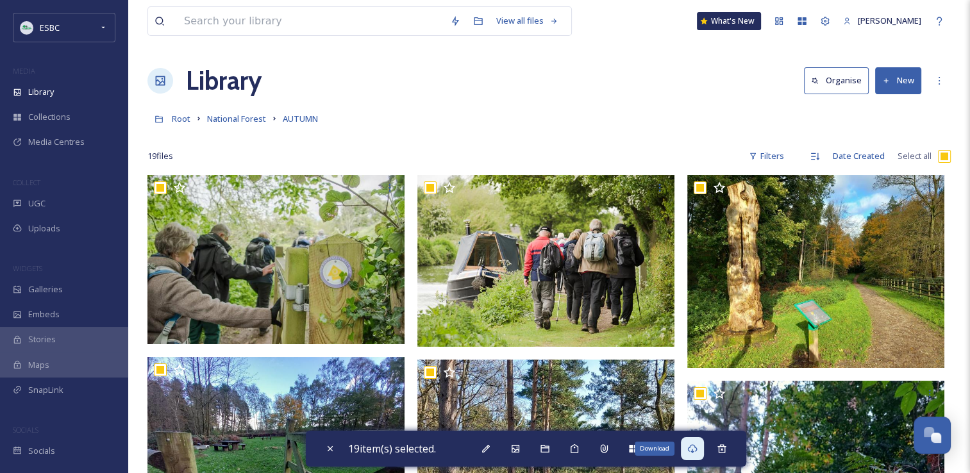
click at [664, 75] on div "Library Organise New" at bounding box center [548, 81] width 803 height 38
click at [727, 444] on icon at bounding box center [722, 449] width 10 height 10
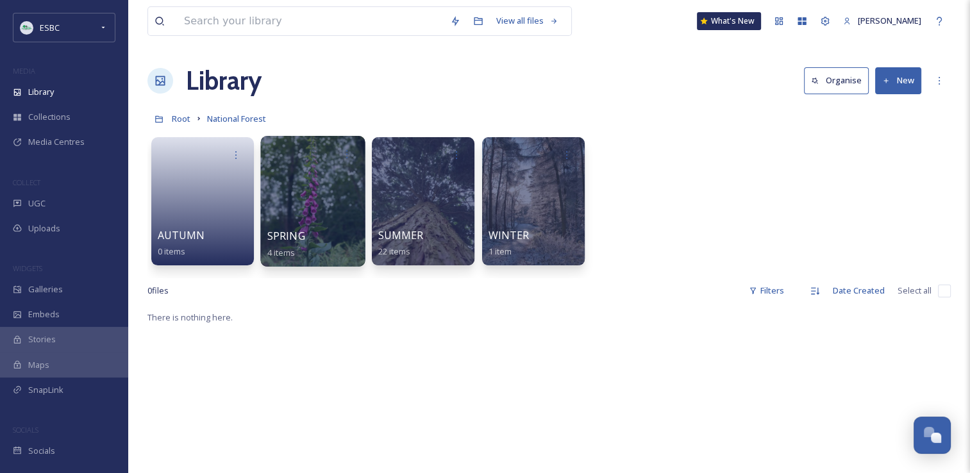
click at [303, 233] on span "SPRING" at bounding box center [286, 236] width 38 height 14
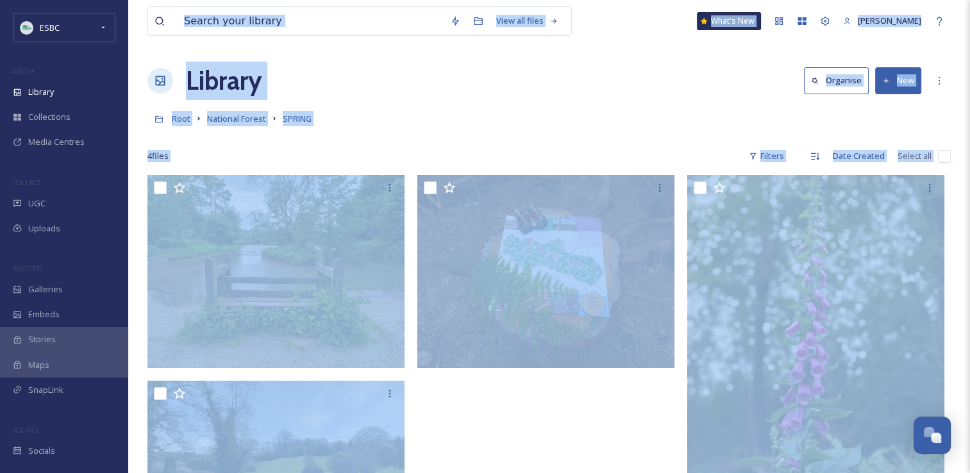
click at [616, 133] on div at bounding box center [548, 137] width 803 height 13
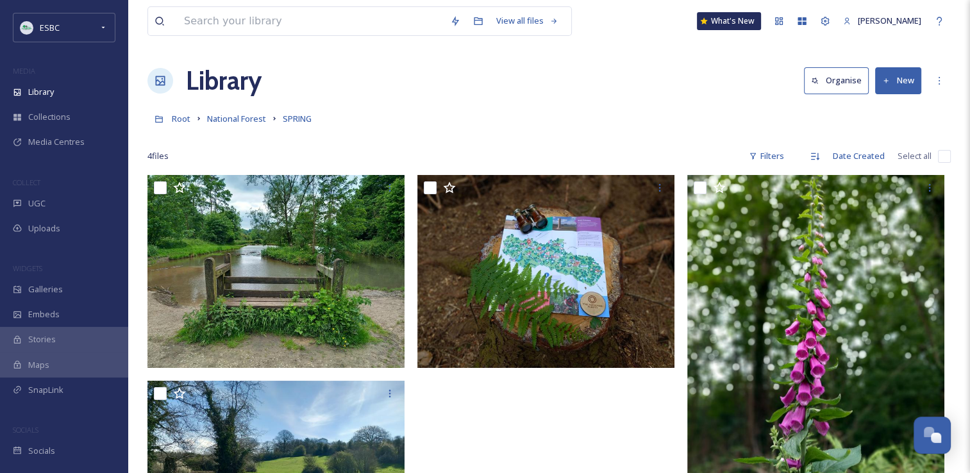
click at [944, 155] on input "checkbox" at bounding box center [944, 156] width 13 height 13
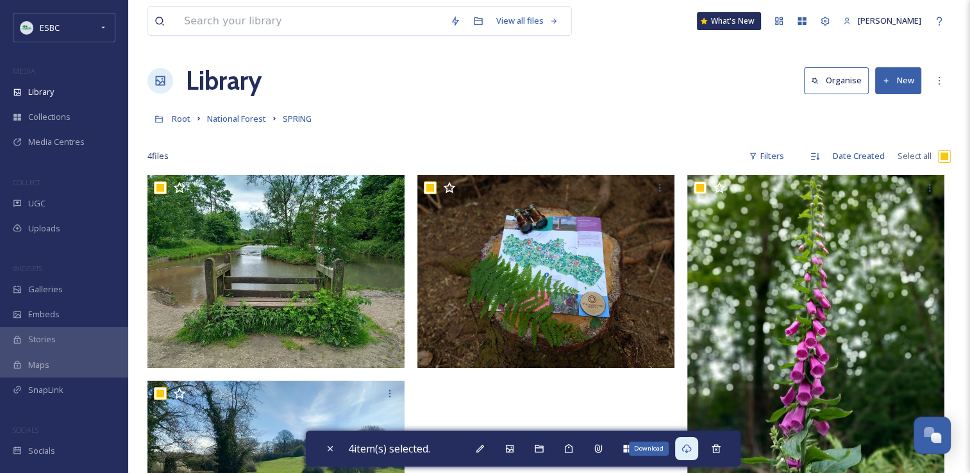
click at [696, 448] on div "Download" at bounding box center [686, 448] width 23 height 23
click at [719, 449] on icon at bounding box center [716, 448] width 8 height 8
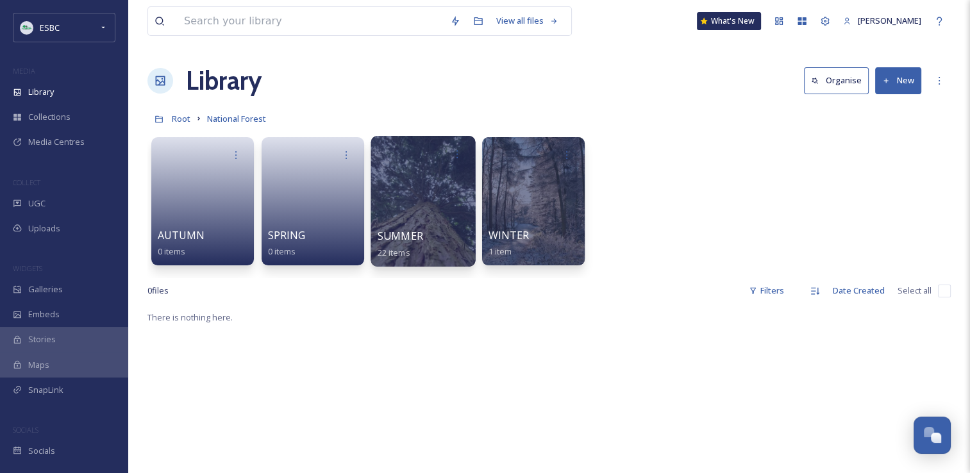
click at [422, 199] on div at bounding box center [423, 201] width 105 height 131
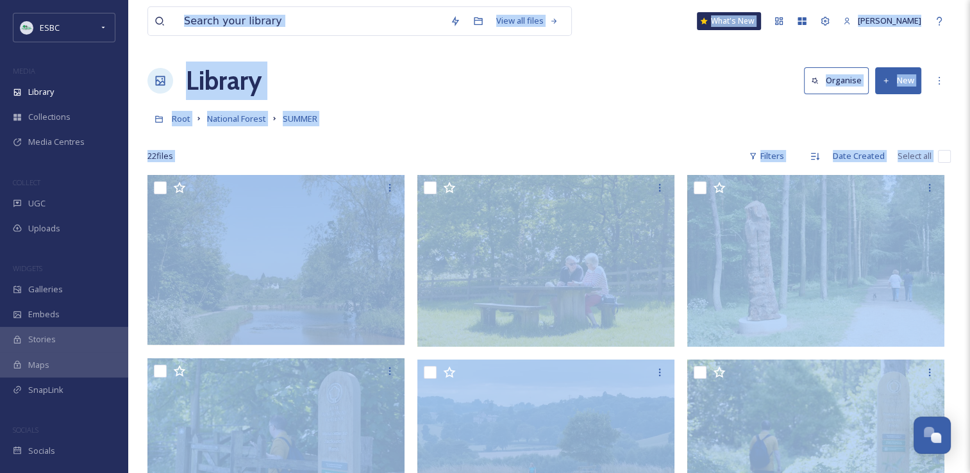
click at [575, 117] on div "Root National Forest SUMMER" at bounding box center [548, 118] width 803 height 24
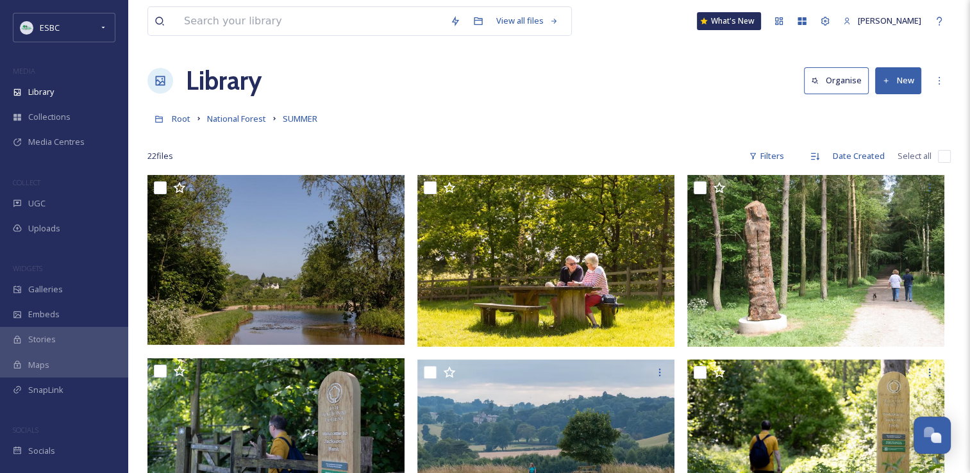
click at [949, 153] on input "checkbox" at bounding box center [944, 156] width 13 height 13
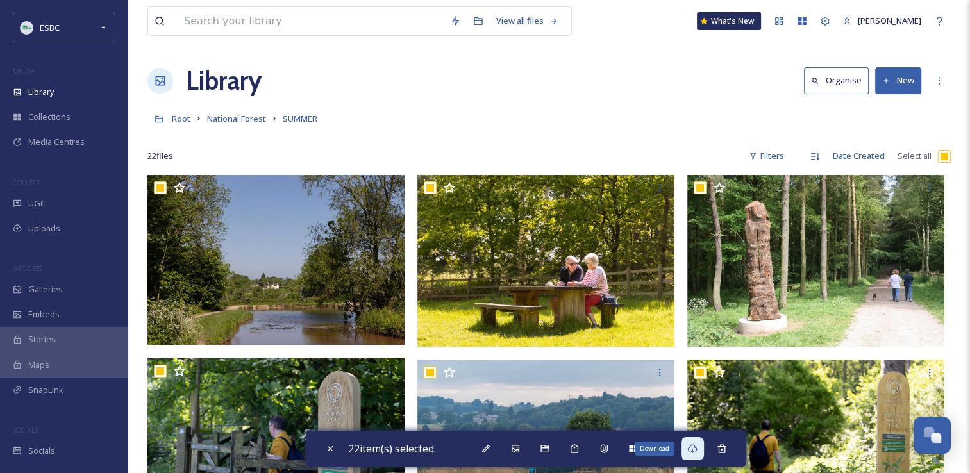
click at [694, 450] on icon at bounding box center [692, 449] width 10 height 10
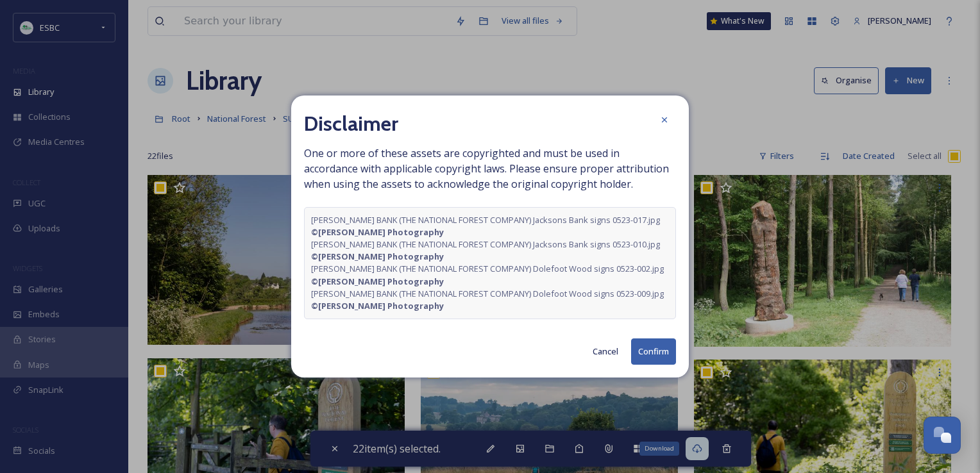
click at [651, 349] on button "Confirm" at bounding box center [653, 352] width 45 height 26
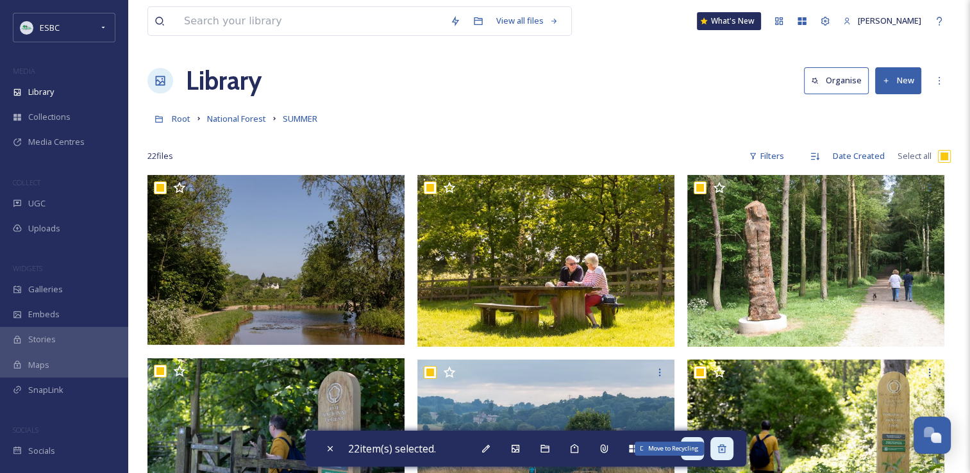
click at [731, 446] on div "Move to Recycling" at bounding box center [721, 448] width 23 height 23
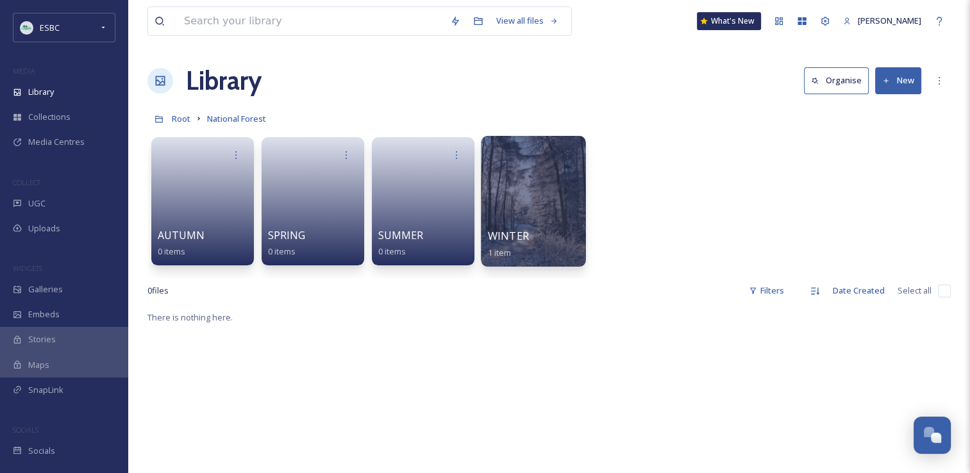
click at [541, 222] on div at bounding box center [533, 201] width 105 height 131
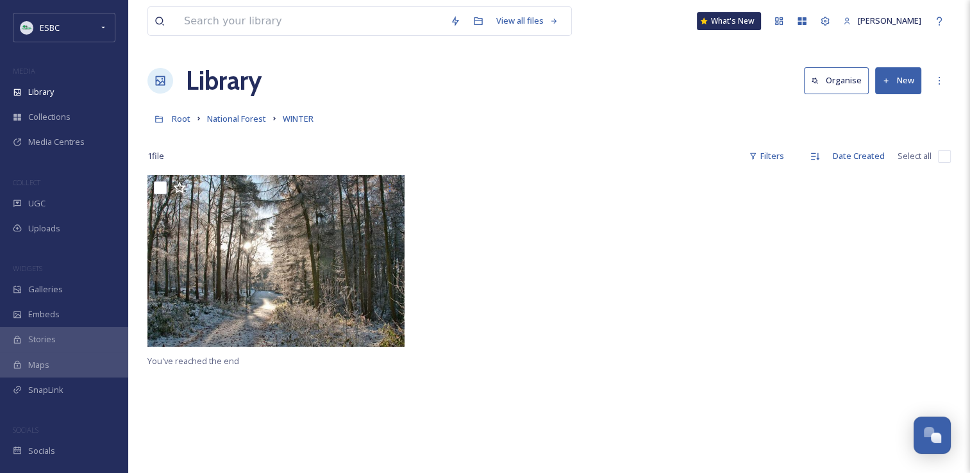
click at [567, 228] on div at bounding box center [549, 264] width 264 height 178
click at [939, 160] on input "checkbox" at bounding box center [944, 156] width 13 height 13
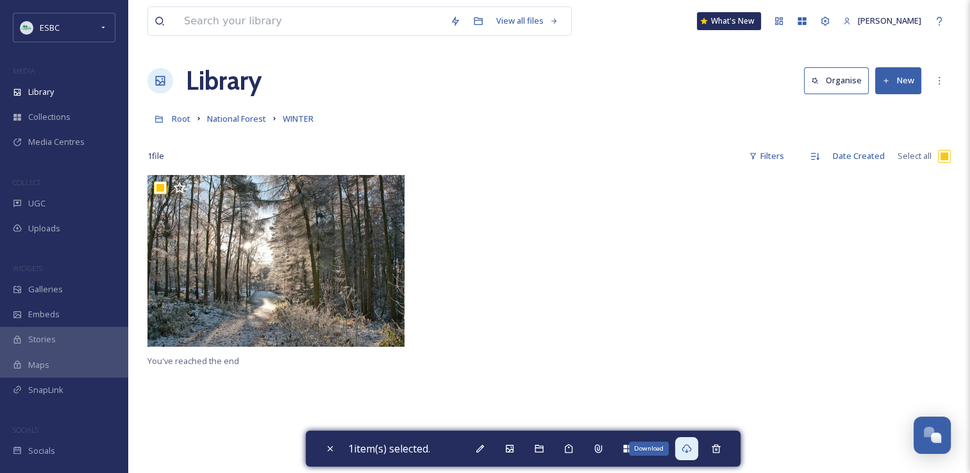
click at [692, 453] on icon at bounding box center [687, 449] width 10 height 10
click at [721, 448] on icon at bounding box center [716, 449] width 10 height 10
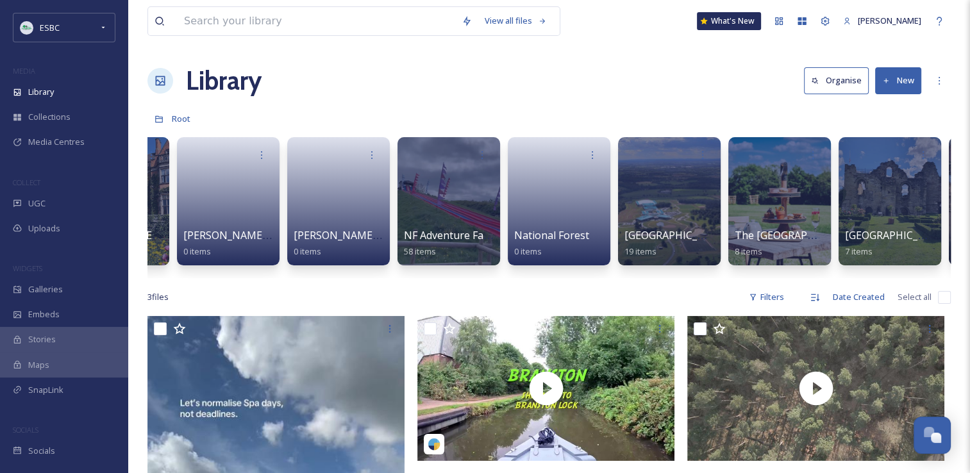
scroll to position [0, 1638]
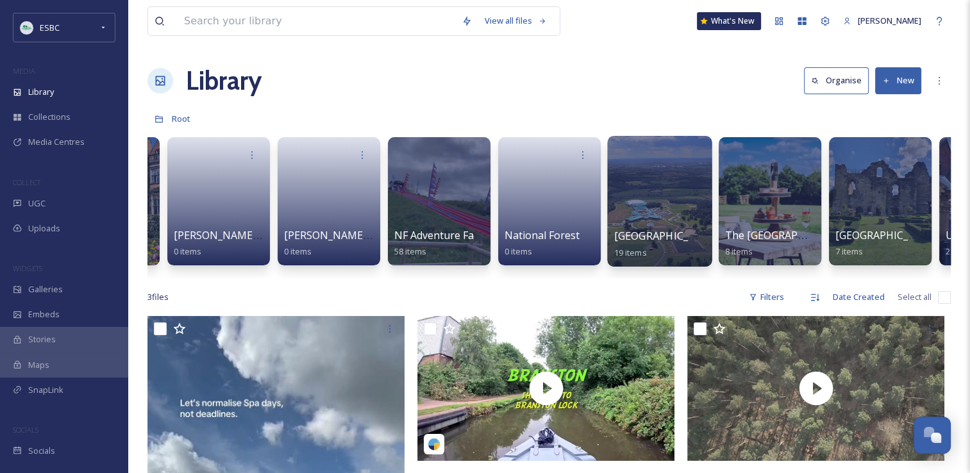
click at [680, 191] on div at bounding box center [659, 201] width 105 height 131
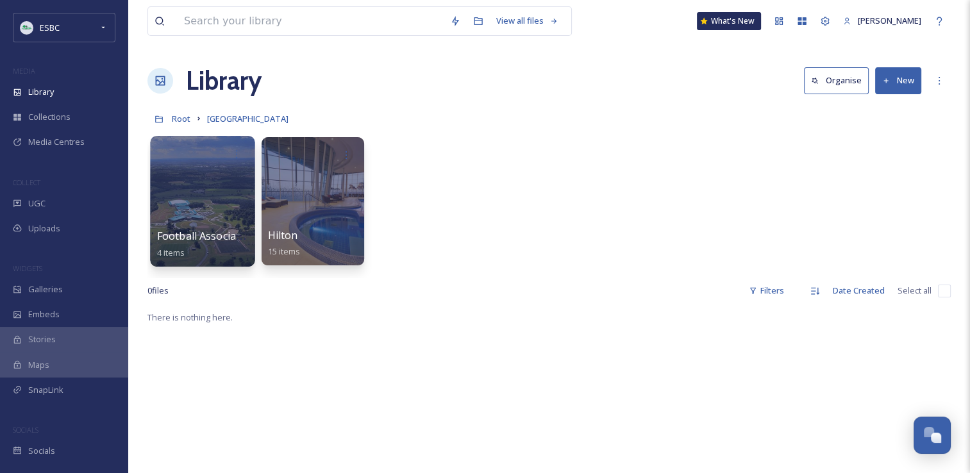
click at [215, 217] on div at bounding box center [202, 201] width 105 height 131
click at [197, 197] on div at bounding box center [202, 201] width 105 height 131
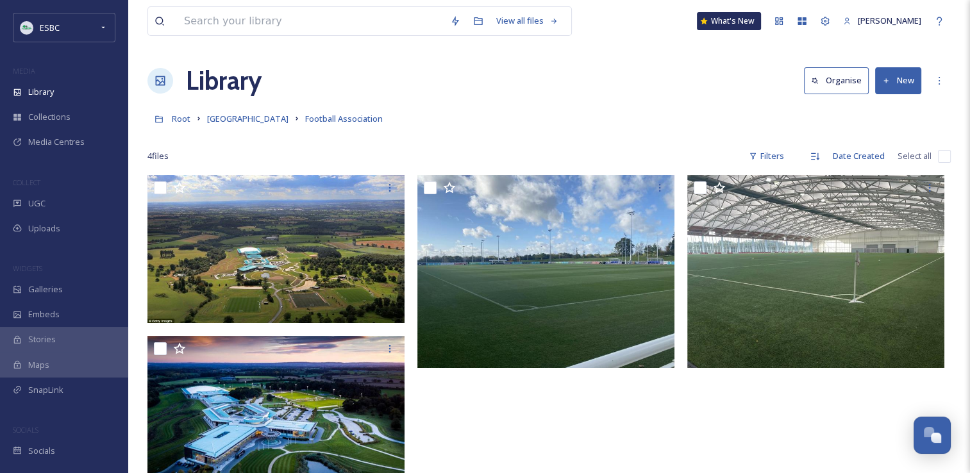
click at [944, 159] on input "checkbox" at bounding box center [944, 156] width 13 height 13
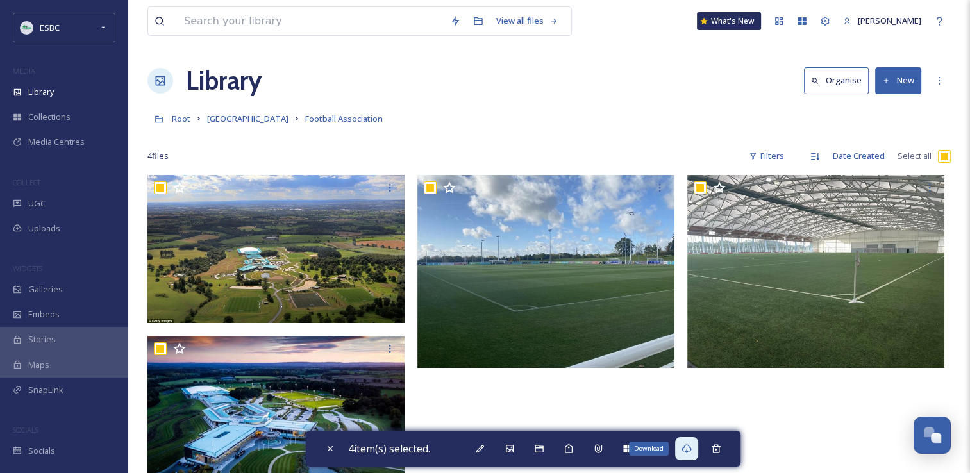
click at [691, 451] on icon at bounding box center [687, 448] width 10 height 9
click at [721, 450] on icon at bounding box center [716, 449] width 10 height 10
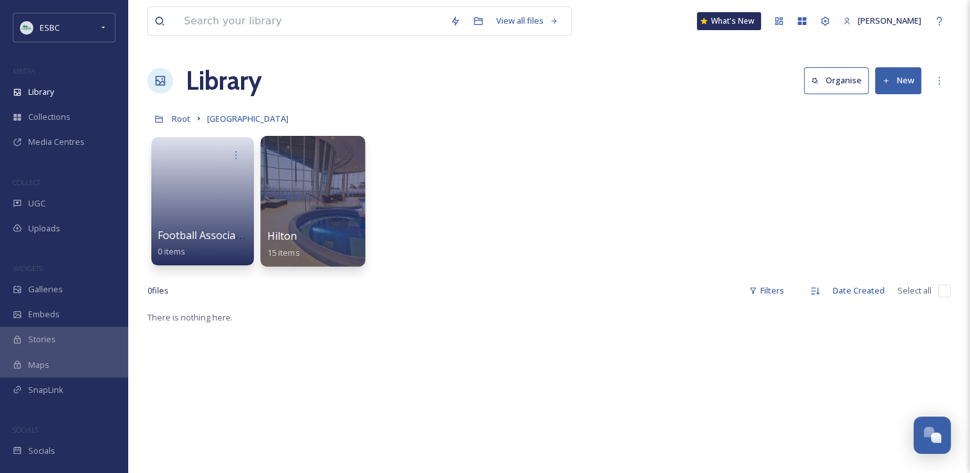
click at [303, 207] on div at bounding box center [312, 201] width 105 height 131
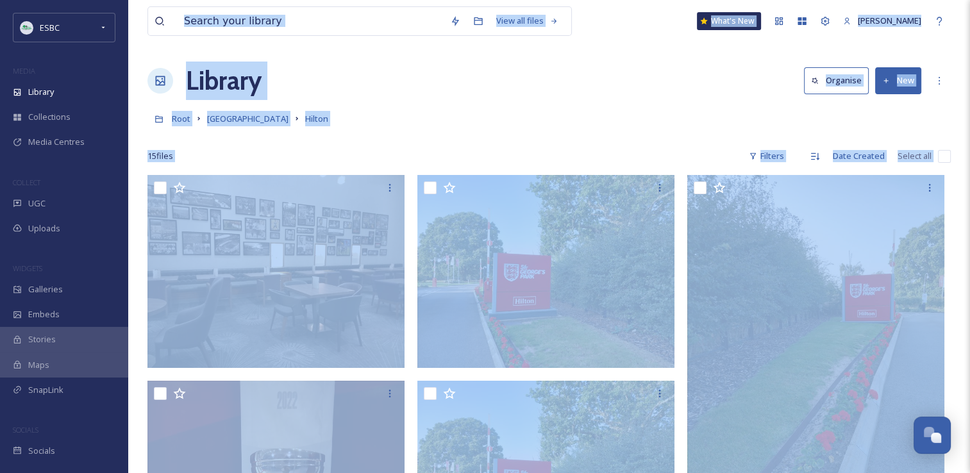
click at [612, 121] on div "Root [GEOGRAPHIC_DATA]" at bounding box center [548, 118] width 803 height 24
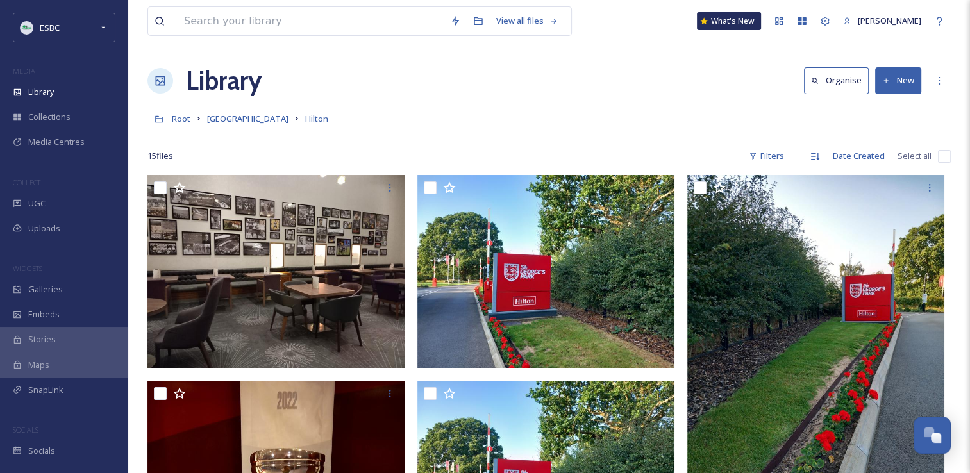
click at [946, 158] on input "checkbox" at bounding box center [944, 156] width 13 height 13
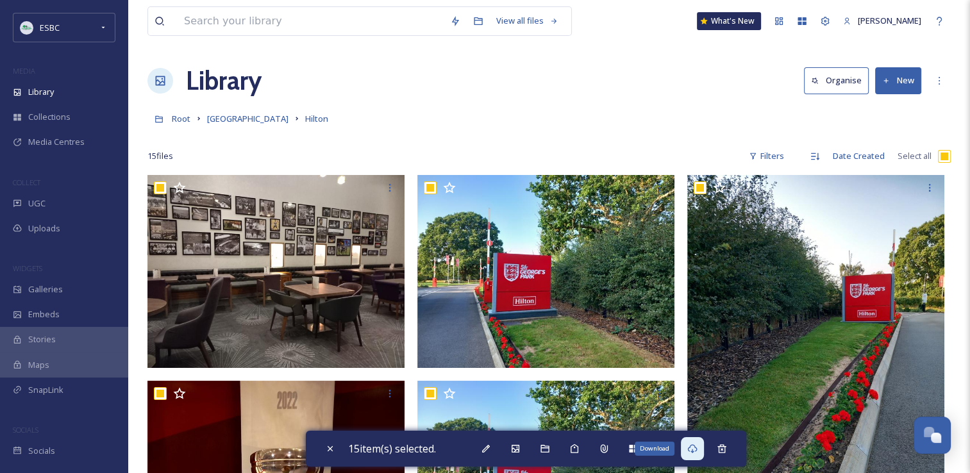
click at [695, 445] on icon at bounding box center [692, 448] width 10 height 9
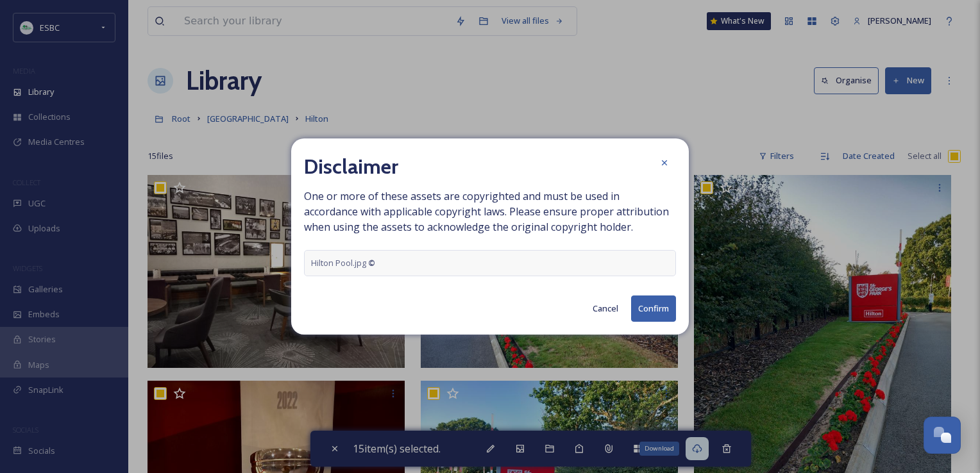
click at [651, 312] on button "Confirm" at bounding box center [653, 309] width 45 height 26
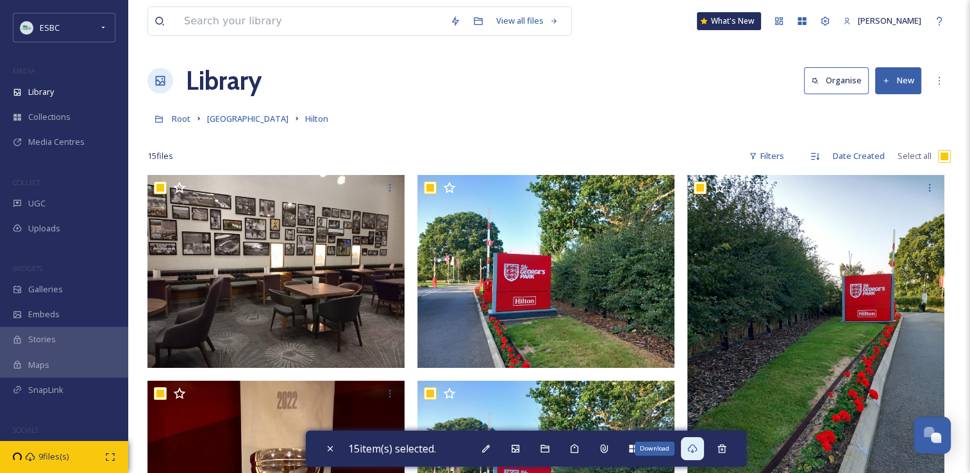
click at [694, 447] on icon at bounding box center [692, 449] width 10 height 10
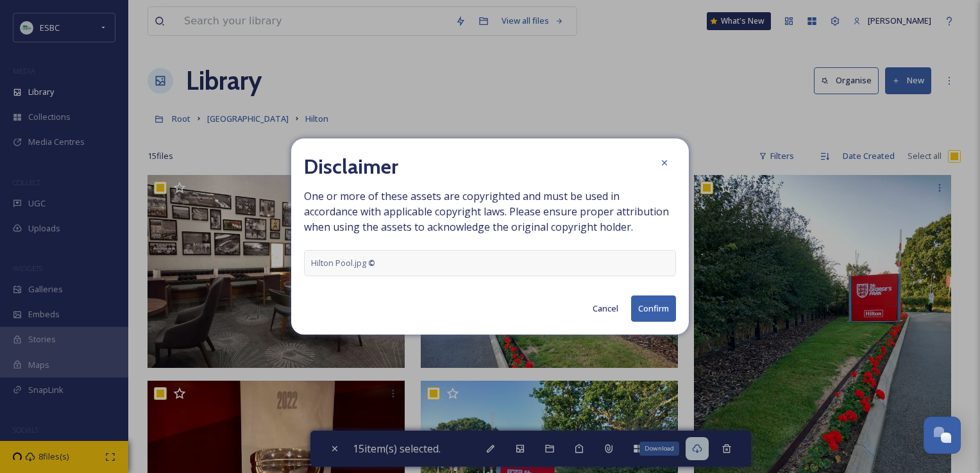
click at [651, 305] on button "Confirm" at bounding box center [653, 309] width 45 height 26
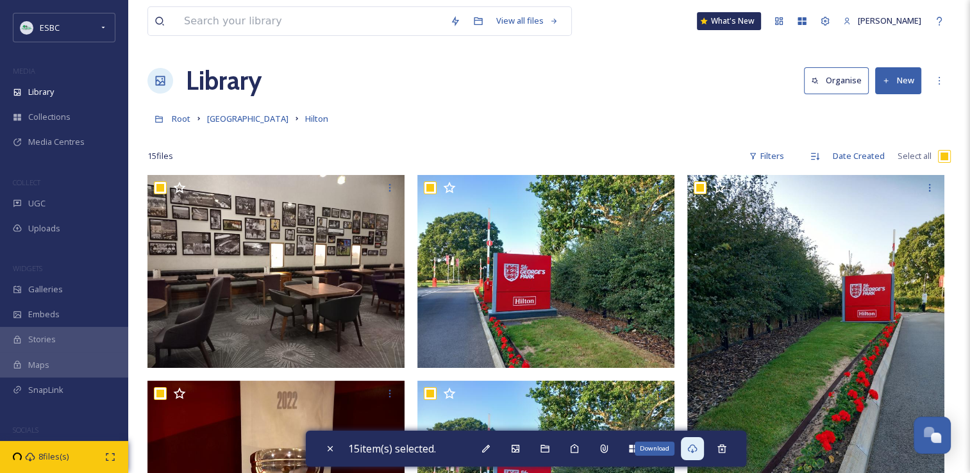
click at [591, 97] on div "Library Organise New" at bounding box center [548, 81] width 803 height 38
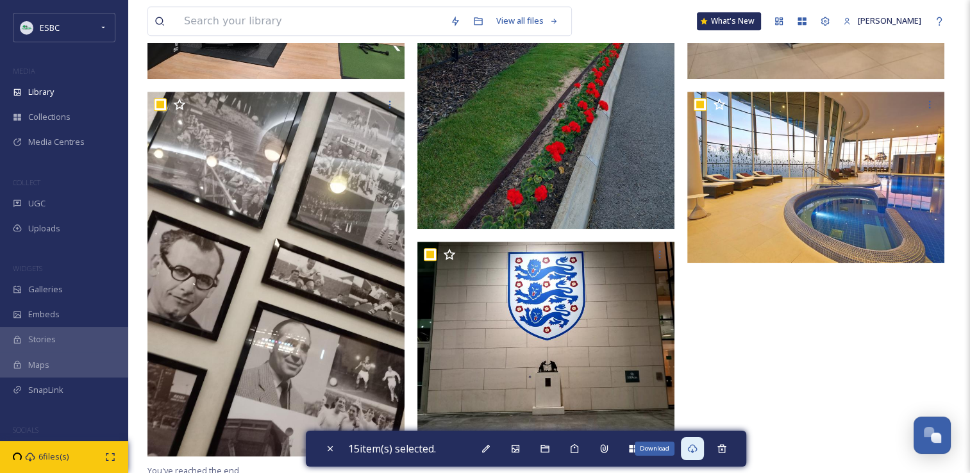
scroll to position [1061, 0]
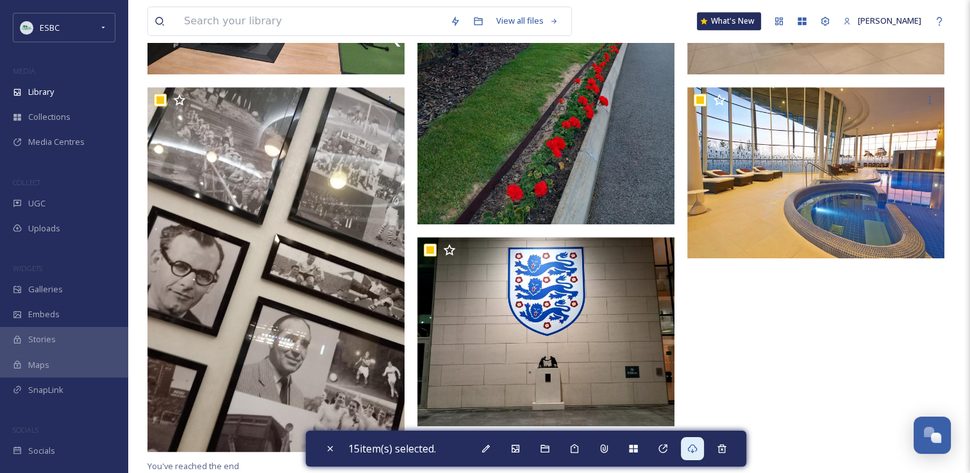
click at [727, 444] on icon at bounding box center [722, 449] width 10 height 10
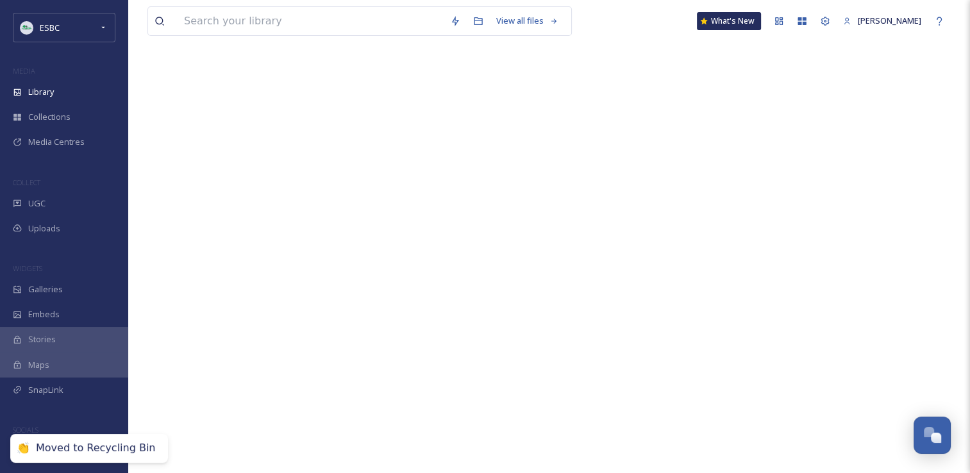
scroll to position [174, 0]
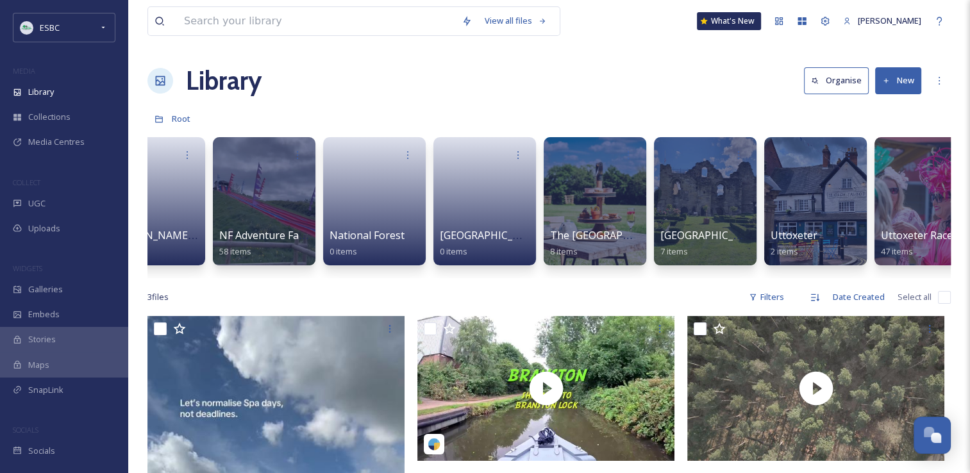
scroll to position [0, 1817]
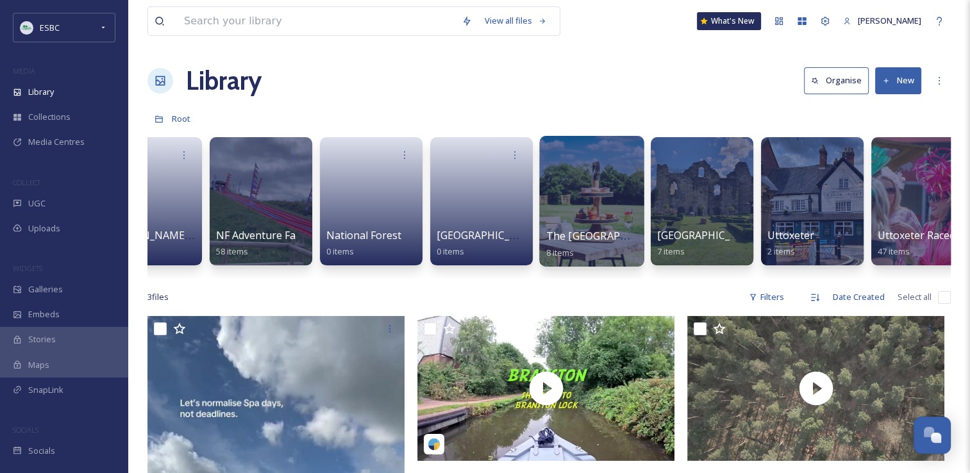
click at [612, 206] on div at bounding box center [591, 201] width 105 height 131
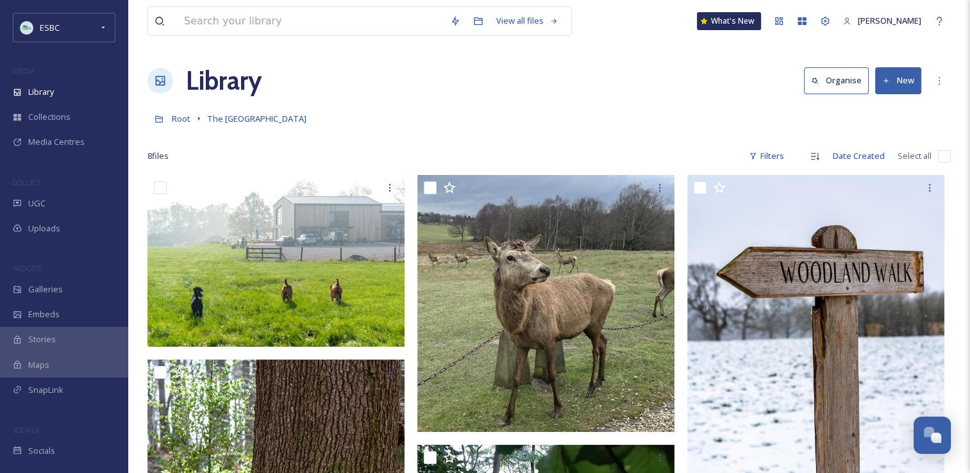
click at [943, 158] on input "checkbox" at bounding box center [944, 156] width 13 height 13
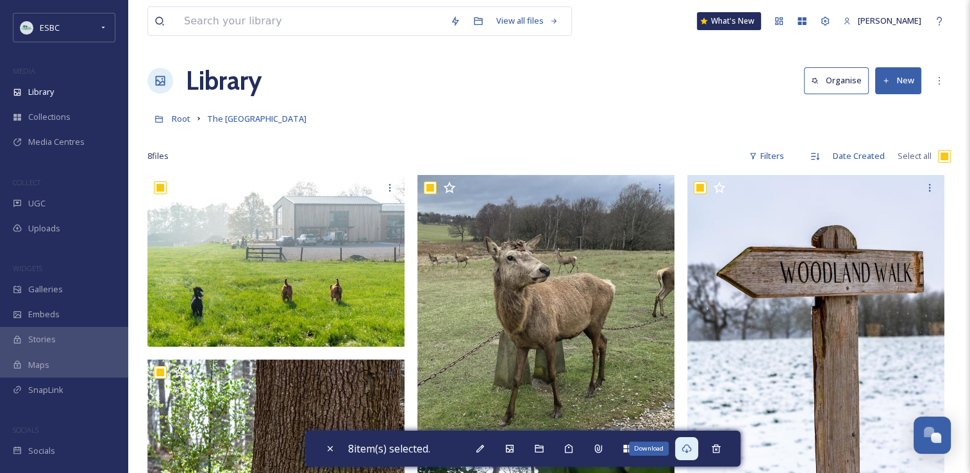
click at [691, 451] on icon at bounding box center [687, 448] width 10 height 9
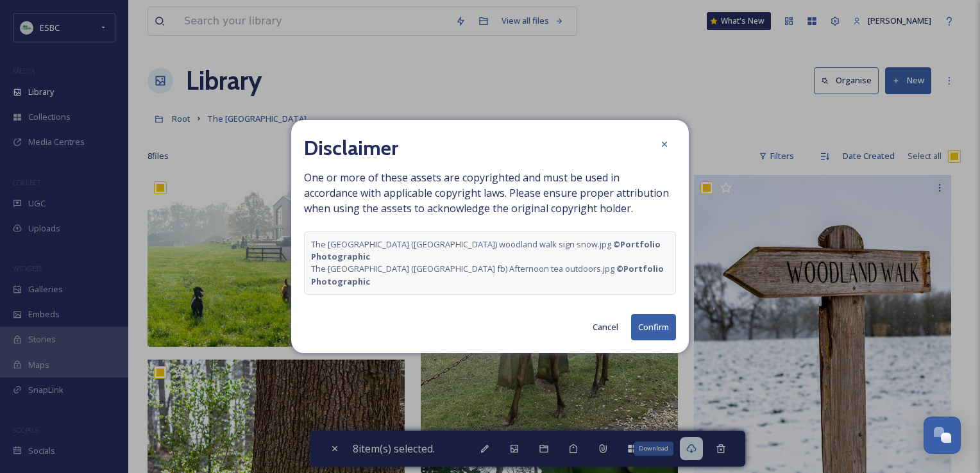
click at [639, 317] on button "Confirm" at bounding box center [653, 327] width 45 height 26
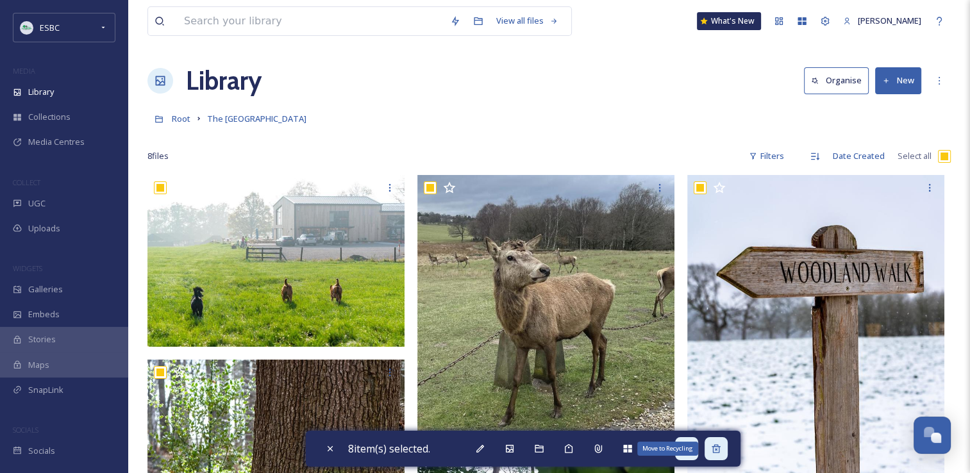
click at [716, 452] on icon at bounding box center [716, 449] width 10 height 10
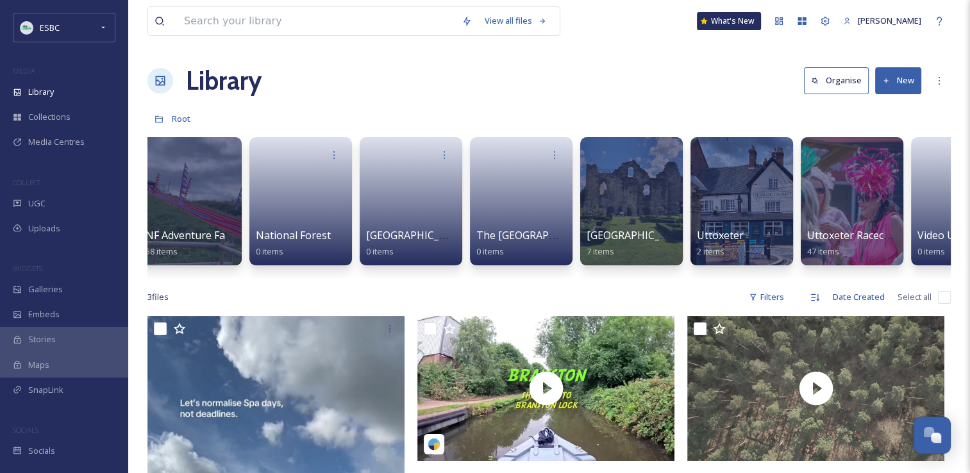
scroll to position [0, 1899]
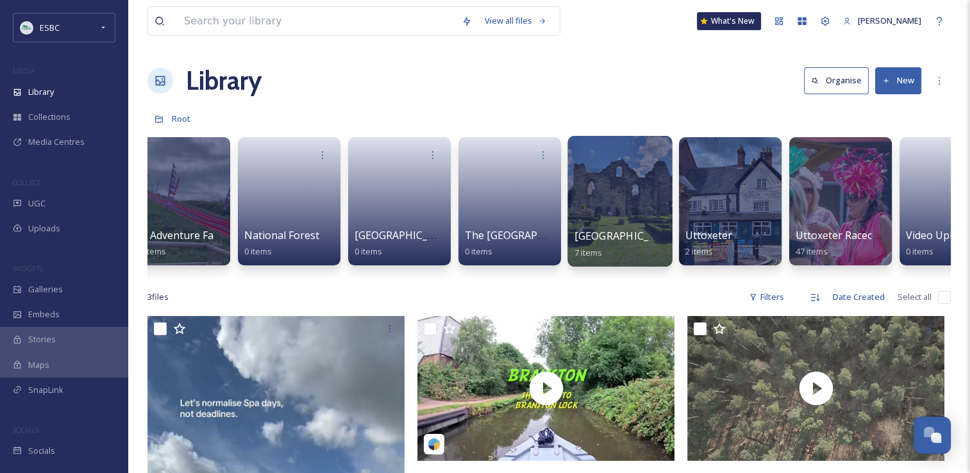
click at [641, 191] on div at bounding box center [619, 201] width 105 height 131
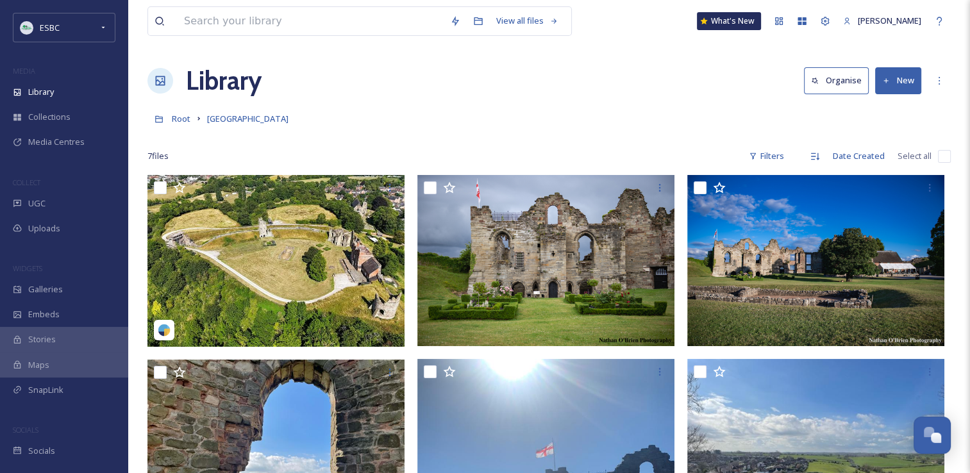
click at [941, 155] on input "checkbox" at bounding box center [944, 156] width 13 height 13
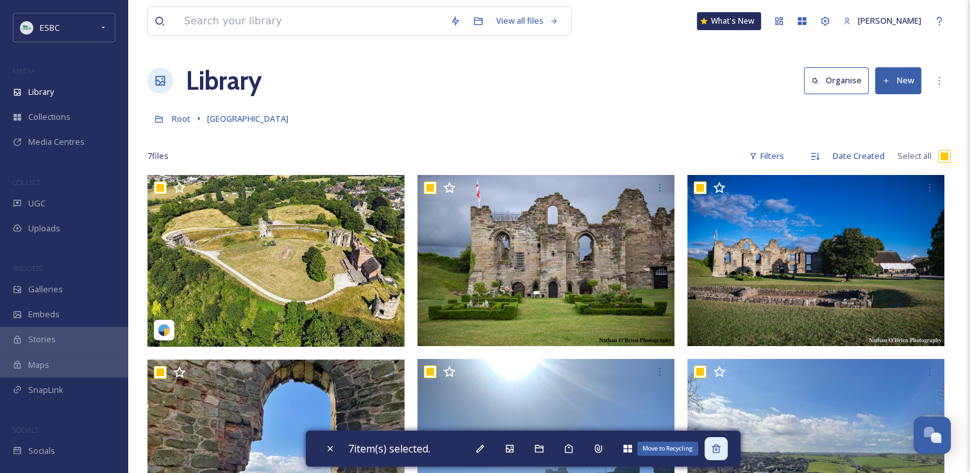
click at [716, 453] on icon at bounding box center [716, 449] width 10 height 10
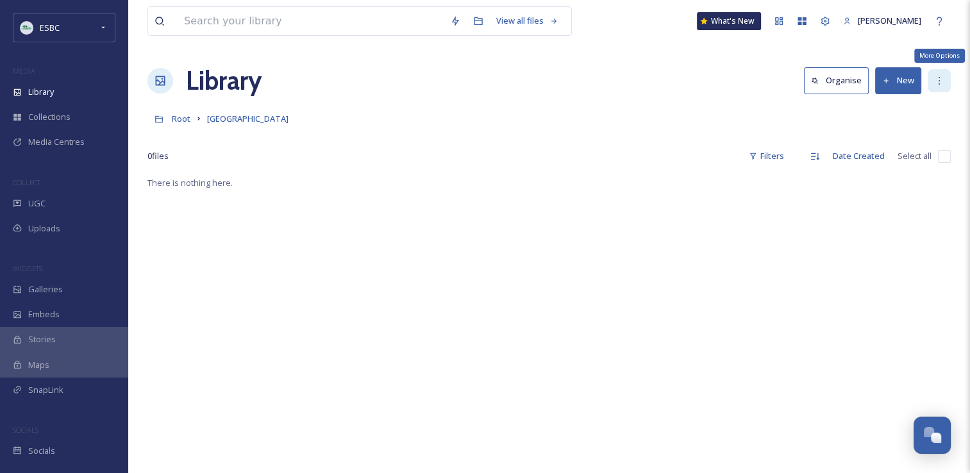
click at [937, 76] on icon at bounding box center [939, 81] width 10 height 10
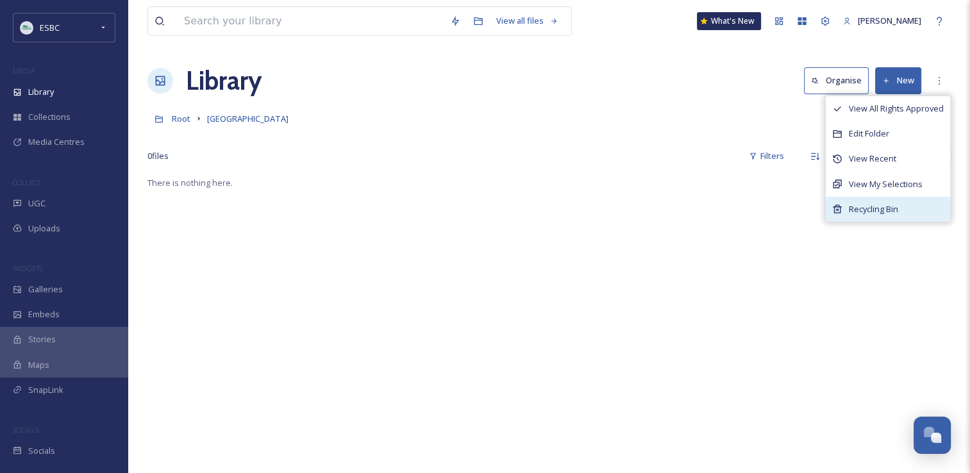
click at [887, 209] on span "Recycling Bin" at bounding box center [873, 209] width 49 height 12
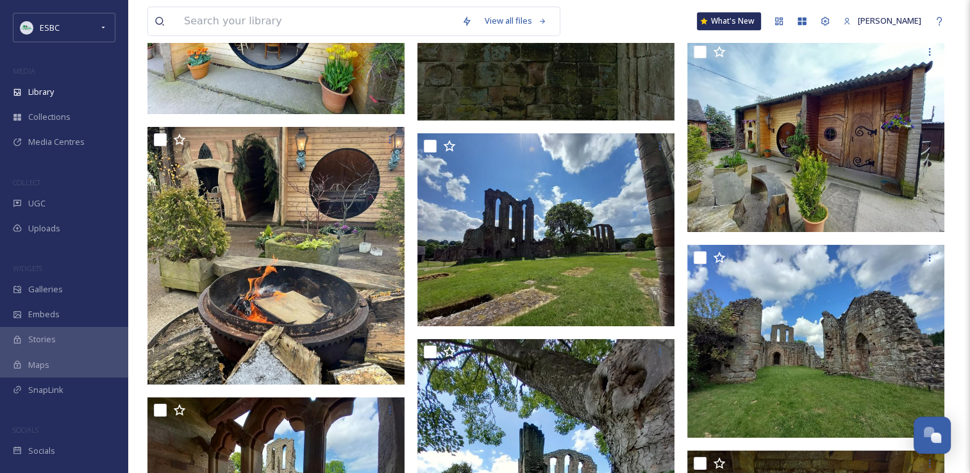
scroll to position [20082, 0]
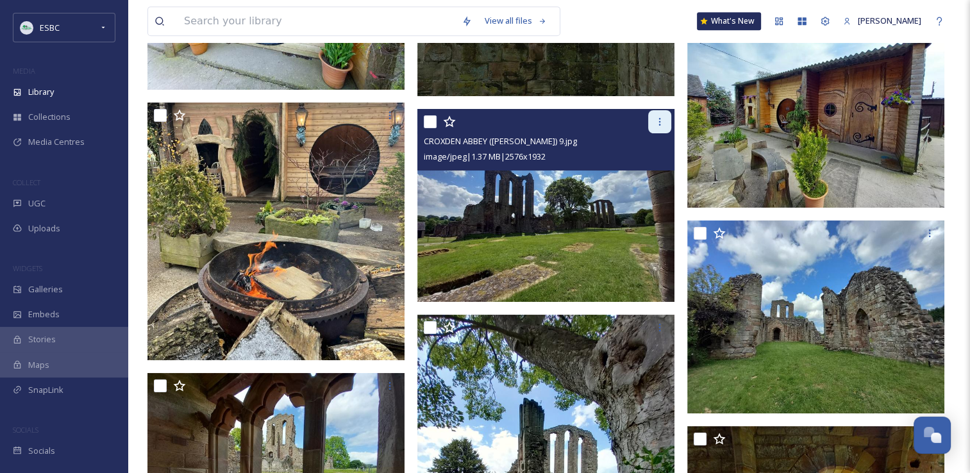
click at [657, 129] on div at bounding box center [659, 121] width 23 height 23
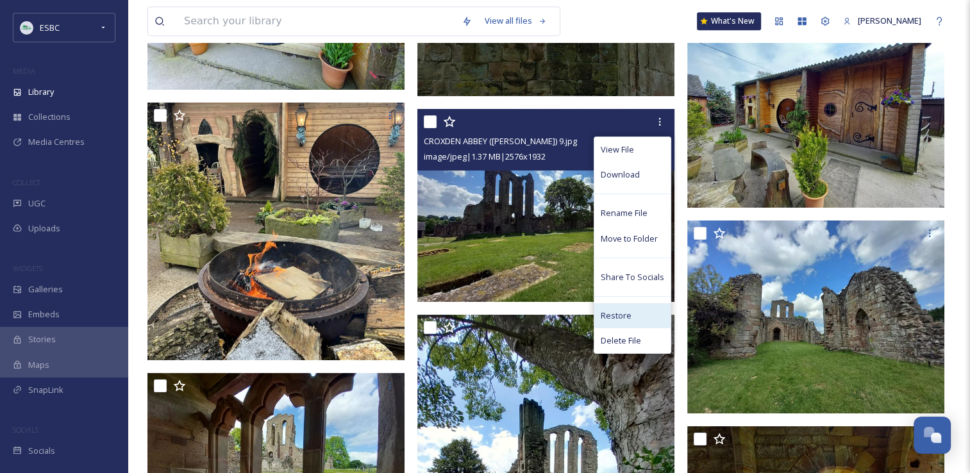
click at [623, 314] on span "Restore" at bounding box center [616, 316] width 31 height 12
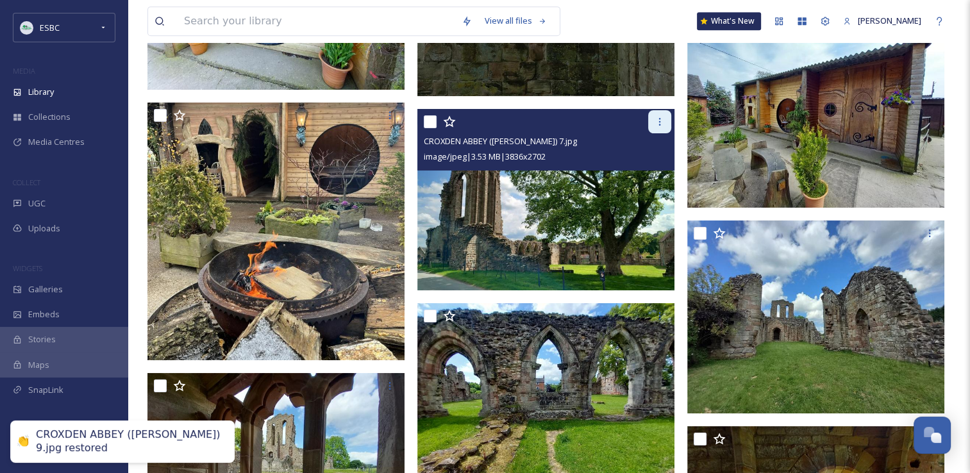
click at [660, 122] on icon at bounding box center [660, 122] width 10 height 10
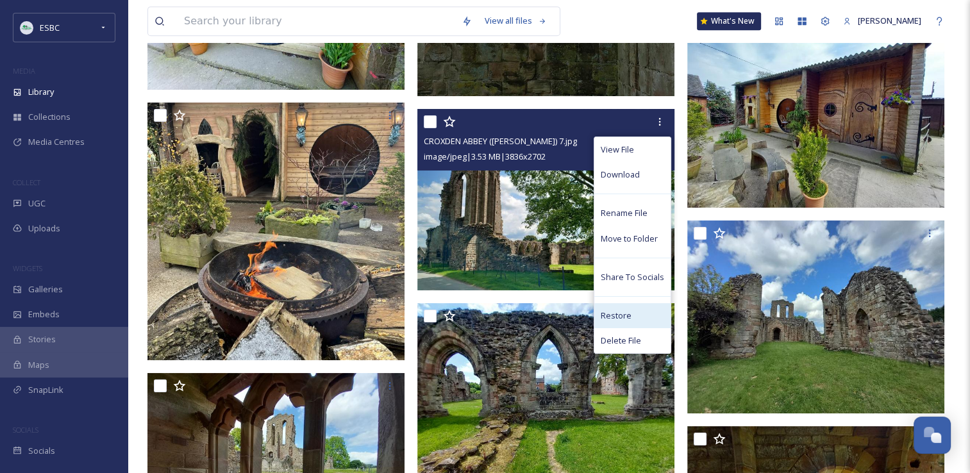
click at [622, 314] on span "Restore" at bounding box center [616, 316] width 31 height 12
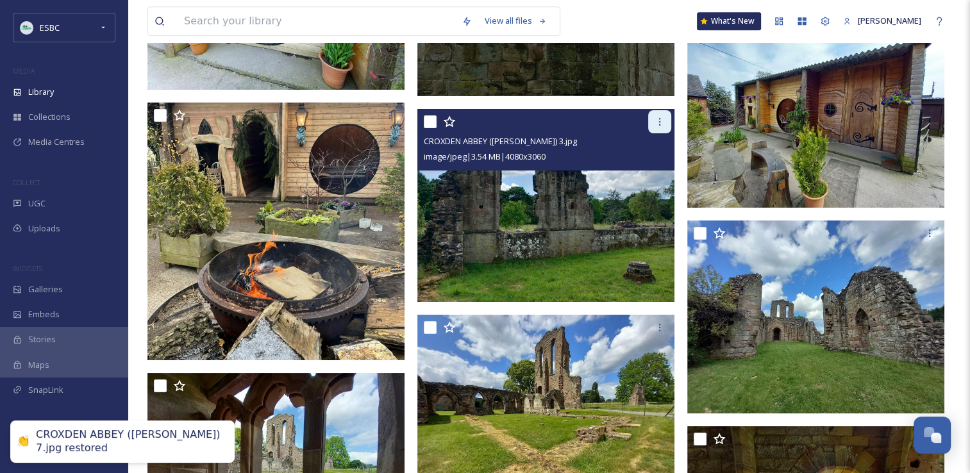
click at [657, 132] on div at bounding box center [659, 121] width 23 height 23
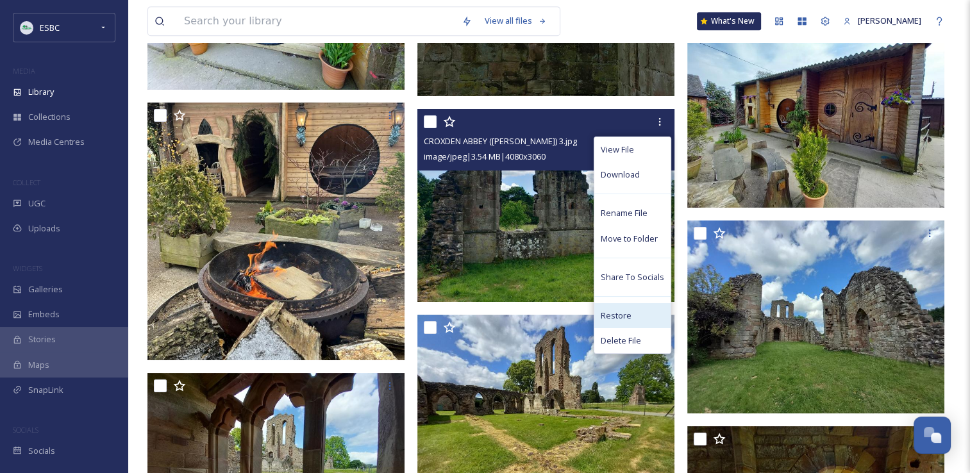
click at [616, 310] on span "Restore" at bounding box center [616, 316] width 31 height 12
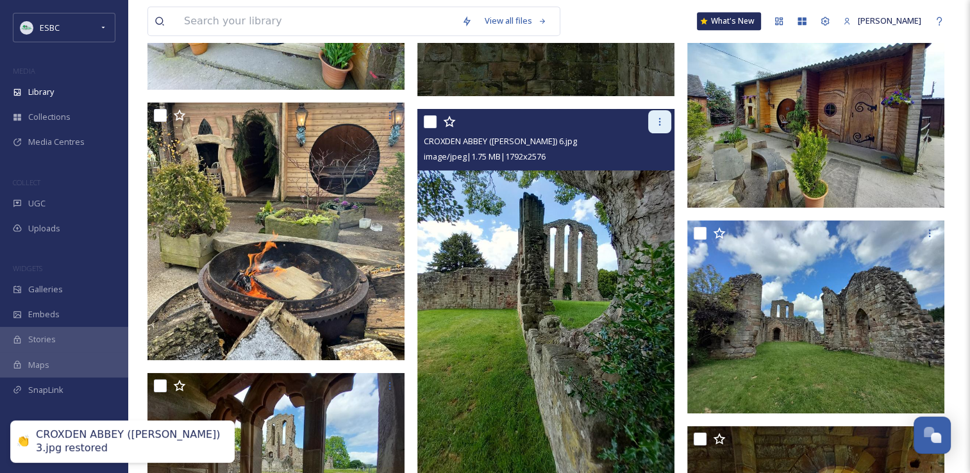
click at [659, 130] on div at bounding box center [659, 121] width 23 height 23
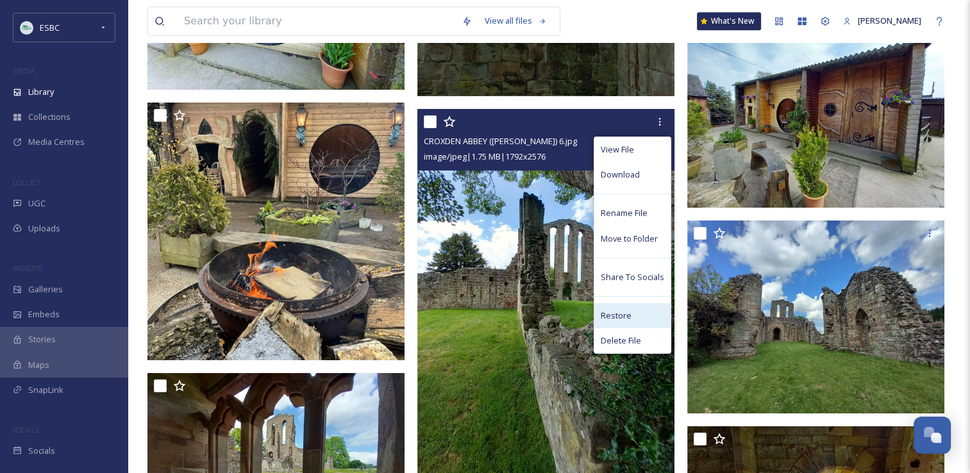
click at [619, 314] on span "Restore" at bounding box center [616, 316] width 31 height 12
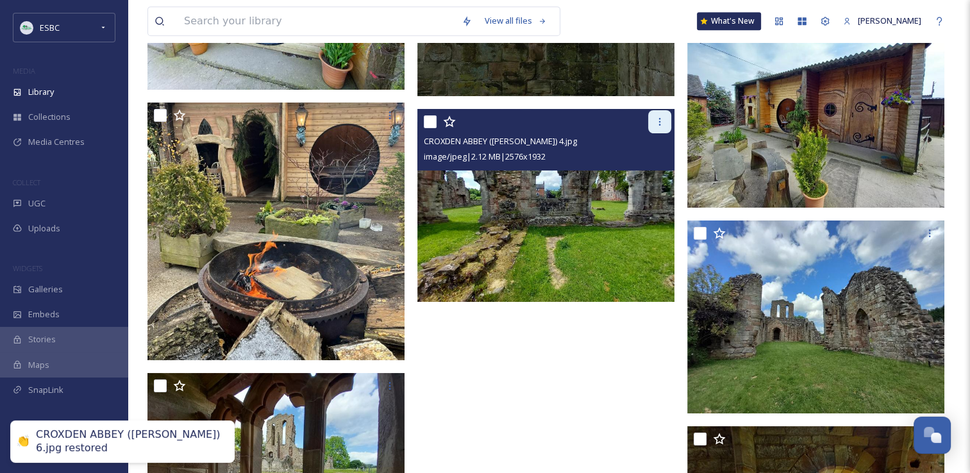
click at [650, 124] on div at bounding box center [659, 121] width 23 height 23
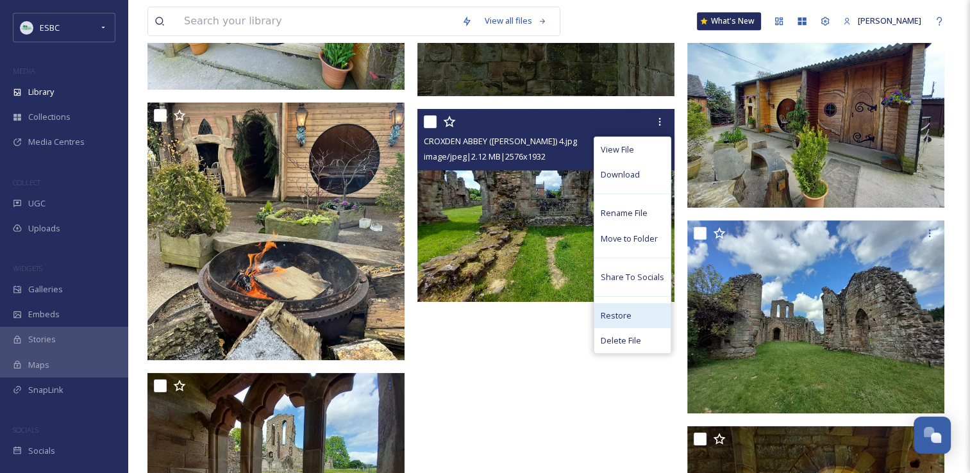
click at [619, 315] on span "Restore" at bounding box center [616, 316] width 31 height 12
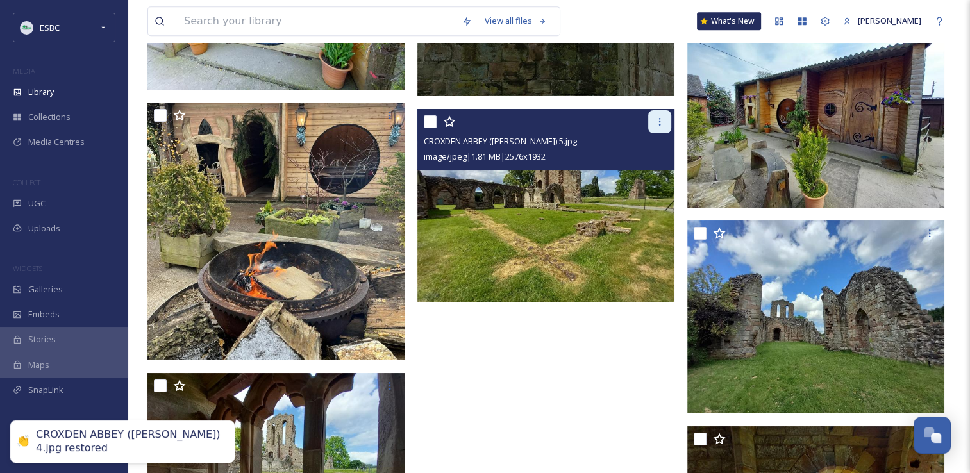
click at [657, 130] on div at bounding box center [659, 121] width 23 height 23
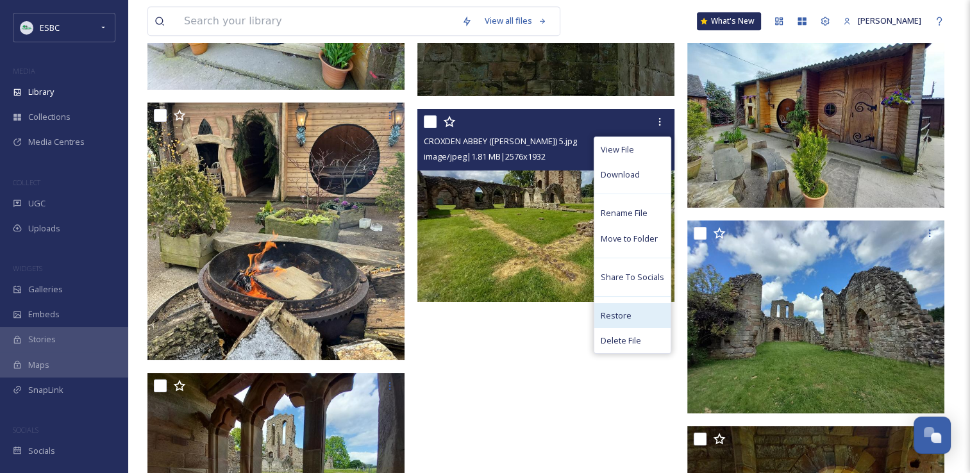
click at [616, 317] on span "Restore" at bounding box center [616, 316] width 31 height 12
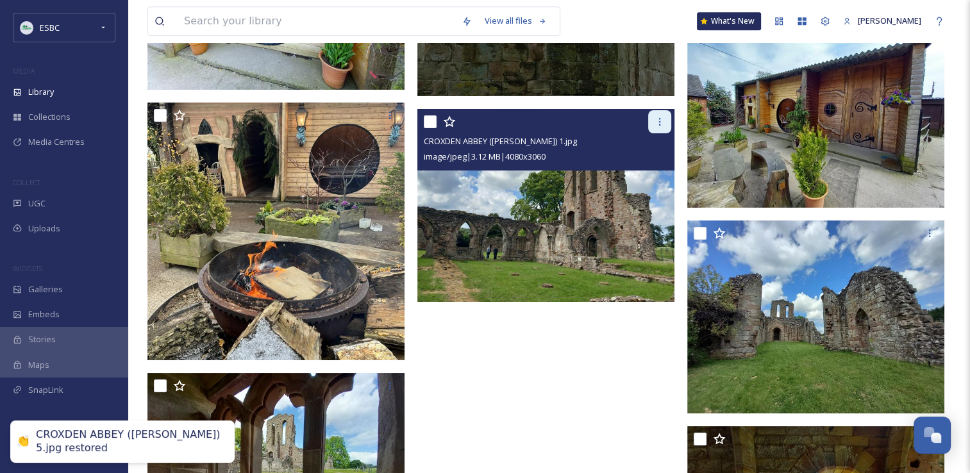
click at [659, 125] on icon at bounding box center [660, 122] width 10 height 10
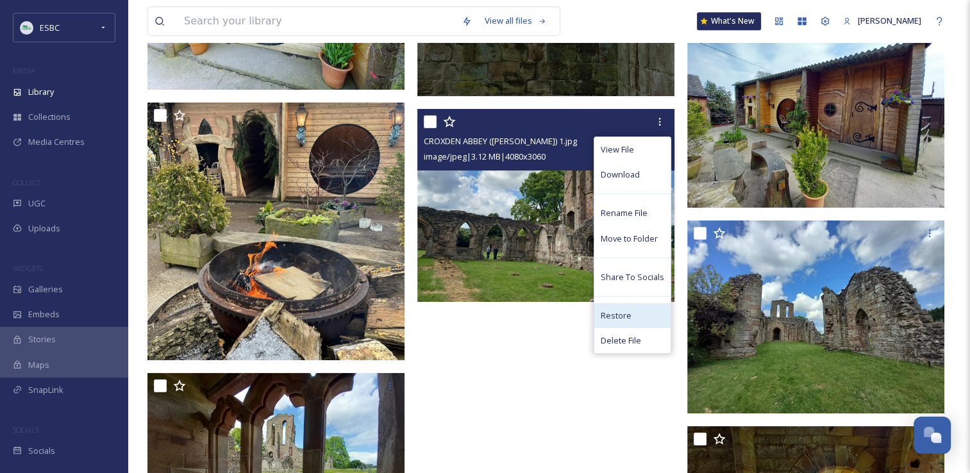
click at [616, 312] on span "Restore" at bounding box center [616, 316] width 31 height 12
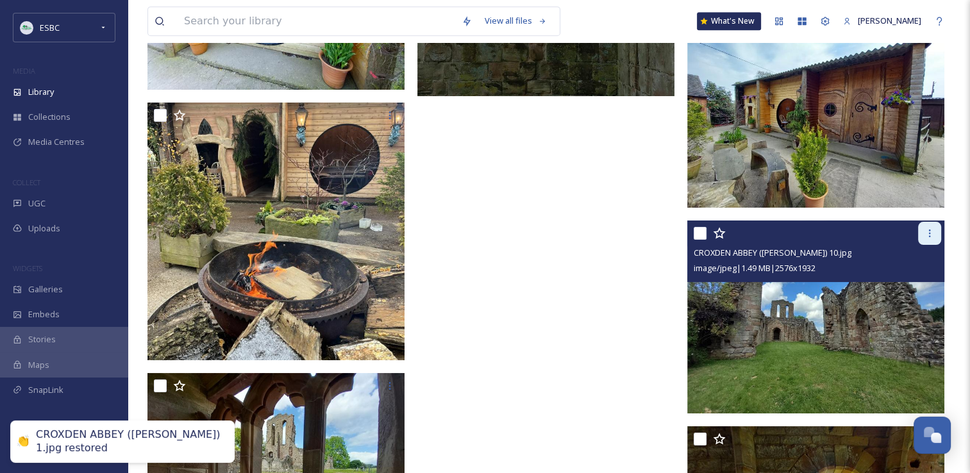
click at [933, 230] on icon at bounding box center [930, 233] width 10 height 10
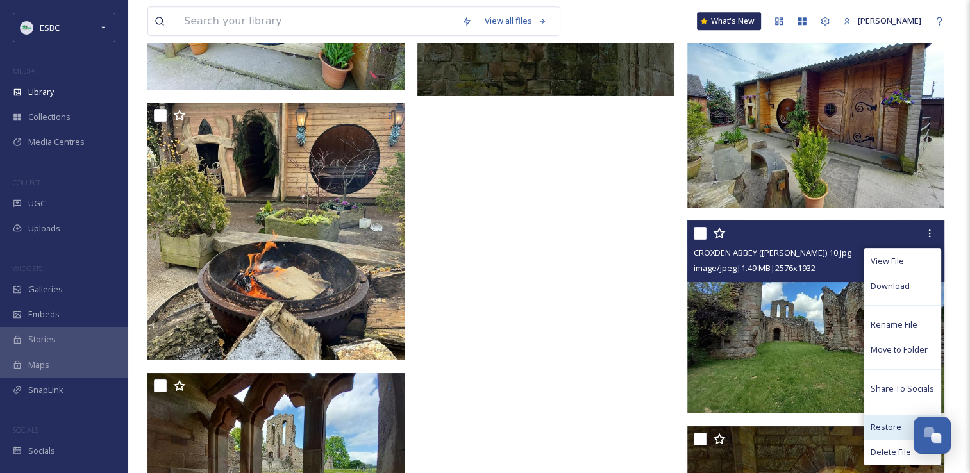
click at [881, 421] on span "Restore" at bounding box center [886, 427] width 31 height 12
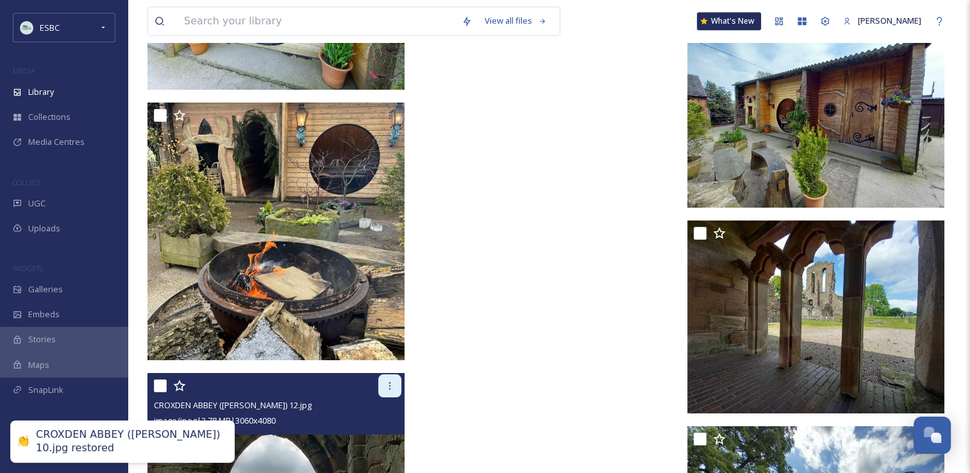
click at [387, 389] on icon at bounding box center [390, 386] width 10 height 10
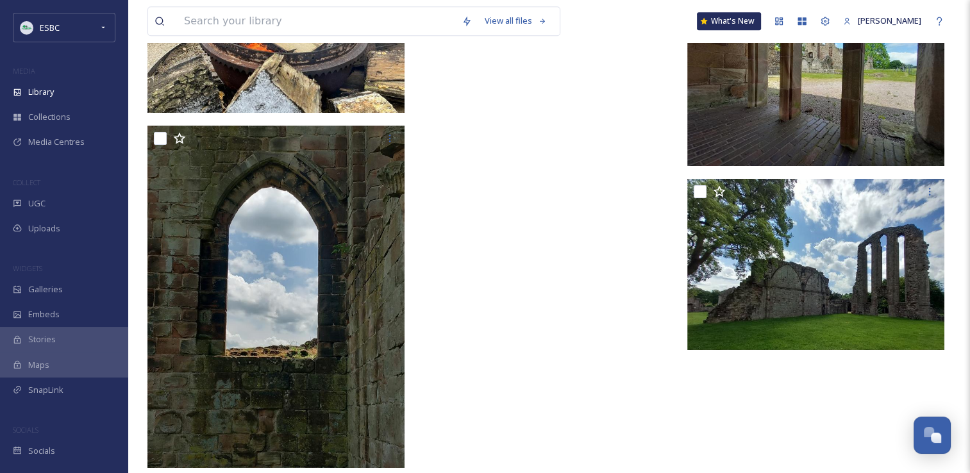
scroll to position [20382, 0]
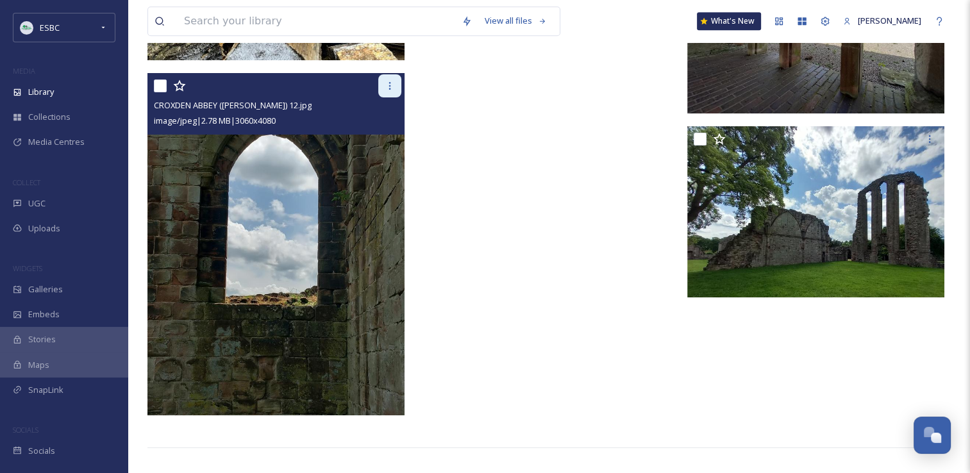
click at [389, 87] on icon at bounding box center [390, 86] width 2 height 8
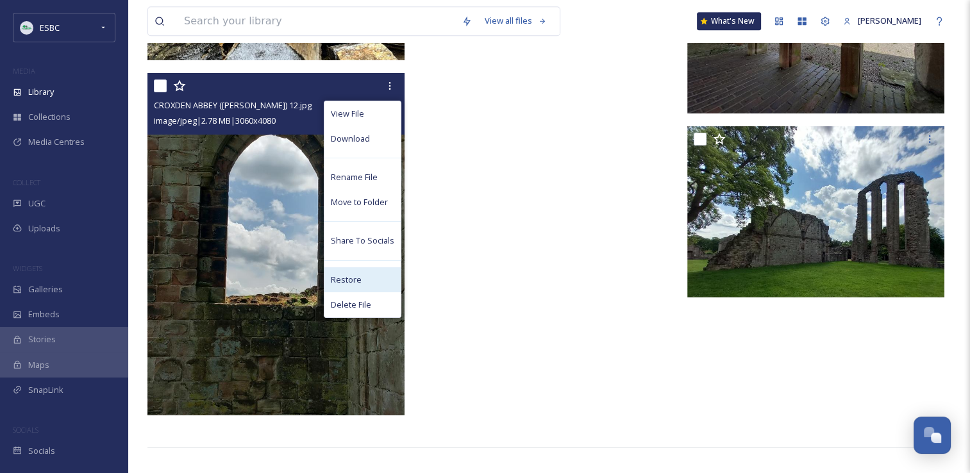
click at [351, 274] on span "Restore" at bounding box center [346, 280] width 31 height 12
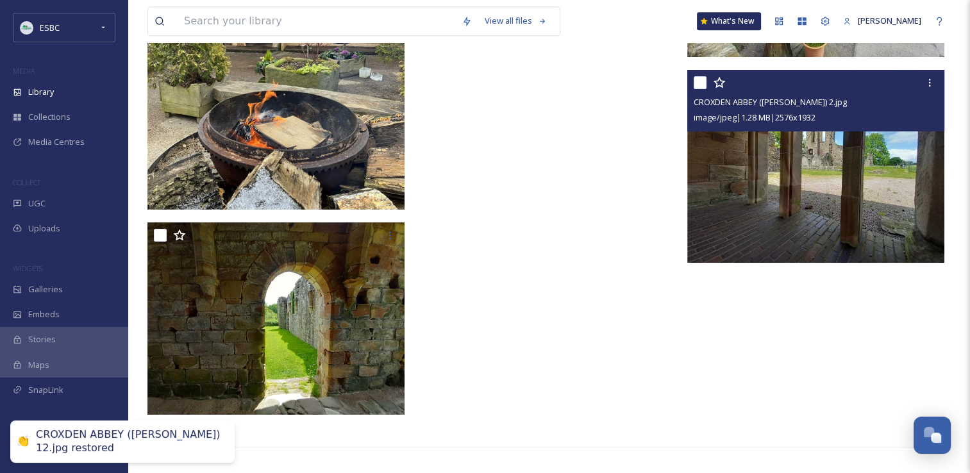
scroll to position [20232, 0]
click at [929, 81] on icon at bounding box center [930, 83] width 10 height 10
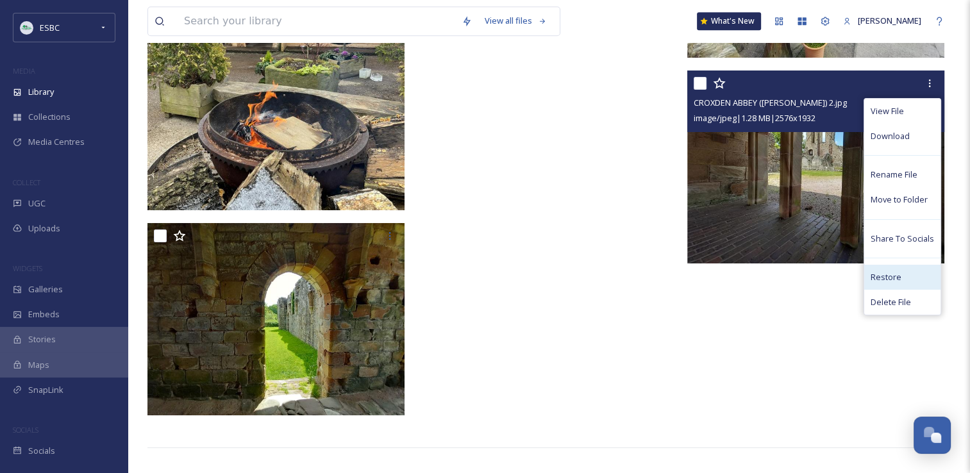
click at [894, 276] on span "Restore" at bounding box center [886, 277] width 31 height 12
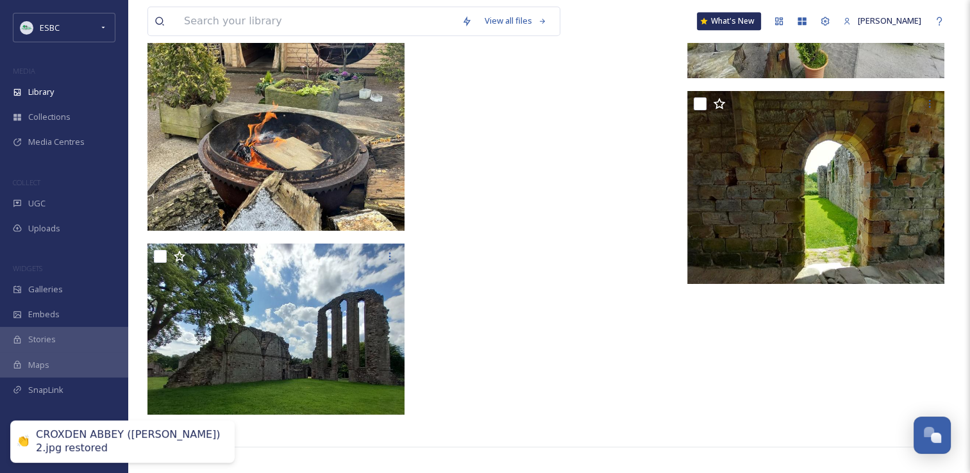
scroll to position [20211, 0]
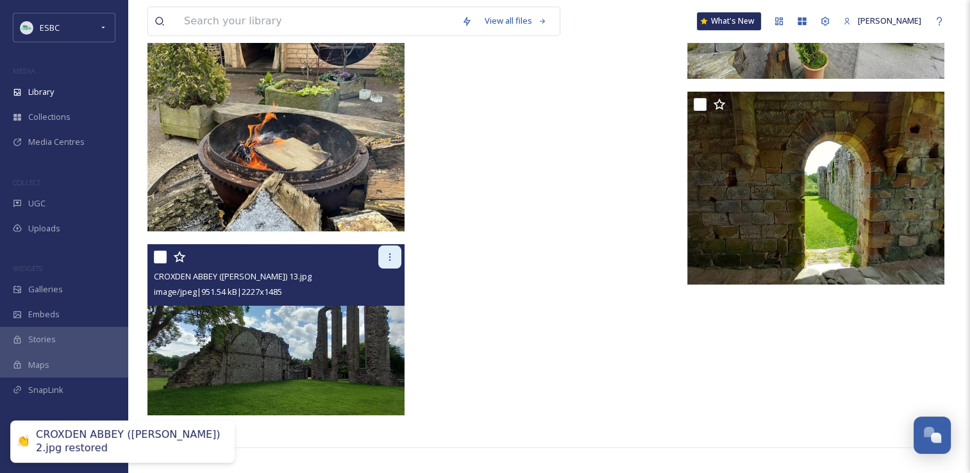
click at [391, 258] on icon at bounding box center [390, 257] width 10 height 10
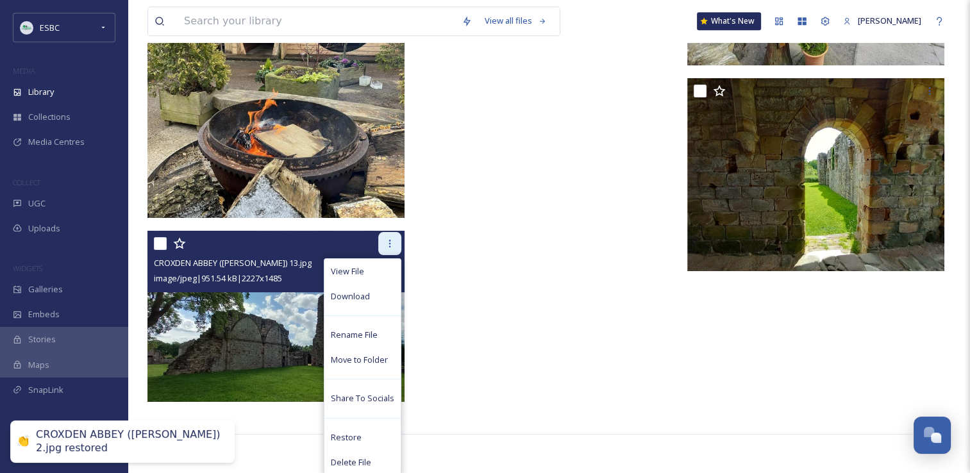
scroll to position [20226, 0]
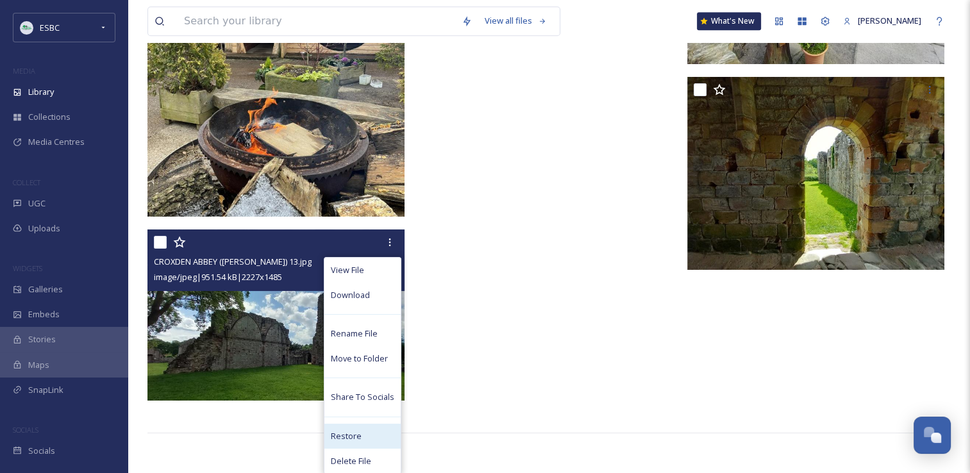
click at [357, 437] on span "Restore" at bounding box center [346, 436] width 31 height 12
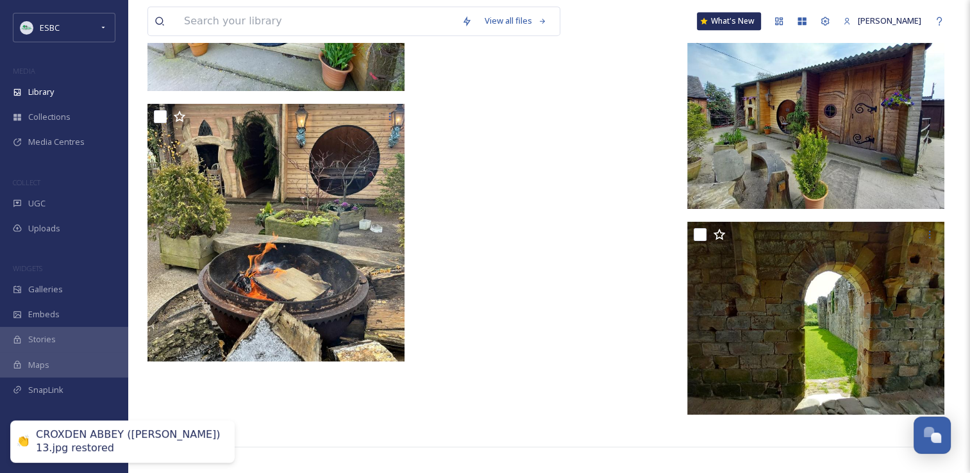
scroll to position [20080, 0]
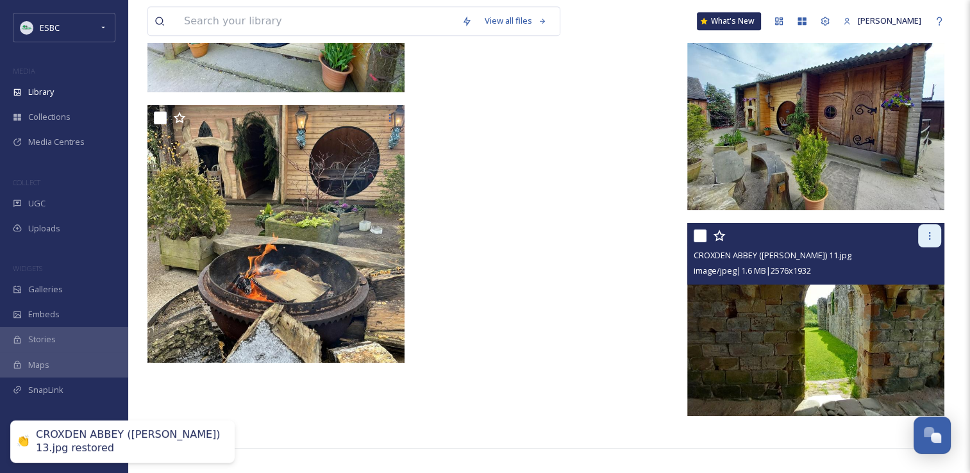
click at [931, 232] on icon at bounding box center [930, 236] width 10 height 10
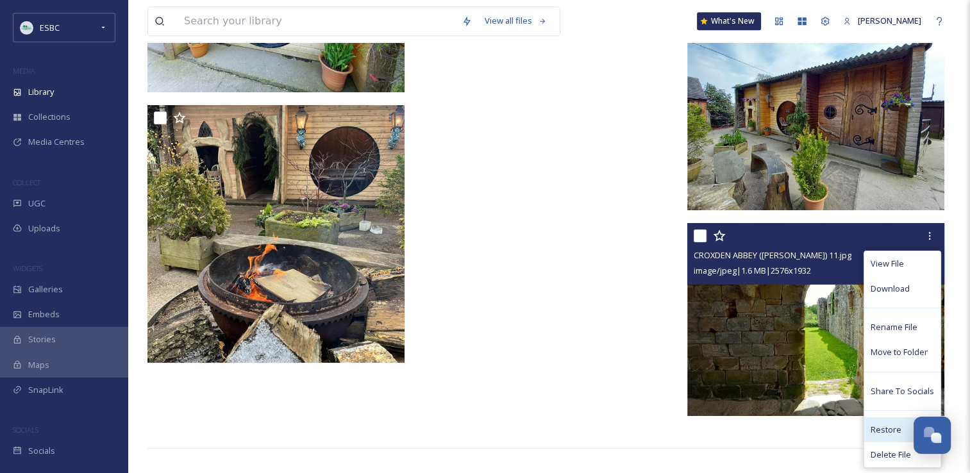
click at [876, 434] on span "Restore" at bounding box center [886, 430] width 31 height 12
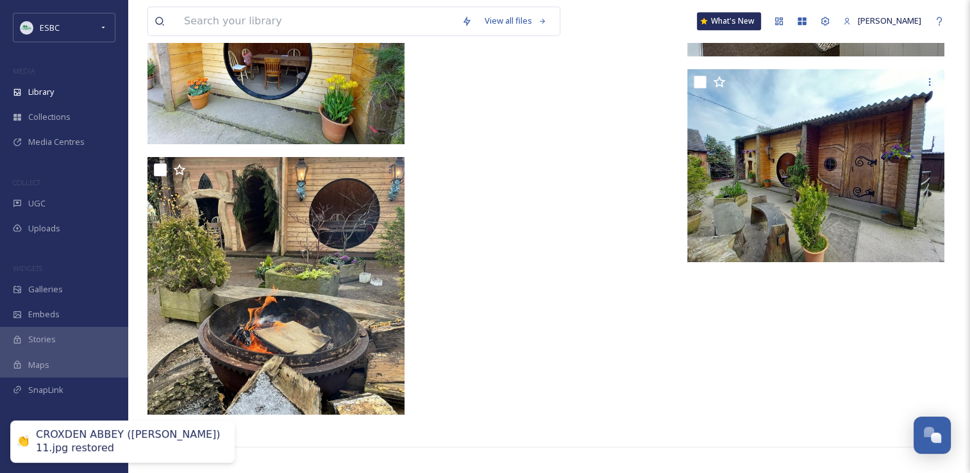
scroll to position [20026, 0]
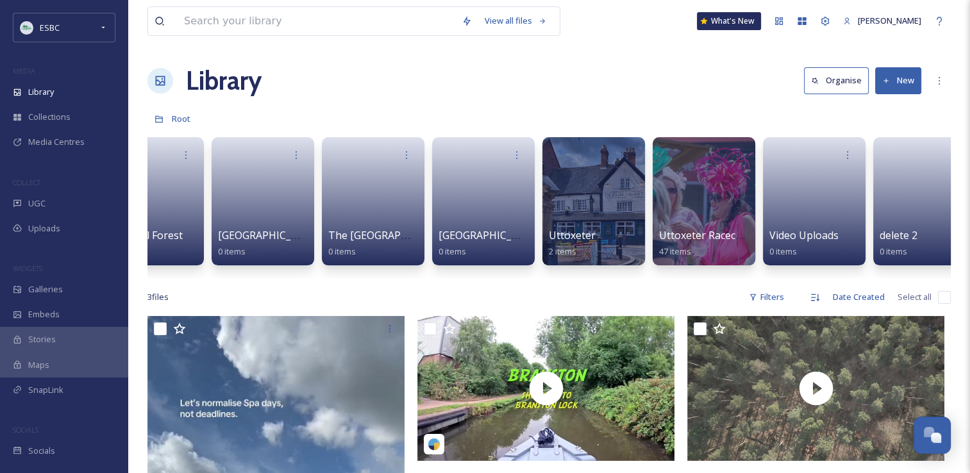
scroll to position [0, 2064]
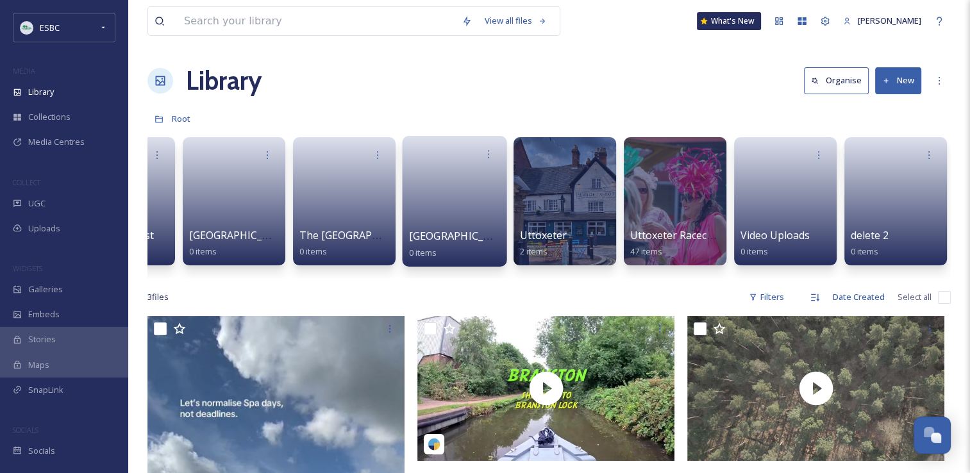
click at [457, 212] on link at bounding box center [455, 197] width 92 height 62
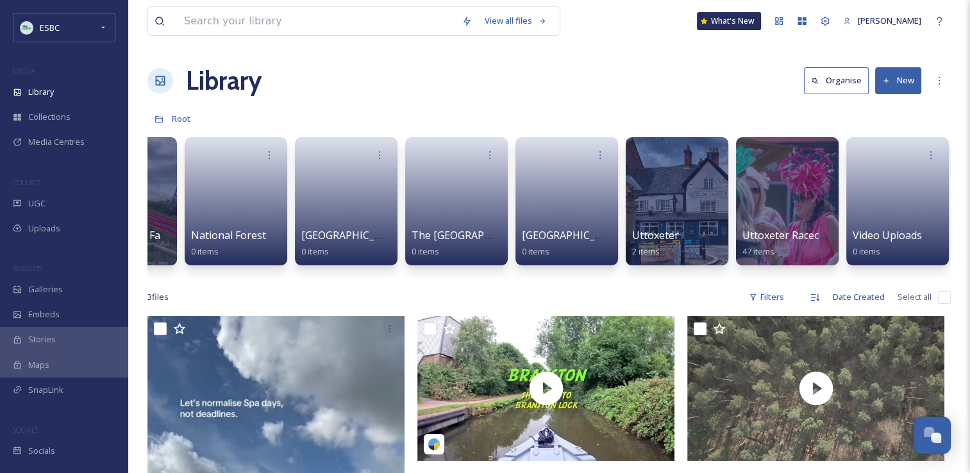
scroll to position [0, 1958]
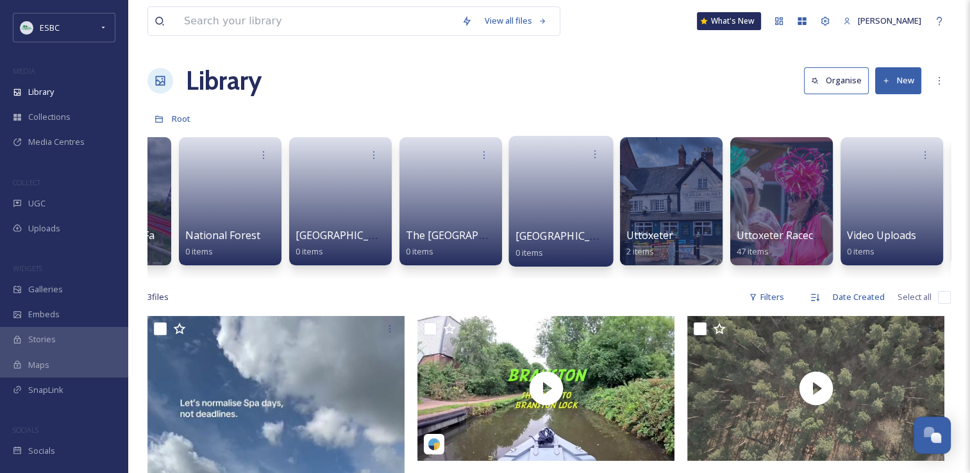
click at [580, 225] on link at bounding box center [562, 197] width 92 height 62
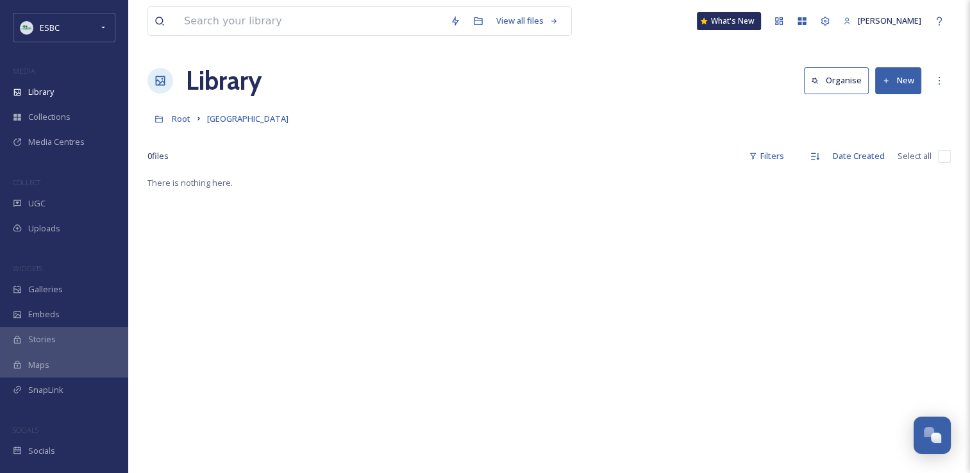
click at [580, 225] on div "There is nothing here." at bounding box center [548, 411] width 803 height 473
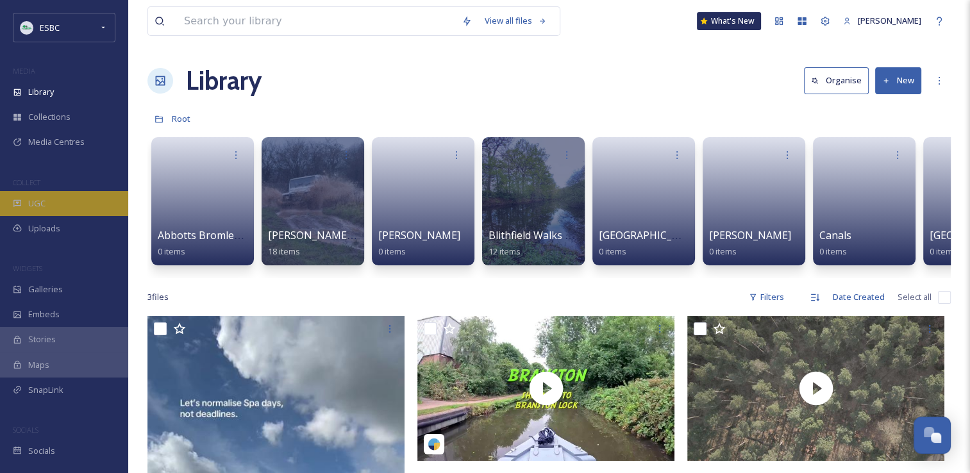
click at [44, 207] on span "UGC" at bounding box center [36, 203] width 17 height 12
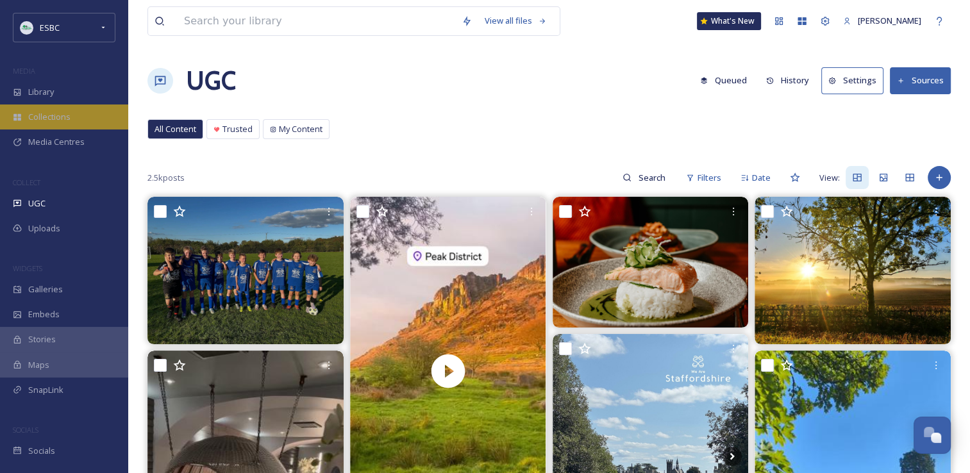
click at [43, 114] on span "Collections" at bounding box center [49, 117] width 42 height 12
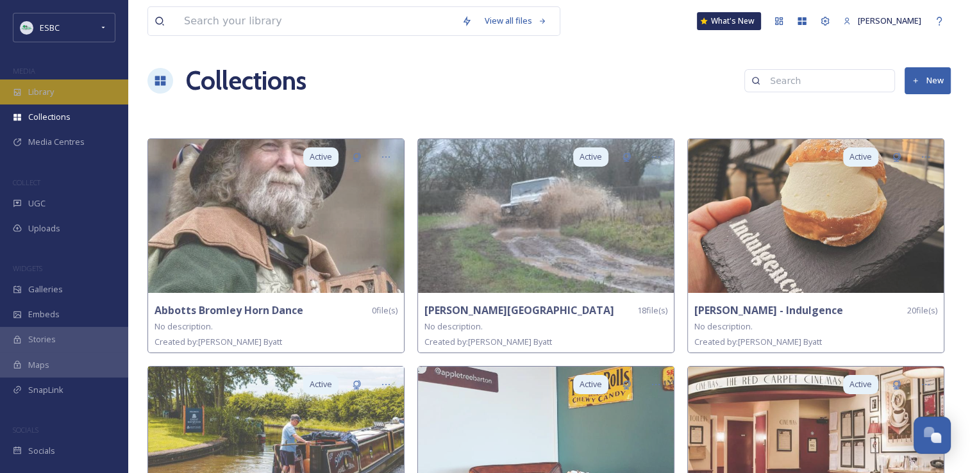
click at [43, 94] on span "Library" at bounding box center [41, 92] width 26 height 12
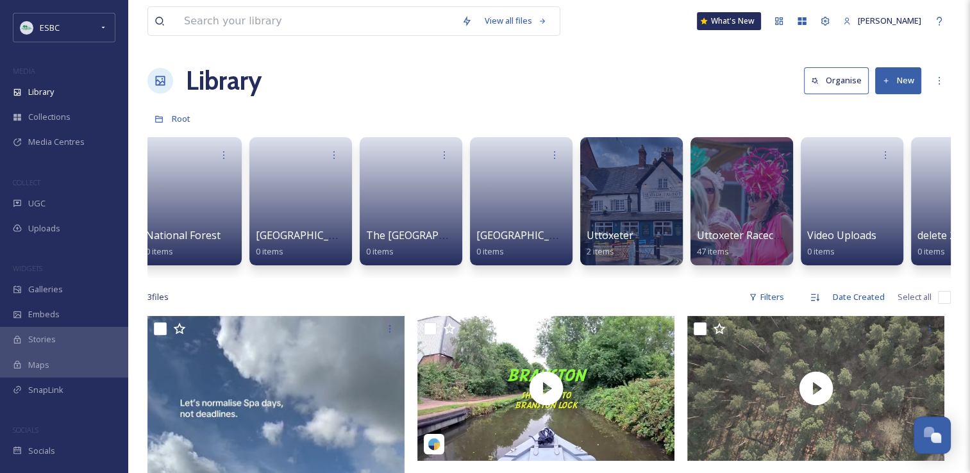
scroll to position [0, 2001]
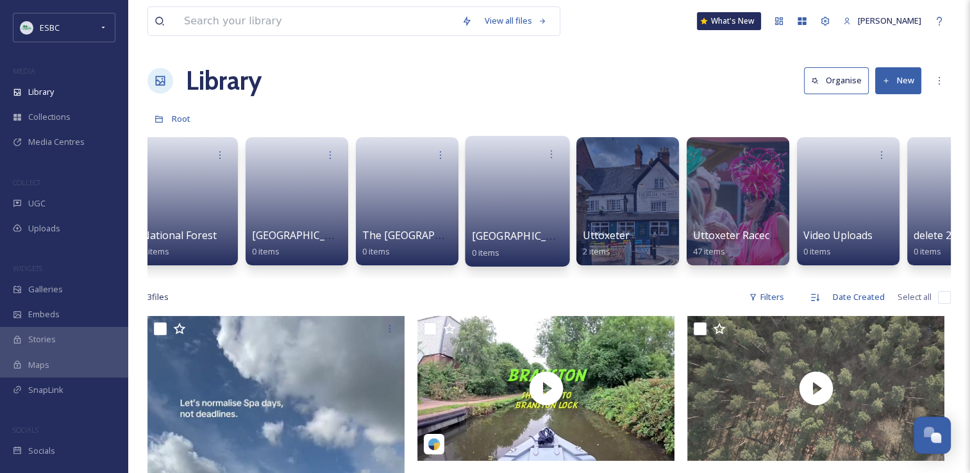
click at [508, 251] on div "Tutbury Castle 0 items" at bounding box center [518, 244] width 92 height 32
click at [612, 240] on span "Uttoxeter" at bounding box center [605, 236] width 47 height 14
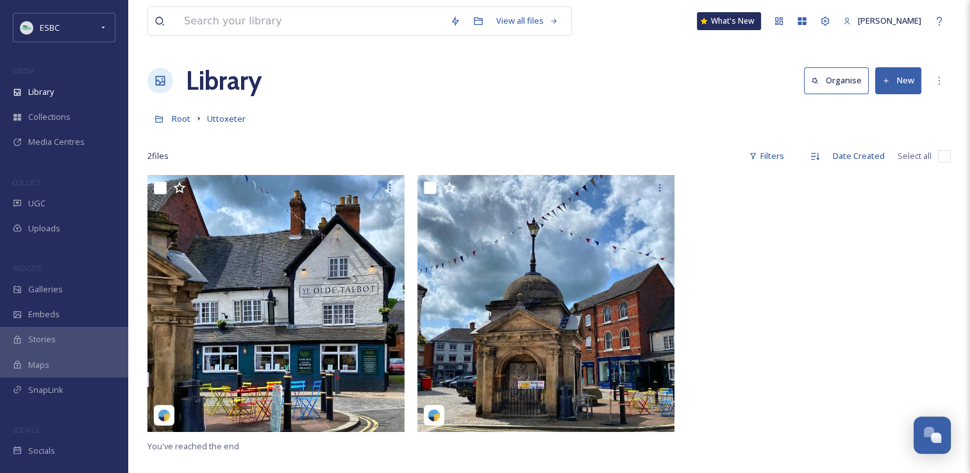
click at [939, 158] on input "checkbox" at bounding box center [944, 156] width 13 height 13
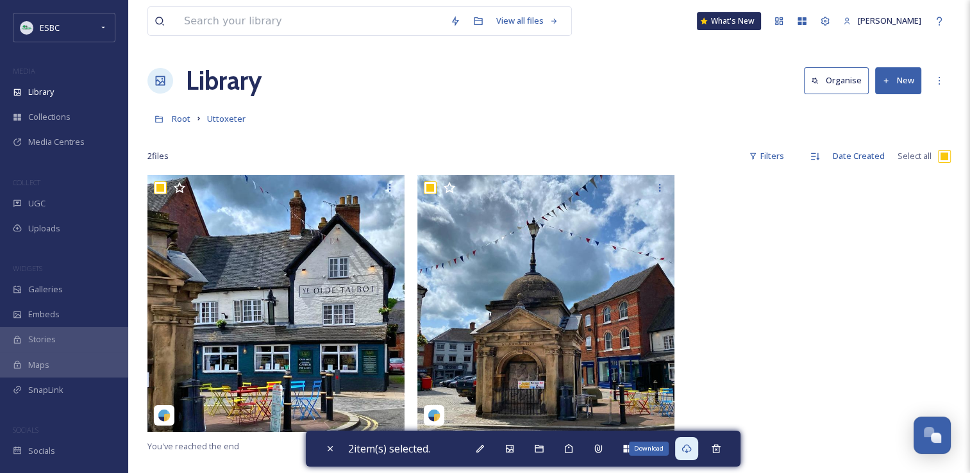
click at [691, 451] on icon at bounding box center [687, 448] width 10 height 9
click at [720, 453] on icon at bounding box center [716, 448] width 8 height 8
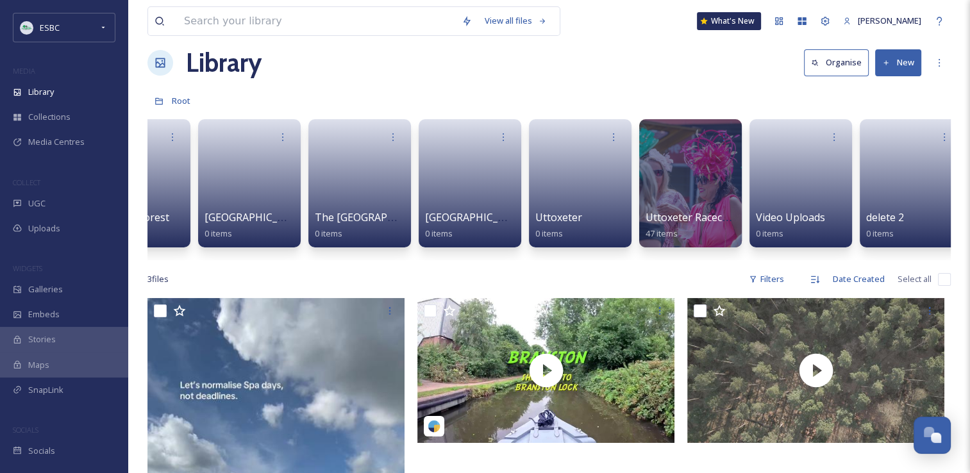
scroll to position [8, 0]
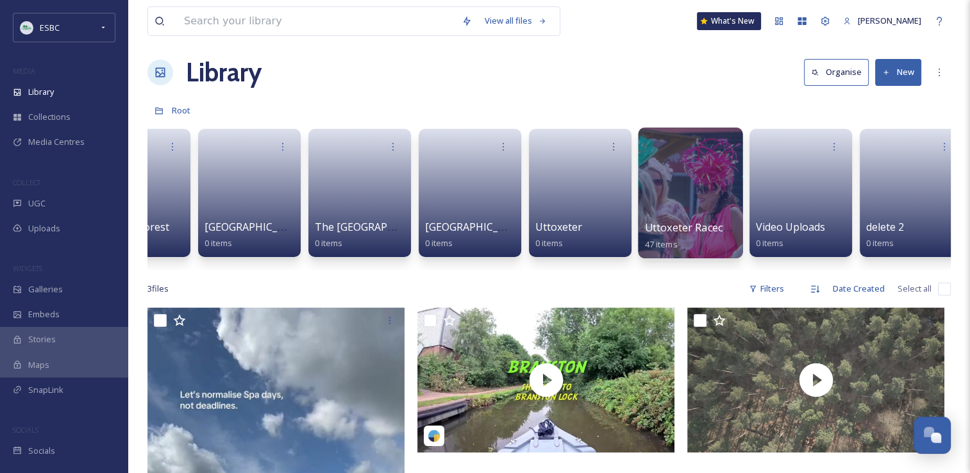
click at [687, 196] on div at bounding box center [690, 193] width 105 height 131
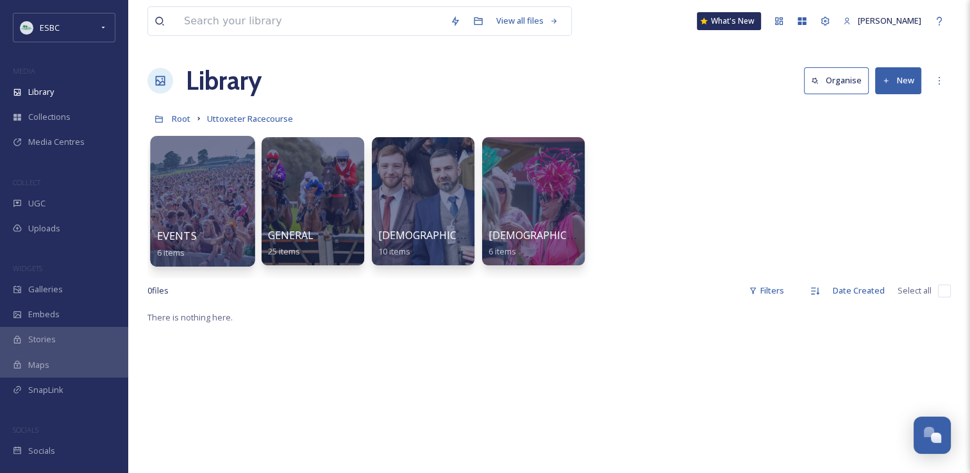
click at [205, 212] on div at bounding box center [202, 201] width 105 height 131
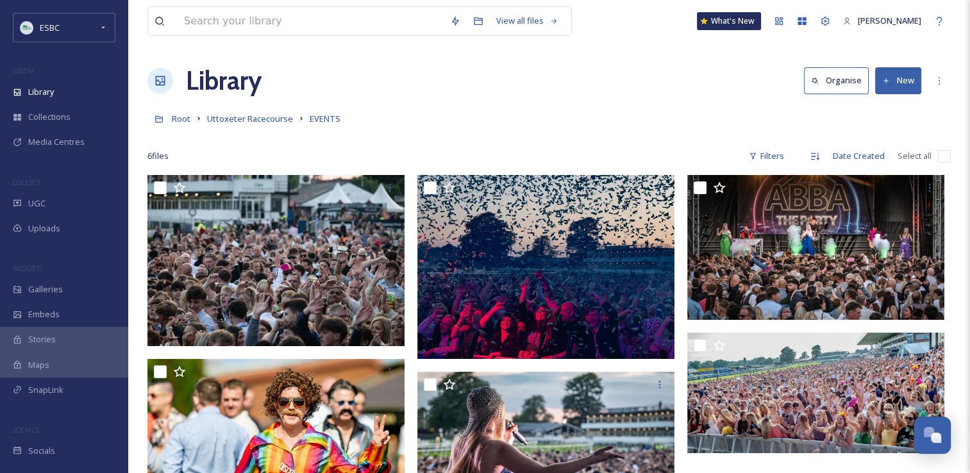
click at [700, 114] on div "Root Uttoxeter Racecourse EVENTS" at bounding box center [548, 118] width 803 height 24
click at [945, 155] on input "checkbox" at bounding box center [944, 156] width 13 height 13
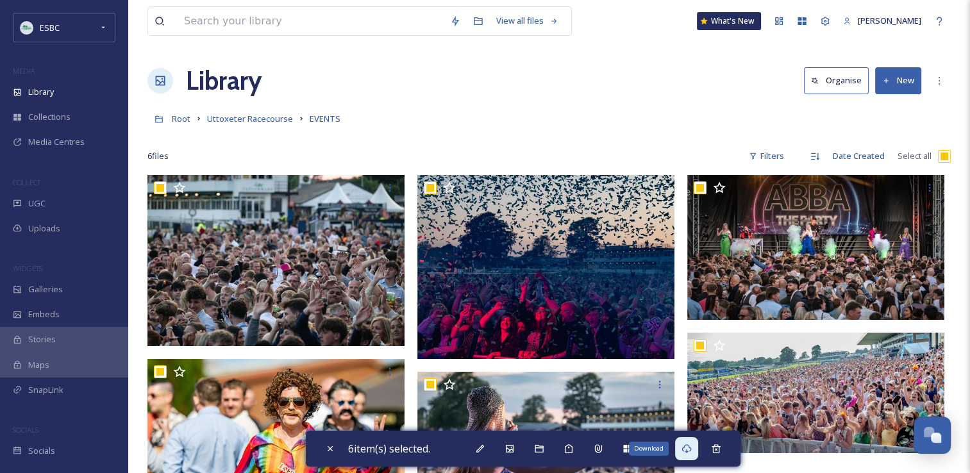
click at [689, 450] on icon at bounding box center [687, 449] width 10 height 10
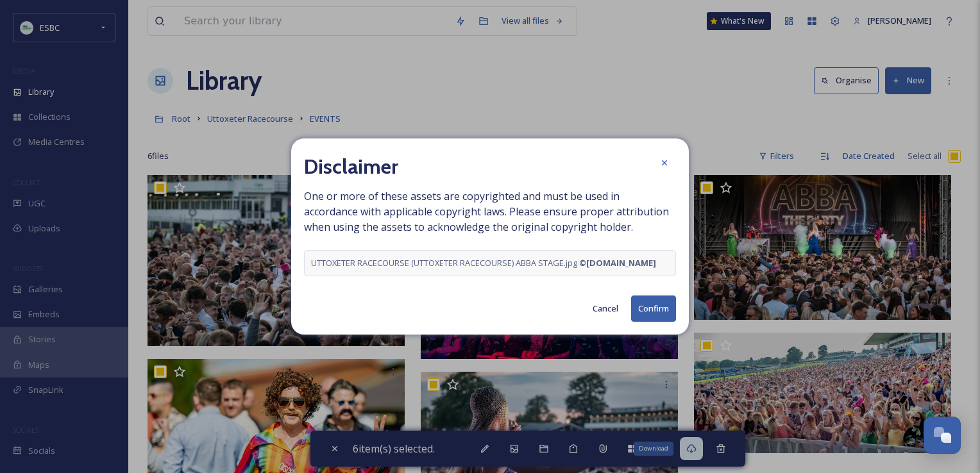
click at [642, 314] on button "Confirm" at bounding box center [653, 309] width 45 height 26
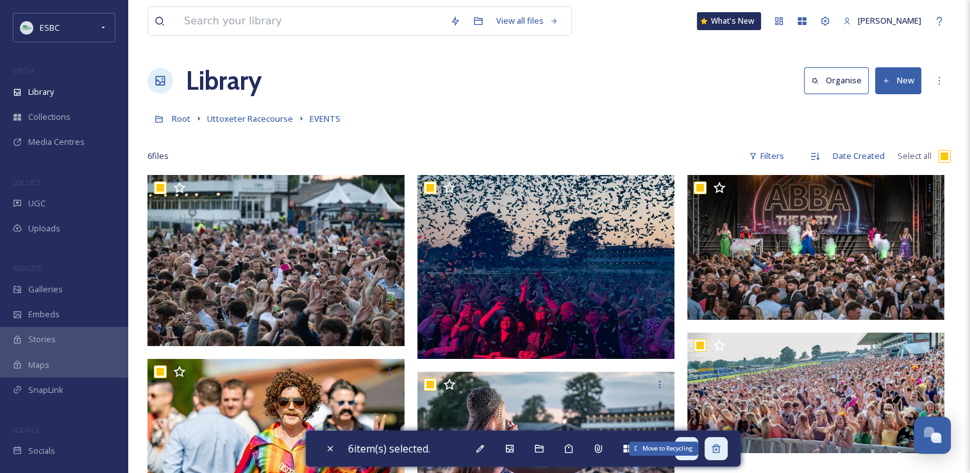
click at [721, 452] on icon at bounding box center [716, 449] width 10 height 10
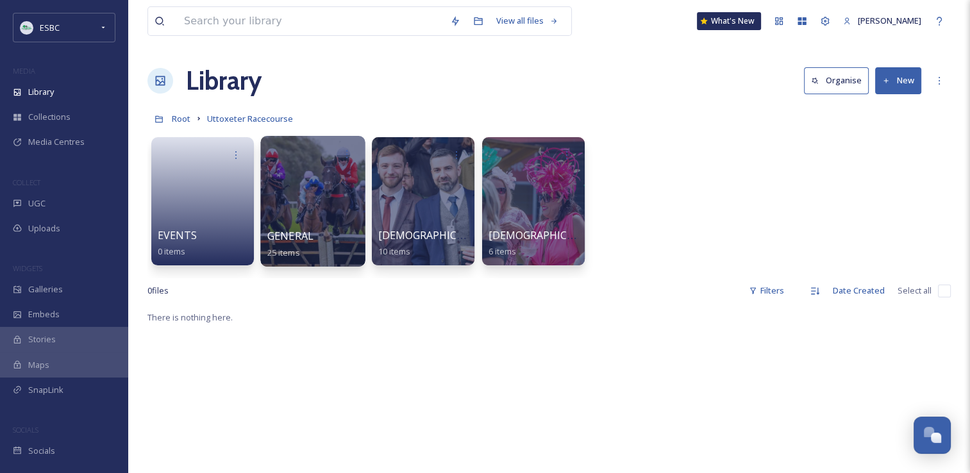
click at [308, 206] on div at bounding box center [312, 201] width 105 height 131
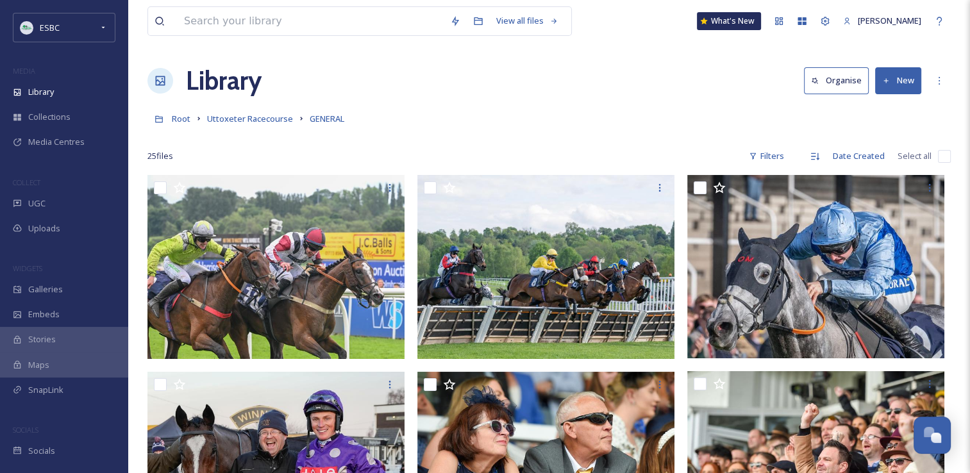
click at [942, 158] on input "checkbox" at bounding box center [944, 156] width 13 height 13
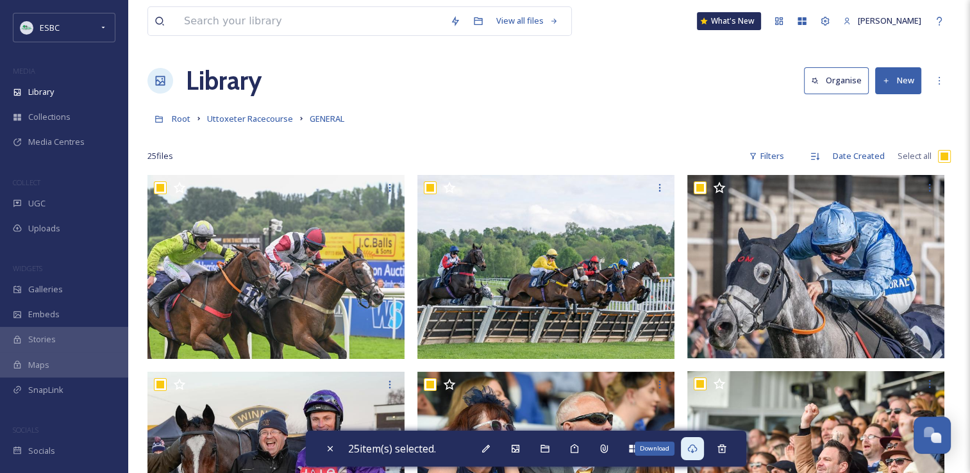
click at [692, 455] on div "Download" at bounding box center [692, 448] width 23 height 23
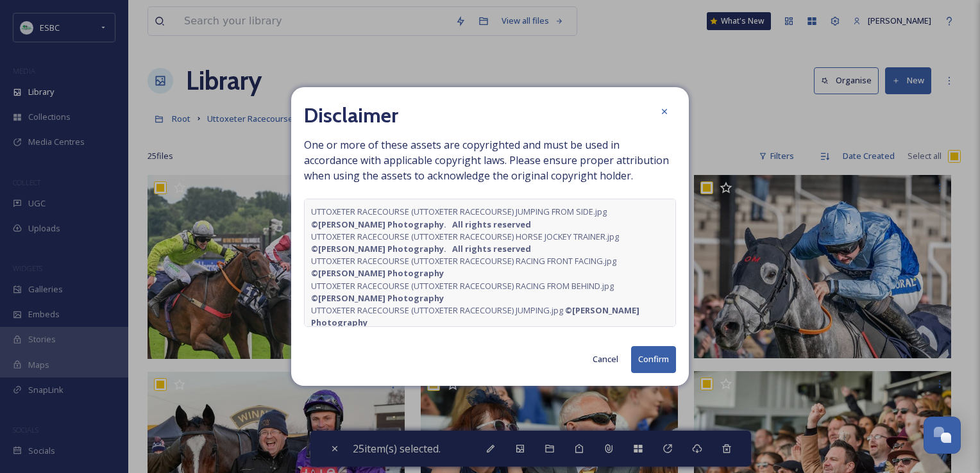
click at [647, 359] on button "Confirm" at bounding box center [653, 359] width 45 height 26
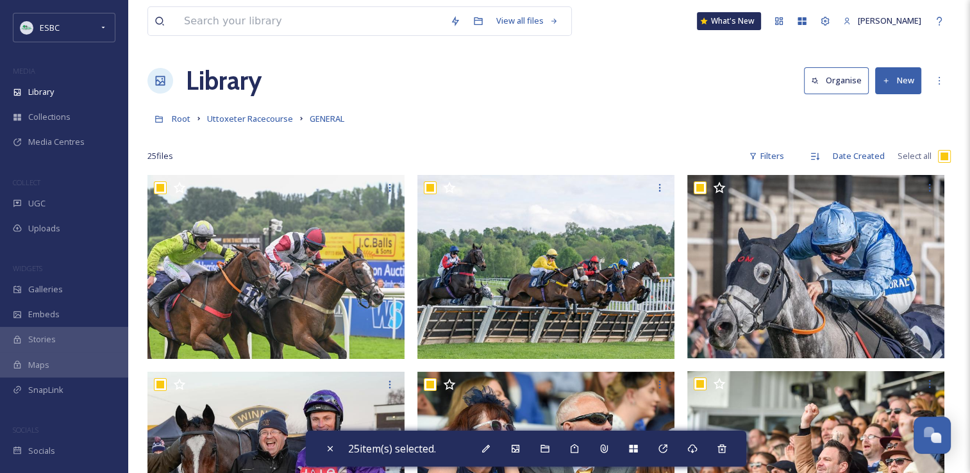
click at [910, 126] on div "Root Uttoxeter Racecourse GENERAL" at bounding box center [548, 118] width 803 height 24
click at [726, 451] on icon at bounding box center [722, 449] width 10 height 10
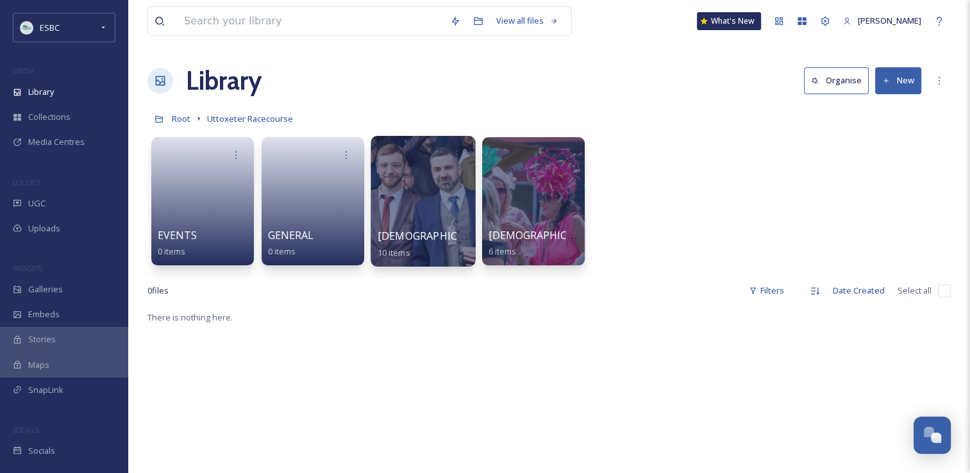
click at [397, 181] on div at bounding box center [423, 201] width 105 height 131
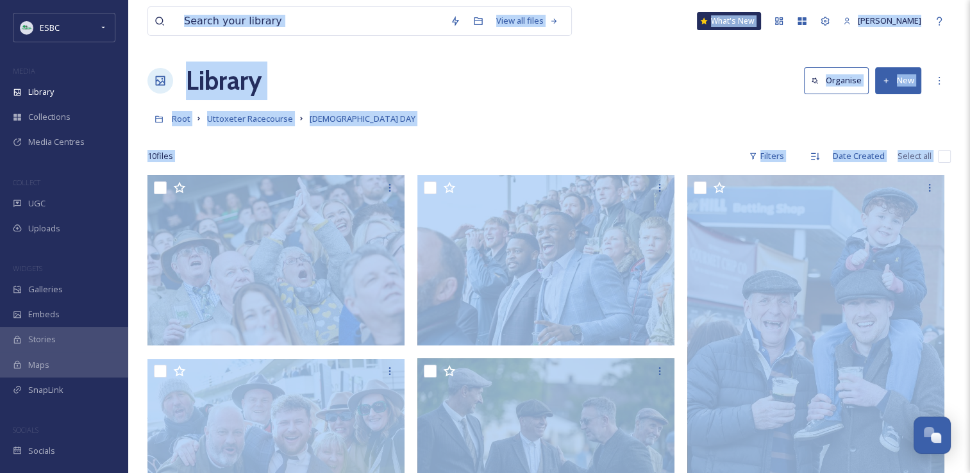
click at [744, 106] on div "Root Uttoxeter Racecourse [DEMOGRAPHIC_DATA] DAY" at bounding box center [548, 118] width 803 height 24
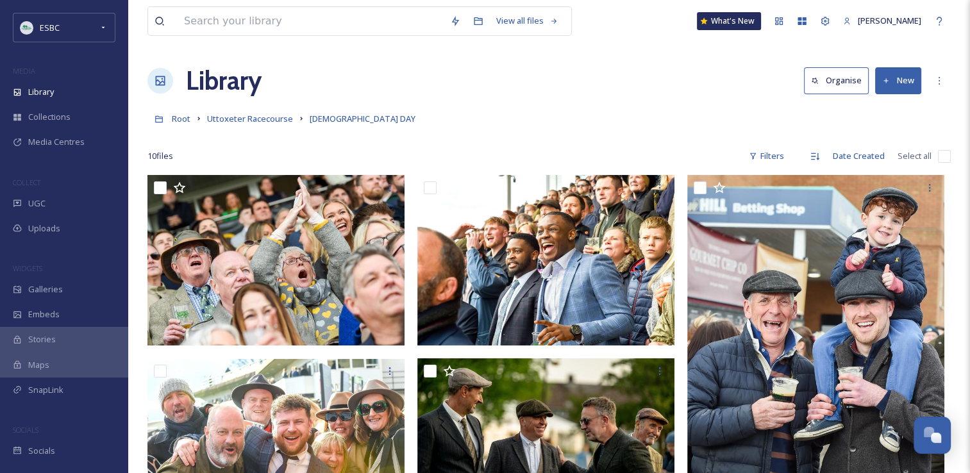
click at [944, 156] on input "checkbox" at bounding box center [944, 156] width 13 height 13
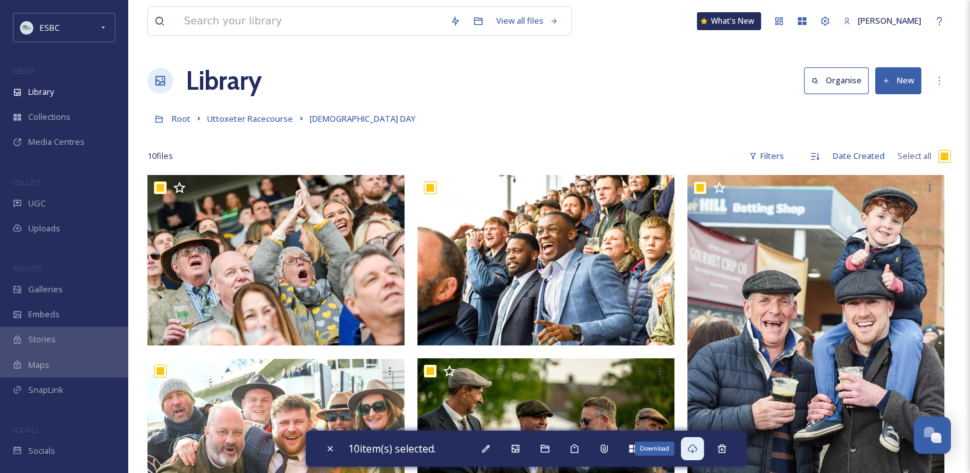
click at [692, 452] on icon at bounding box center [692, 449] width 10 height 10
click at [723, 450] on icon at bounding box center [722, 448] width 8 height 8
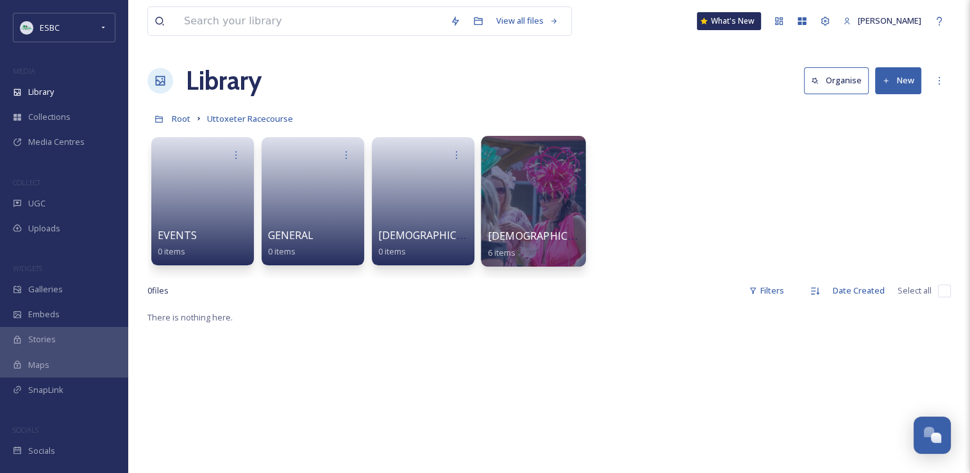
click at [544, 196] on div at bounding box center [533, 201] width 105 height 131
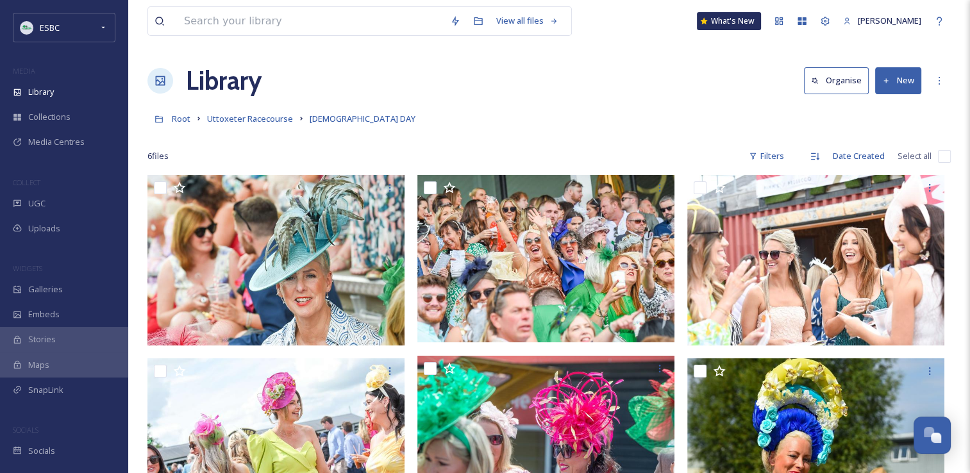
click at [446, 89] on div "Library Organise New" at bounding box center [548, 81] width 803 height 38
click at [947, 155] on input "checkbox" at bounding box center [944, 156] width 13 height 13
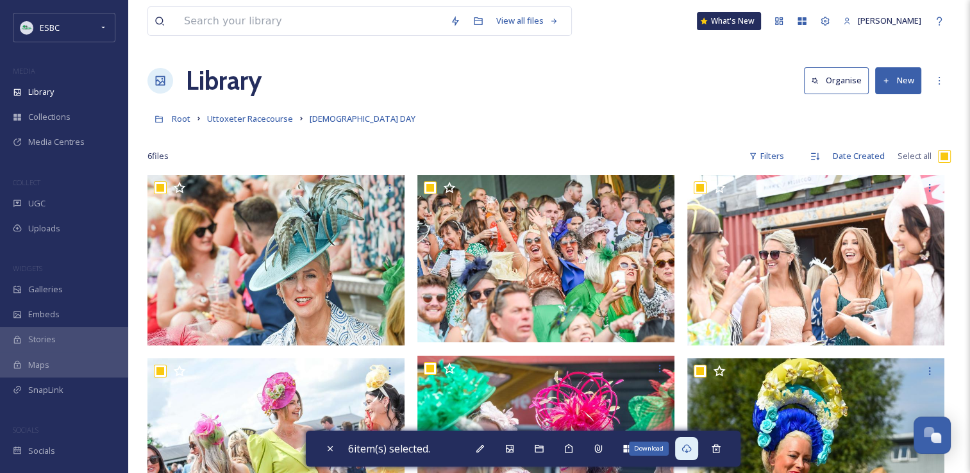
click at [690, 448] on icon at bounding box center [687, 449] width 10 height 10
click at [628, 28] on div "View all files What's New [PERSON_NAME]" at bounding box center [548, 21] width 803 height 42
click at [719, 450] on icon at bounding box center [716, 448] width 8 height 8
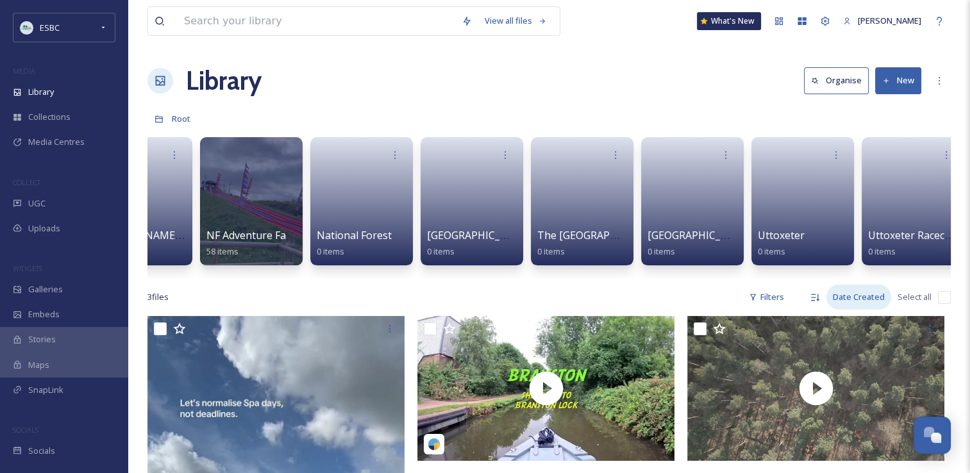
scroll to position [0, 1829]
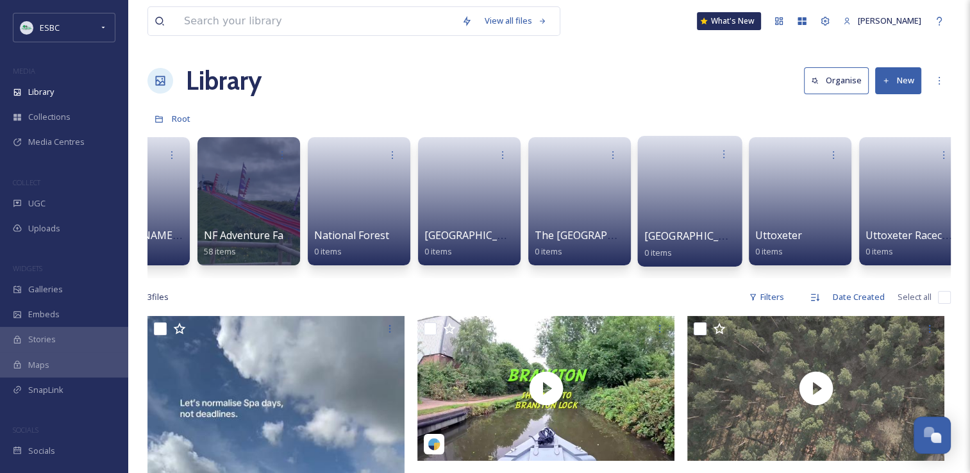
click at [727, 227] on link at bounding box center [690, 197] width 92 height 62
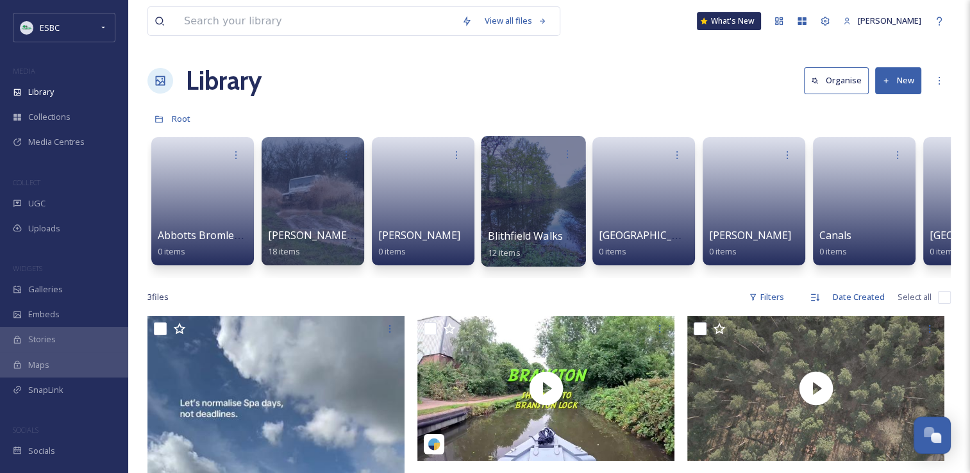
click at [535, 197] on div at bounding box center [533, 201] width 105 height 131
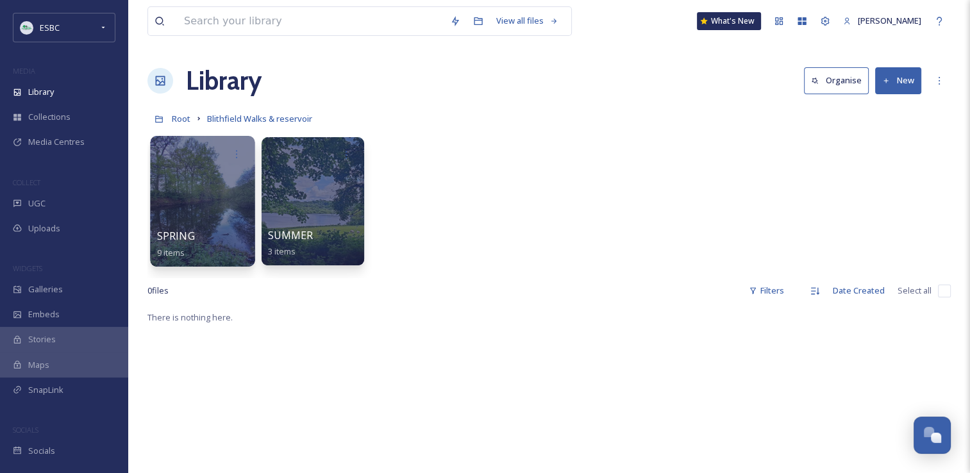
click at [216, 210] on div at bounding box center [202, 201] width 105 height 131
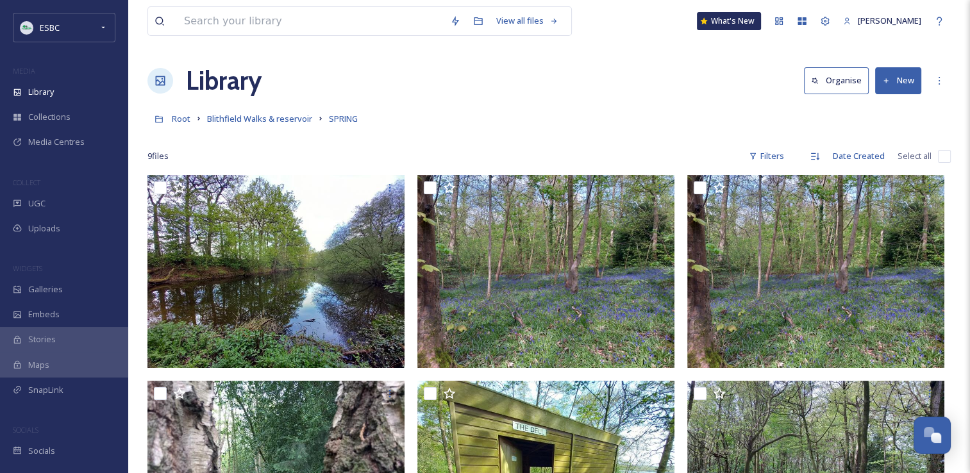
click at [943, 158] on input "checkbox" at bounding box center [944, 156] width 13 height 13
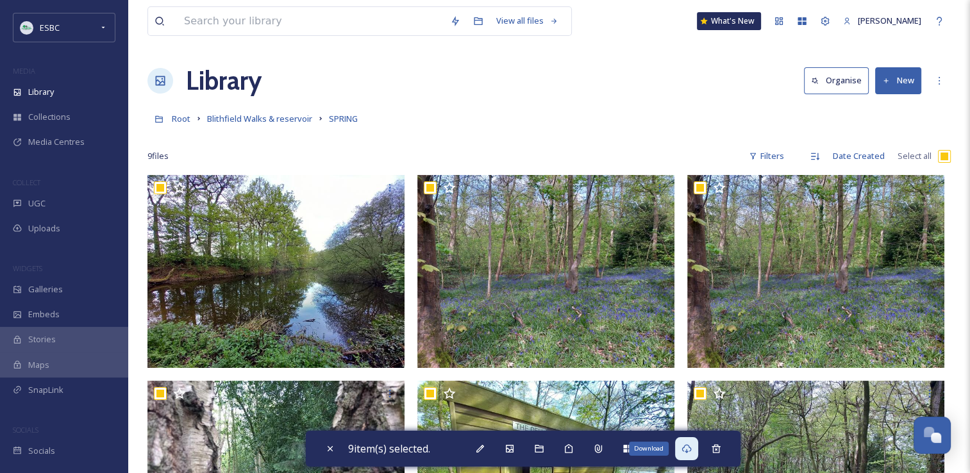
click at [691, 455] on div "Download" at bounding box center [686, 448] width 23 height 23
click at [902, 117] on div "Root Blithfield Walks & reservoir SPRING" at bounding box center [548, 118] width 803 height 24
click at [718, 453] on icon at bounding box center [716, 448] width 8 height 8
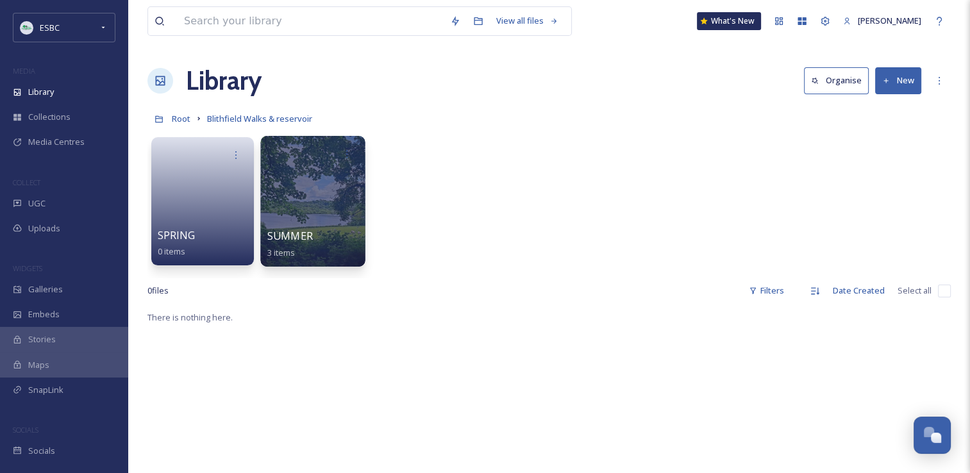
click at [313, 206] on div at bounding box center [312, 201] width 105 height 131
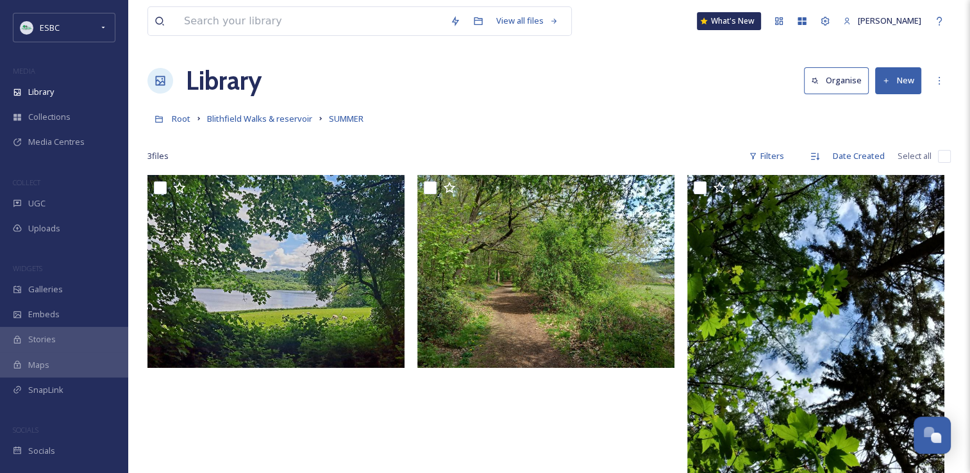
click at [942, 158] on input "checkbox" at bounding box center [944, 156] width 13 height 13
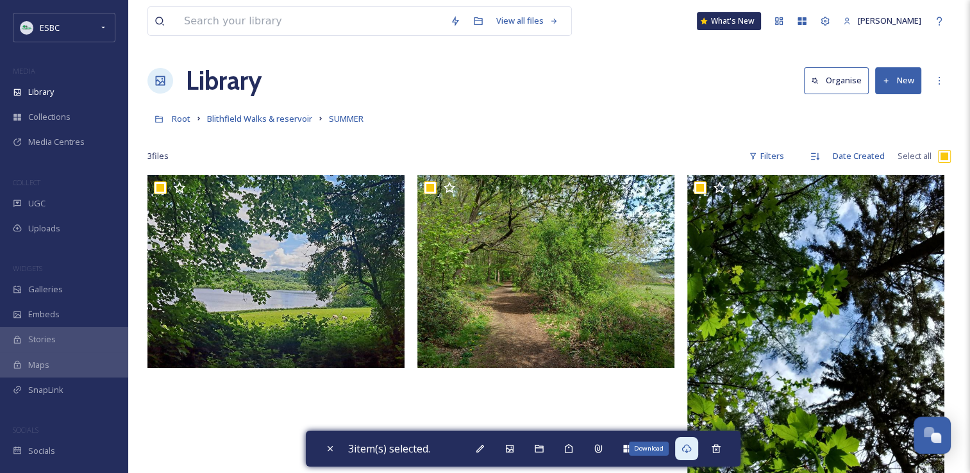
click at [690, 451] on icon at bounding box center [687, 448] width 10 height 9
click at [721, 451] on icon at bounding box center [716, 449] width 10 height 10
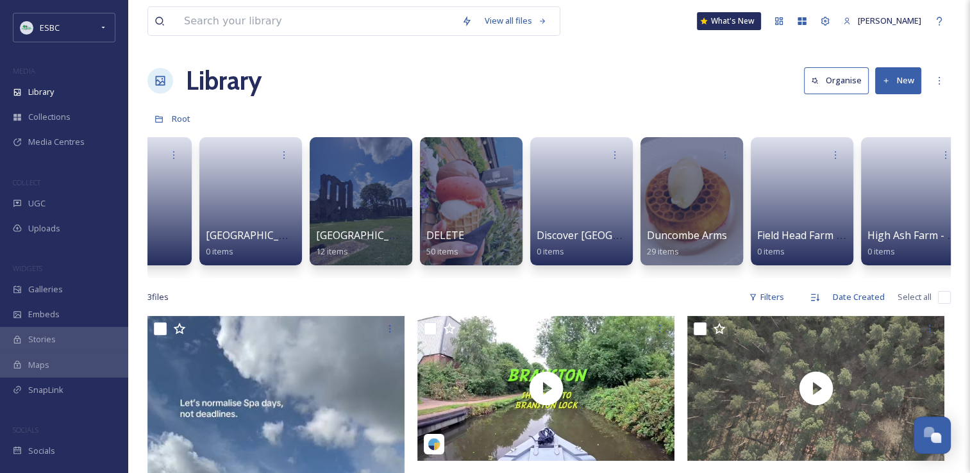
scroll to position [0, 714]
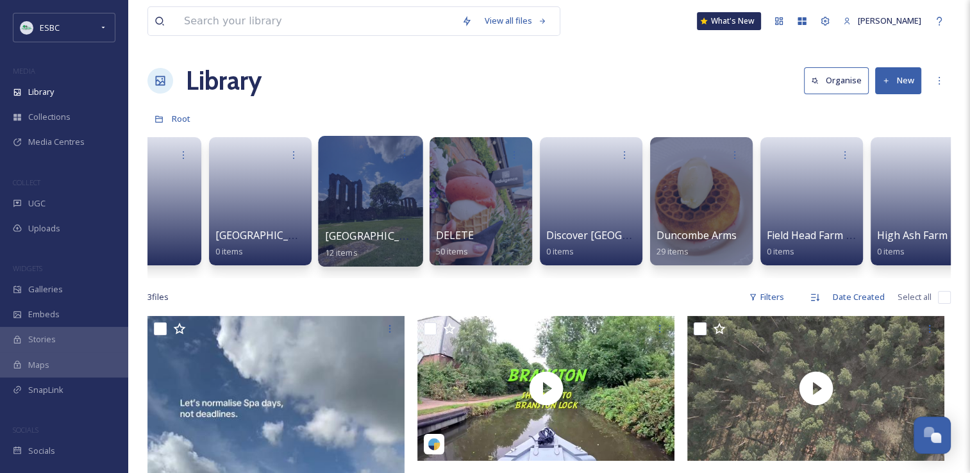
click at [395, 205] on div at bounding box center [370, 201] width 105 height 131
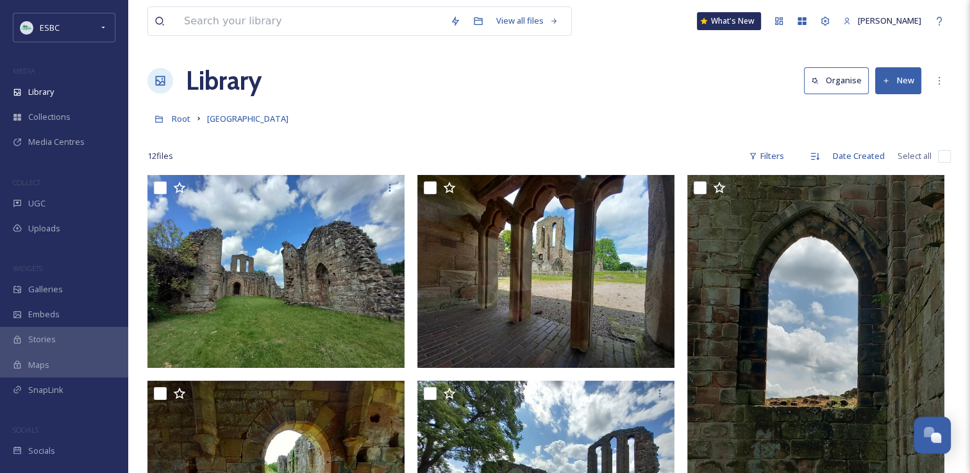
click at [941, 151] on input "checkbox" at bounding box center [944, 156] width 13 height 13
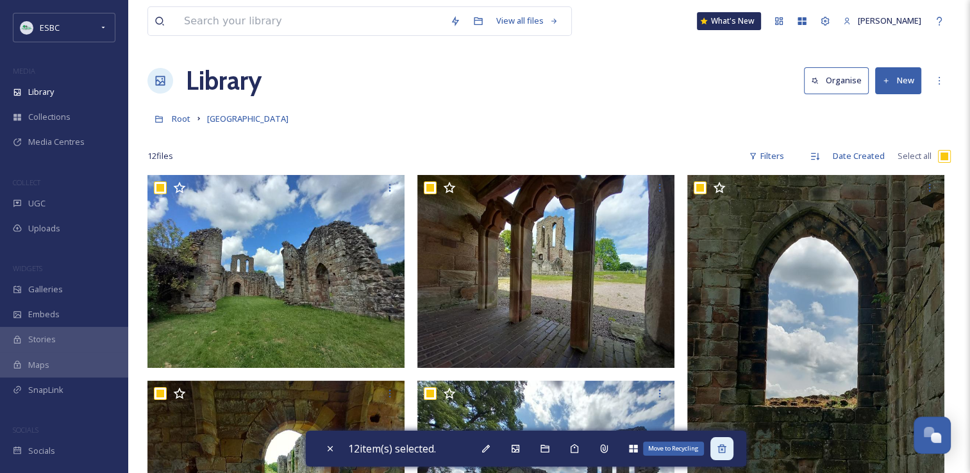
click at [725, 450] on icon at bounding box center [722, 448] width 8 height 8
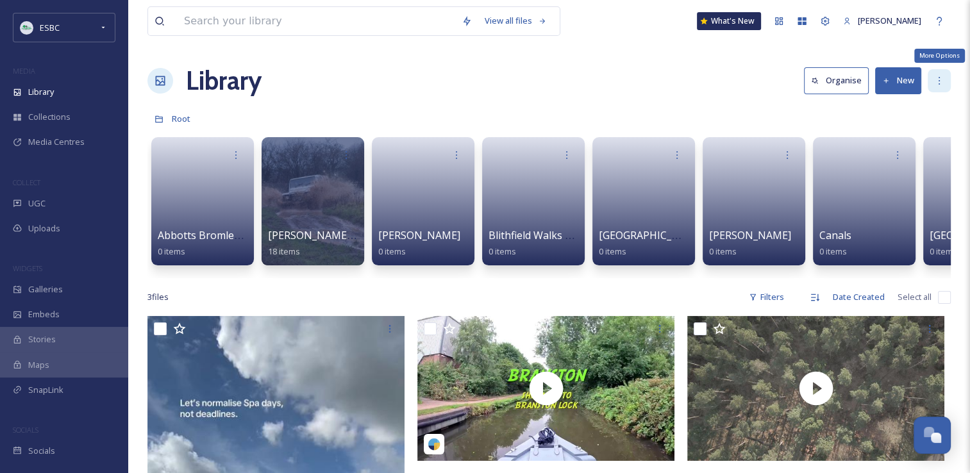
click at [942, 84] on icon at bounding box center [939, 81] width 10 height 10
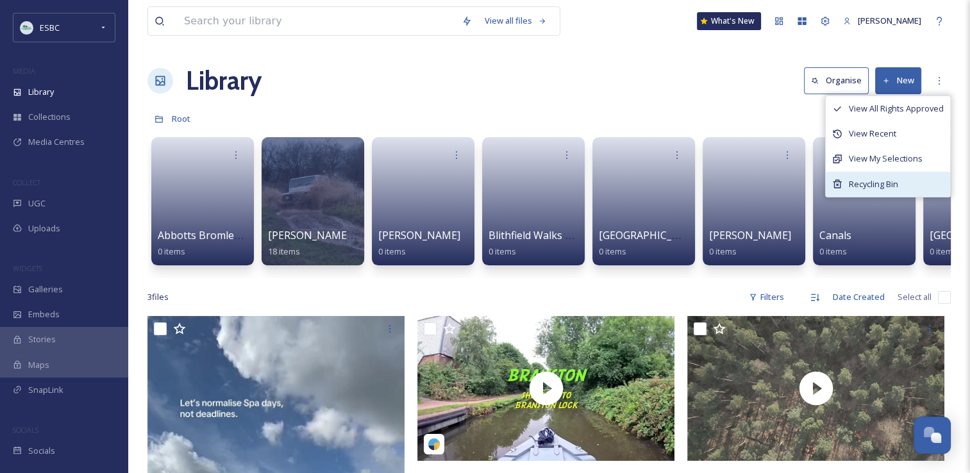
click at [889, 181] on span "Recycling Bin" at bounding box center [873, 184] width 49 height 12
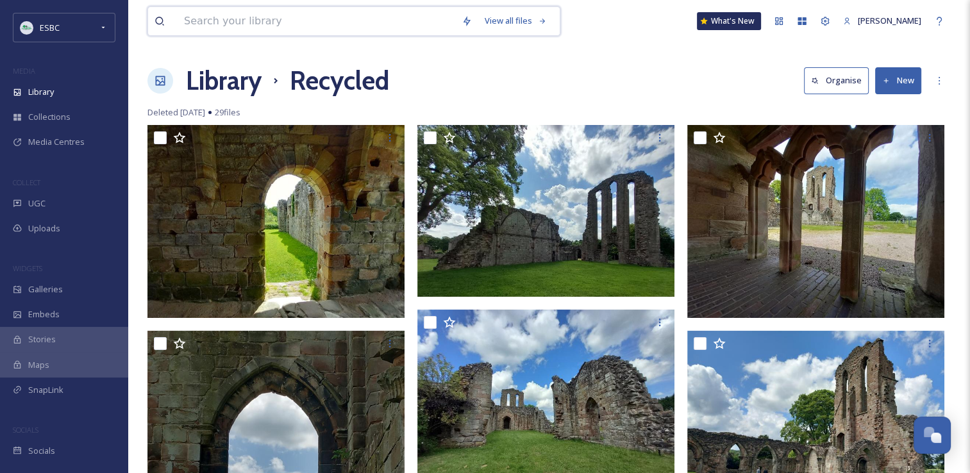
click at [341, 22] on input at bounding box center [317, 21] width 278 height 28
click at [603, 71] on div "Library Recycled Organise New" at bounding box center [548, 81] width 803 height 38
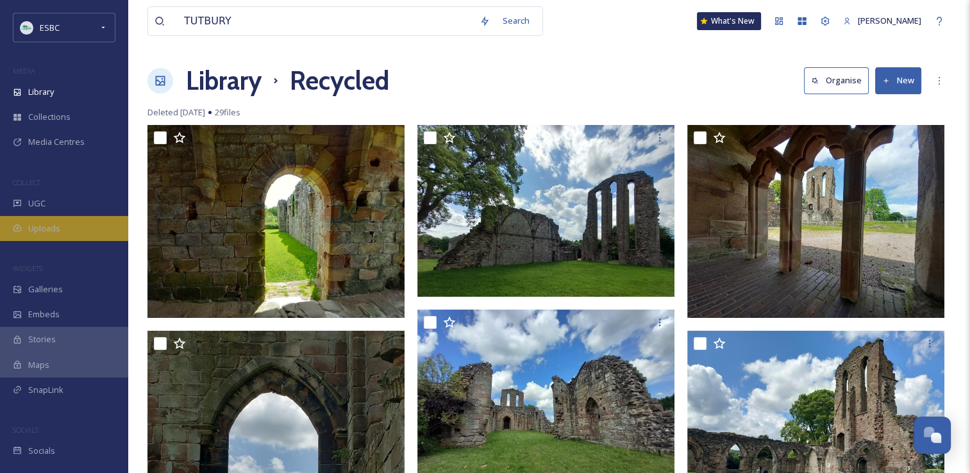
click at [36, 224] on span "Uploads" at bounding box center [44, 229] width 32 height 12
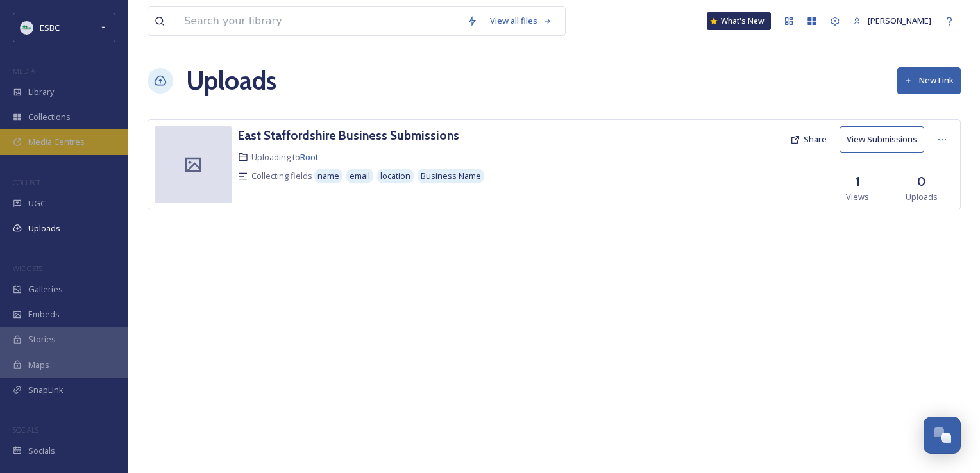
click at [42, 144] on span "Media Centres" at bounding box center [56, 142] width 56 height 12
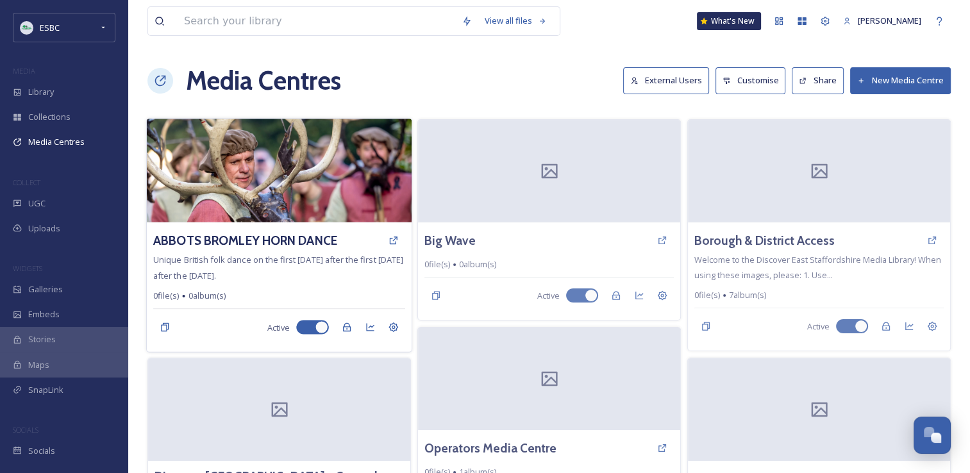
click at [296, 176] on img at bounding box center [279, 171] width 265 height 104
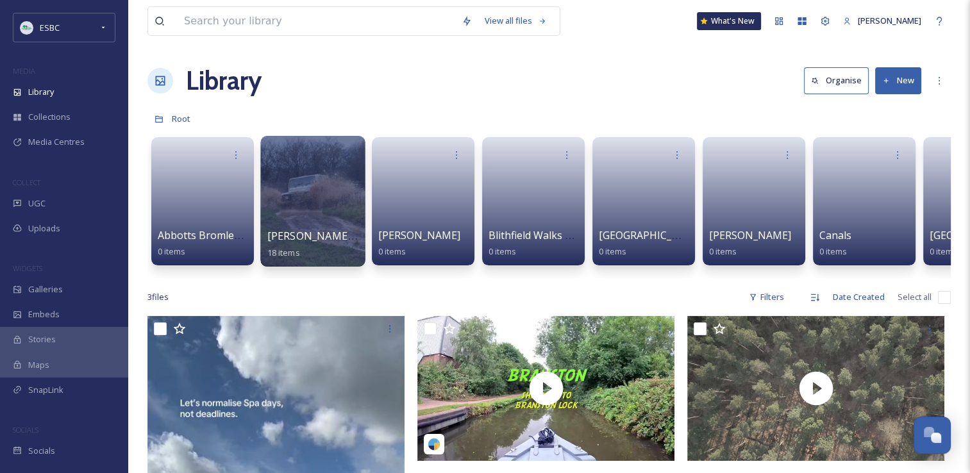
click at [289, 192] on div at bounding box center [312, 201] width 105 height 131
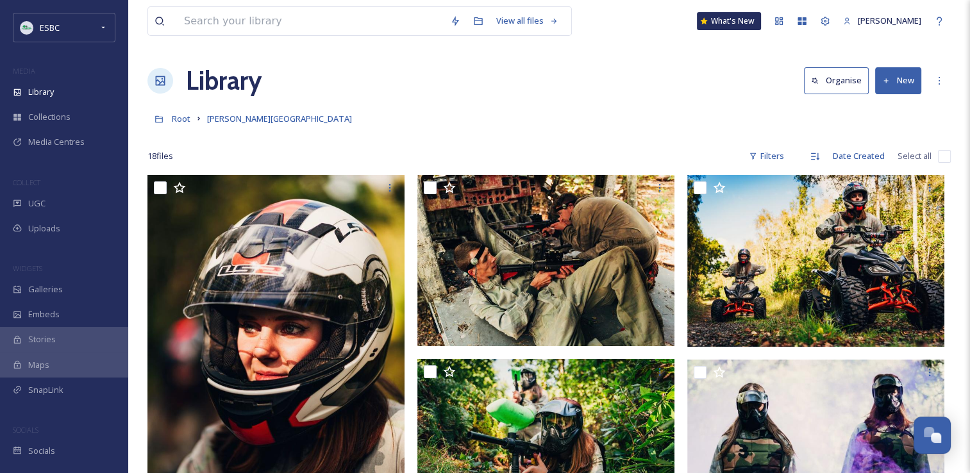
click at [940, 156] on input "checkbox" at bounding box center [944, 156] width 13 height 13
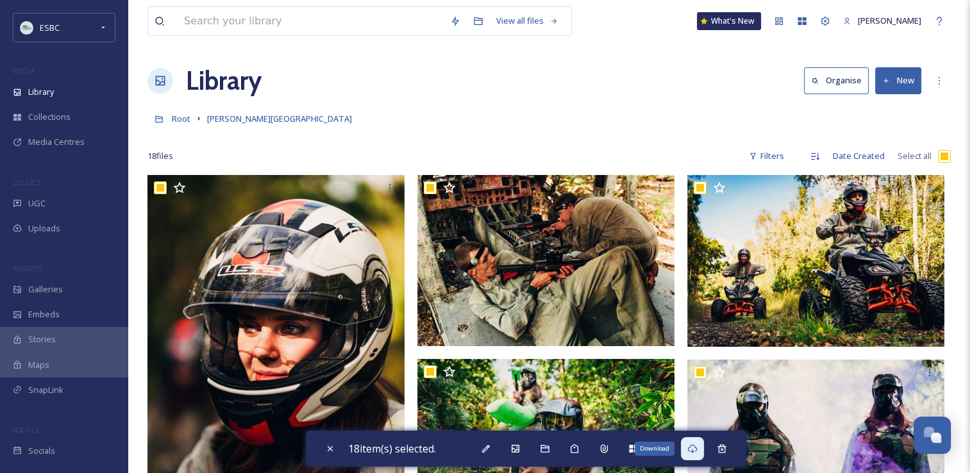
click at [696, 448] on icon at bounding box center [692, 449] width 10 height 10
click at [726, 450] on icon at bounding box center [722, 448] width 8 height 8
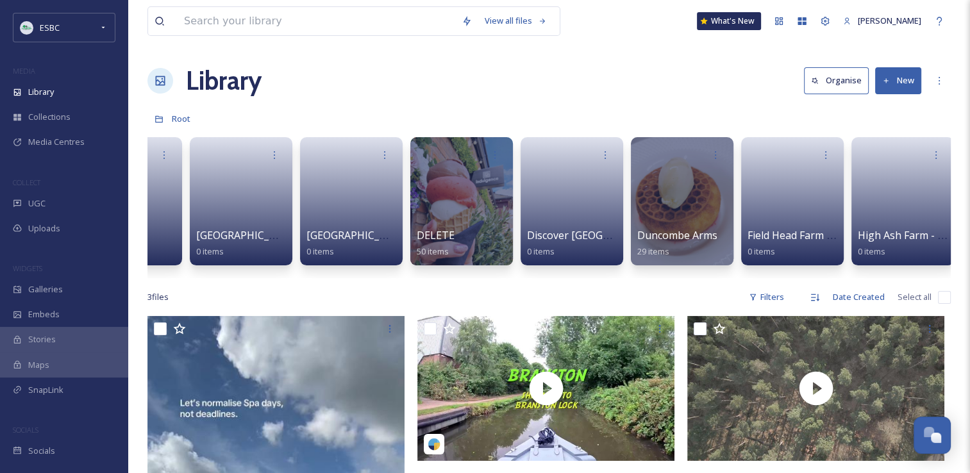
scroll to position [0, 743]
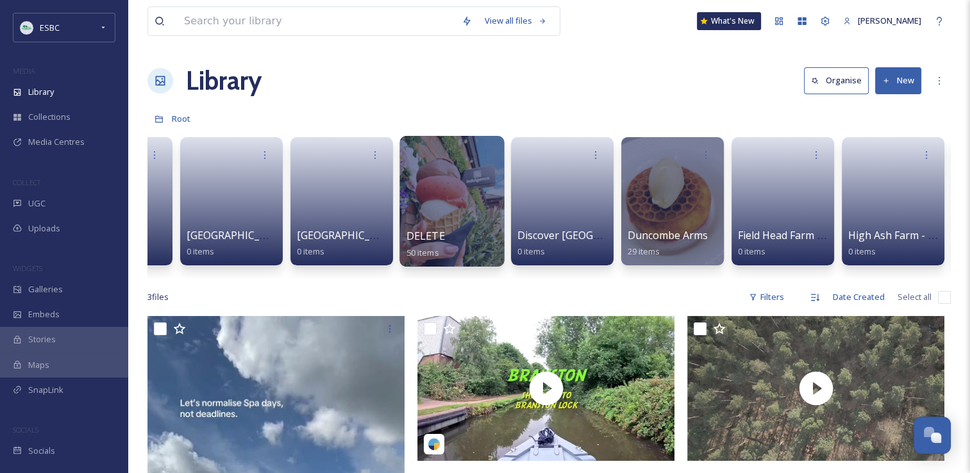
click at [450, 201] on div at bounding box center [451, 201] width 105 height 131
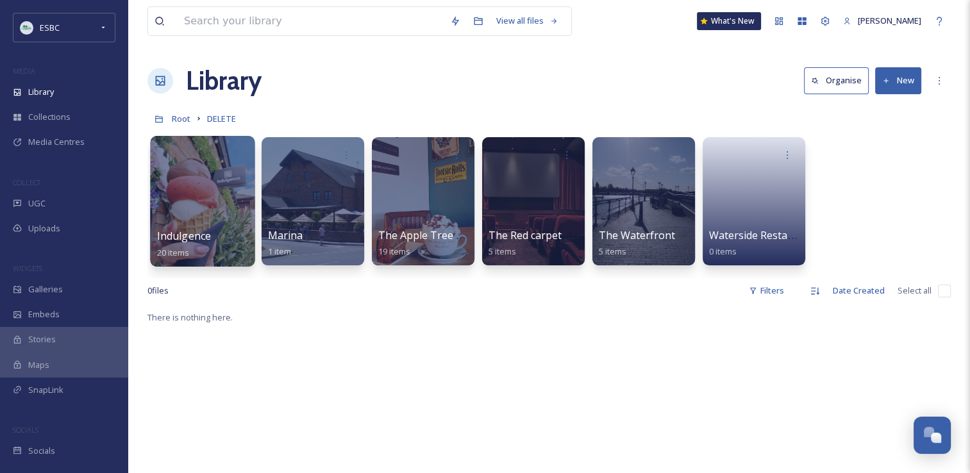
click at [206, 233] on span "Indulgence" at bounding box center [184, 236] width 55 height 14
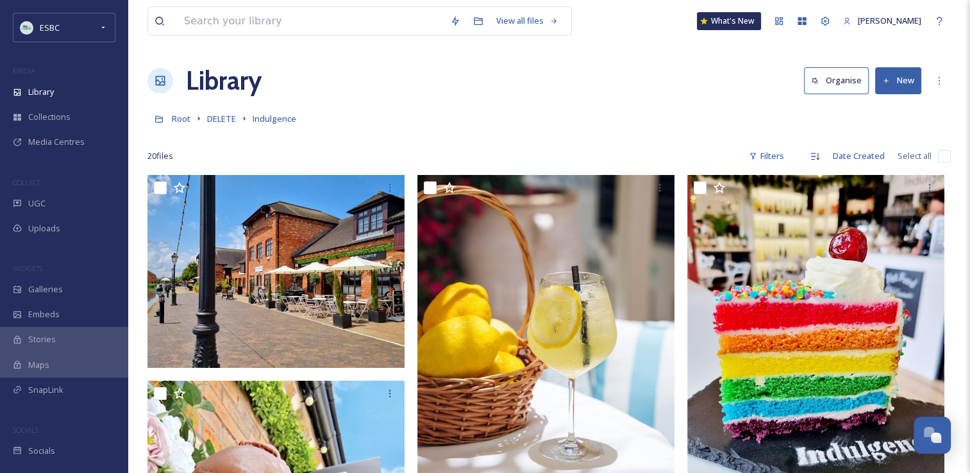
click at [938, 158] on input "checkbox" at bounding box center [944, 156] width 13 height 13
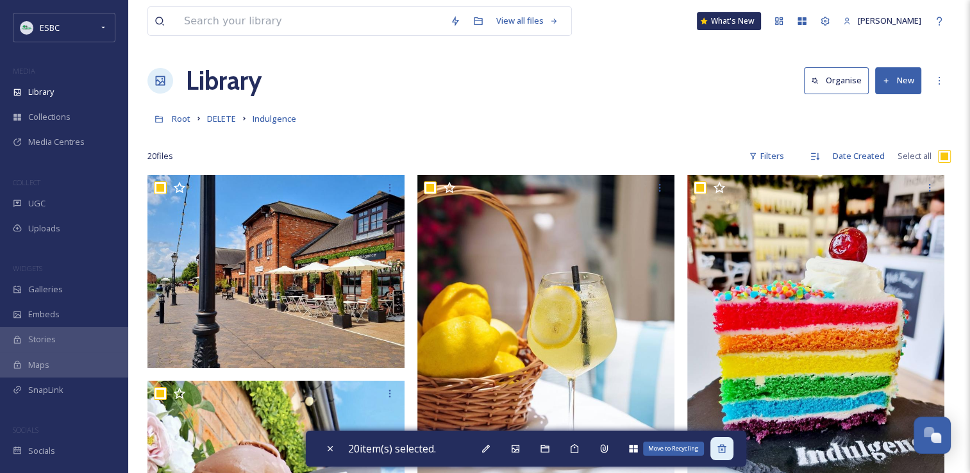
click at [722, 447] on icon at bounding box center [722, 448] width 8 height 8
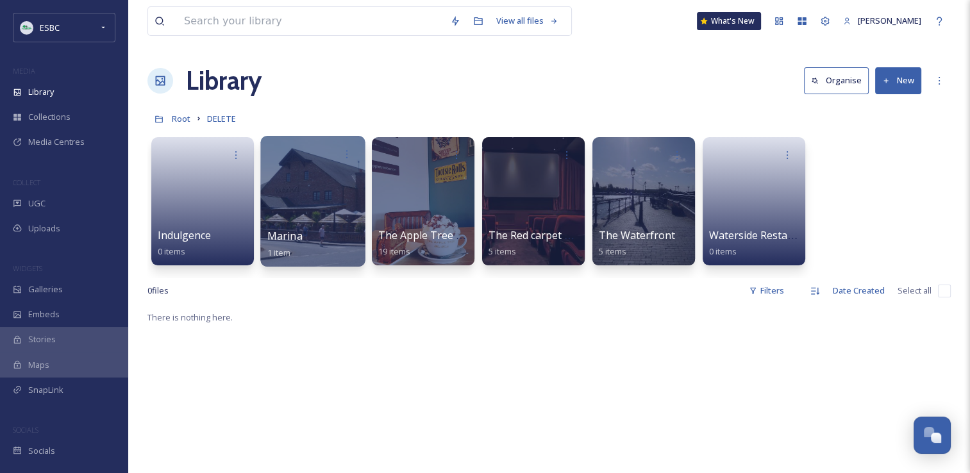
click at [332, 235] on div "Marina 1 item" at bounding box center [313, 244] width 92 height 32
click at [298, 231] on span "Marina" at bounding box center [284, 236] width 35 height 14
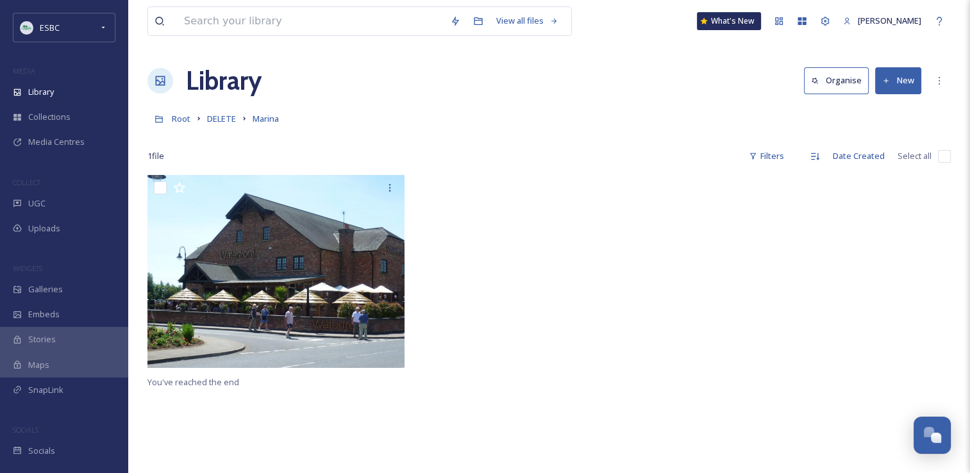
click at [944, 158] on input "checkbox" at bounding box center [944, 156] width 13 height 13
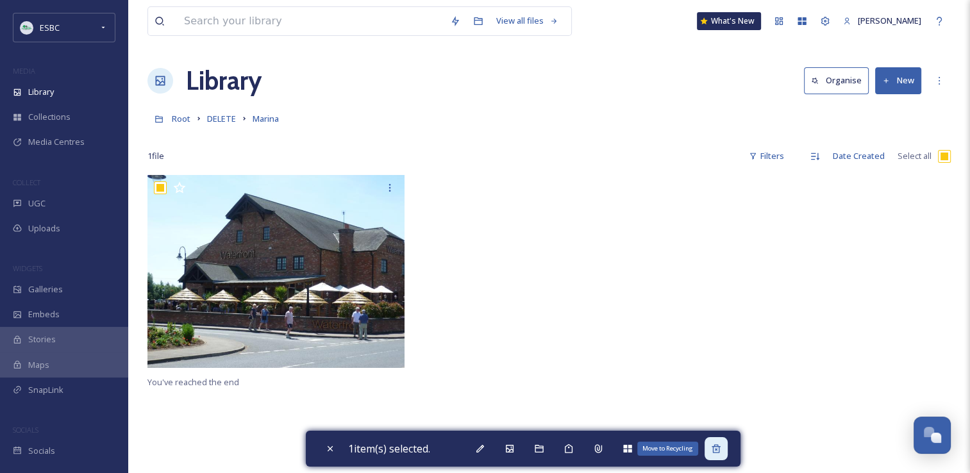
click at [718, 448] on icon at bounding box center [716, 449] width 10 height 10
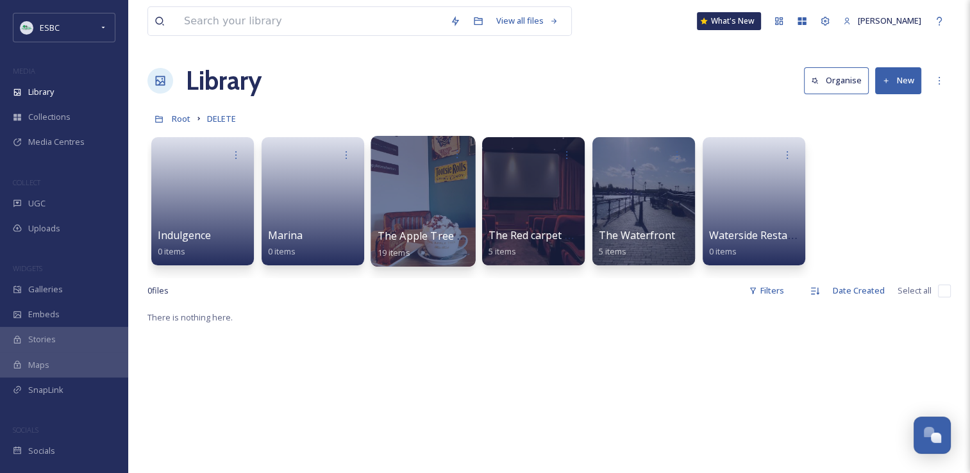
click at [427, 212] on div at bounding box center [423, 201] width 105 height 131
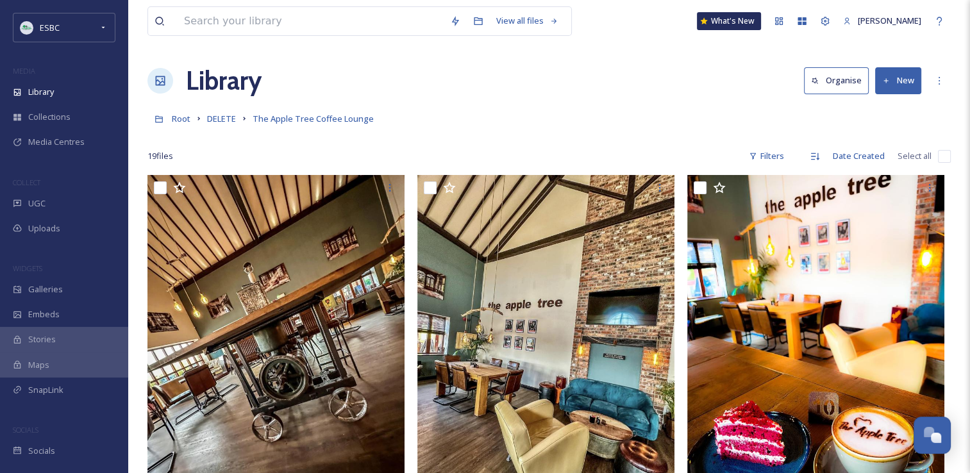
click at [943, 158] on input "checkbox" at bounding box center [944, 156] width 13 height 13
checkbox input "true"
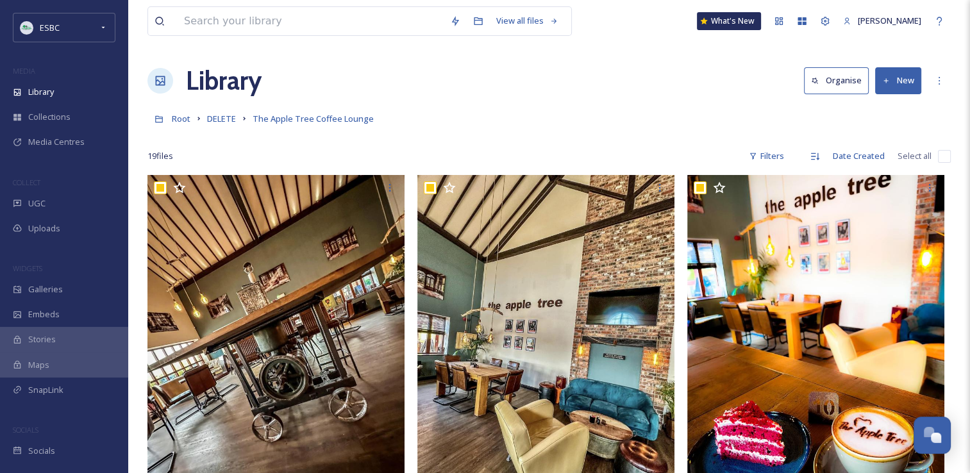
checkbox input "true"
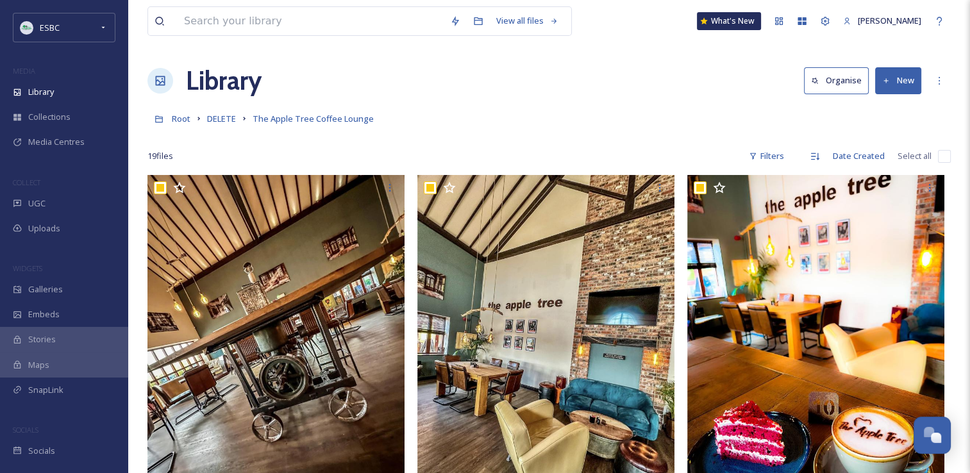
checkbox input "true"
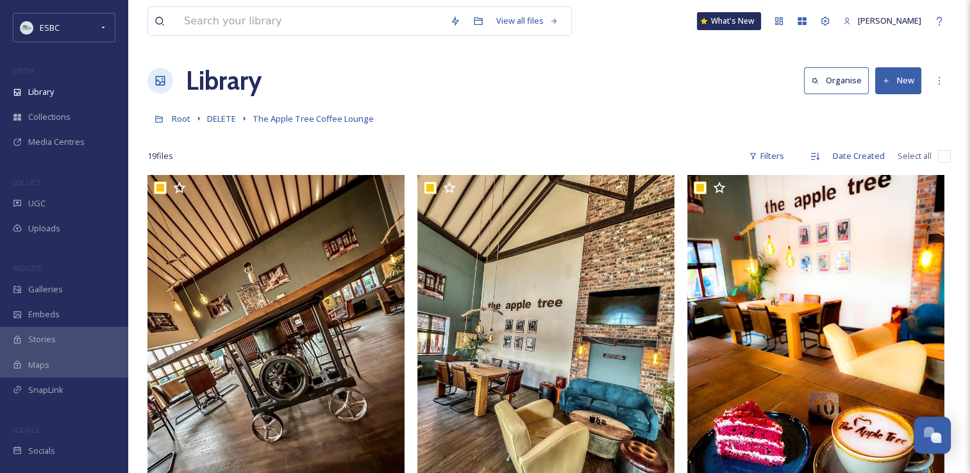
checkbox input "true"
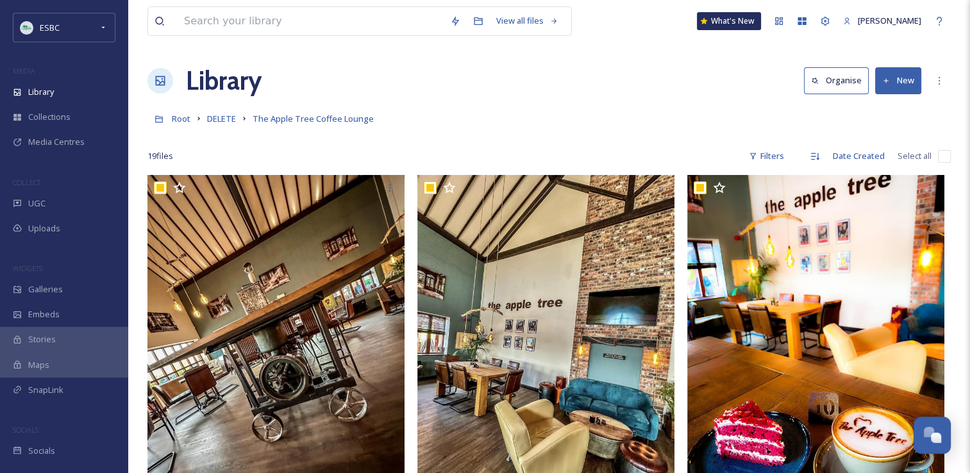
checkbox input "true"
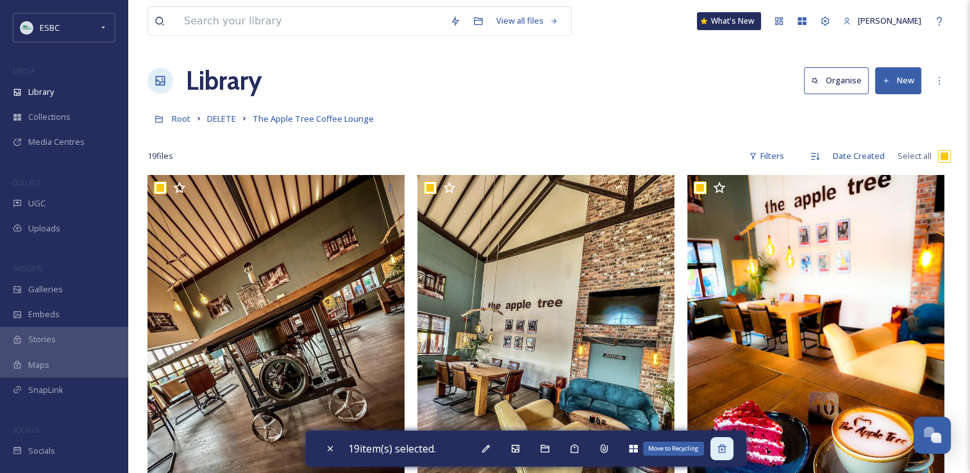
click at [723, 452] on icon at bounding box center [722, 448] width 8 height 8
checkbox input "false"
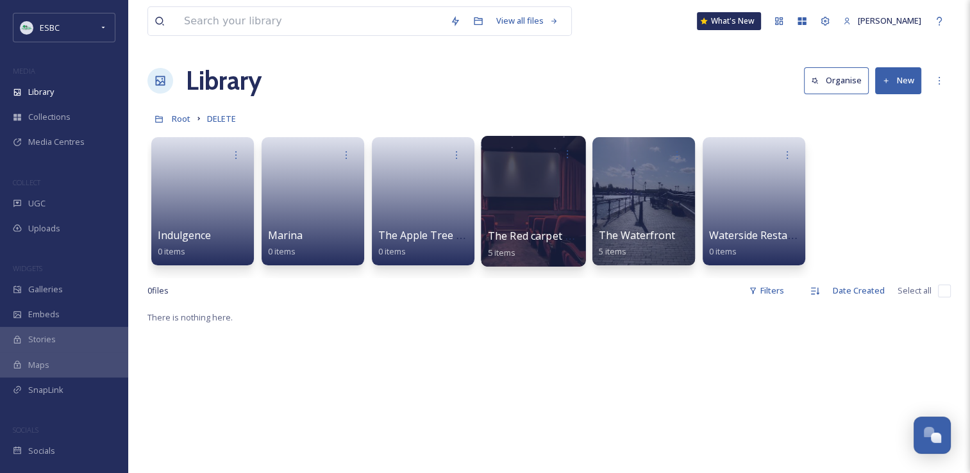
click at [550, 217] on div at bounding box center [533, 201] width 105 height 131
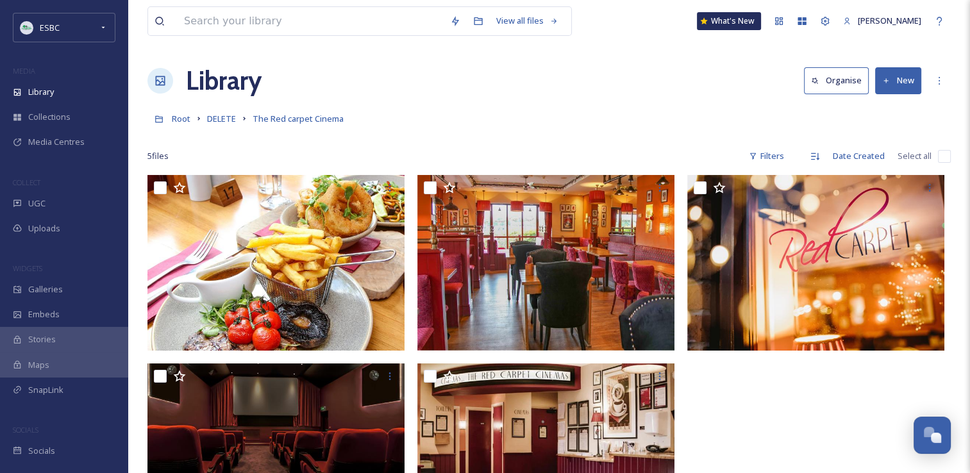
click at [941, 156] on input "checkbox" at bounding box center [944, 156] width 13 height 13
checkbox input "true"
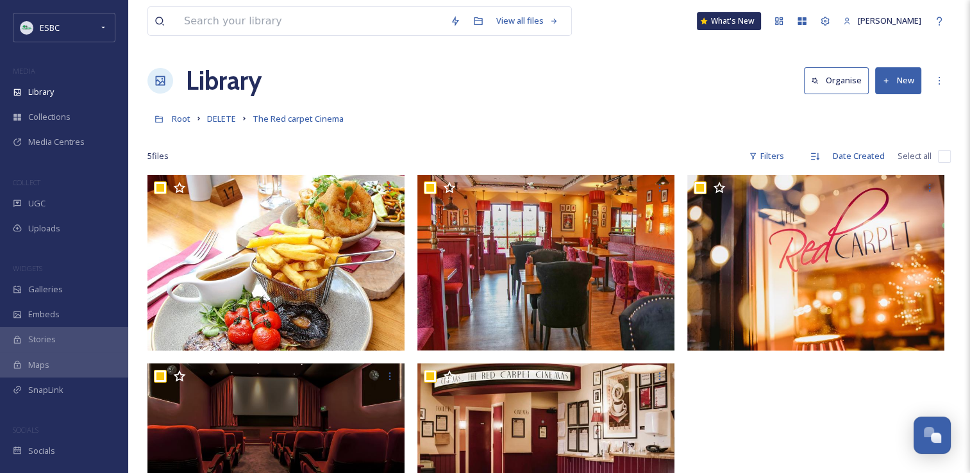
checkbox input "true"
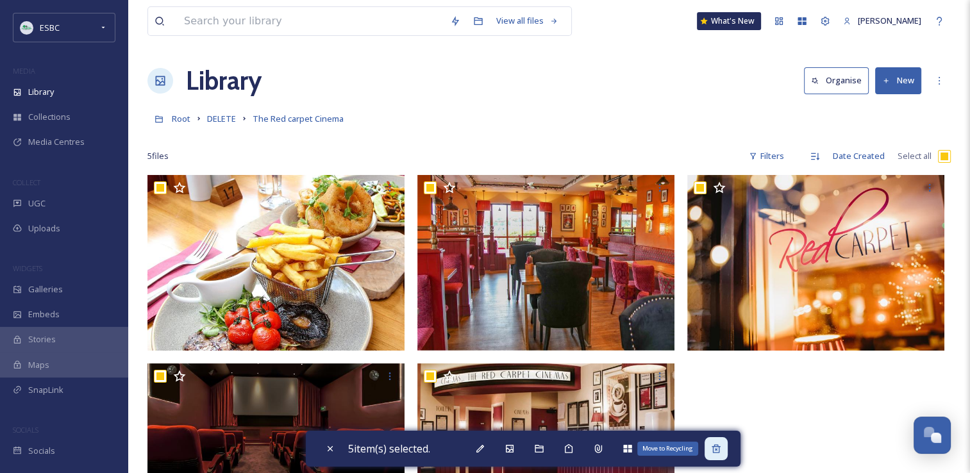
click at [721, 450] on icon at bounding box center [716, 449] width 10 height 10
checkbox input "false"
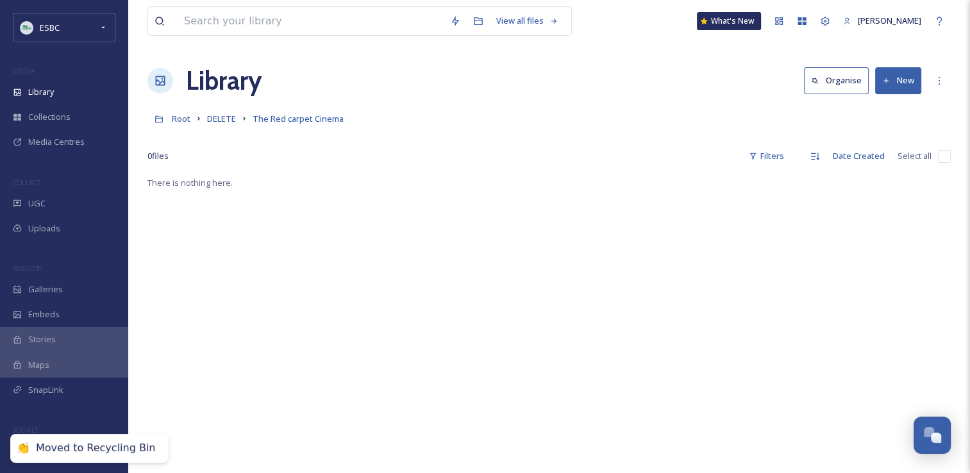
click at [110, 450] on div "Moved to Recycling Bin" at bounding box center [95, 448] width 119 height 13
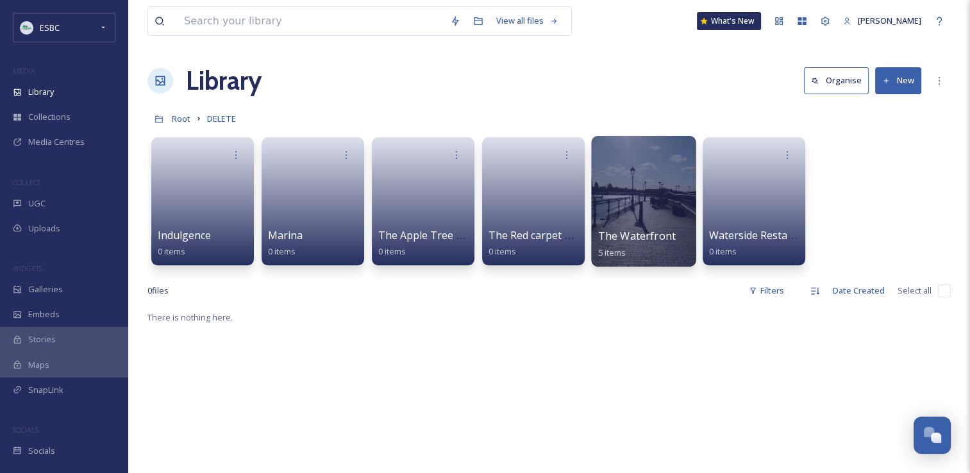
click at [621, 205] on div at bounding box center [643, 201] width 105 height 131
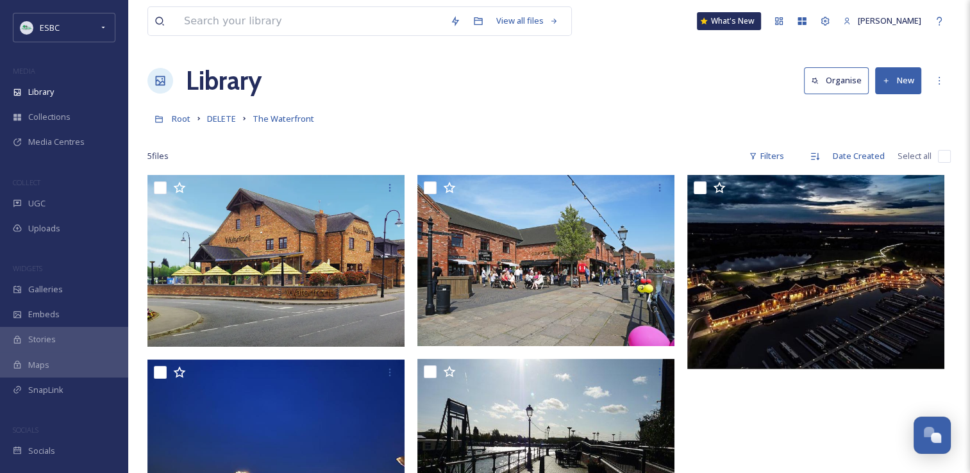
click at [949, 153] on input "checkbox" at bounding box center [944, 156] width 13 height 13
checkbox input "true"
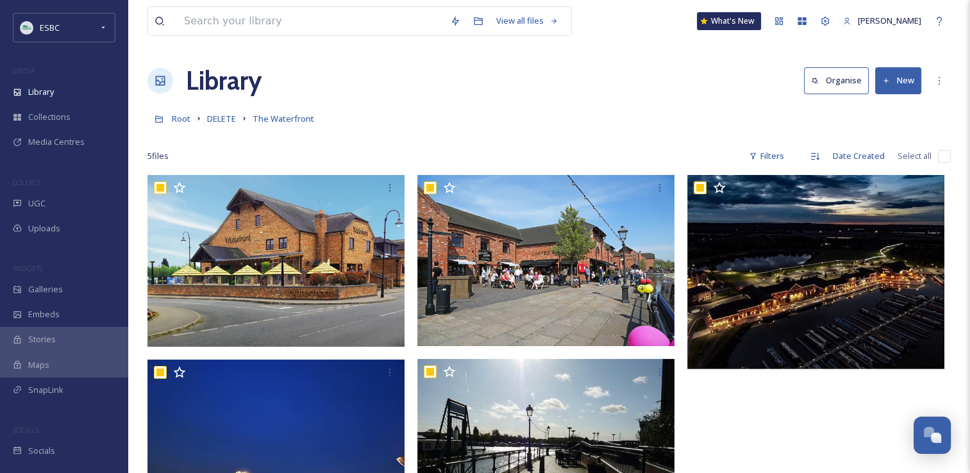
checkbox input "true"
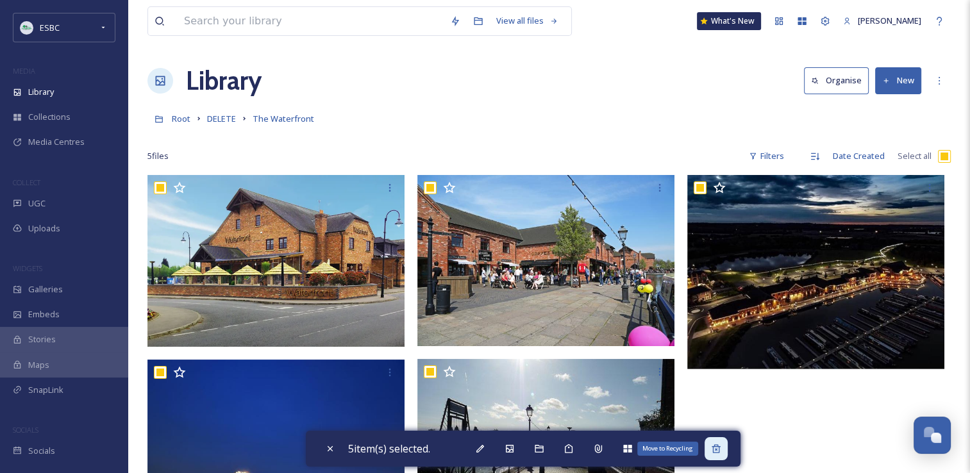
click at [717, 451] on icon at bounding box center [716, 448] width 8 height 8
checkbox input "false"
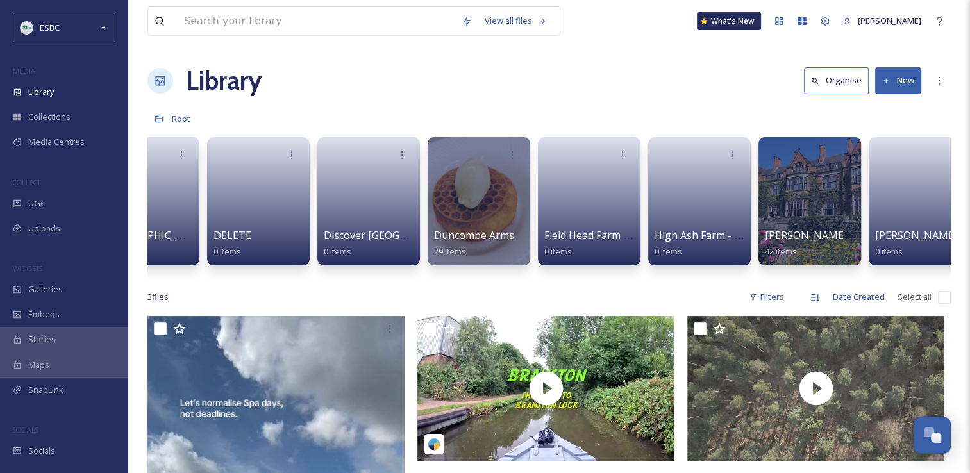
scroll to position [0, 996]
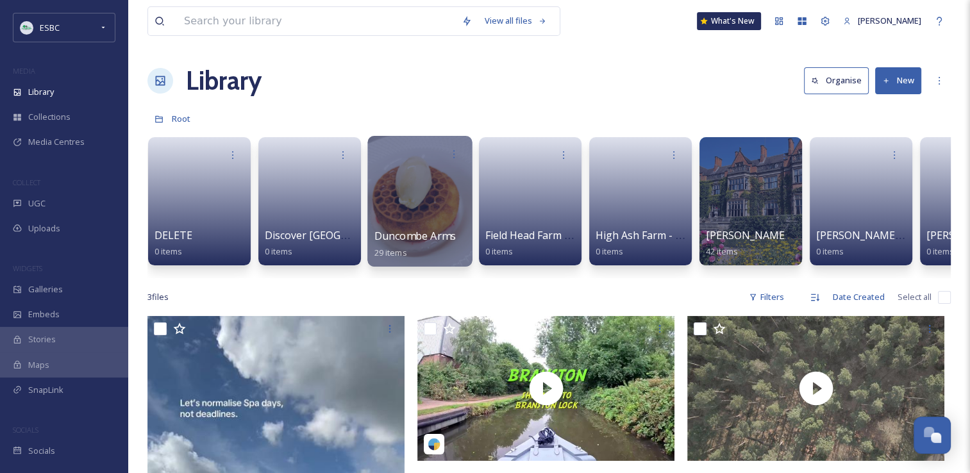
click at [408, 189] on div at bounding box center [419, 201] width 105 height 131
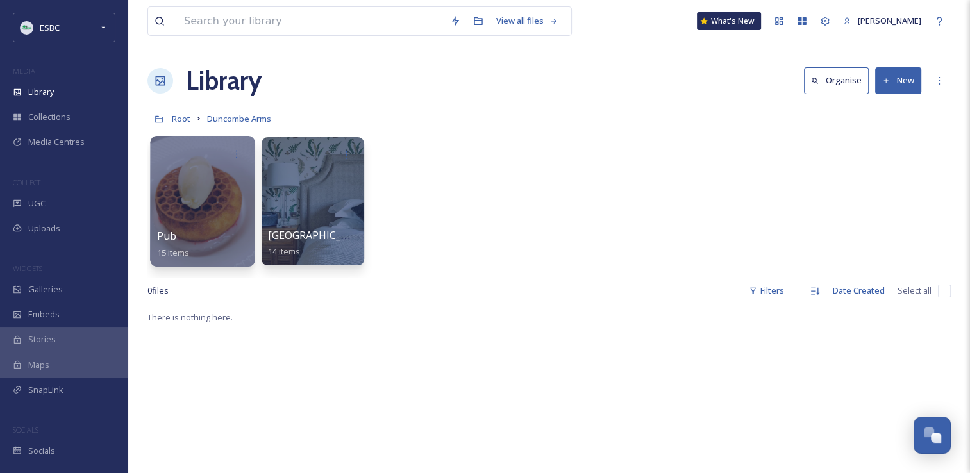
click at [205, 196] on div at bounding box center [202, 201] width 105 height 131
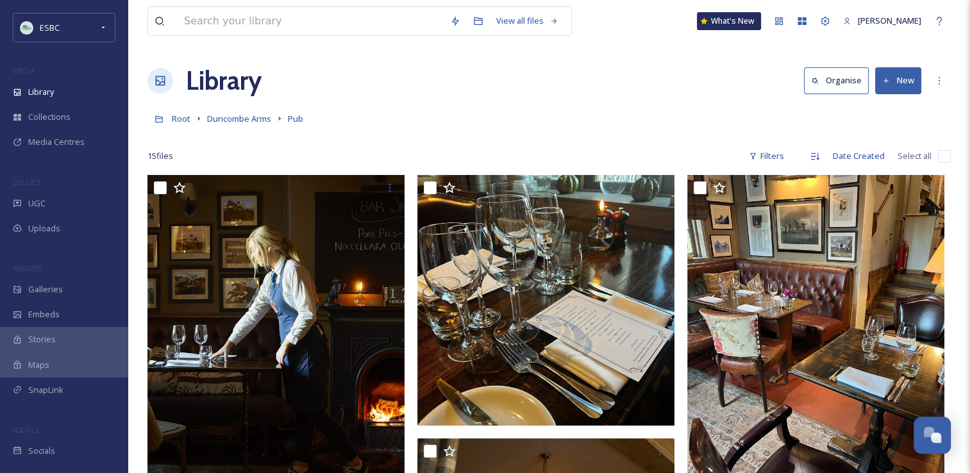
click at [941, 157] on input "checkbox" at bounding box center [944, 156] width 13 height 13
checkbox input "true"
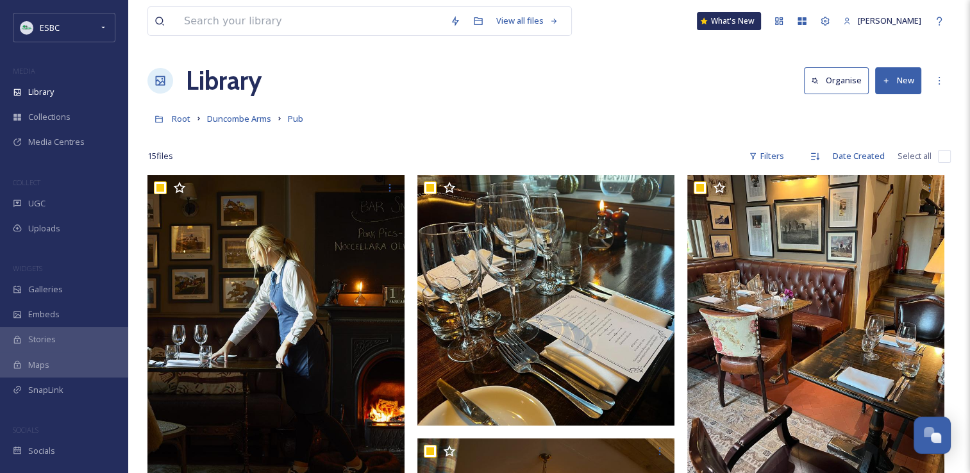
checkbox input "true"
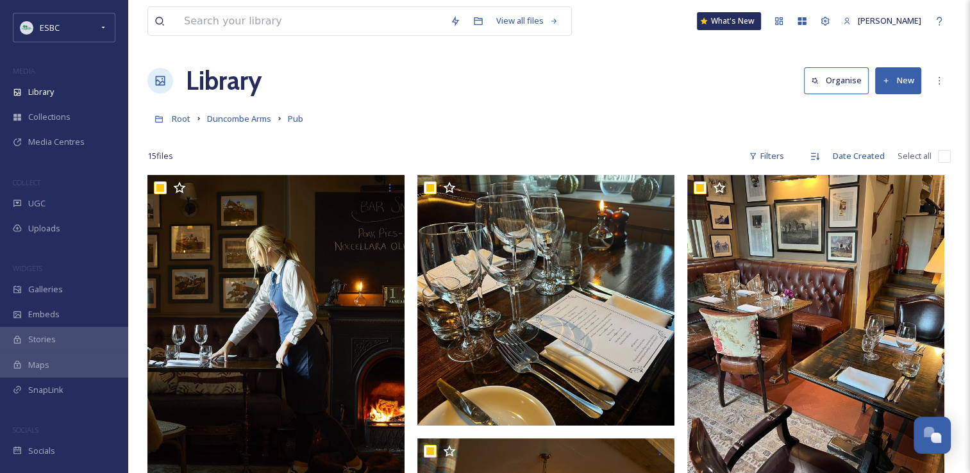
checkbox input "true"
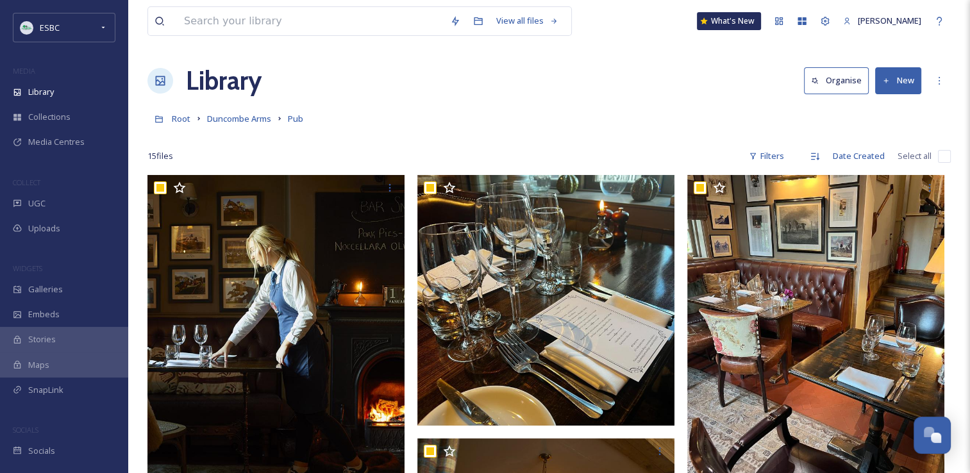
checkbox input "true"
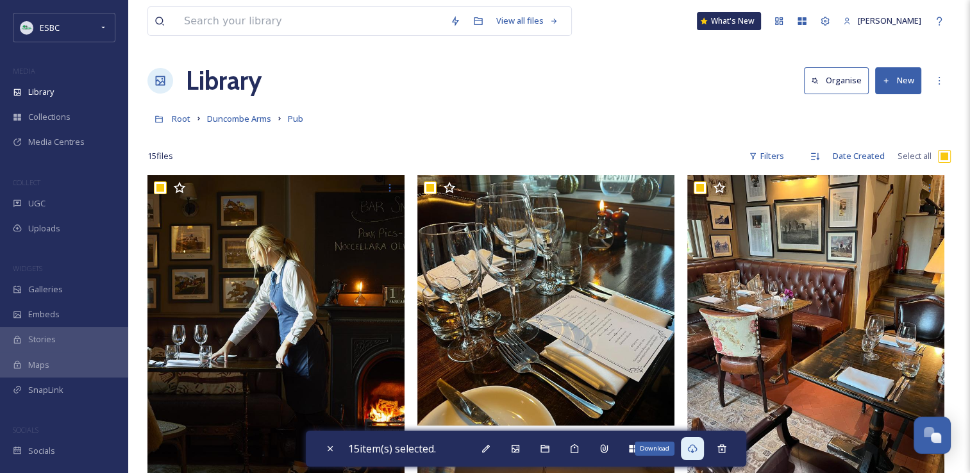
click at [701, 450] on div "Download" at bounding box center [692, 448] width 23 height 23
click at [517, 146] on div "15 file s Filters Date Created Select all" at bounding box center [548, 156] width 803 height 25
click at [726, 450] on icon at bounding box center [722, 448] width 8 height 8
checkbox input "false"
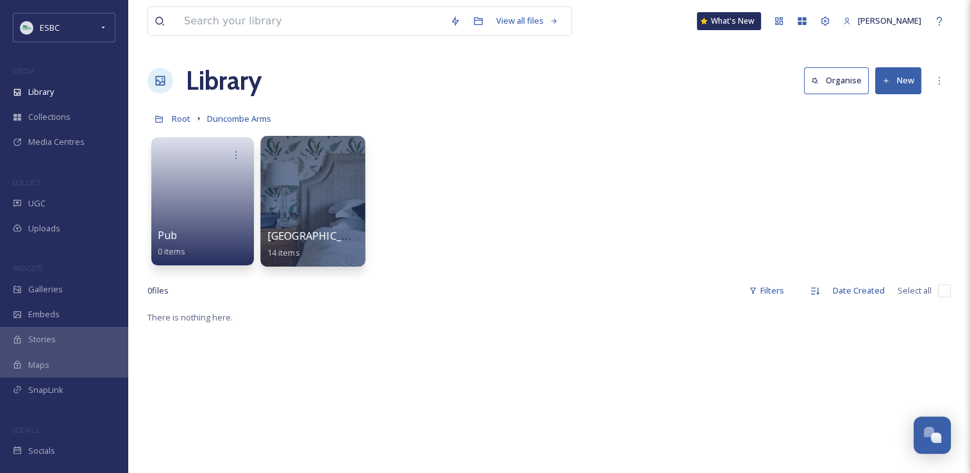
click at [300, 210] on div at bounding box center [312, 201] width 105 height 131
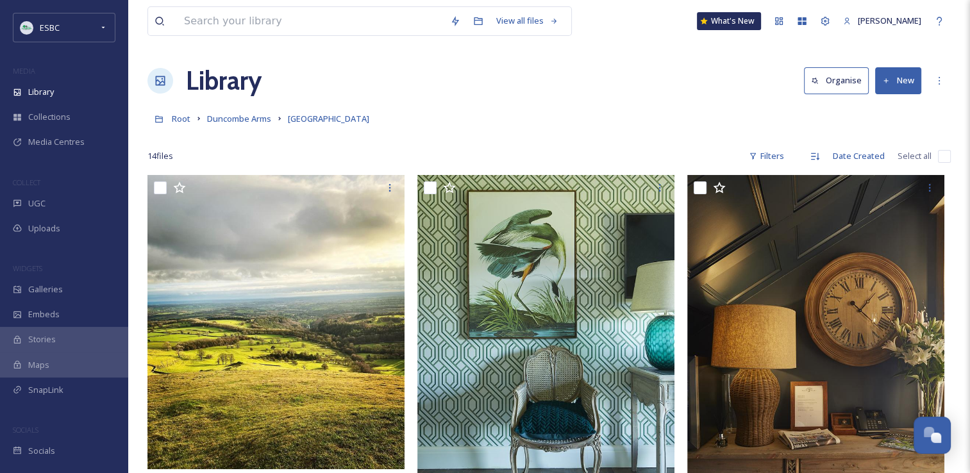
click at [939, 159] on input "checkbox" at bounding box center [944, 156] width 13 height 13
checkbox input "true"
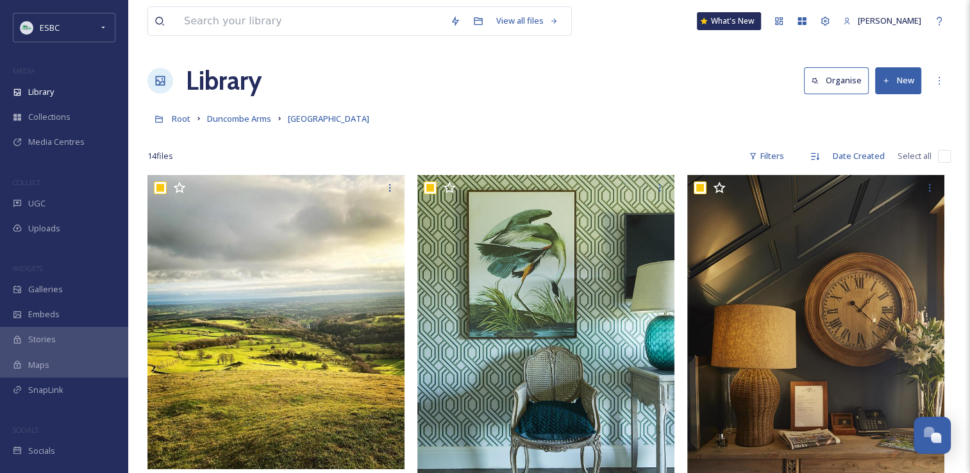
checkbox input "true"
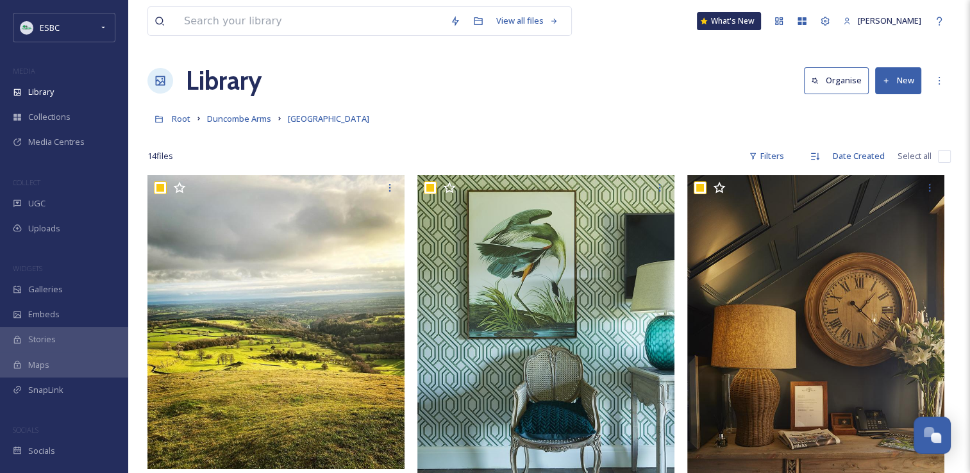
checkbox input "true"
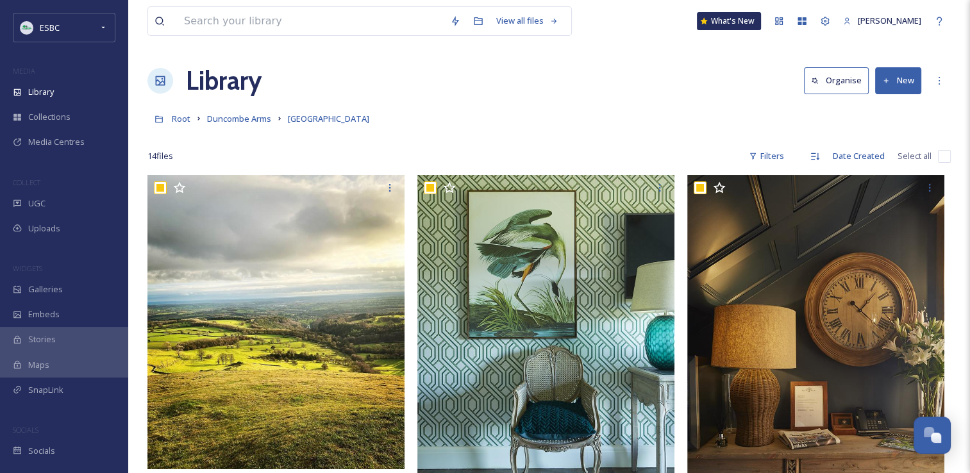
checkbox input "true"
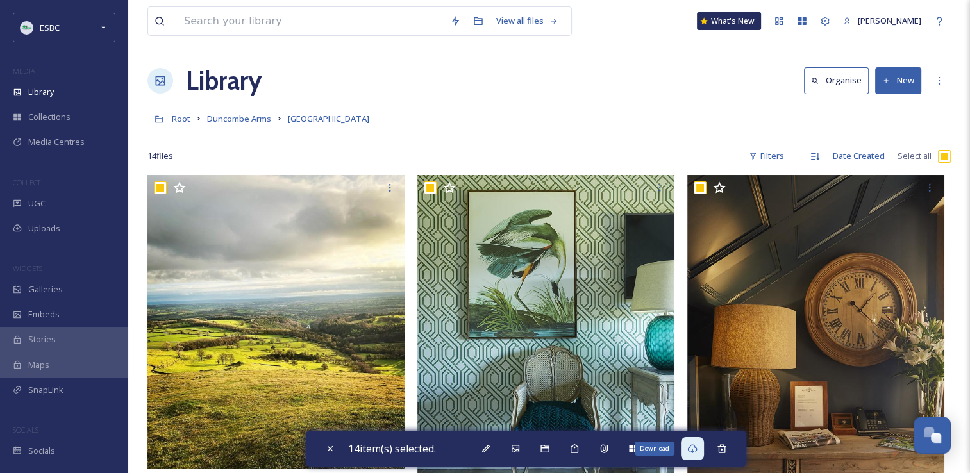
click at [695, 450] on icon at bounding box center [692, 449] width 10 height 10
click at [907, 137] on div at bounding box center [548, 137] width 803 height 13
click at [722, 442] on div "Move to Recycling" at bounding box center [721, 448] width 23 height 23
checkbox input "false"
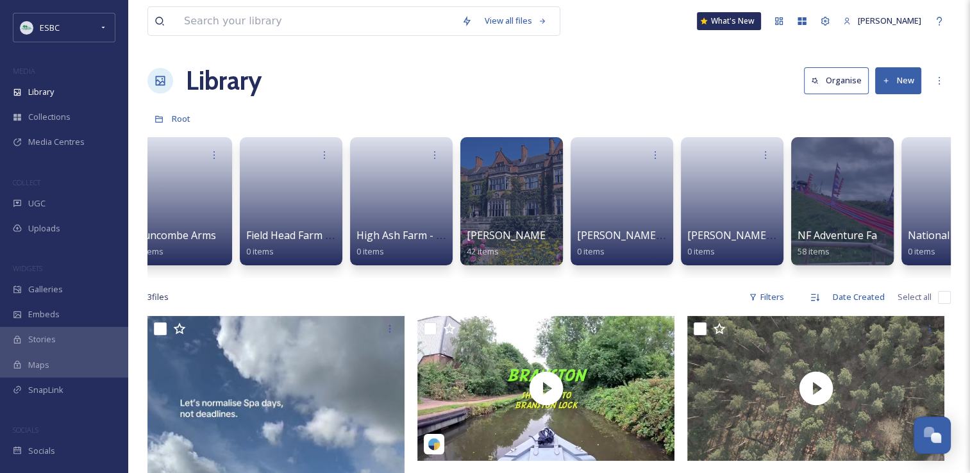
scroll to position [0, 1228]
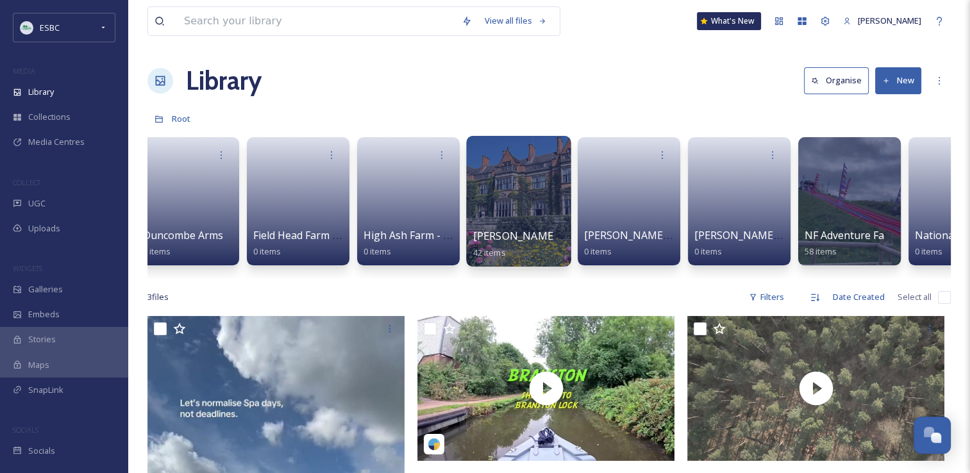
click at [521, 181] on div at bounding box center [518, 201] width 105 height 131
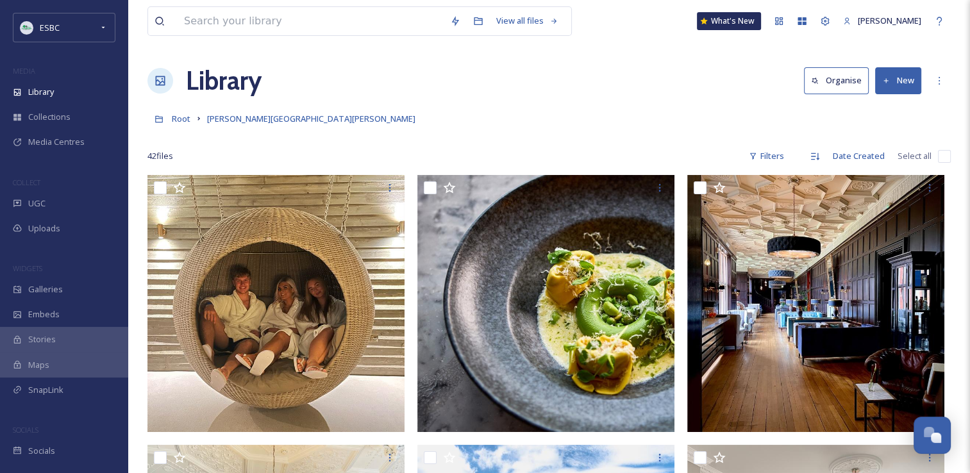
click at [946, 156] on input "checkbox" at bounding box center [944, 156] width 13 height 13
checkbox input "true"
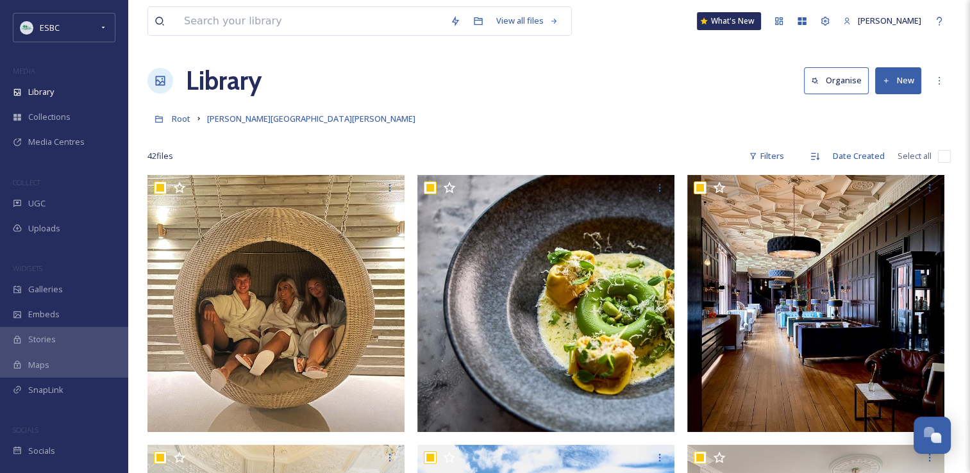
checkbox input "true"
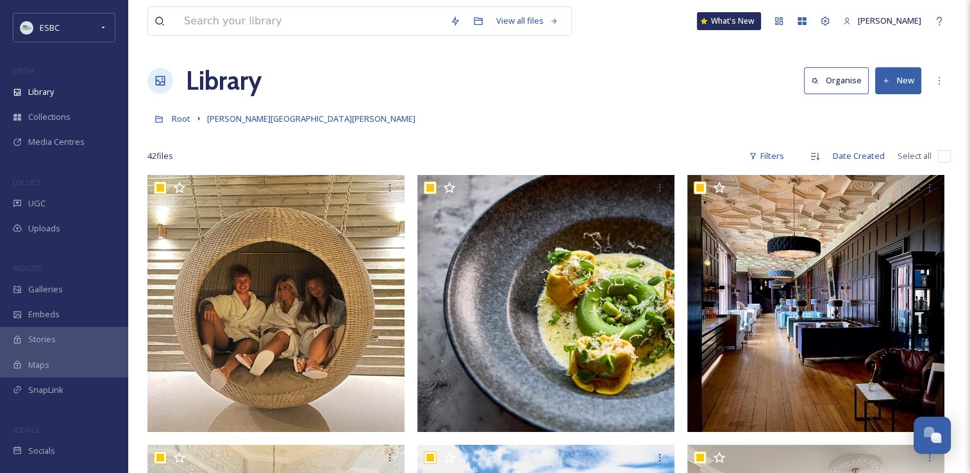
checkbox input "true"
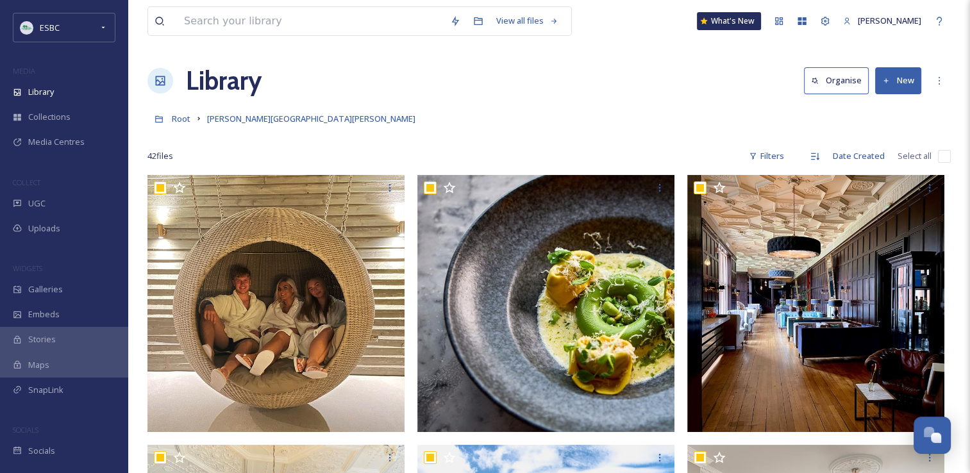
checkbox input "true"
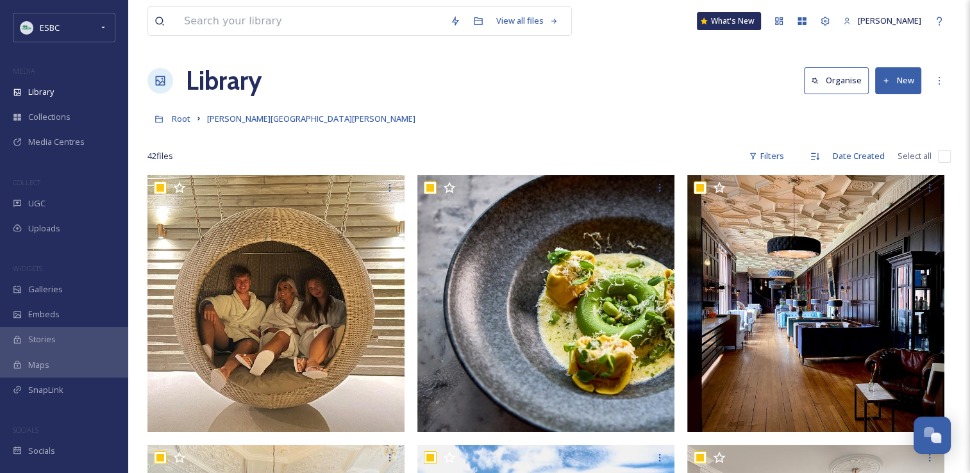
checkbox input "true"
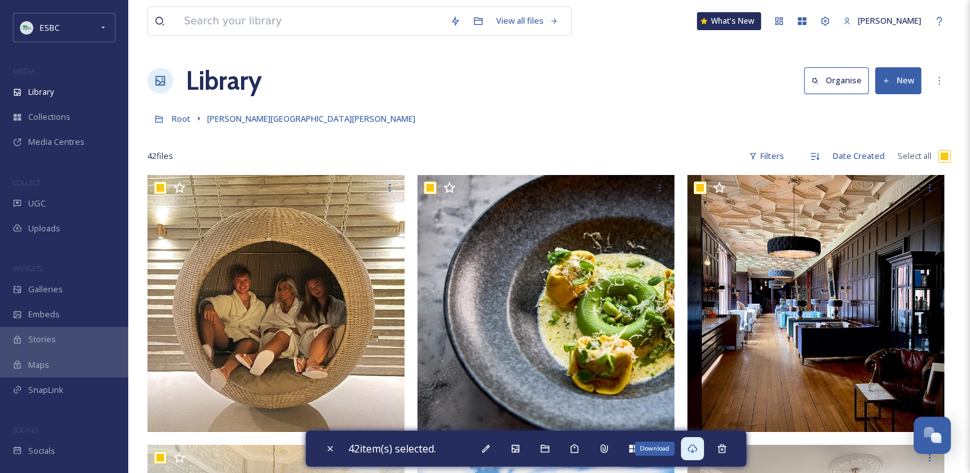
click at [698, 450] on icon at bounding box center [692, 449] width 10 height 10
click at [564, 140] on div at bounding box center [548, 137] width 803 height 13
click at [726, 448] on icon at bounding box center [722, 448] width 8 height 8
checkbox input "false"
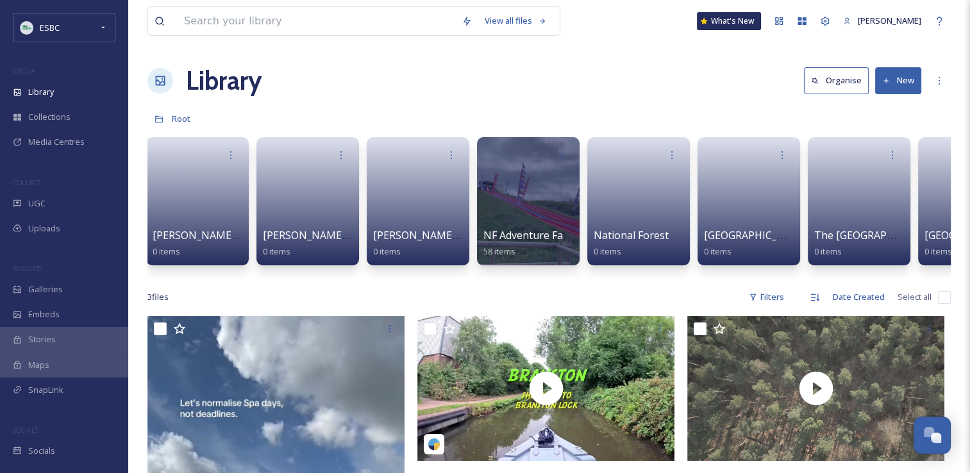
scroll to position [0, 1554]
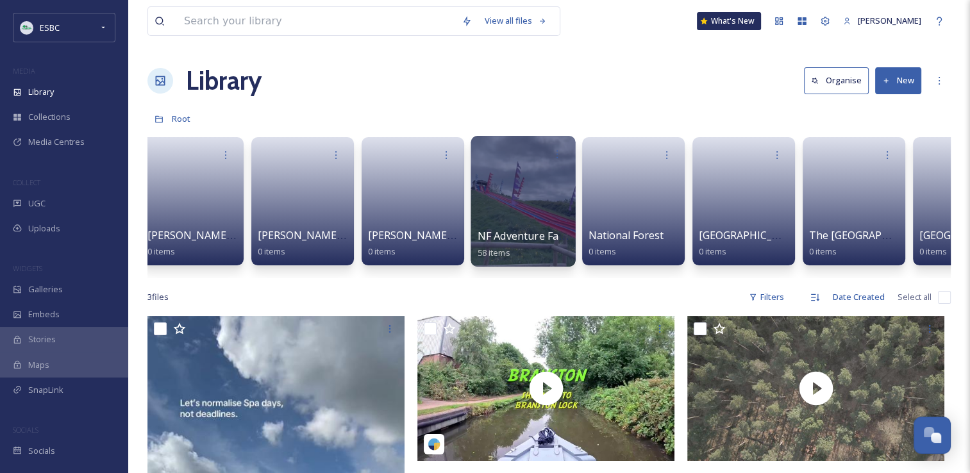
click at [536, 206] on div at bounding box center [523, 201] width 105 height 131
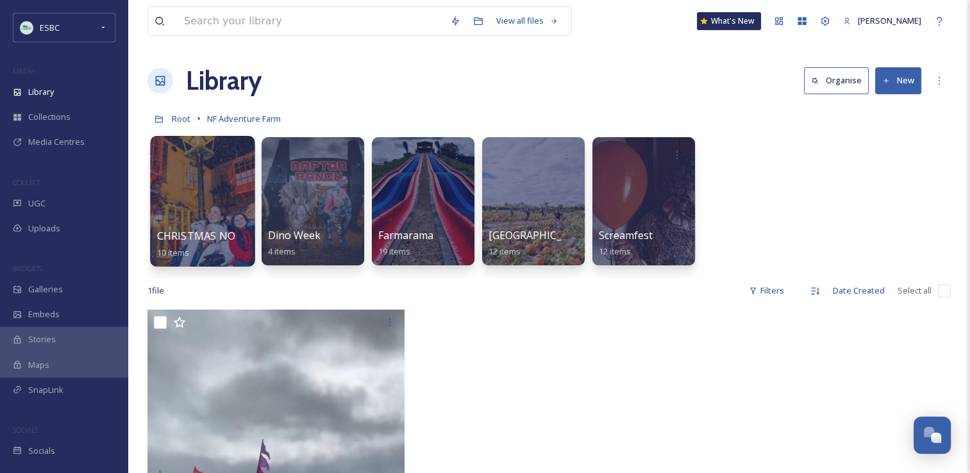
click at [207, 197] on div at bounding box center [202, 201] width 105 height 131
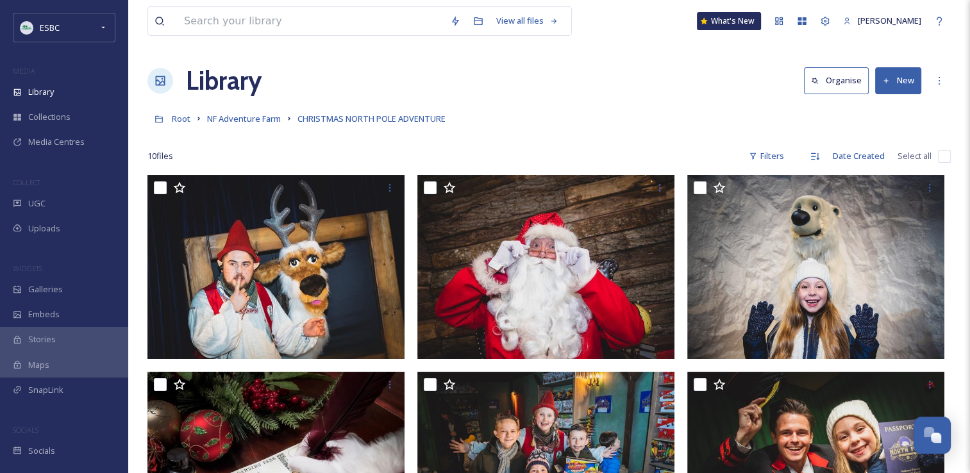
click at [943, 160] on input "checkbox" at bounding box center [944, 156] width 13 height 13
checkbox input "true"
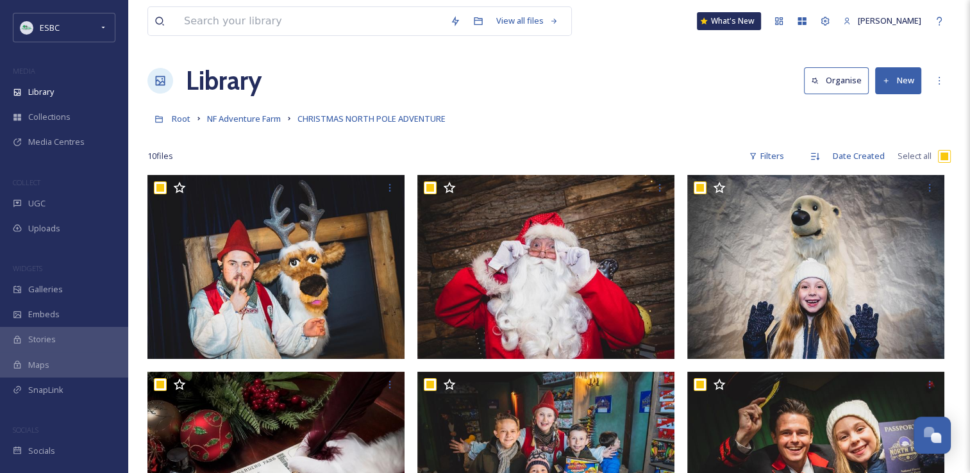
checkbox input "true"
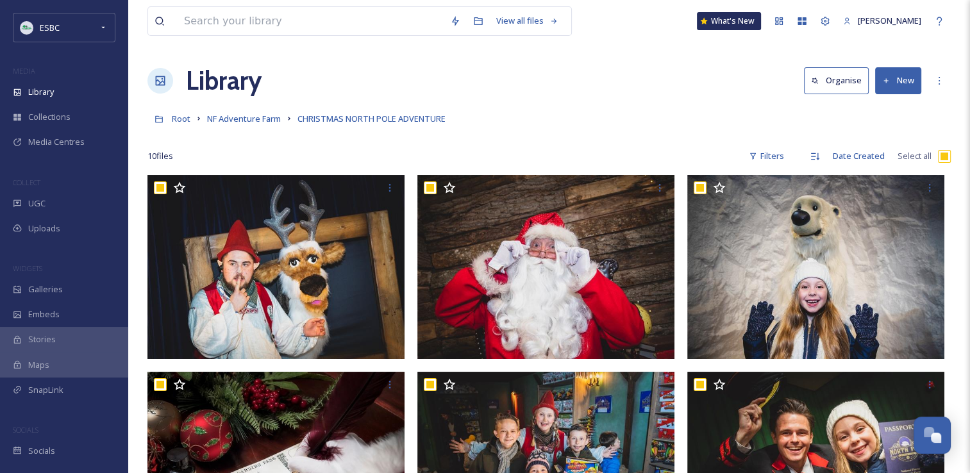
checkbox input "true"
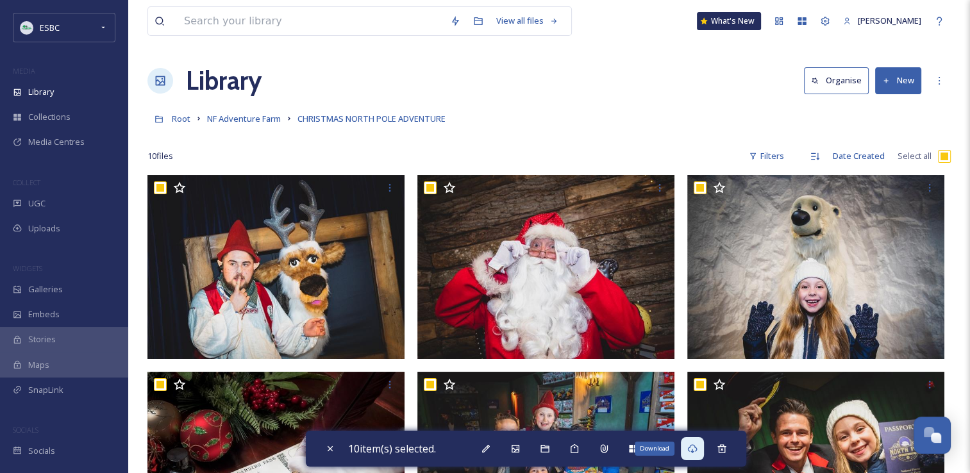
click at [696, 455] on div "Download" at bounding box center [692, 448] width 23 height 23
click at [731, 450] on div "Move to Recycling" at bounding box center [721, 448] width 23 height 23
checkbox input "false"
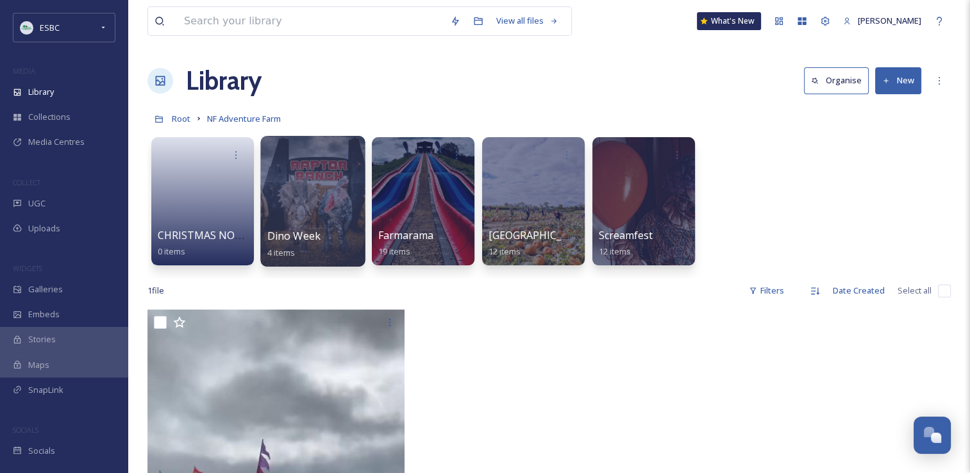
click at [316, 203] on div at bounding box center [312, 201] width 105 height 131
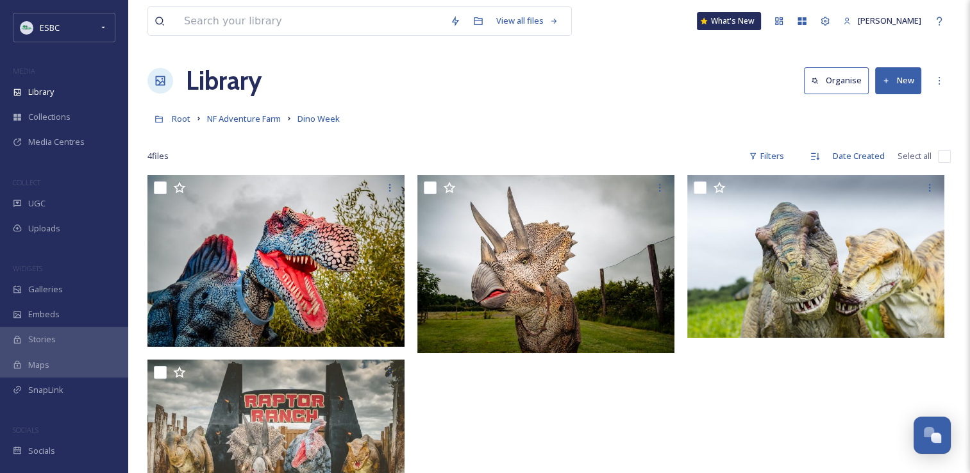
click at [941, 160] on input "checkbox" at bounding box center [944, 156] width 13 height 13
checkbox input "true"
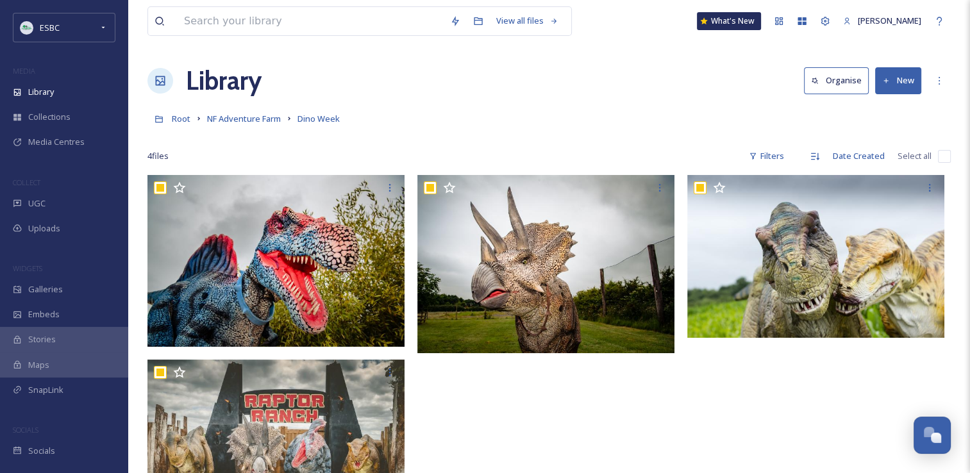
checkbox input "true"
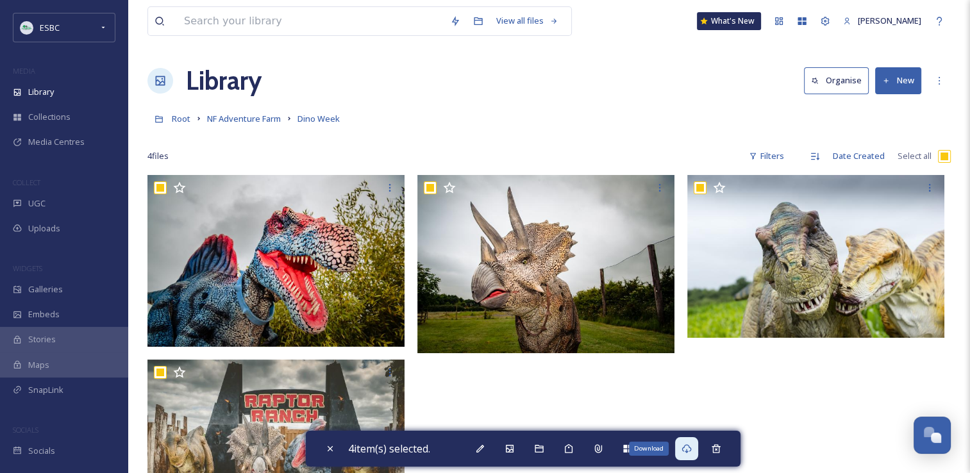
click at [684, 446] on div "Download" at bounding box center [686, 448] width 23 height 23
click at [718, 448] on icon at bounding box center [716, 449] width 10 height 10
checkbox input "false"
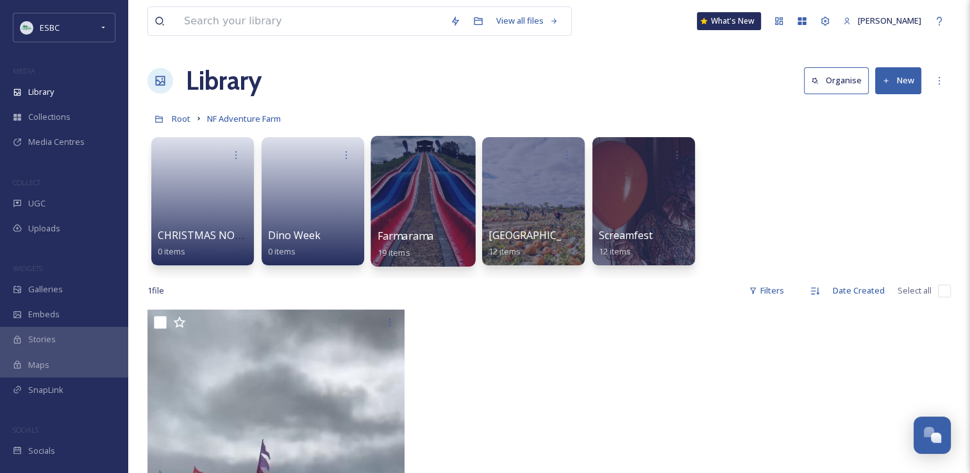
click at [389, 194] on div at bounding box center [423, 201] width 105 height 131
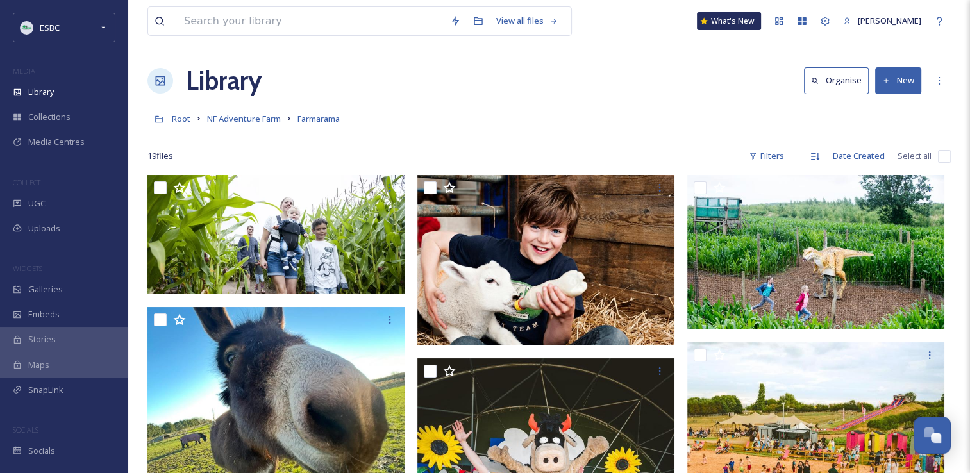
click at [941, 158] on input "checkbox" at bounding box center [944, 156] width 13 height 13
checkbox input "true"
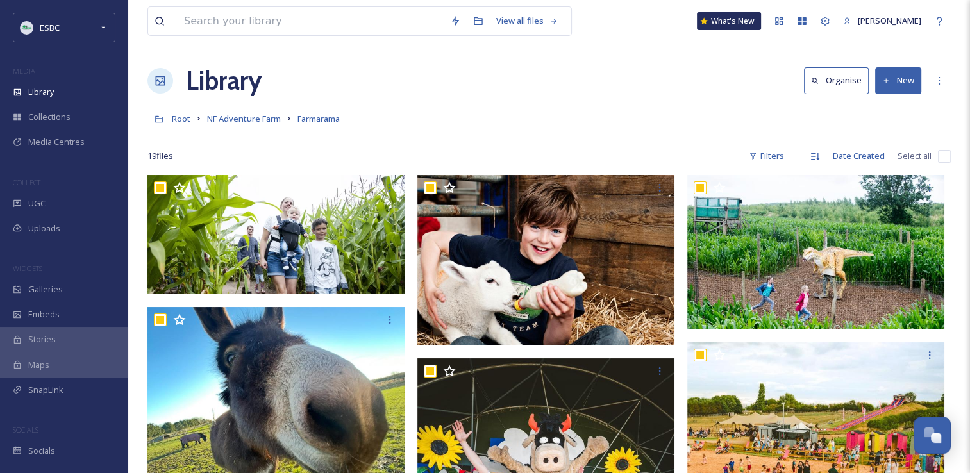
checkbox input "true"
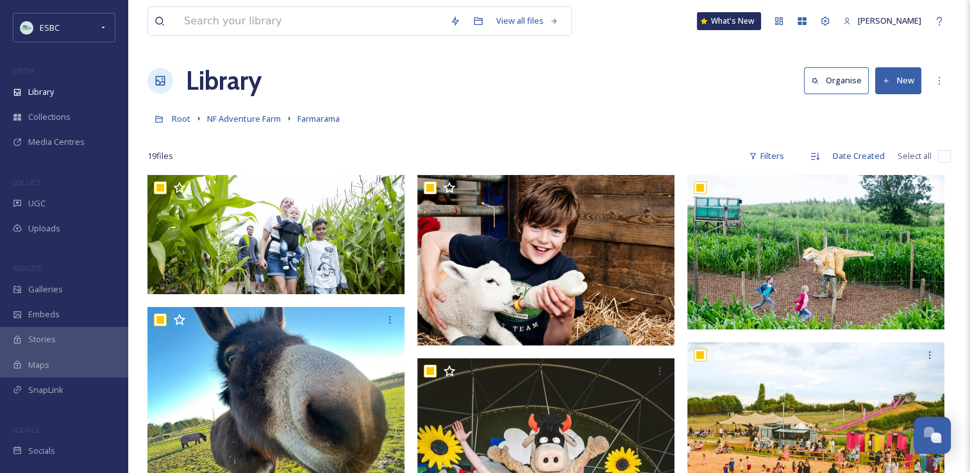
checkbox input "true"
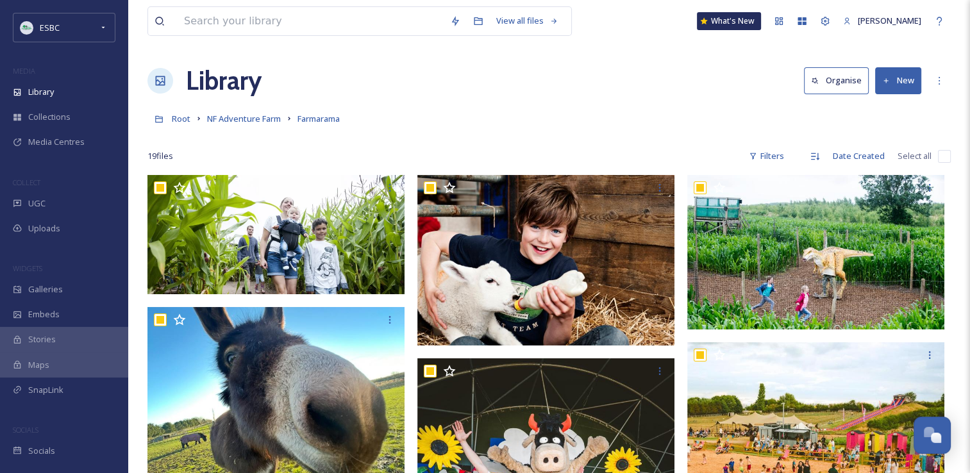
checkbox input "true"
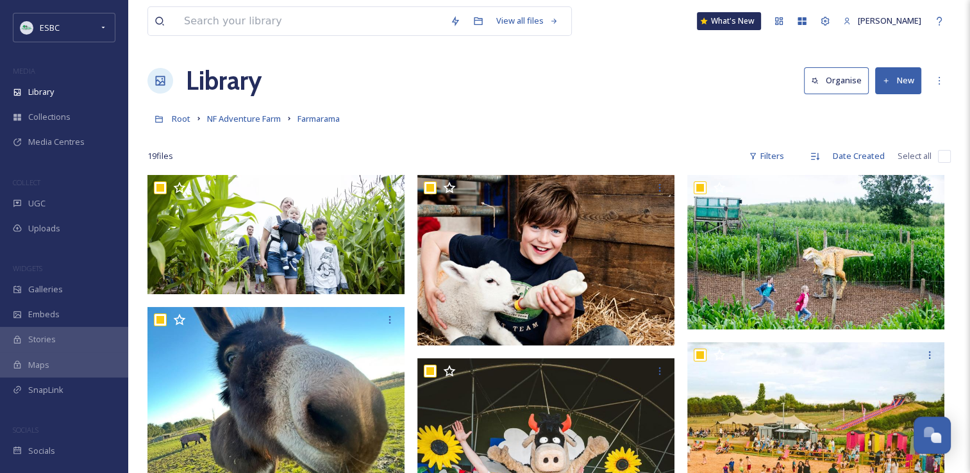
checkbox input "true"
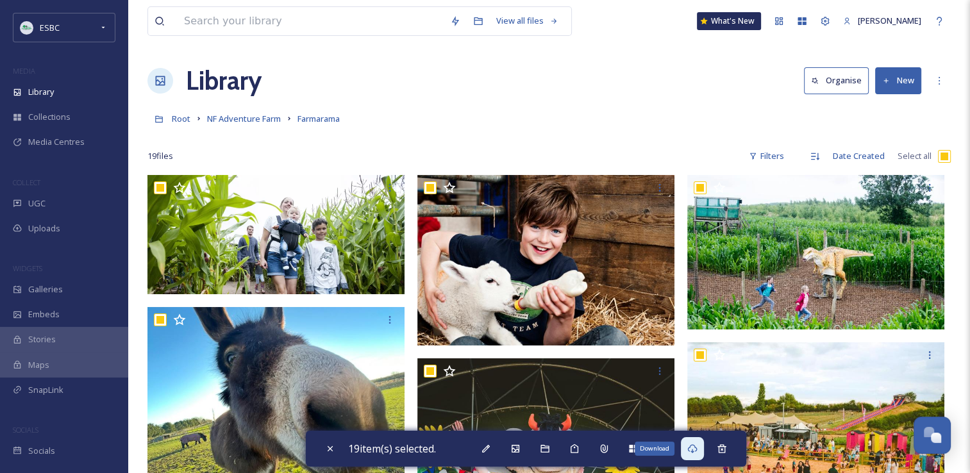
click at [696, 453] on icon at bounding box center [692, 448] width 10 height 9
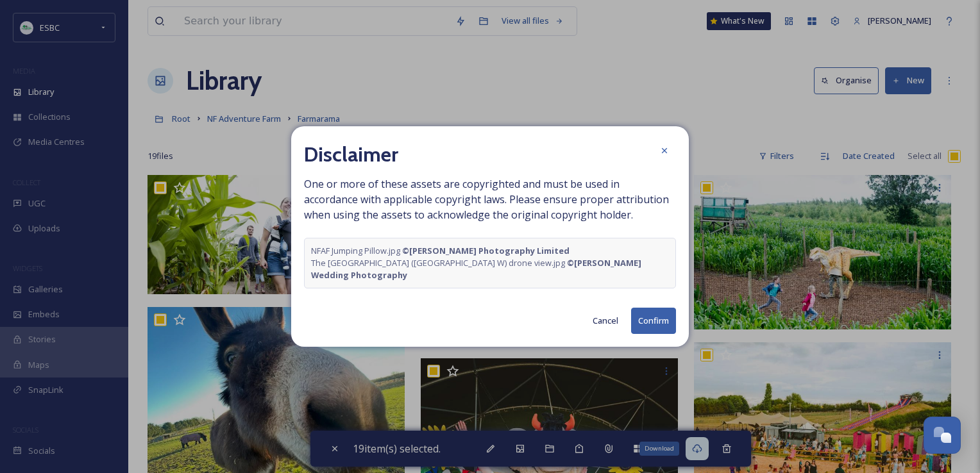
click at [655, 324] on button "Confirm" at bounding box center [653, 321] width 45 height 26
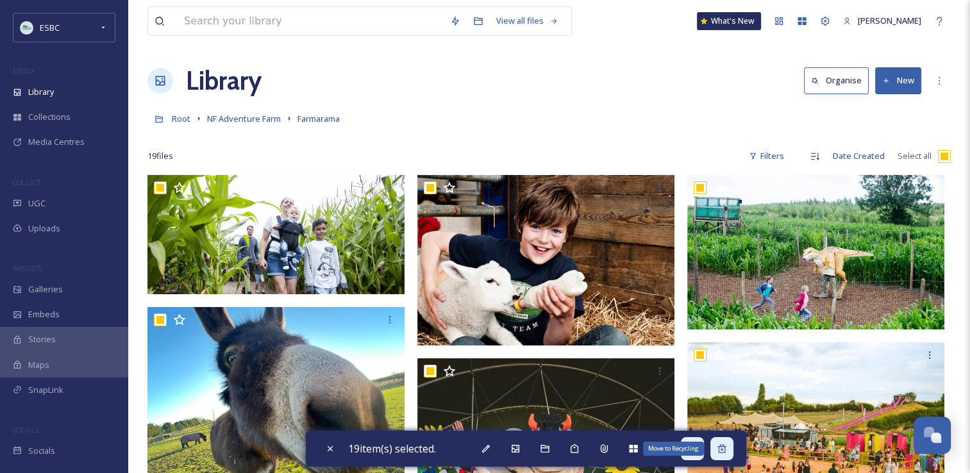
click at [727, 450] on icon at bounding box center [722, 449] width 10 height 10
checkbox input "false"
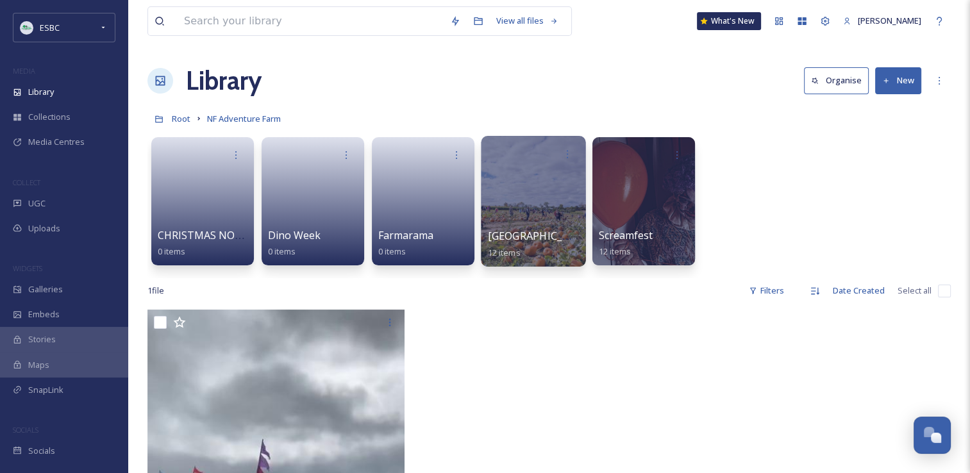
click at [535, 223] on div at bounding box center [533, 201] width 105 height 131
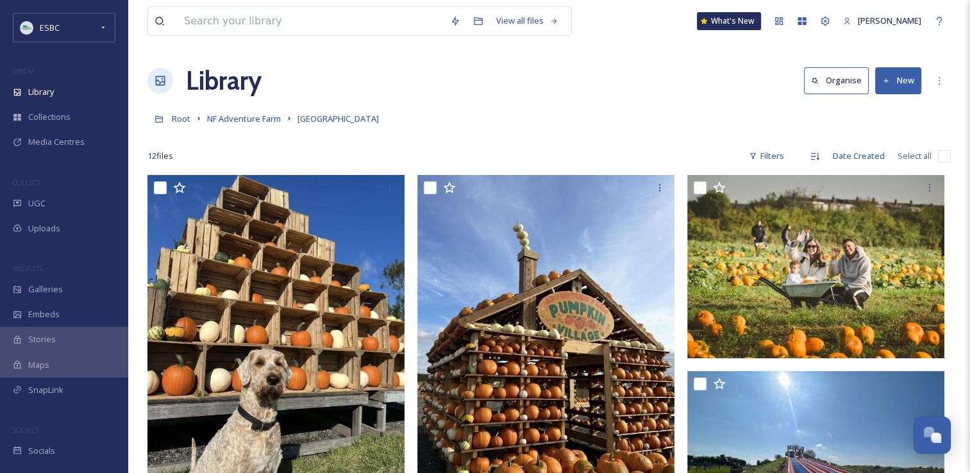
click at [946, 153] on input "checkbox" at bounding box center [944, 156] width 13 height 13
checkbox input "true"
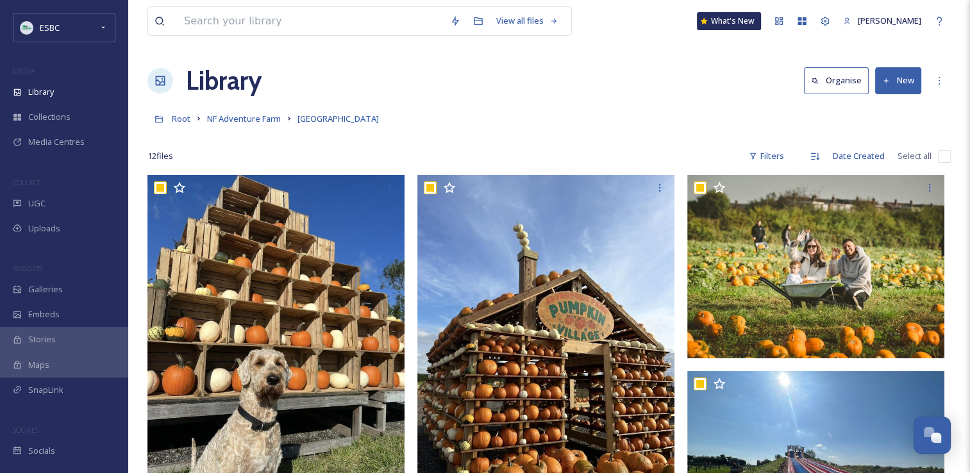
checkbox input "true"
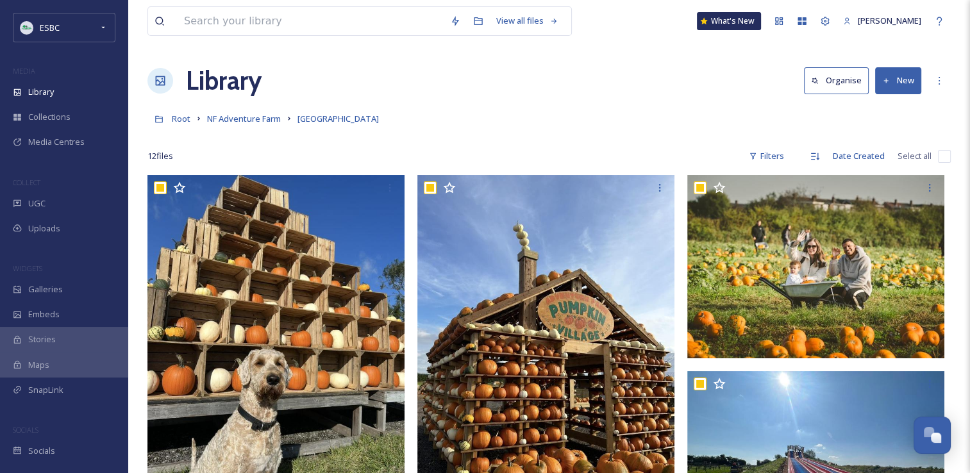
checkbox input "true"
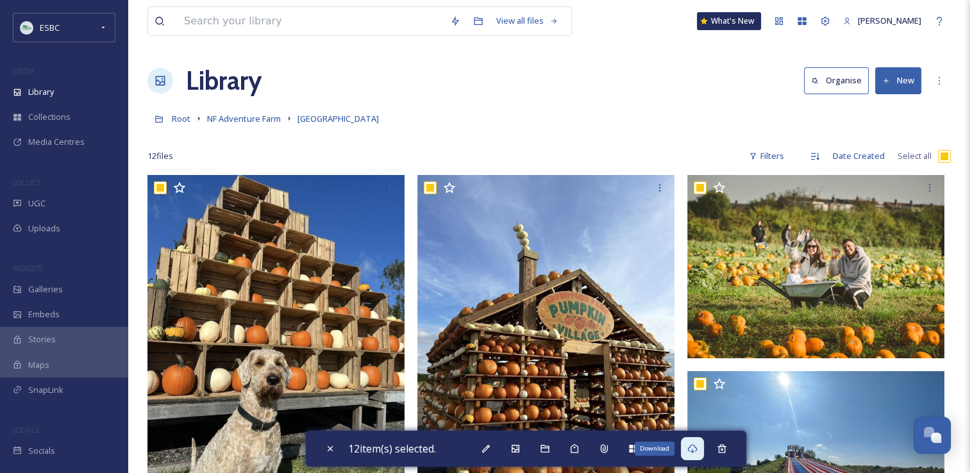
click at [698, 448] on icon at bounding box center [692, 449] width 10 height 10
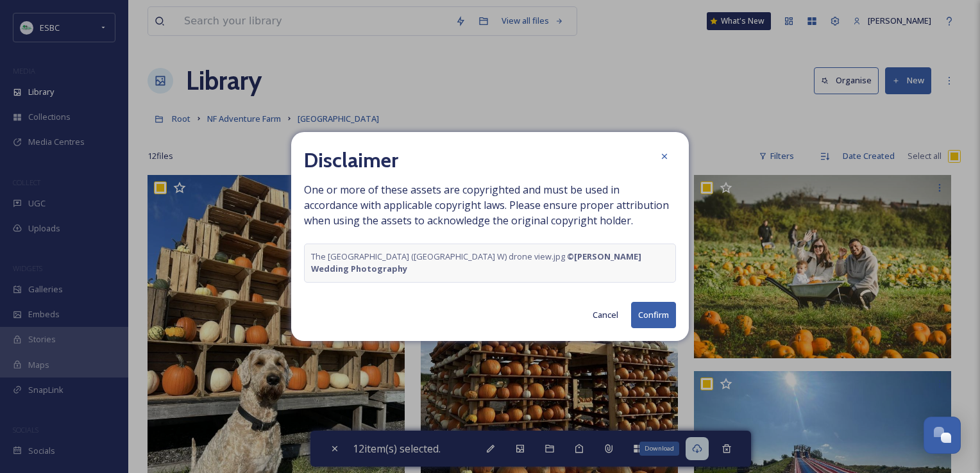
click at [645, 315] on button "Confirm" at bounding box center [653, 315] width 45 height 26
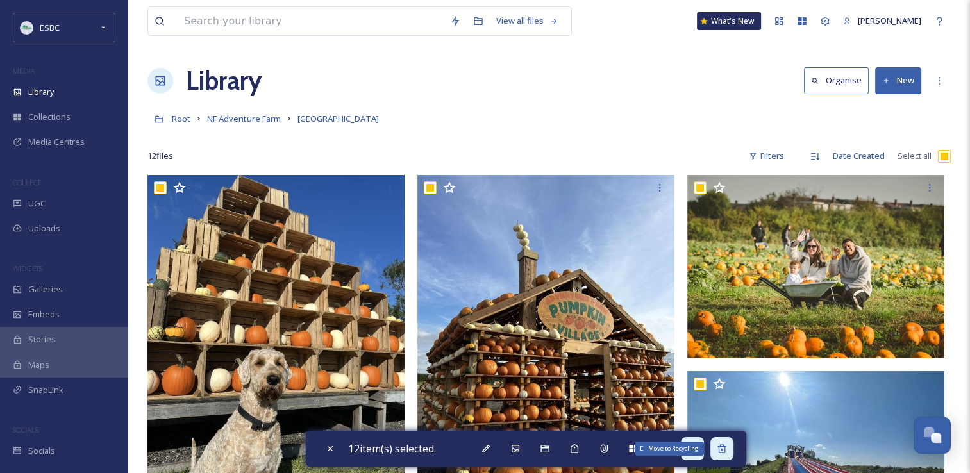
click at [723, 451] on icon at bounding box center [722, 448] width 8 height 8
checkbox input "false"
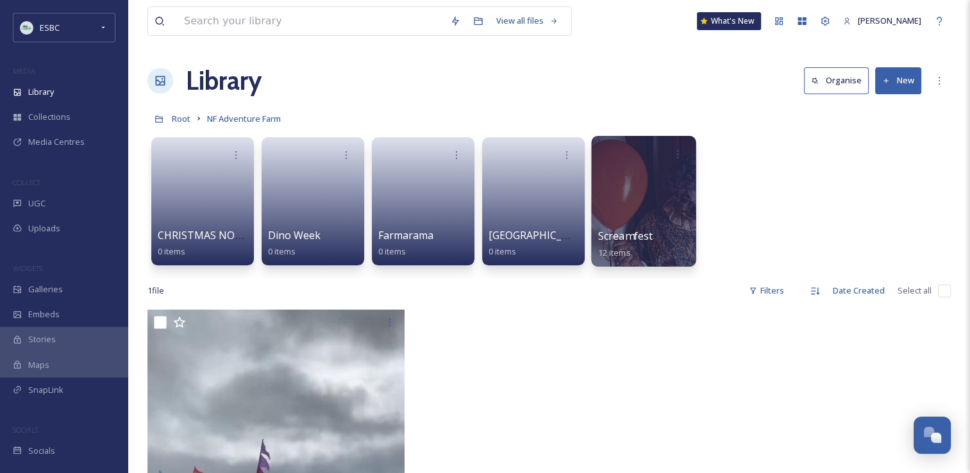
click at [648, 224] on div at bounding box center [643, 201] width 105 height 131
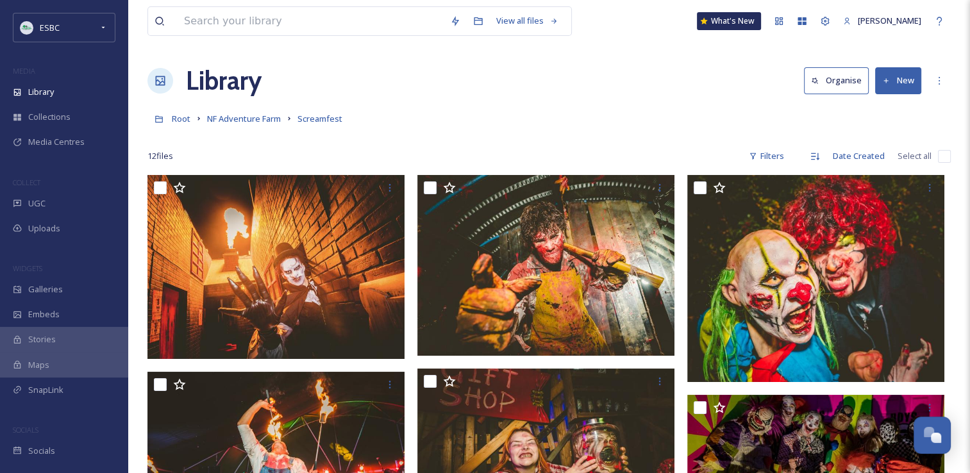
click at [943, 158] on input "checkbox" at bounding box center [944, 156] width 13 height 13
checkbox input "true"
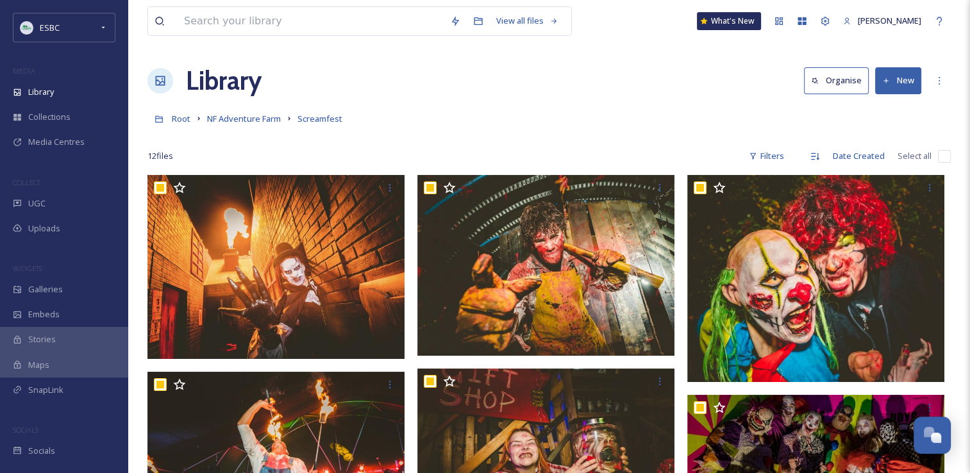
checkbox input "true"
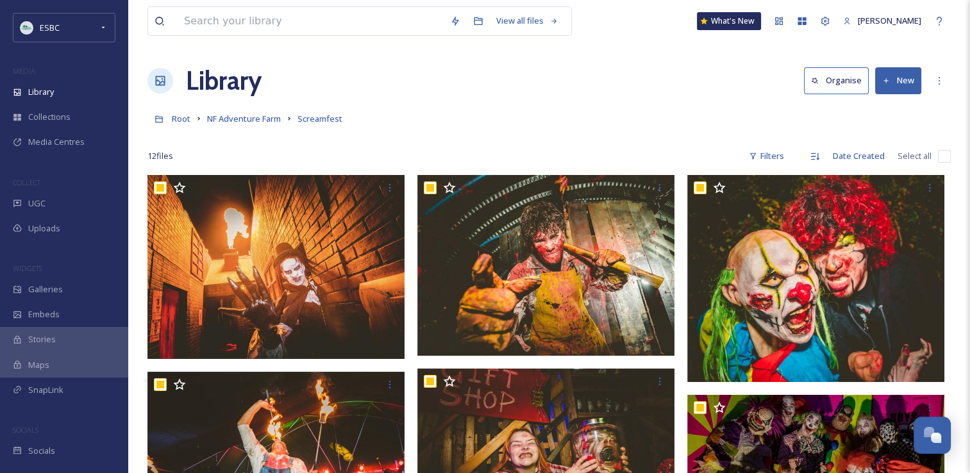
checkbox input "true"
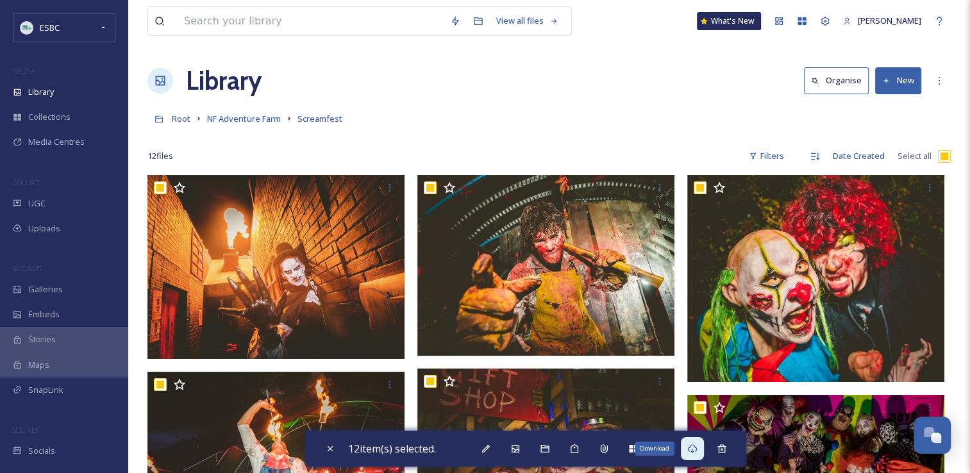
click at [691, 449] on icon at bounding box center [692, 449] width 10 height 10
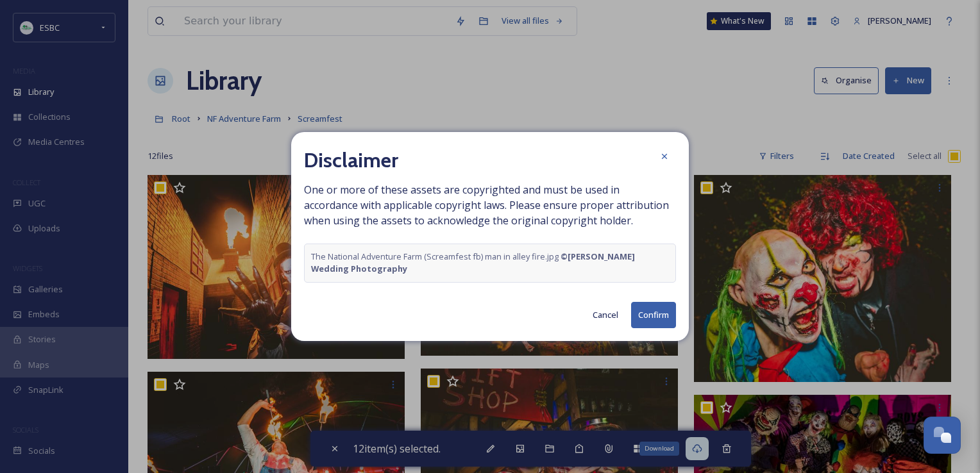
click at [649, 321] on button "Confirm" at bounding box center [653, 315] width 45 height 26
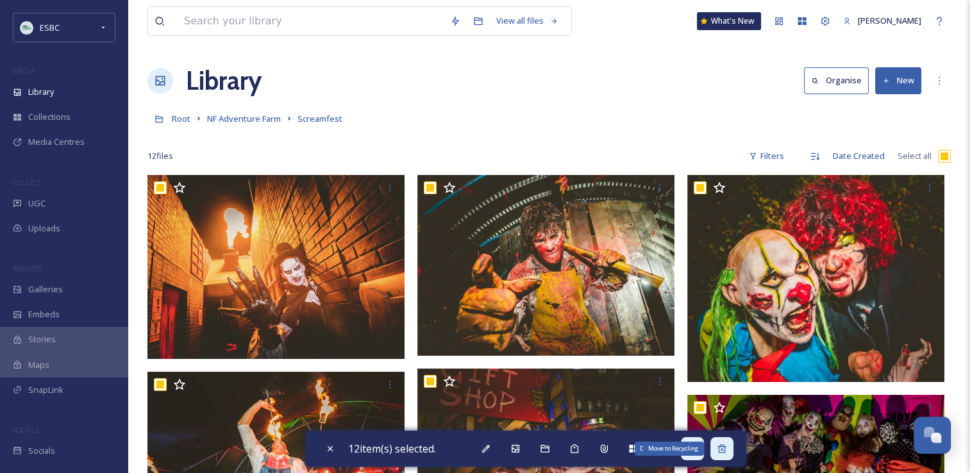
click at [731, 450] on div "Move to Recycling" at bounding box center [721, 448] width 23 height 23
checkbox input "false"
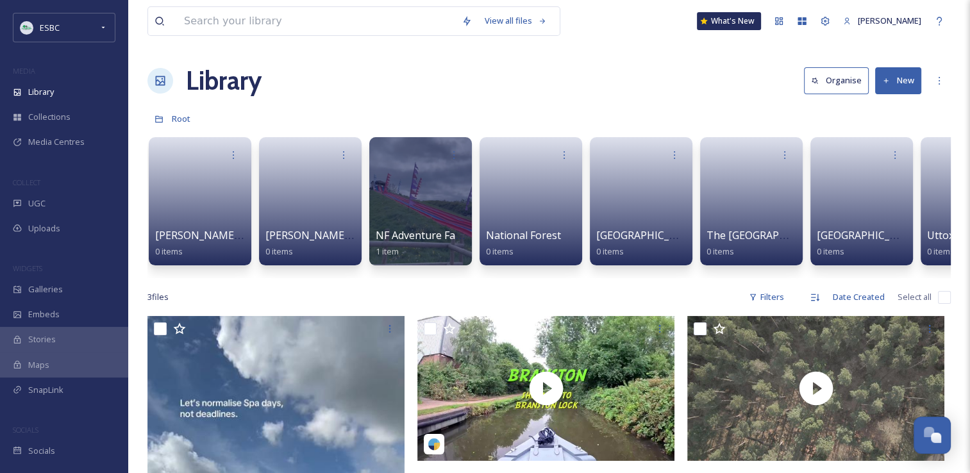
scroll to position [0, 1663]
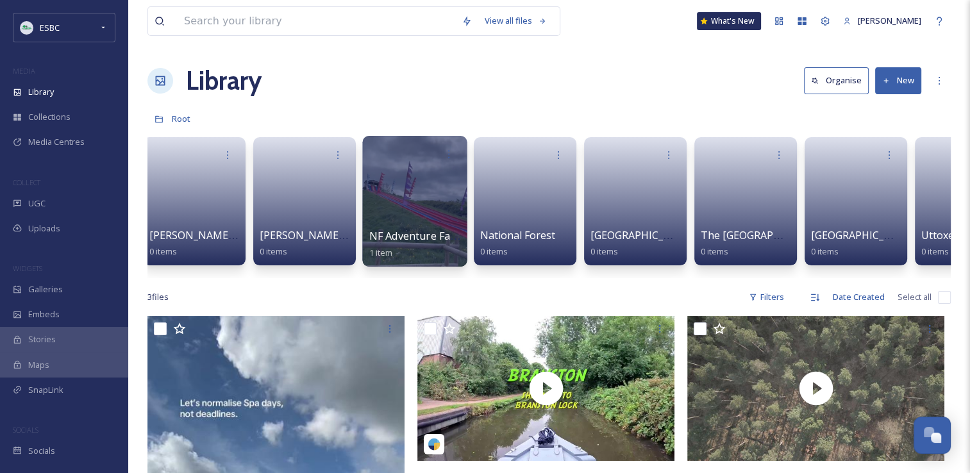
click at [403, 196] on div at bounding box center [414, 201] width 105 height 131
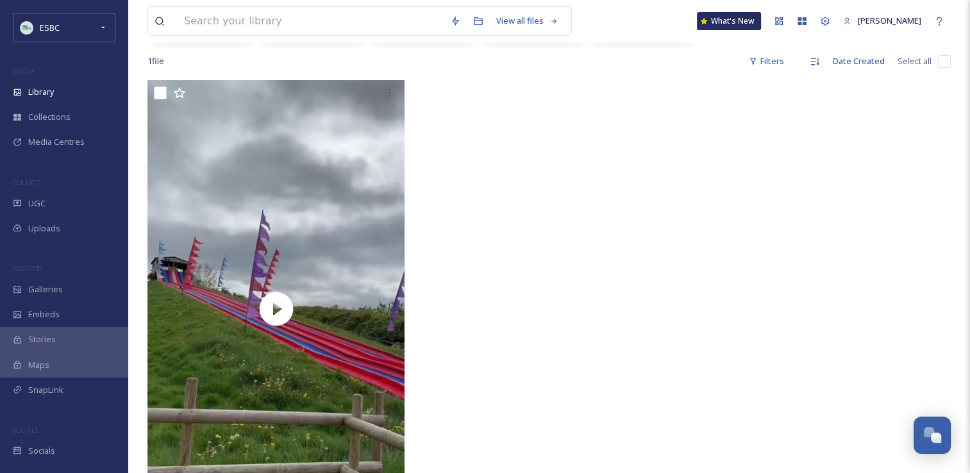
scroll to position [224, 0]
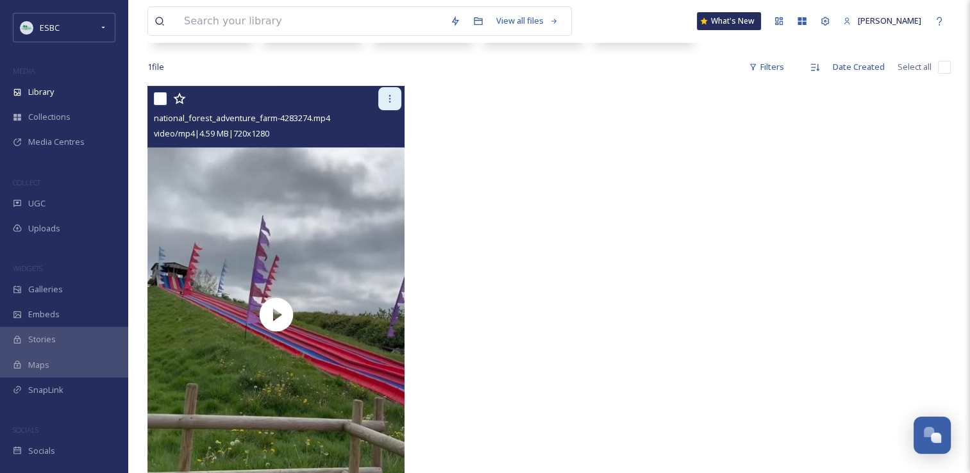
click at [391, 99] on icon at bounding box center [390, 99] width 10 height 10
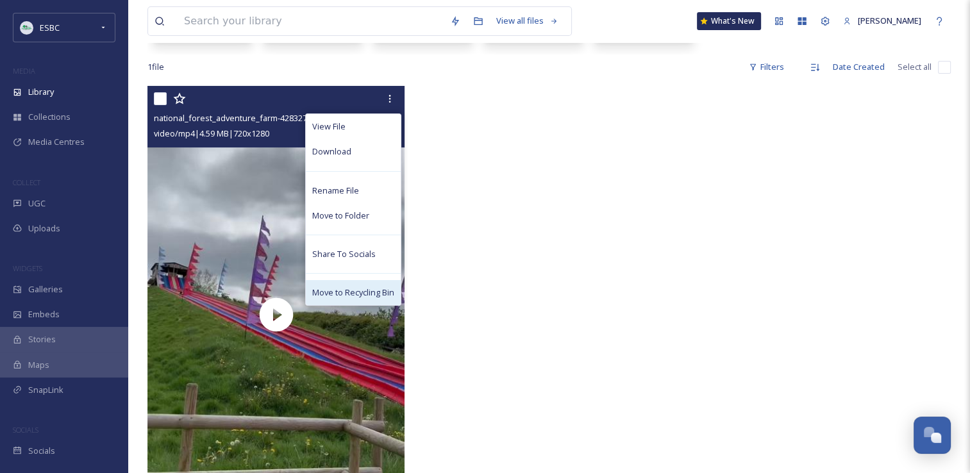
click at [374, 282] on div "Move to Recycling Bin" at bounding box center [353, 292] width 95 height 25
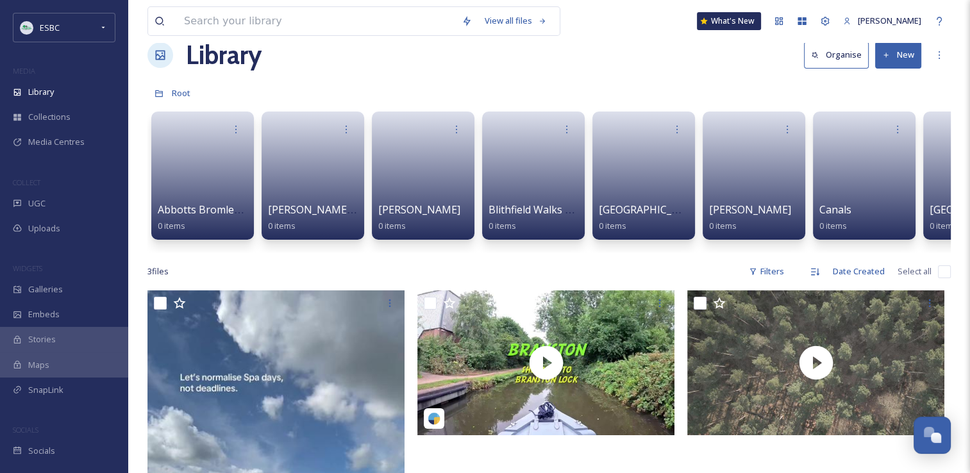
scroll to position [22, 0]
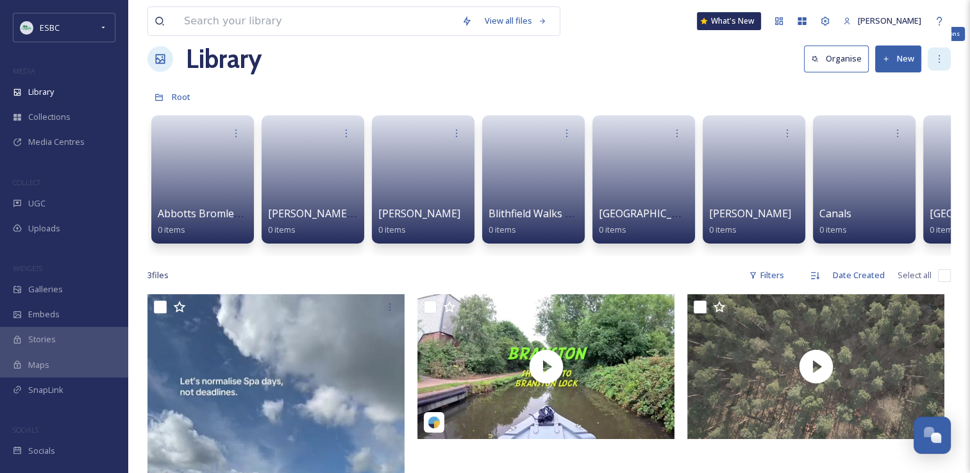
click at [943, 60] on icon at bounding box center [939, 59] width 10 height 10
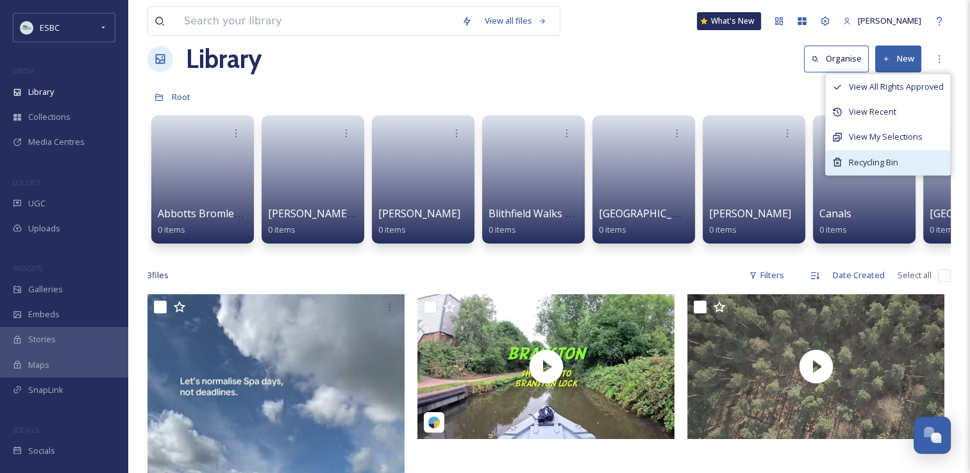
click at [890, 164] on span "Recycling Bin" at bounding box center [873, 162] width 49 height 12
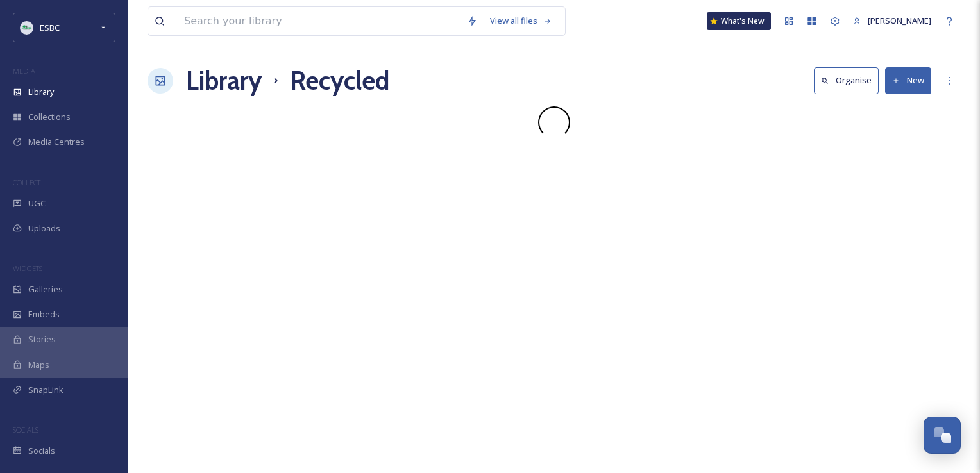
click at [890, 164] on div "View all files What's New Yvonne Byatt Library Recycled Organise New Your Selec…" at bounding box center [554, 236] width 852 height 473
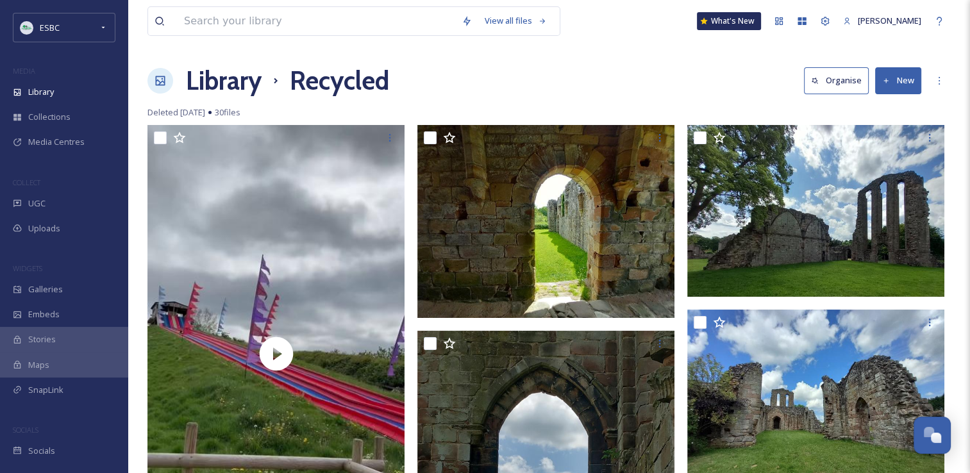
click at [748, 87] on div "Library Recycled Organise New" at bounding box center [548, 81] width 803 height 38
click at [934, 81] on div "More Options" at bounding box center [939, 80] width 23 height 23
click at [936, 80] on icon at bounding box center [939, 81] width 10 height 10
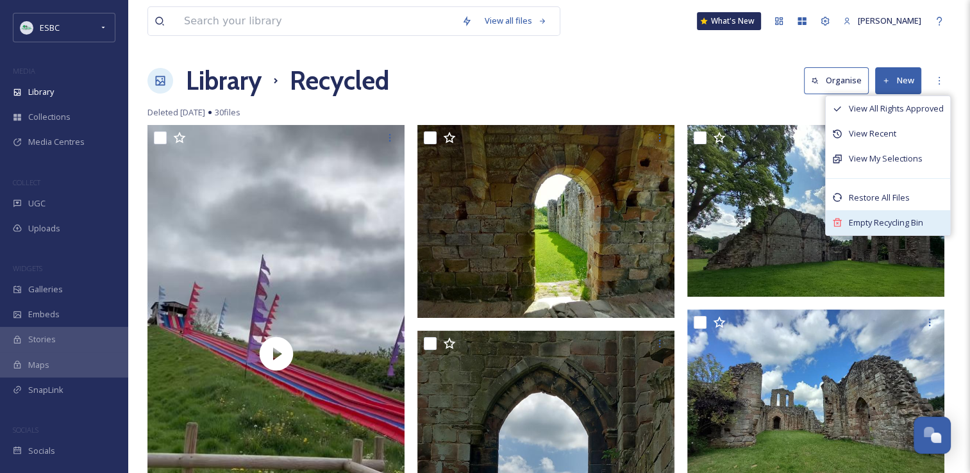
click at [895, 221] on span "Empty Recycling Bin" at bounding box center [886, 223] width 74 height 12
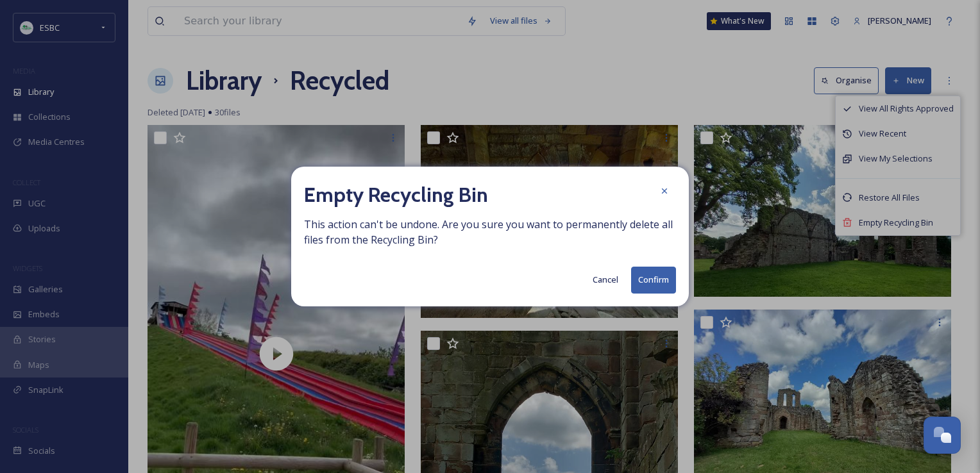
click at [659, 281] on button "Confirm" at bounding box center [653, 280] width 45 height 26
